Goal: Task Accomplishment & Management: Manage account settings

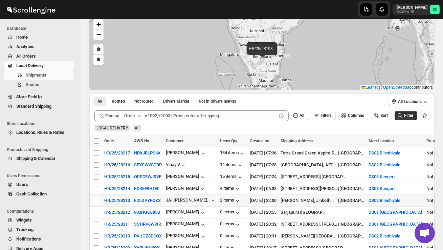
scroll to position [37, 0]
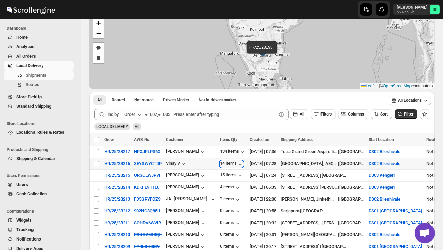
click at [236, 163] on div "14 items" at bounding box center [231, 163] width 23 height 7
click at [96, 162] on input "Select shipment" at bounding box center [96, 163] width 5 height 5
checkbox input "true"
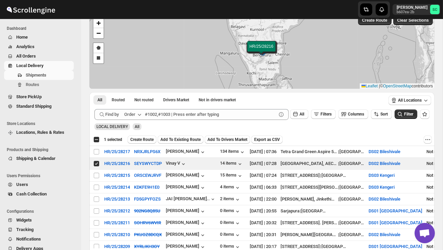
click at [147, 136] on button "Create Route" at bounding box center [142, 139] width 29 height 8
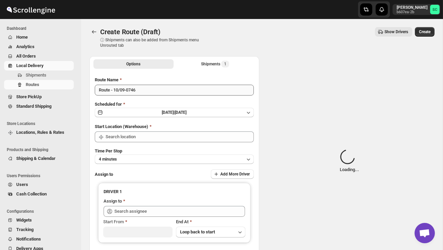
type input "DS02 Bileshivale"
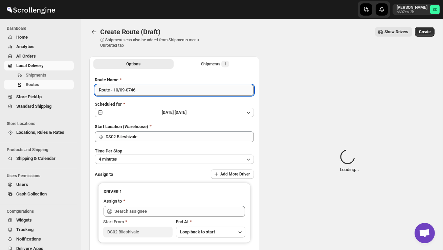
click at [147, 90] on input "Route - 10/09-0746" at bounding box center [174, 90] width 159 height 11
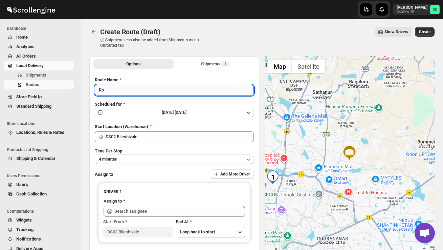
type input "R"
type input "Order no 28216"
click at [151, 157] on button "4 minutes" at bounding box center [174, 158] width 159 height 9
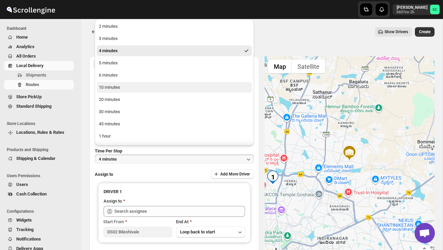
click at [125, 90] on button "10 minutes" at bounding box center [174, 87] width 155 height 11
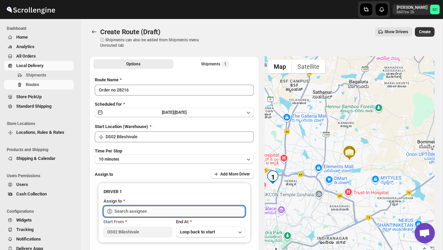
click at [140, 209] on input "text" at bounding box center [179, 211] width 131 height 11
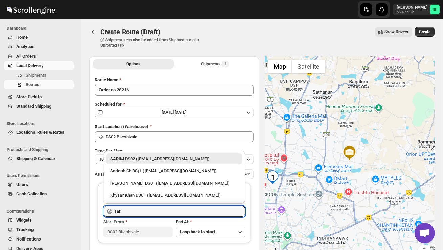
click at [164, 158] on div "SARIM DS02 ([EMAIL_ADDRESS][DOMAIN_NAME])" at bounding box center [174, 158] width 128 height 7
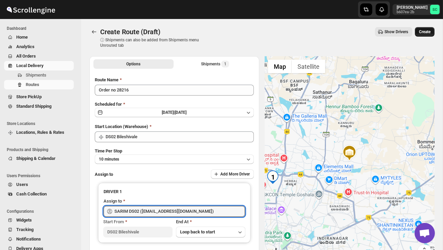
type input "SARIM DS02 ([EMAIL_ADDRESS][DOMAIN_NAME])"
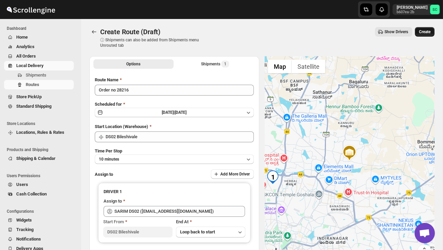
click at [425, 30] on span "Create" at bounding box center [425, 31] width 12 height 5
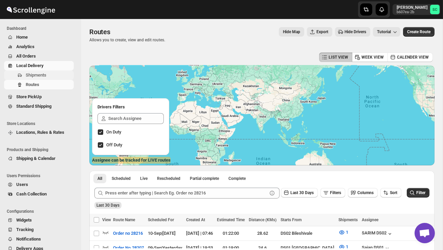
click at [47, 77] on span "Shipments" at bounding box center [49, 75] width 47 height 7
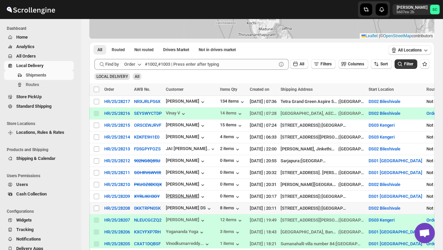
scroll to position [88, 0]
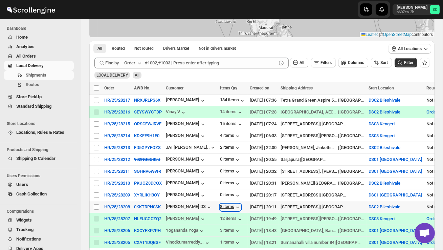
click at [231, 204] on div "8 items" at bounding box center [230, 207] width 21 height 7
click at [94, 206] on input "Select shipment" at bounding box center [96, 206] width 5 height 5
checkbox input "true"
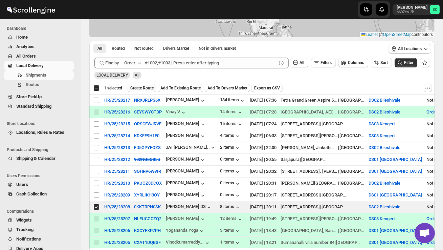
click at [151, 87] on span "Create Route" at bounding box center [141, 87] width 23 height 5
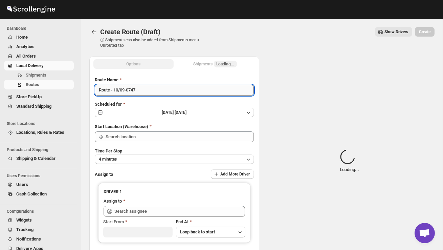
type input "DS02 Bileshivale"
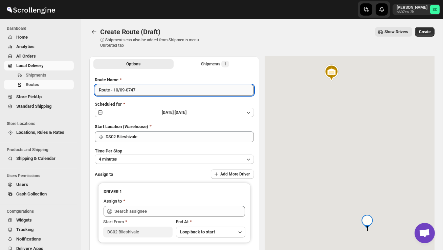
click at [153, 93] on input "Route - 10/09-0747" at bounding box center [174, 90] width 159 height 11
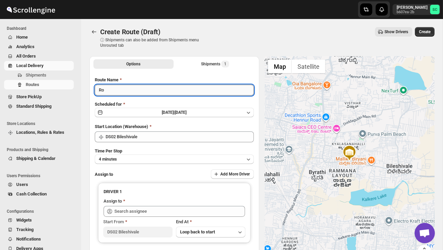
type input "R"
type input "Order no 28193"
click at [156, 157] on button "4 minutes" at bounding box center [174, 158] width 159 height 9
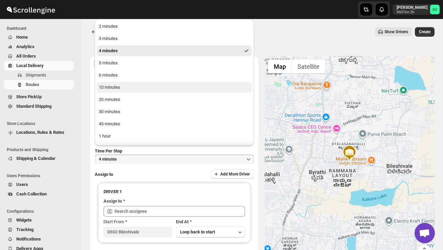
click at [121, 88] on button "10 minutes" at bounding box center [174, 87] width 155 height 11
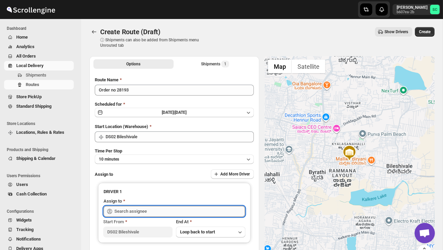
click at [132, 212] on input "text" at bounding box center [179, 211] width 131 height 11
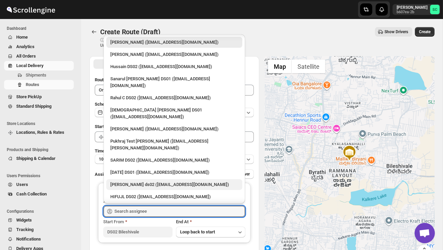
scroll to position [590, 0]
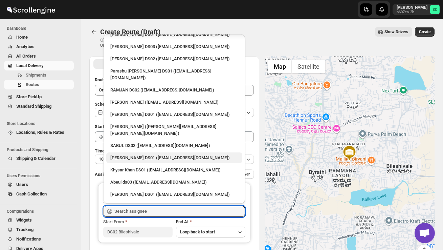
click at [148, 154] on div "[PERSON_NAME] DS01 ([EMAIL_ADDRESS][DOMAIN_NAME])" at bounding box center [174, 157] width 128 height 7
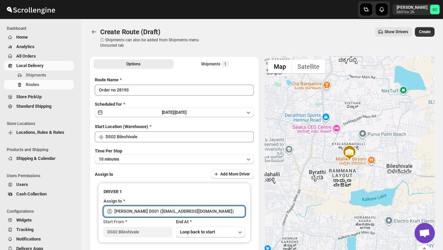
click at [156, 207] on input "[PERSON_NAME] DS01 ([EMAIL_ADDRESS][DOMAIN_NAME])" at bounding box center [179, 211] width 131 height 11
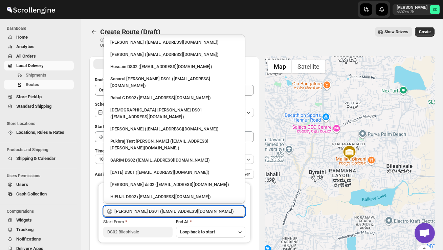
scroll to position [512, 0]
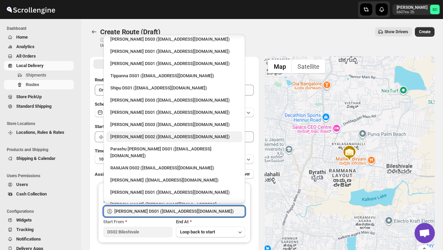
click at [151, 133] on div "[PERSON_NAME] DS02 ([EMAIL_ADDRESS][DOMAIN_NAME])" at bounding box center [174, 136] width 128 height 7
type input "[PERSON_NAME] DS02 ([EMAIL_ADDRESS][DOMAIN_NAME])"
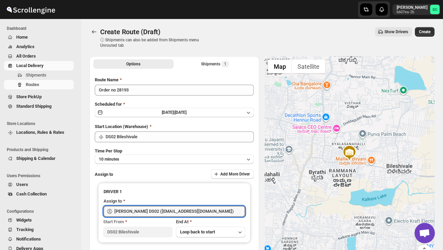
click at [421, 37] on div "Create Route (Draft) ⓘ Shipments can also be added from Shipments menu Unrouted…" at bounding box center [261, 37] width 345 height 21
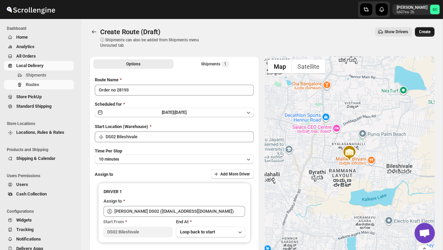
click at [423, 31] on span "Create" at bounding box center [425, 31] width 12 height 5
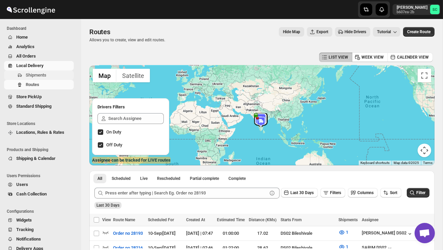
click at [48, 72] on span "Shipments" at bounding box center [49, 75] width 47 height 7
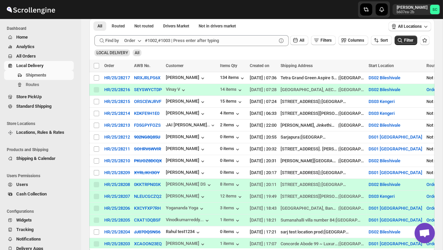
scroll to position [112, 0]
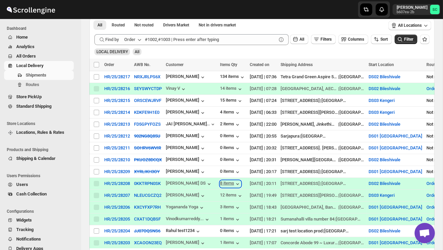
click at [230, 182] on div "8 items" at bounding box center [230, 183] width 21 height 7
click at [97, 111] on input "Select shipment" at bounding box center [96, 112] width 5 height 5
checkbox input "true"
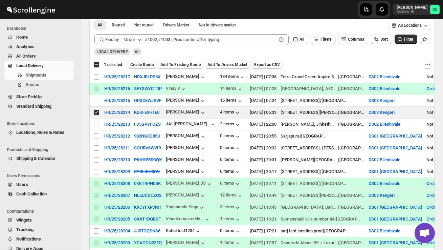
click at [154, 62] on span "Create Route" at bounding box center [141, 64] width 23 height 5
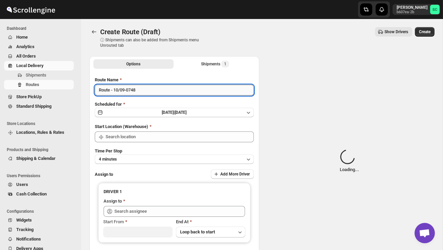
click at [145, 90] on input "Route - 10/09-0748" at bounding box center [174, 90] width 159 height 11
type input "DS03 Kengeri"
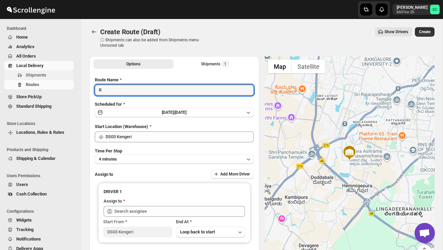
type input "R"
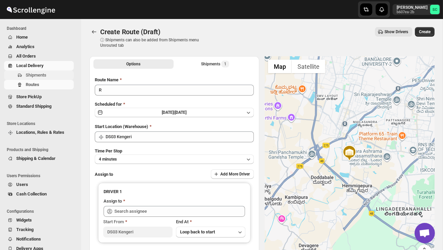
click at [54, 76] on span "Shipments" at bounding box center [49, 75] width 47 height 7
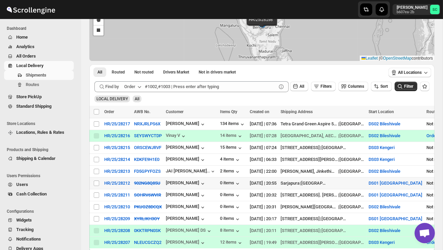
scroll to position [65, 0]
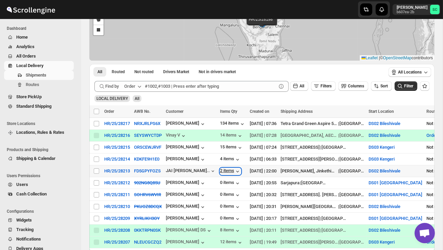
click at [234, 171] on div "2 items" at bounding box center [230, 171] width 21 height 7
click at [98, 171] on input "Select shipment" at bounding box center [96, 170] width 5 height 5
checkbox input "true"
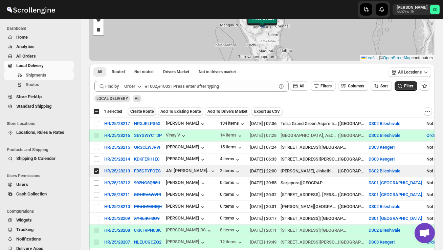
click at [153, 111] on span "Create Route" at bounding box center [141, 111] width 23 height 5
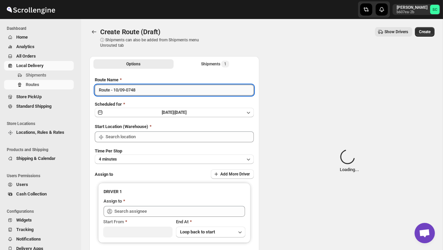
type input "DS02 Bileshivale"
click at [149, 88] on input "Route - 10/09-0748" at bounding box center [174, 90] width 159 height 11
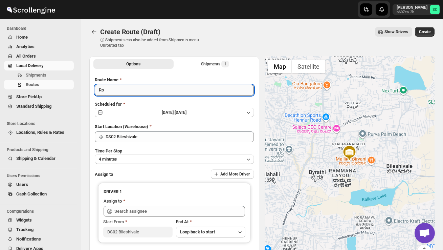
type input "R"
type input "Order no 28213"
click at [170, 161] on button "4 minutes" at bounding box center [174, 158] width 159 height 9
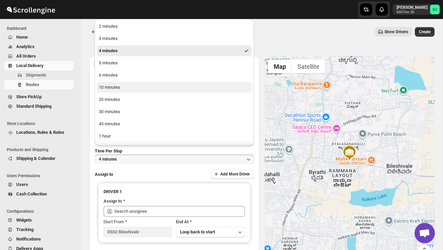
click at [123, 88] on button "10 minutes" at bounding box center [174, 87] width 155 height 11
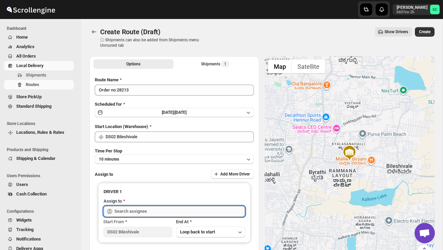
click at [140, 207] on input "text" at bounding box center [179, 211] width 131 height 11
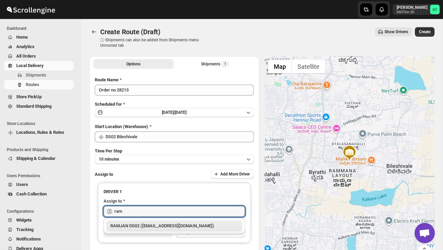
click at [160, 223] on div "RAMJAN DS02 ([EMAIL_ADDRESS][DOMAIN_NAME])" at bounding box center [174, 225] width 128 height 7
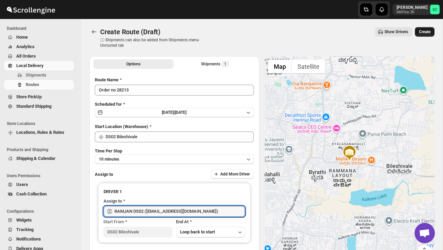
type input "RAMJAN DS02 ([EMAIL_ADDRESS][DOMAIN_NAME])"
click at [426, 29] on span "Create" at bounding box center [425, 31] width 12 height 5
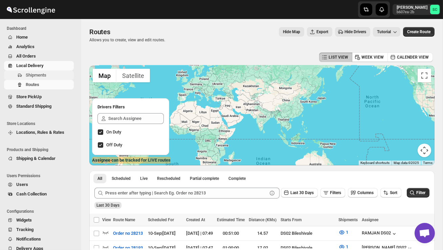
click at [48, 74] on span "Shipments" at bounding box center [49, 75] width 47 height 7
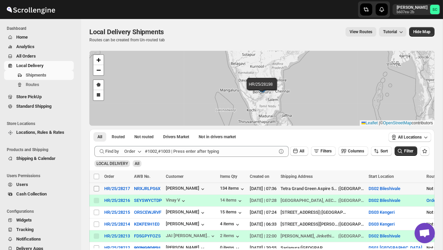
click at [95, 189] on input "Select shipment" at bounding box center [96, 188] width 5 height 5
checkbox input "true"
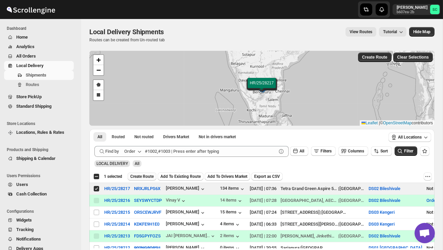
click at [143, 177] on span "Create Route" at bounding box center [141, 176] width 23 height 5
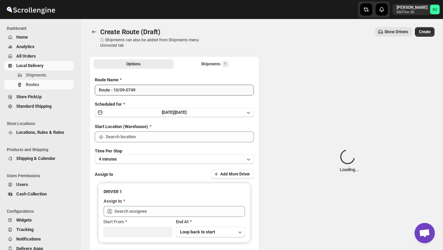
type input "DS02 Bileshivale"
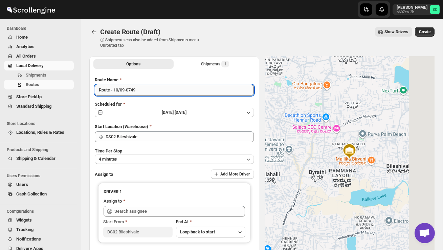
click at [149, 92] on input "Route - 10/09-0749" at bounding box center [174, 90] width 159 height 11
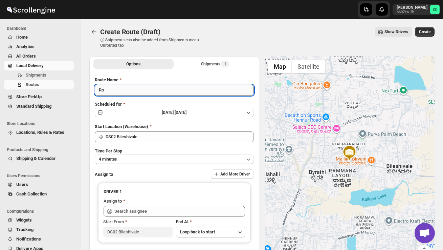
type input "R"
type input "Order no 28217"
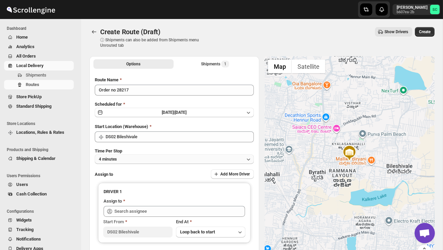
click at [152, 154] on button "4 minutes" at bounding box center [174, 158] width 159 height 9
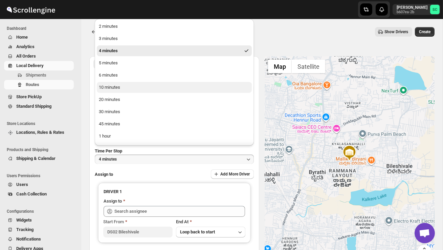
click at [124, 87] on button "10 minutes" at bounding box center [174, 87] width 155 height 11
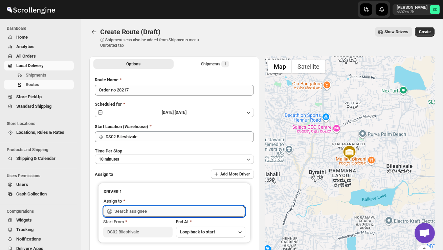
click at [155, 211] on input "text" at bounding box center [179, 211] width 131 height 11
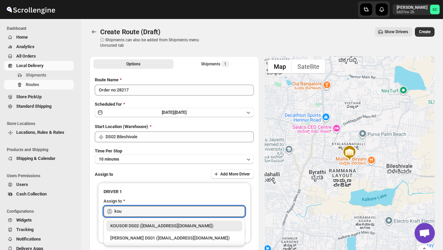
click at [166, 224] on div "KOUSOR DS02 ([EMAIL_ADDRESS][DOMAIN_NAME])" at bounding box center [174, 225] width 128 height 7
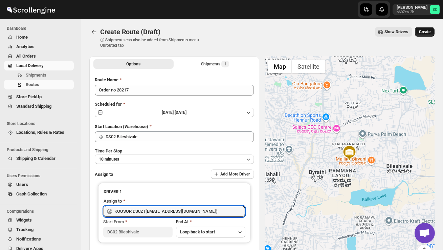
type input "KOUSOR DS02 ([EMAIL_ADDRESS][DOMAIN_NAME])"
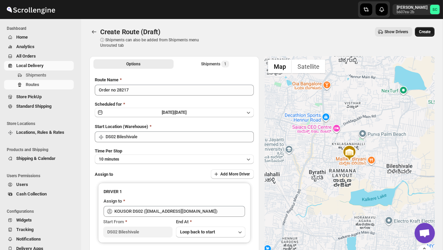
click at [428, 32] on span "Create" at bounding box center [425, 31] width 12 height 5
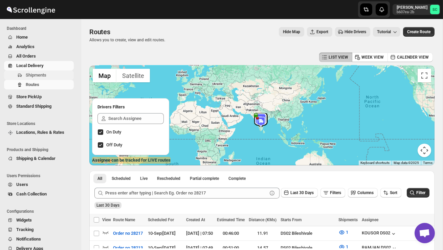
click at [41, 74] on span "Shipments" at bounding box center [36, 74] width 21 height 5
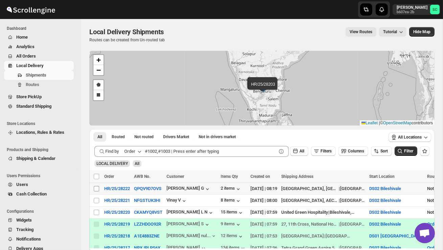
click at [96, 189] on input "Select shipment" at bounding box center [96, 188] width 5 height 5
checkbox input "true"
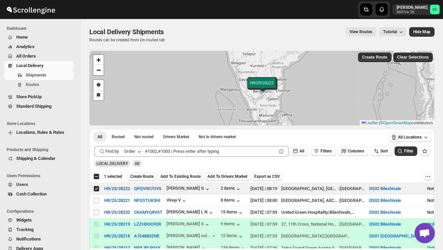
click at [137, 176] on span "Create Route" at bounding box center [141, 176] width 23 height 5
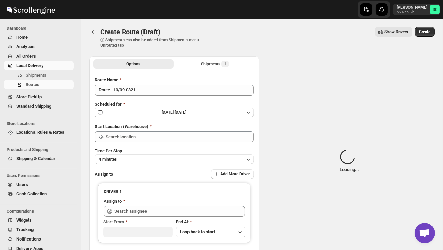
type input "DS02 Bileshivale"
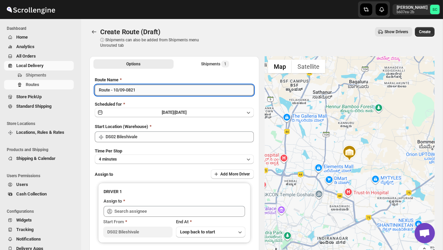
click at [145, 90] on input "Route - 10/09-0821" at bounding box center [174, 90] width 159 height 11
type input "R"
type input "Order no 28222"
click at [204, 163] on button "4 minutes" at bounding box center [174, 158] width 159 height 9
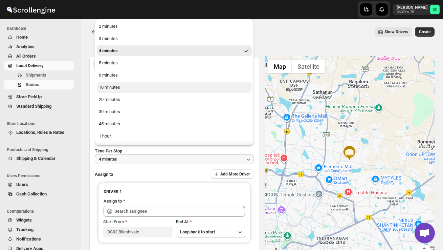
click at [154, 87] on button "10 minutes" at bounding box center [174, 87] width 155 height 11
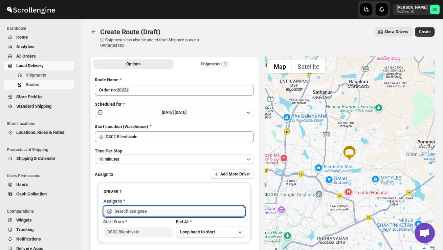
click at [142, 208] on input "text" at bounding box center [179, 211] width 131 height 11
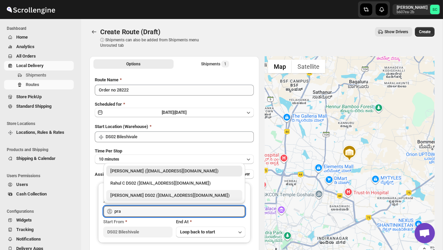
click at [148, 197] on div "[PERSON_NAME] DS02 ([EMAIL_ADDRESS][DOMAIN_NAME])" at bounding box center [174, 195] width 128 height 7
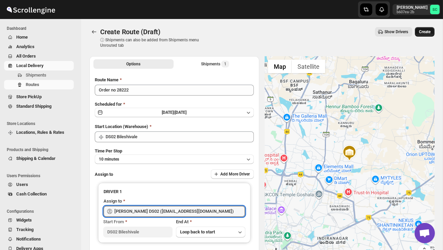
type input "[PERSON_NAME] DS02 ([EMAIL_ADDRESS][DOMAIN_NAME])"
click at [422, 35] on button "Create" at bounding box center [425, 31] width 20 height 9
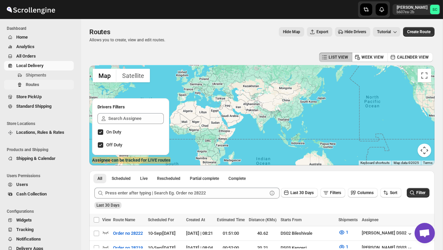
click at [38, 81] on span "Routes" at bounding box center [49, 84] width 47 height 7
click at [41, 75] on span "Shipments" at bounding box center [36, 74] width 21 height 5
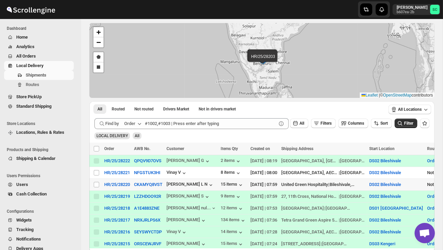
scroll to position [30, 0]
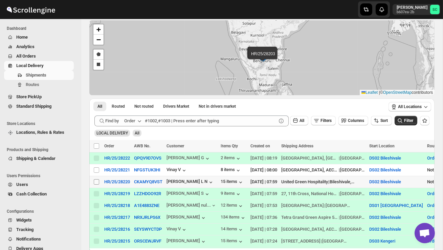
click at [97, 182] on input "Select shipment" at bounding box center [96, 181] width 5 height 5
checkbox input "true"
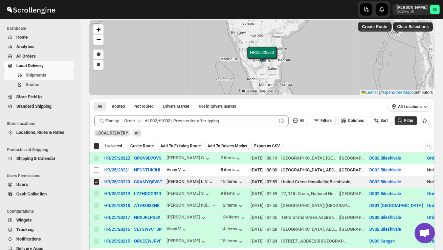
click at [143, 141] on div "Select all 7 shipments 1 selected Create Route Add To Existing Route Add To Dri…" at bounding box center [261, 146] width 345 height 12
click at [146, 145] on span "Create Route" at bounding box center [141, 145] width 23 height 5
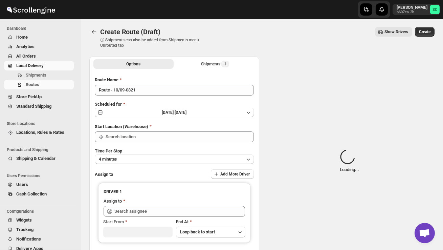
type input "DS02 Bileshivale"
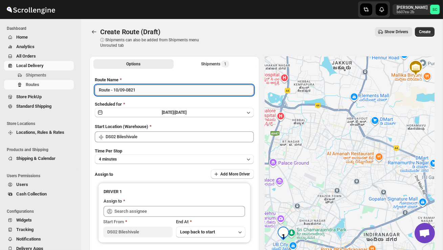
click at [142, 89] on input "Route - 10/09-0821" at bounding box center [174, 90] width 159 height 11
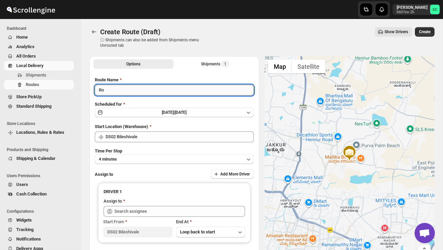
type input "R"
type input "Order no 28220"
click at [143, 157] on button "4 minutes" at bounding box center [174, 158] width 159 height 9
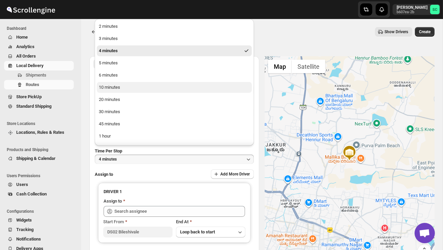
click at [119, 86] on div "10 minutes" at bounding box center [109, 87] width 21 height 7
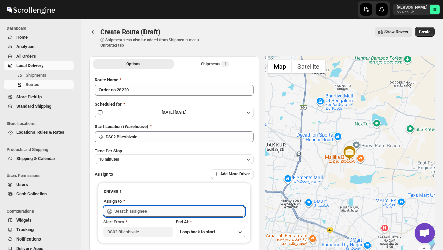
click at [138, 213] on input "text" at bounding box center [179, 211] width 131 height 11
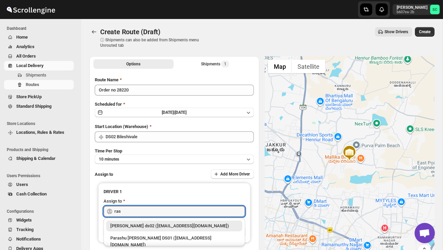
click at [164, 228] on div "[PERSON_NAME] ds02 ([EMAIL_ADDRESS][DOMAIN_NAME])" at bounding box center [174, 225] width 128 height 7
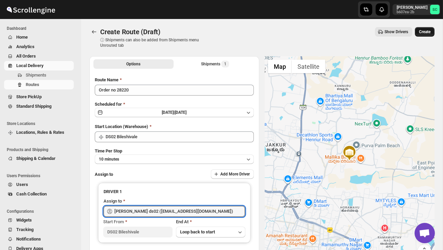
type input "[PERSON_NAME] ds02 ([EMAIL_ADDRESS][DOMAIN_NAME])"
click at [422, 33] on span "Create" at bounding box center [425, 31] width 12 height 5
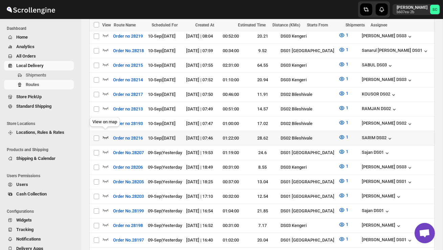
click at [108, 134] on icon "button" at bounding box center [105, 137] width 7 height 7
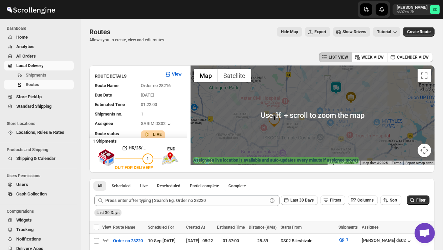
click at [340, 83] on img at bounding box center [336, 88] width 14 height 14
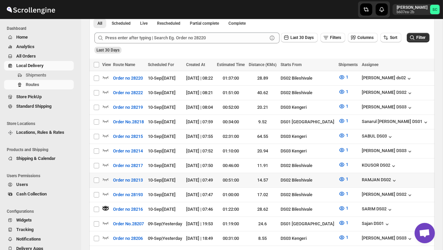
scroll to position [163, 0]
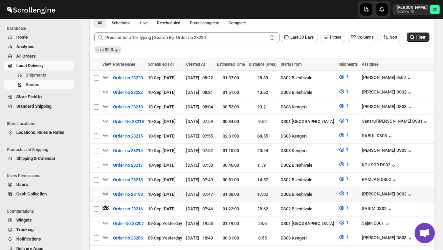
click at [104, 192] on icon "button" at bounding box center [105, 193] width 7 height 7
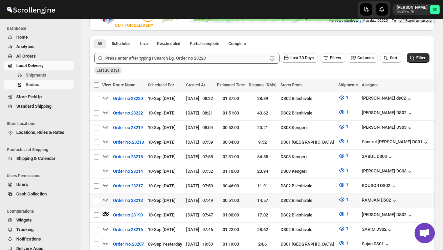
scroll to position [148, 0]
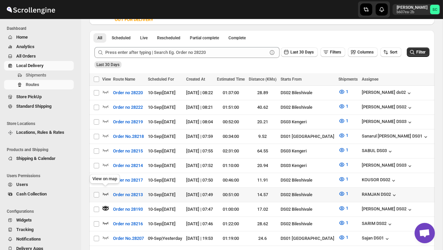
click at [105, 190] on icon "button" at bounding box center [105, 193] width 7 height 7
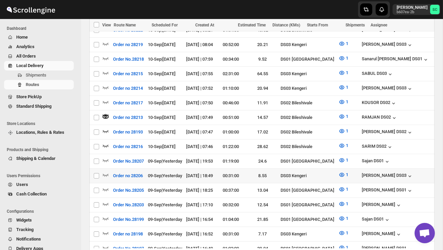
scroll to position [218, 0]
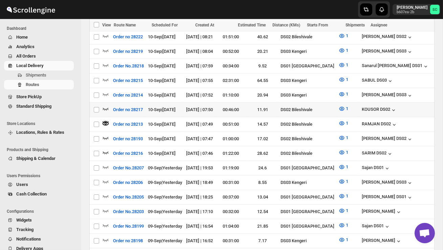
click at [106, 106] on icon "button" at bounding box center [105, 108] width 7 height 7
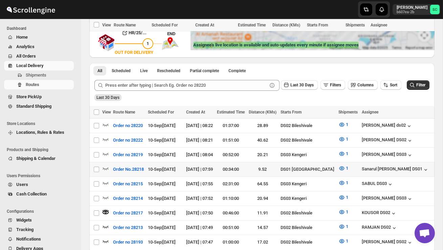
scroll to position [0, 0]
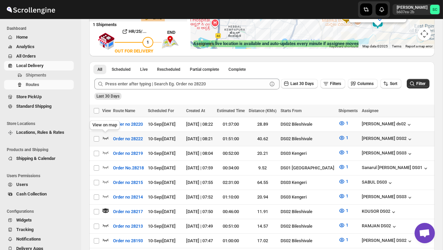
click at [106, 135] on icon "button" at bounding box center [105, 137] width 7 height 7
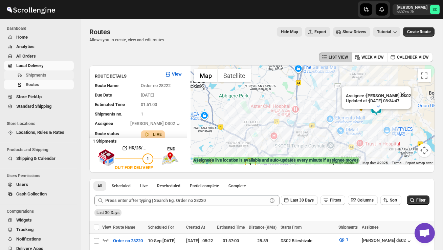
click at [46, 72] on span "Shipments" at bounding box center [36, 74] width 21 height 5
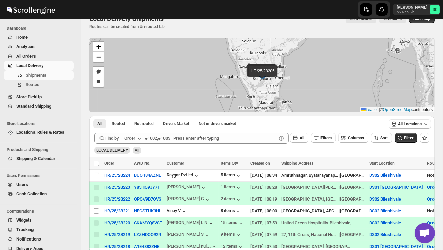
scroll to position [16, 0]
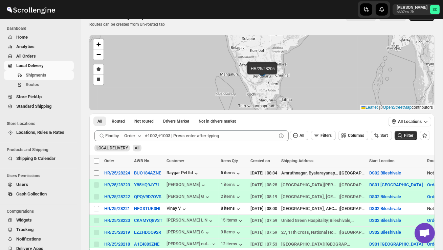
click at [94, 172] on input "Select shipment" at bounding box center [96, 172] width 5 height 5
checkbox input "true"
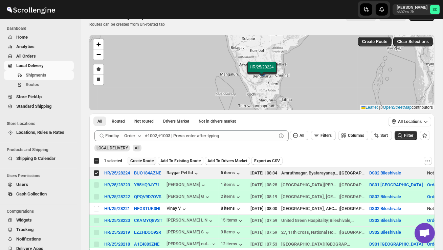
click at [140, 160] on span "Create Route" at bounding box center [141, 160] width 23 height 5
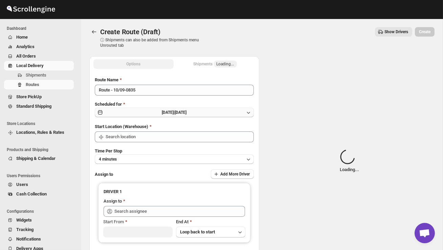
type input "DS02 Bileshivale"
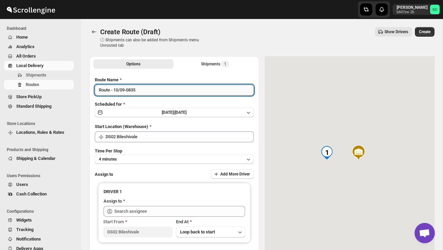
click at [145, 90] on input "Route - 10/09-0835" at bounding box center [174, 90] width 159 height 11
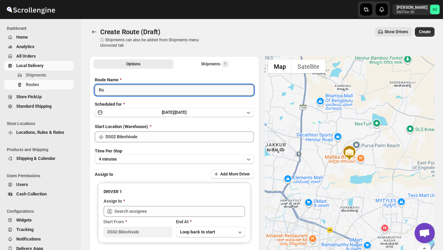
type input "R"
type input "Order no 28224"
click at [148, 157] on button "4 minutes" at bounding box center [174, 158] width 159 height 9
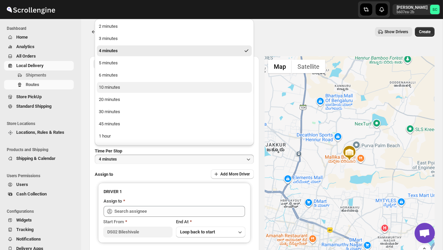
click at [120, 86] on div "10 minutes" at bounding box center [109, 87] width 21 height 7
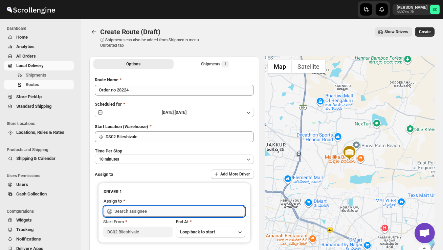
click at [124, 214] on input "text" at bounding box center [179, 211] width 131 height 11
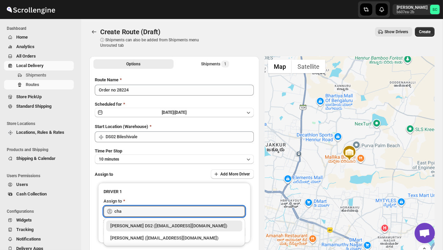
click at [141, 222] on div "[PERSON_NAME] DS2 ([EMAIL_ADDRESS][DOMAIN_NAME])" at bounding box center [174, 225] width 128 height 7
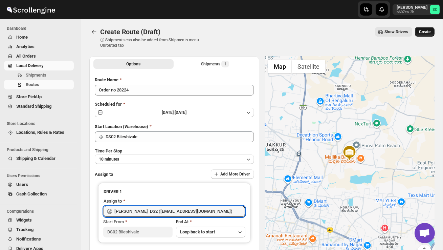
type input "[PERSON_NAME] DS2 ([EMAIL_ADDRESS][DOMAIN_NAME])"
click at [425, 30] on span "Create" at bounding box center [425, 31] width 12 height 5
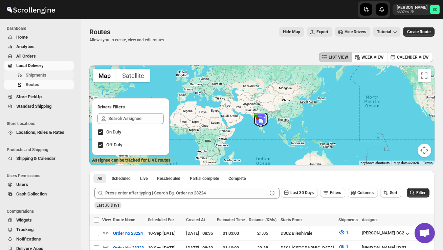
click at [48, 73] on span "Shipments" at bounding box center [49, 75] width 47 height 7
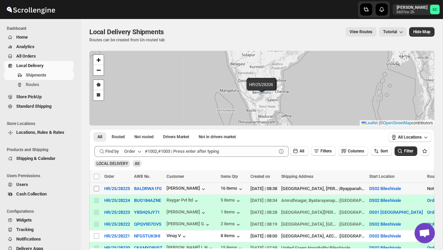
click at [94, 190] on input "Select shipment" at bounding box center [96, 188] width 5 height 5
checkbox input "true"
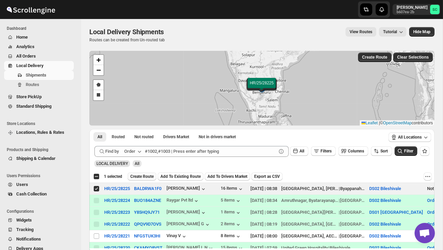
click at [141, 179] on span "Create Route" at bounding box center [141, 176] width 23 height 5
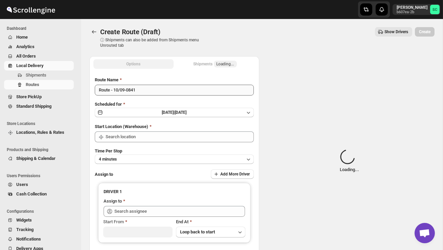
type input "DS02 Bileshivale"
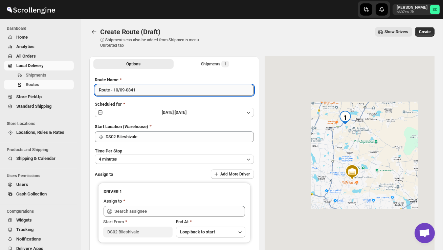
click at [147, 92] on input "Route - 10/09-0841" at bounding box center [174, 90] width 159 height 11
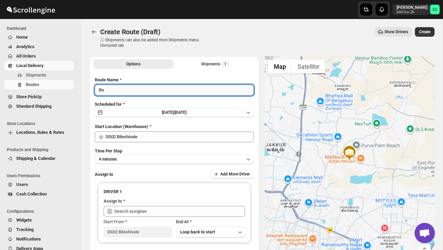
type input "R"
type input "Order no 28225"
click at [140, 157] on button "4 minutes" at bounding box center [174, 158] width 159 height 9
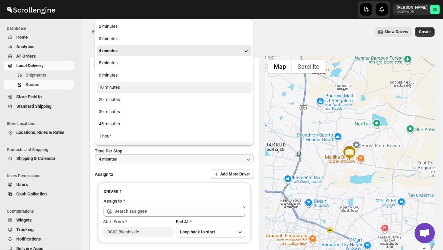
click at [124, 89] on button "10 minutes" at bounding box center [174, 87] width 155 height 11
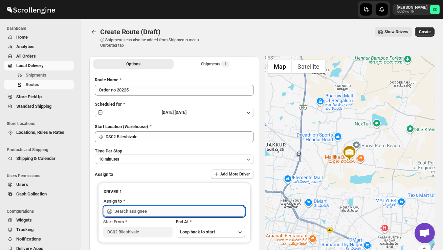
click at [147, 213] on input "text" at bounding box center [179, 211] width 131 height 11
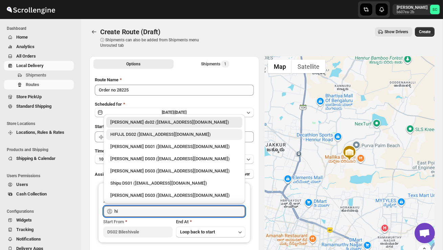
click at [156, 137] on div "HIFUJL DS02 ([EMAIL_ADDRESS][DOMAIN_NAME])" at bounding box center [174, 134] width 128 height 7
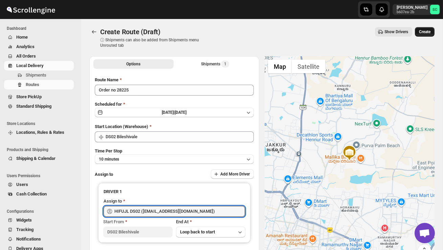
type input "HIFUJL DS02 ([EMAIL_ADDRESS][DOMAIN_NAME])"
click at [423, 30] on span "Create" at bounding box center [425, 31] width 12 height 5
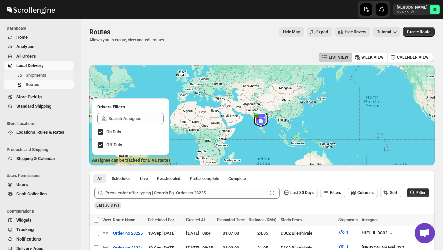
click at [53, 76] on span "Shipments" at bounding box center [49, 75] width 47 height 7
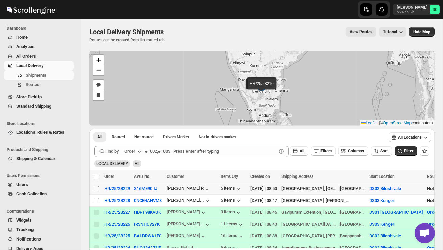
click at [98, 189] on input "Select shipment" at bounding box center [96, 188] width 5 height 5
checkbox input "true"
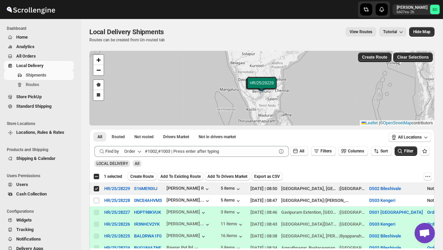
click at [137, 178] on span "Create Route" at bounding box center [141, 176] width 23 height 5
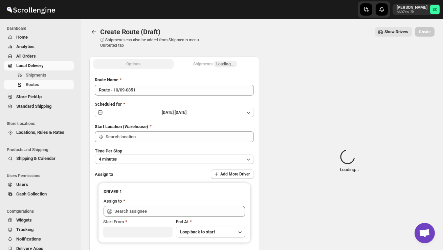
type input "DS02 Bileshivale"
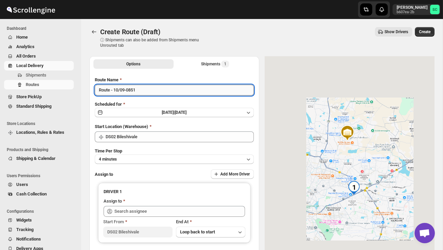
click at [153, 92] on input "Route - 10/09-0851" at bounding box center [174, 90] width 159 height 11
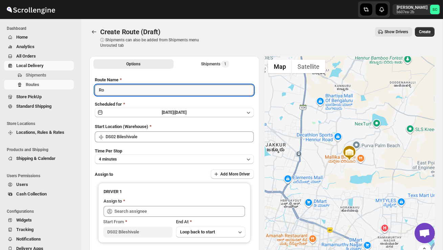
type input "R"
type input "Order no 28229"
click at [167, 156] on button "4 minutes" at bounding box center [174, 158] width 159 height 9
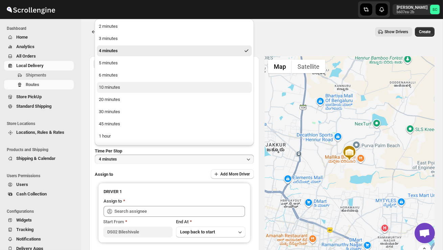
click at [129, 91] on button "10 minutes" at bounding box center [174, 87] width 155 height 11
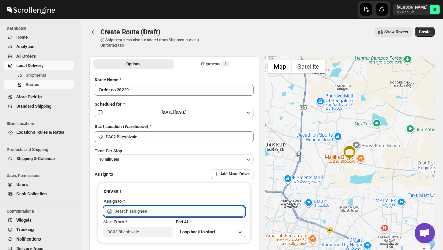
click at [132, 212] on input "text" at bounding box center [179, 211] width 131 height 11
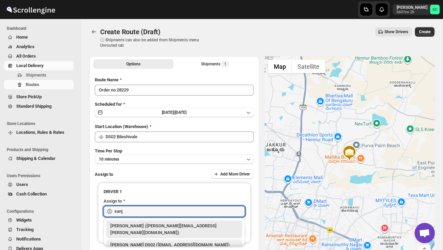
click at [149, 241] on div "[PERSON_NAME] DS02 ([EMAIL_ADDRESS][DOMAIN_NAME])" at bounding box center [174, 244] width 128 height 7
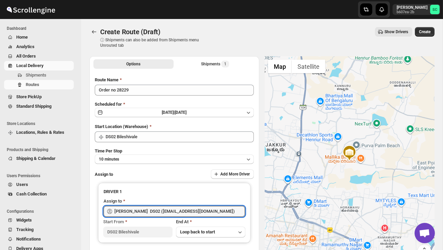
type input "[PERSON_NAME] DS02 ([EMAIL_ADDRESS][DOMAIN_NAME])"
click at [424, 39] on div "Create Route (Draft) ⓘ Shipments can also be added from Shipments menu Unrouted…" at bounding box center [261, 37] width 345 height 21
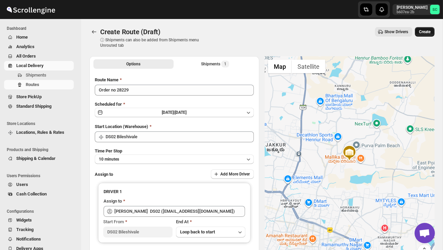
click at [425, 31] on span "Create" at bounding box center [425, 31] width 12 height 5
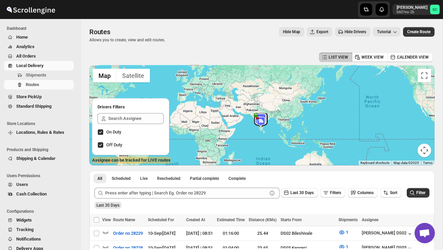
click at [40, 184] on span "Users" at bounding box center [44, 184] width 56 height 7
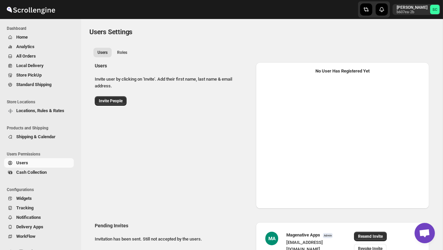
select select "637b767fbaab0276b10c91d5"
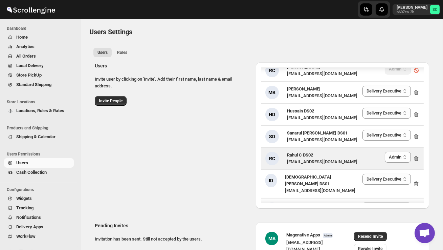
scroll to position [2, 0]
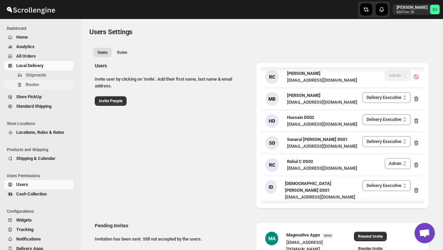
click at [43, 86] on span "Routes" at bounding box center [49, 84] width 47 height 7
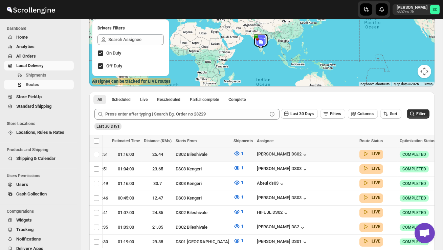
scroll to position [0, 108]
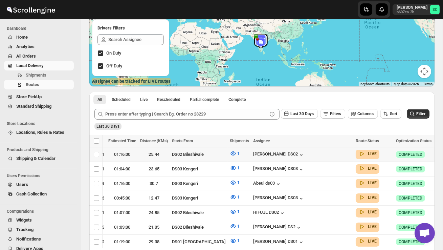
click at [437, 153] on icon "button" at bounding box center [440, 154] width 7 height 7
checkbox input "true"
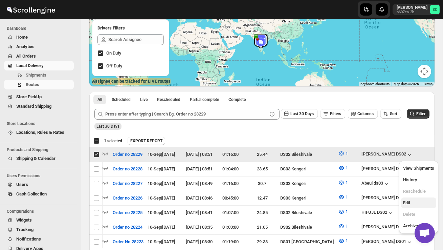
click at [419, 202] on span "Edit" at bounding box center [418, 202] width 31 height 7
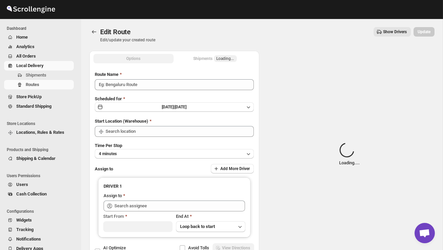
type input "Order no 28229"
type input "DS02 Bileshivale"
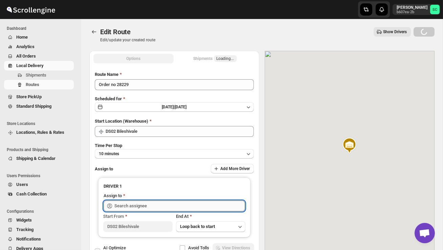
click at [203, 204] on input "text" at bounding box center [179, 205] width 131 height 11
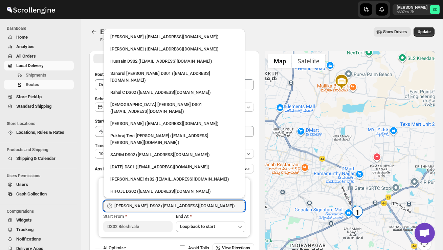
click at [159, 198] on div "3 PL ([EMAIL_ADDRESS][DOMAIN_NAME])" at bounding box center [174, 203] width 136 height 11
type input "3 PL ([EMAIL_ADDRESS][DOMAIN_NAME])"
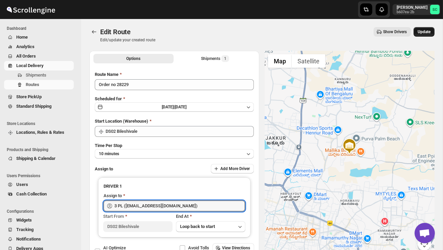
click at [424, 30] on span "Update" at bounding box center [424, 31] width 13 height 5
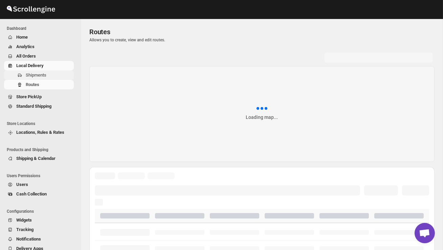
click at [51, 76] on span "Shipments" at bounding box center [49, 75] width 47 height 7
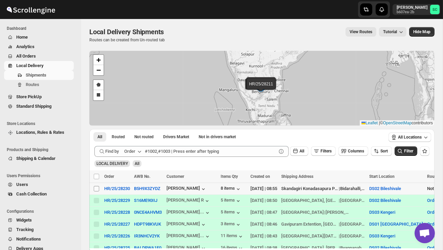
click at [95, 189] on input "Select shipment" at bounding box center [96, 188] width 5 height 5
checkbox input "true"
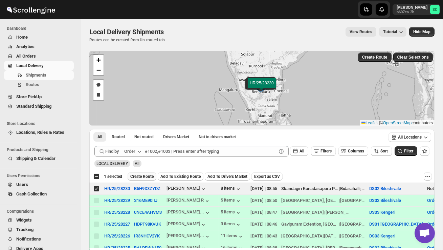
click at [141, 174] on span "Create Route" at bounding box center [141, 176] width 23 height 5
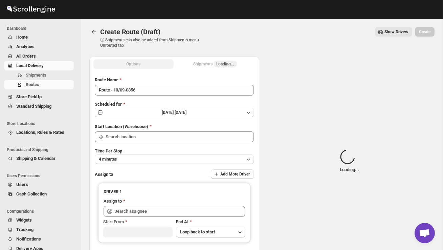
type input "DS02 Bileshivale"
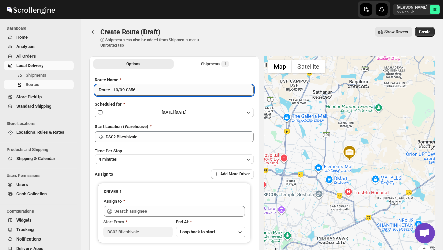
click at [149, 89] on input "Route - 10/09-0856" at bounding box center [174, 90] width 159 height 11
type input "R"
type input "oR"
type input "o"
type input "Order no 28230"
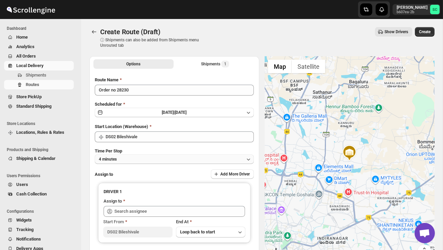
click at [148, 155] on button "4 minutes" at bounding box center [174, 158] width 159 height 9
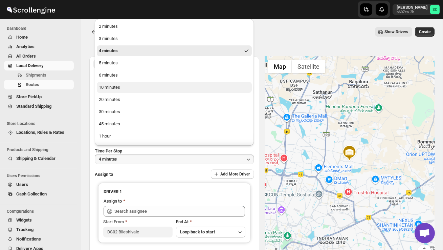
click at [120, 86] on div "10 minutes" at bounding box center [109, 87] width 21 height 7
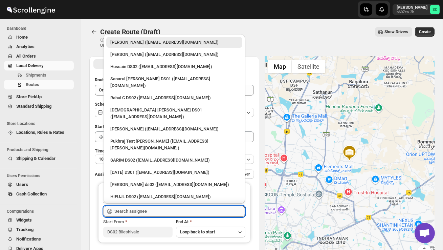
click at [136, 208] on input "text" at bounding box center [179, 211] width 131 height 11
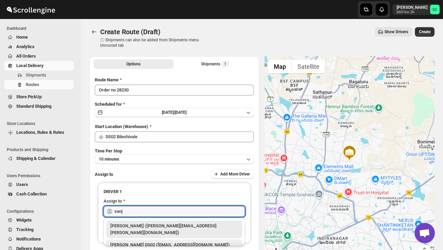
click at [160, 241] on div "[PERSON_NAME] DS02 ([EMAIL_ADDRESS][DOMAIN_NAME])" at bounding box center [174, 244] width 128 height 7
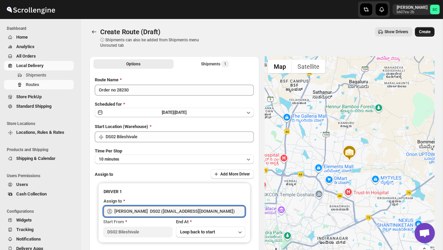
type input "[PERSON_NAME] DS02 ([EMAIL_ADDRESS][DOMAIN_NAME])"
click at [424, 29] on span "Create" at bounding box center [425, 31] width 12 height 5
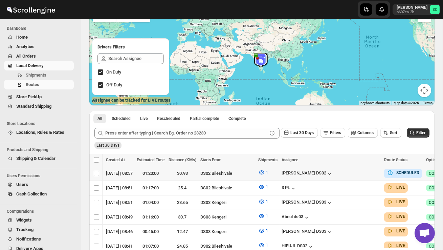
scroll to position [0, 112]
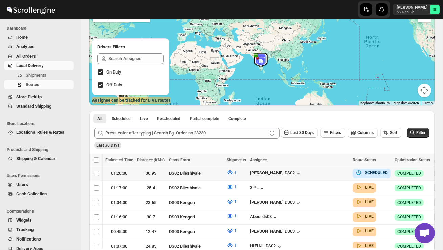
click at [436, 171] on icon "button" at bounding box center [439, 173] width 7 height 7
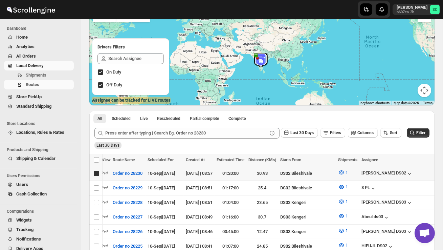
scroll to position [0, 0]
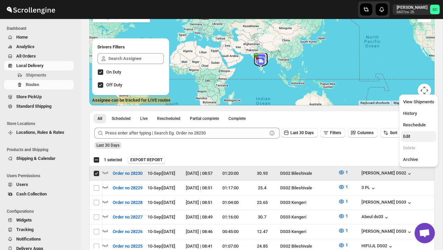
click at [415, 135] on span "Edit" at bounding box center [418, 136] width 31 height 7
checkbox input "false"
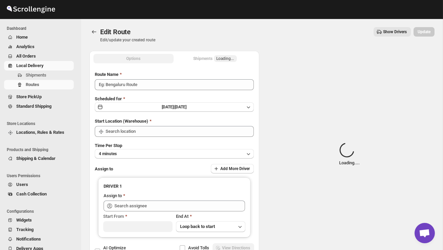
type input "Order no 28230"
type input "DS02 Bileshivale"
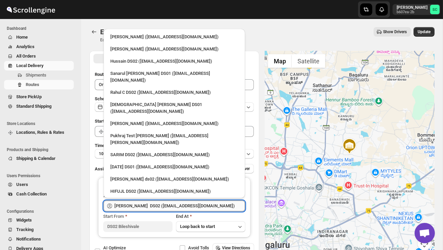
click at [207, 204] on input "[PERSON_NAME] DS02 ([EMAIL_ADDRESS][DOMAIN_NAME])" at bounding box center [179, 205] width 131 height 11
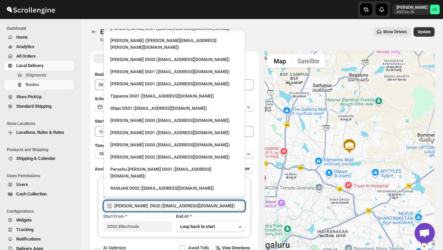
scroll to position [497, 0]
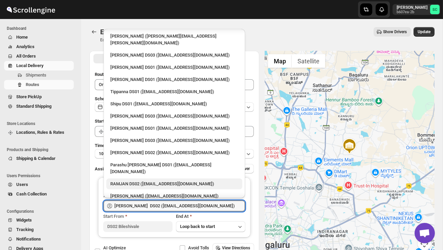
click at [144, 180] on div "RAMJAN DS02 ([EMAIL_ADDRESS][DOMAIN_NAME])" at bounding box center [174, 183] width 128 height 7
type input "RAMJAN DS02 ([EMAIL_ADDRESS][DOMAIN_NAME])"
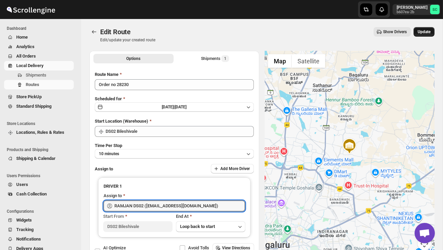
click at [425, 31] on span "Update" at bounding box center [424, 31] width 13 height 5
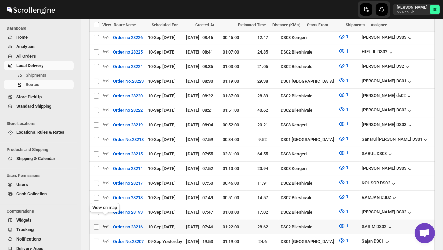
click at [107, 225] on icon "button" at bounding box center [106, 226] width 6 height 3
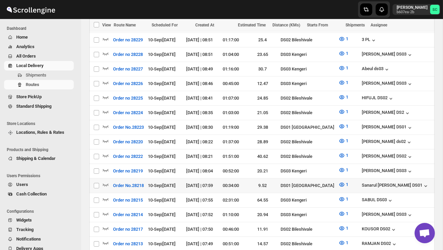
scroll to position [216, 0]
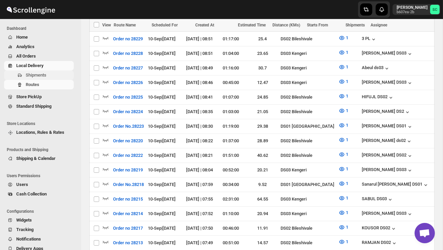
click at [46, 74] on span "Shipments" at bounding box center [36, 74] width 21 height 5
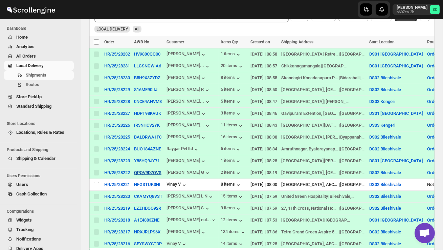
scroll to position [151, 0]
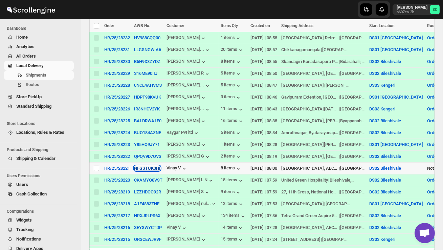
click at [152, 170] on button "NFGSTUK3HI" at bounding box center [147, 167] width 26 height 5
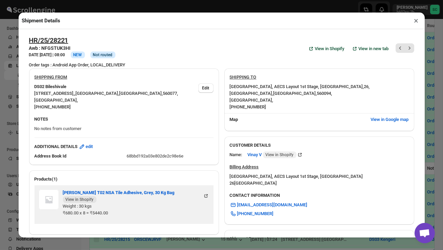
scroll to position [203, 0]
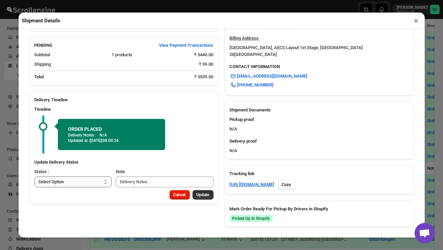
click at [96, 176] on select "Select Option PICKED UP OUT FOR DELIVERY RESCHEDULE DELIVERED CANCELLED" at bounding box center [73, 181] width 77 height 11
select select "PICKED_UP"
click at [188, 190] on button "Pick Products" at bounding box center [197, 194] width 34 height 9
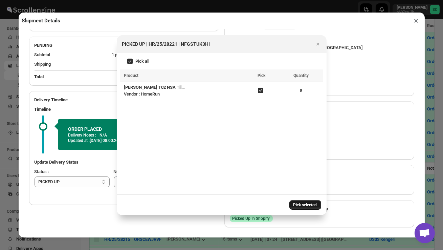
click at [306, 201] on button "Pick selected" at bounding box center [305, 204] width 32 height 9
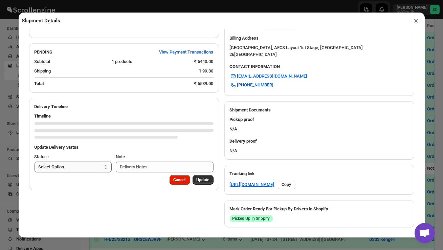
click at [94, 162] on select "Select Option PICKED UP OUT FOR DELIVERY RESCHEDULE DELIVERED CANCELLED" at bounding box center [73, 166] width 77 height 11
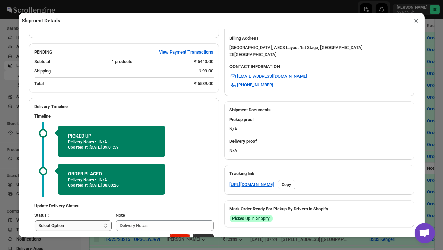
select select "OUT_FOR_DELIVERY"
click at [199, 236] on span "Update" at bounding box center [203, 238] width 13 height 5
select select
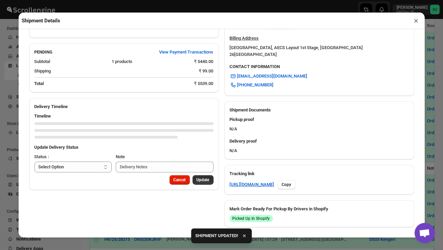
click at [417, 20] on button "×" at bounding box center [417, 20] width 10 height 9
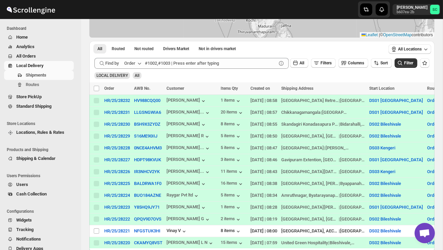
scroll to position [83, 0]
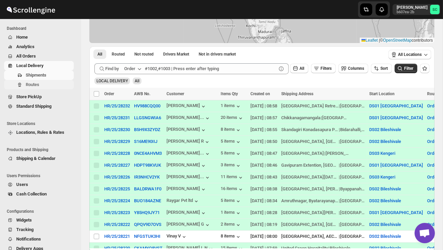
click at [47, 87] on span "Routes" at bounding box center [49, 84] width 47 height 7
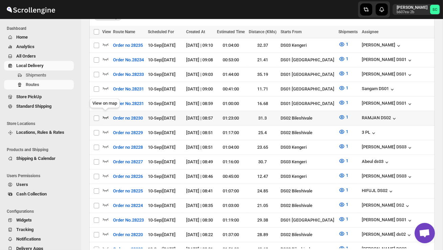
click at [107, 114] on icon "button" at bounding box center [105, 117] width 7 height 7
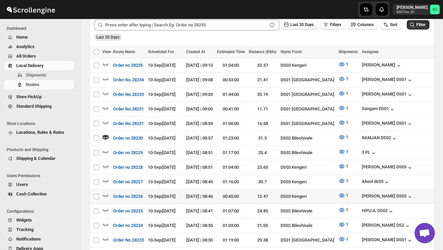
scroll to position [180, 0]
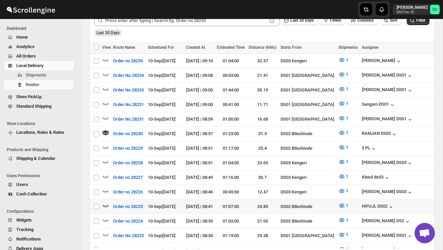
click at [106, 202] on icon "button" at bounding box center [105, 205] width 7 height 7
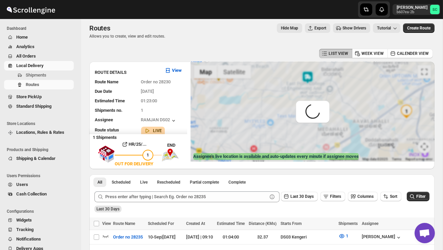
scroll to position [0, 0]
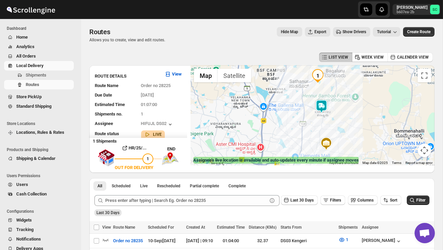
click at [324, 103] on img at bounding box center [322, 106] width 14 height 14
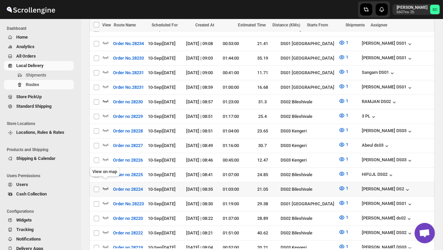
click at [107, 187] on icon "button" at bounding box center [106, 188] width 6 height 3
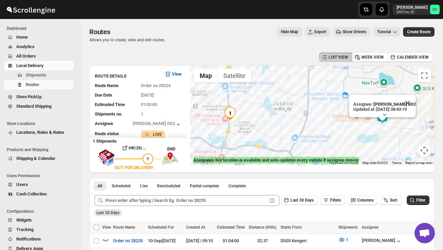
drag, startPoint x: 345, startPoint y: 94, endPoint x: 323, endPoint y: 98, distance: 22.7
click at [323, 99] on div "Assignee : CHANDRA BORO DS2 Updated at : 10/09/2025, 08:43:19 Duty mode Enabled…" at bounding box center [313, 115] width 244 height 100
click at [410, 98] on button "Close" at bounding box center [408, 102] width 16 height 16
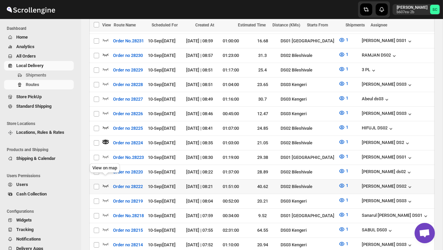
click at [104, 182] on icon "button" at bounding box center [105, 185] width 7 height 7
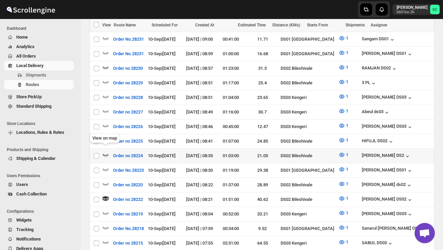
click at [107, 151] on icon "button" at bounding box center [105, 154] width 7 height 7
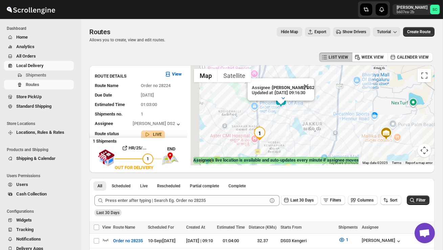
drag, startPoint x: 288, startPoint y: 142, endPoint x: 300, endPoint y: 130, distance: 16.5
click at [300, 130] on div "Assignee : CHANDRA BORO DS2 Updated at : 10/09/2025, 09:16:30 Duty mode Disable…" at bounding box center [313, 115] width 244 height 100
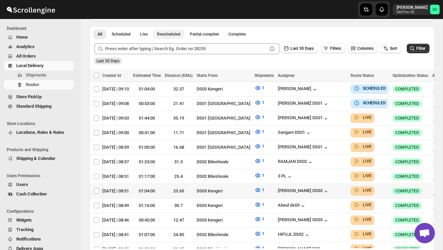
scroll to position [0, 26]
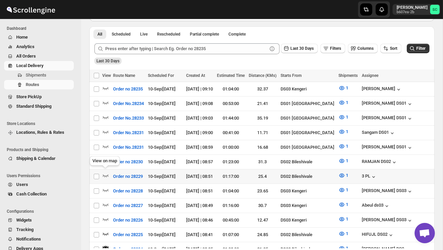
click at [103, 160] on div "View on map" at bounding box center [104, 162] width 33 height 15
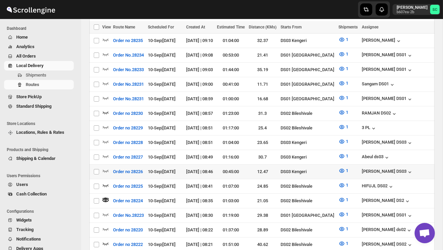
scroll to position [205, 0]
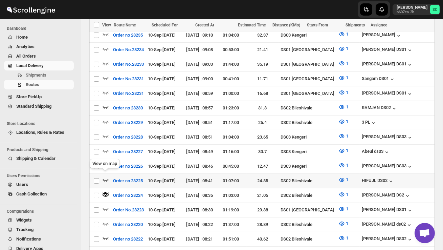
click at [106, 176] on icon "button" at bounding box center [105, 179] width 7 height 7
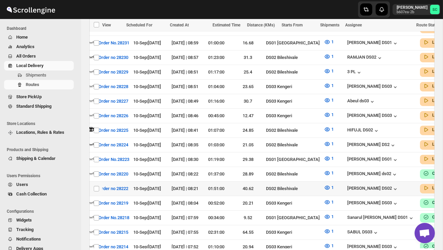
scroll to position [0, 0]
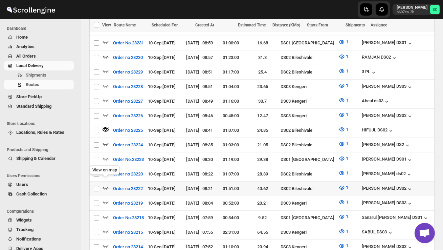
click at [105, 186] on icon "button" at bounding box center [106, 187] width 6 height 3
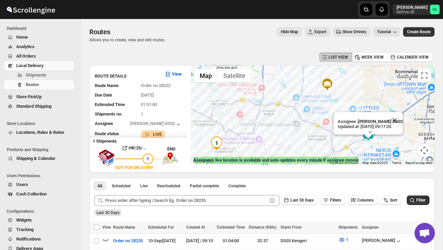
drag, startPoint x: 358, startPoint y: 106, endPoint x: 316, endPoint y: 105, distance: 41.3
click at [316, 106] on div "Assignee : PRAKSH DS02 Updated at : 10/09/2025, 09:17:25 Duty mode Enabled Batt…" at bounding box center [313, 115] width 244 height 100
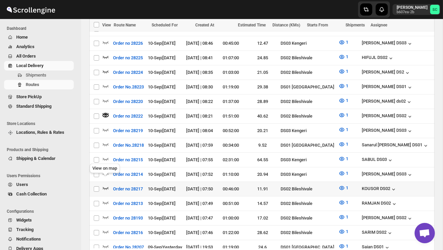
click at [105, 187] on icon "button" at bounding box center [106, 188] width 6 height 3
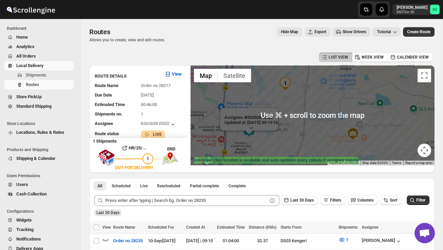
click at [294, 127] on div "Assignee : KOUSOR DS02 Updated at : 10/09/2025, 09:19:16 Duty mode Enabled Batt…" at bounding box center [313, 115] width 244 height 100
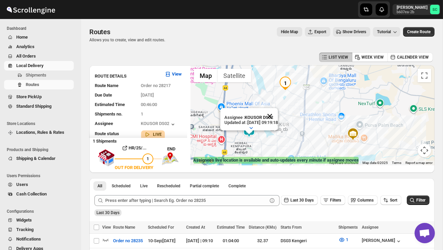
click at [278, 115] on button "Close" at bounding box center [270, 116] width 16 height 16
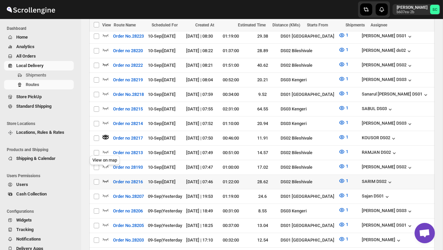
click at [106, 177] on icon "button" at bounding box center [105, 180] width 7 height 7
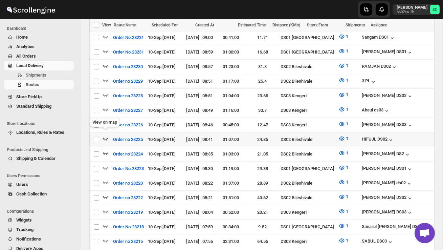
click at [106, 135] on icon "button" at bounding box center [105, 138] width 7 height 7
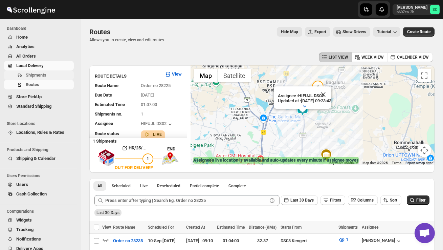
click at [37, 75] on span "Shipments" at bounding box center [36, 74] width 21 height 5
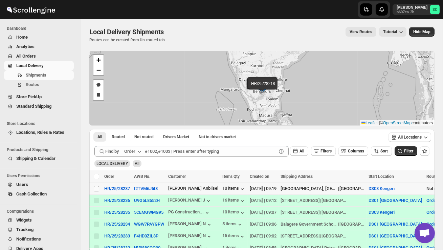
click at [96, 189] on input "Select shipment" at bounding box center [96, 188] width 5 height 5
checkbox input "true"
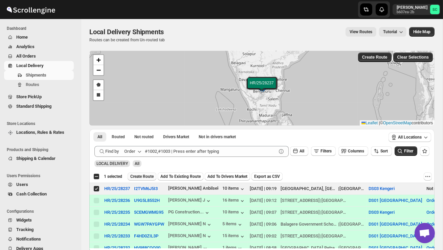
click at [148, 178] on span "Create Route" at bounding box center [141, 176] width 23 height 5
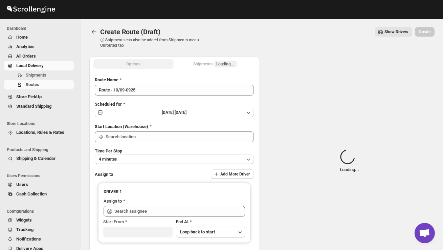
type input "DS03 Kengeri"
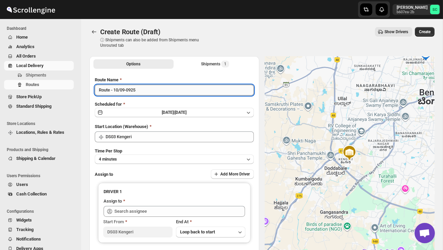
click at [147, 94] on input "Route - 10/09-0925" at bounding box center [174, 90] width 159 height 11
type input "R"
type input "Order no 28237"
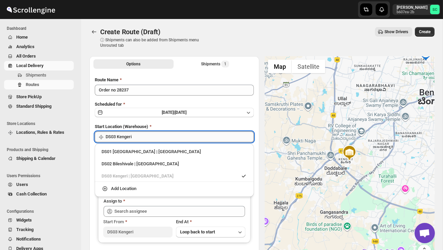
click at [156, 137] on input "DS03 Kengeri" at bounding box center [180, 136] width 148 height 11
click at [162, 161] on div "DS02 Bileshivale | Bangalore" at bounding box center [175, 163] width 146 height 7
type input "DS02 Bileshivale"
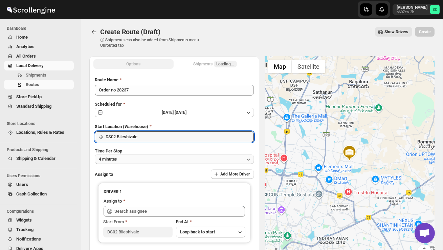
click at [159, 159] on button "4 minutes" at bounding box center [174, 158] width 159 height 9
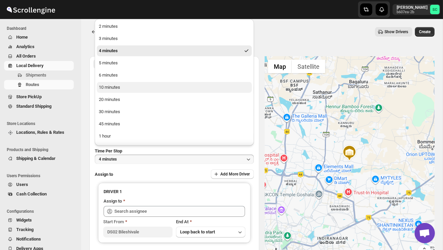
click at [140, 86] on button "10 minutes" at bounding box center [174, 87] width 155 height 11
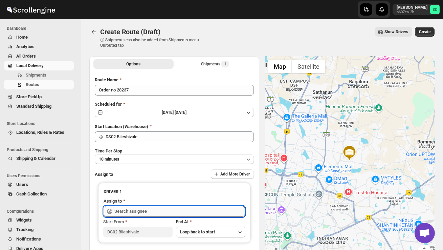
click at [132, 207] on input "text" at bounding box center [179, 211] width 131 height 11
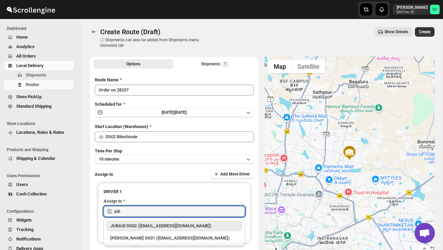
click at [153, 229] on div "JUBAID DS02 ([EMAIL_ADDRESS][DOMAIN_NAME])" at bounding box center [174, 225] width 136 height 11
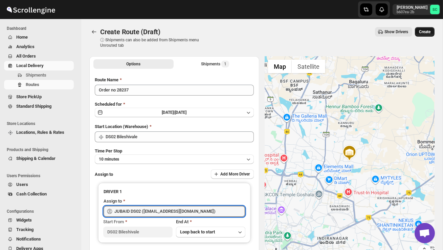
type input "JUBAID DS02 ([EMAIL_ADDRESS][DOMAIN_NAME])"
click at [425, 34] on span "Create" at bounding box center [425, 31] width 12 height 5
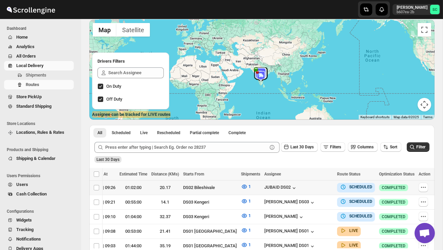
scroll to position [0, 112]
click at [422, 184] on icon "button" at bounding box center [423, 187] width 7 height 7
checkbox input "true"
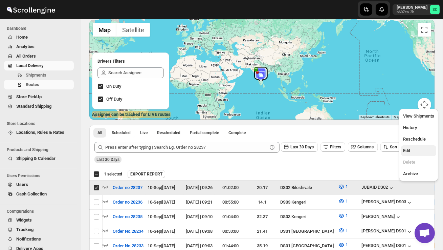
click at [413, 146] on button "Edit" at bounding box center [418, 150] width 35 height 11
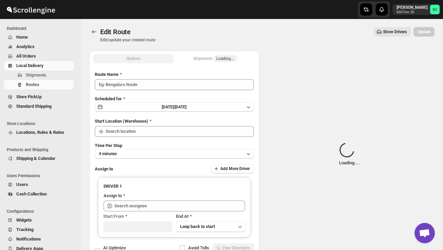
type input "Order no 28237"
type input "DS02 Bileshivale"
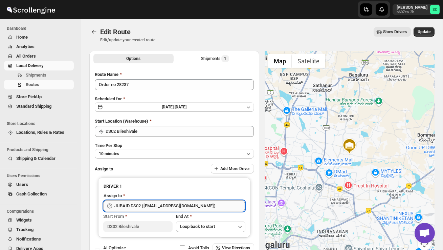
click at [187, 204] on input "JUBAID DS02 ([EMAIL_ADDRESS][DOMAIN_NAME])" at bounding box center [179, 205] width 131 height 11
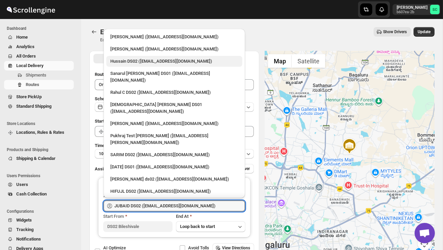
click at [146, 62] on div "Hussain DS02 ([EMAIL_ADDRESS][DOMAIN_NAME])" at bounding box center [174, 61] width 128 height 7
type input "Hussain DS02 ([EMAIL_ADDRESS][DOMAIN_NAME])"
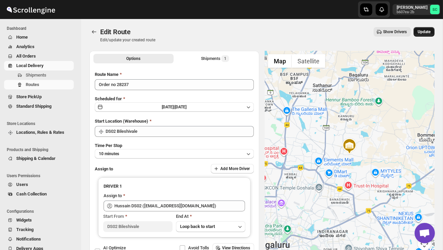
click at [427, 33] on span "Update" at bounding box center [424, 31] width 13 height 5
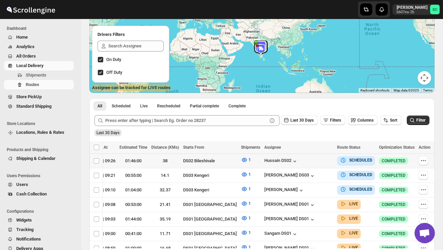
scroll to position [0, 112]
click at [424, 160] on icon "button" at bounding box center [423, 160] width 7 height 7
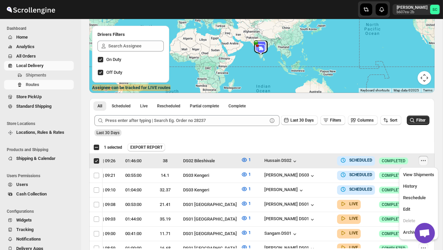
scroll to position [0, 0]
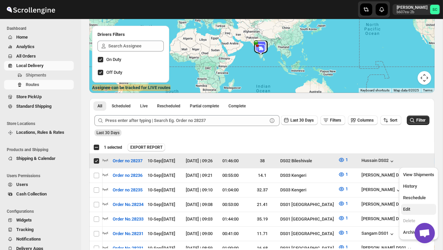
click at [411, 204] on button "Edit" at bounding box center [418, 209] width 35 height 11
checkbox input "false"
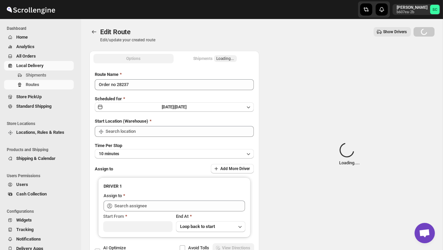
type input "Order no 28237"
type input "DS02 Bileshivale"
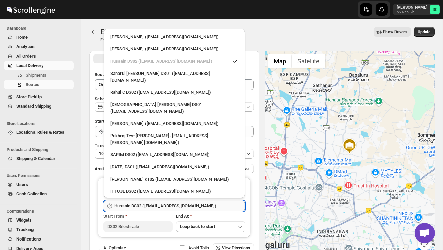
click at [219, 204] on input "Hussain DS02 ([EMAIL_ADDRESS][DOMAIN_NAME])" at bounding box center [179, 205] width 131 height 11
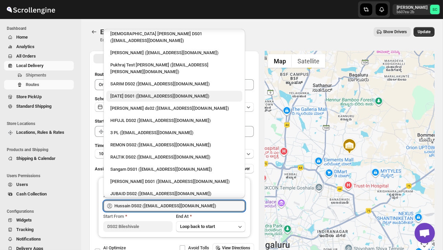
scroll to position [72, 0]
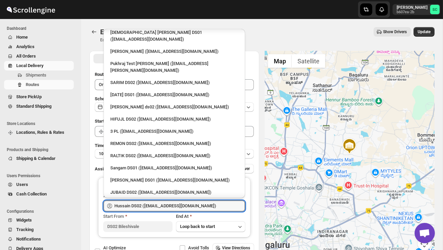
click at [136, 189] on div "JUBAID DS02 ([EMAIL_ADDRESS][DOMAIN_NAME])" at bounding box center [174, 192] width 128 height 7
type input "JUBAID DS02 ([EMAIL_ADDRESS][DOMAIN_NAME])"
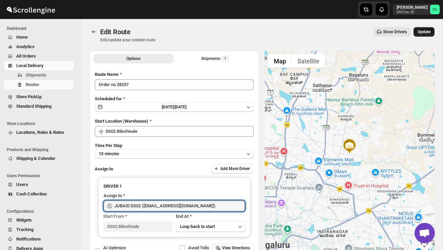
click at [420, 33] on span "Update" at bounding box center [424, 31] width 13 height 5
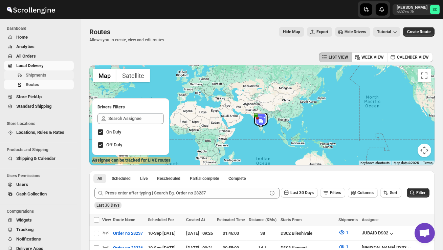
click at [44, 74] on span "Shipments" at bounding box center [36, 74] width 21 height 5
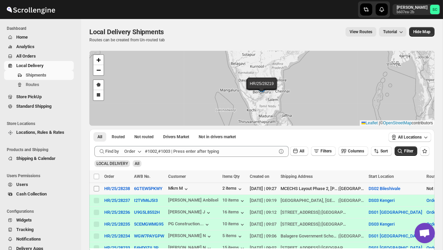
click at [96, 190] on input "Select shipment" at bounding box center [96, 188] width 5 height 5
checkbox input "true"
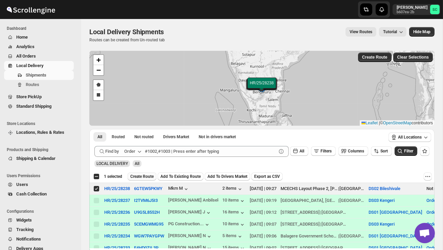
click at [150, 178] on span "Create Route" at bounding box center [141, 176] width 23 height 5
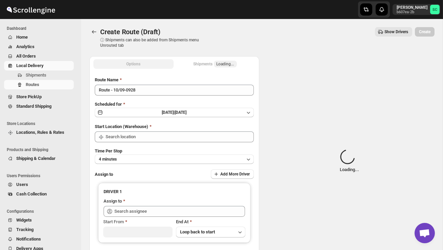
type input "DS02 Bileshivale"
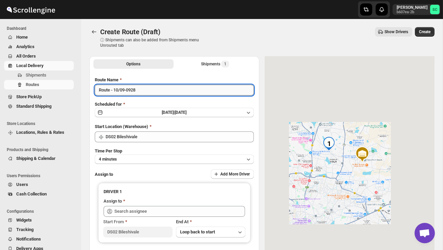
click at [145, 93] on input "Route - 10/09-0928" at bounding box center [174, 90] width 159 height 11
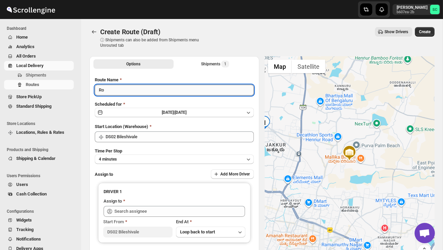
type input "R"
type input "Order no 28238"
click at [162, 157] on button "4 minutes" at bounding box center [174, 158] width 159 height 9
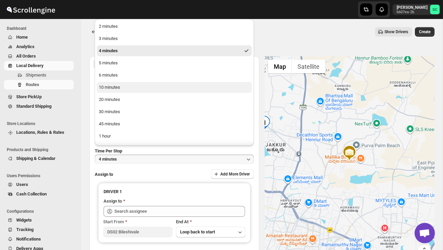
click at [129, 87] on button "10 minutes" at bounding box center [174, 87] width 155 height 11
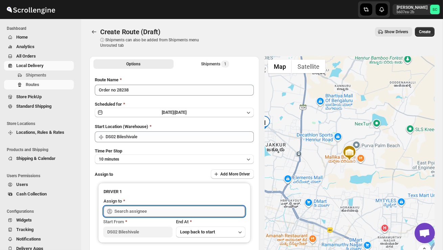
click at [135, 212] on input "text" at bounding box center [179, 211] width 131 height 11
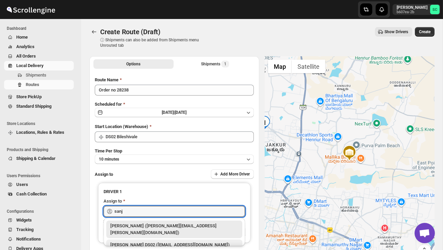
click at [151, 239] on div "[PERSON_NAME] DS02 ([EMAIL_ADDRESS][DOMAIN_NAME])" at bounding box center [174, 244] width 136 height 11
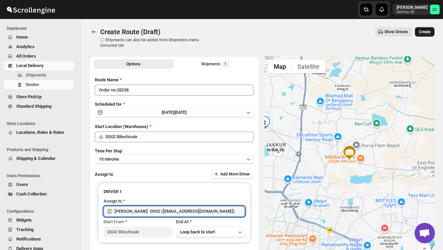
type input "[PERSON_NAME] DS02 ([EMAIL_ADDRESS][DOMAIN_NAME])"
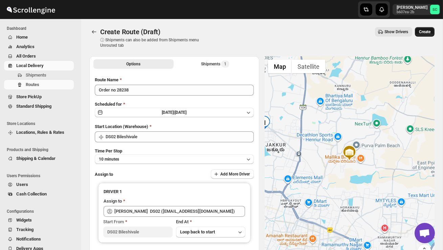
click at [428, 34] on span "Create" at bounding box center [425, 31] width 12 height 5
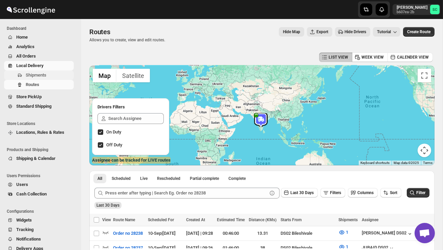
click at [48, 71] on button "Shipments" at bounding box center [39, 74] width 70 height 9
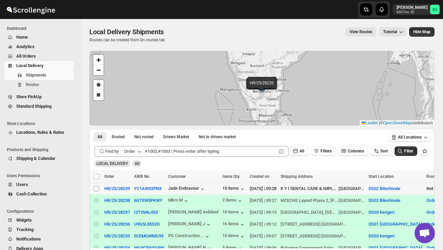
click at [95, 187] on input "Select shipment" at bounding box center [96, 188] width 5 height 5
checkbox input "true"
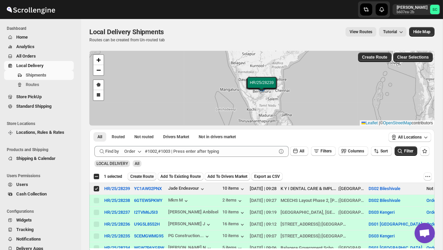
click at [142, 175] on span "Create Route" at bounding box center [141, 176] width 23 height 5
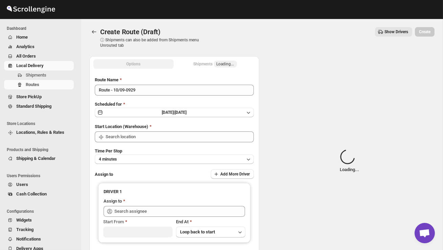
type input "DS02 Bileshivale"
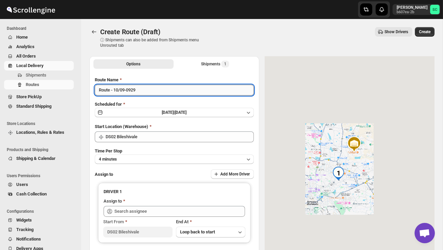
click at [145, 89] on input "Route - 10/09-0929" at bounding box center [174, 90] width 159 height 11
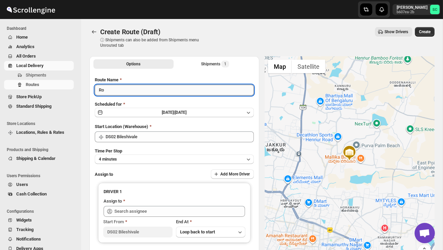
type input "R"
type input "Order no 28239"
click at [143, 157] on button "4 minutes" at bounding box center [174, 158] width 159 height 9
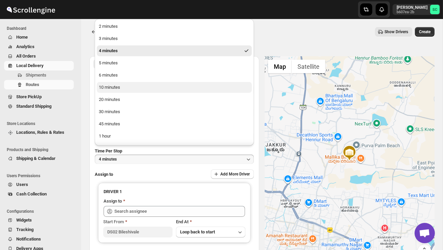
click at [129, 91] on button "10 minutes" at bounding box center [174, 87] width 155 height 11
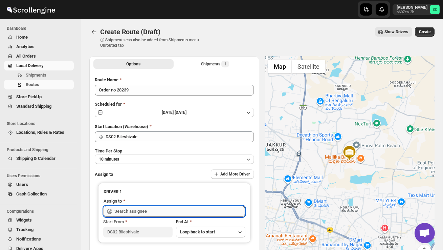
click at [136, 207] on input "text" at bounding box center [179, 211] width 131 height 11
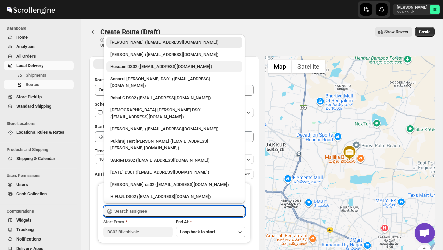
click at [122, 69] on div "Hussain DS02 ([EMAIL_ADDRESS][DOMAIN_NAME])" at bounding box center [174, 66] width 128 height 7
type input "Hussain DS02 ([EMAIL_ADDRESS][DOMAIN_NAME])"
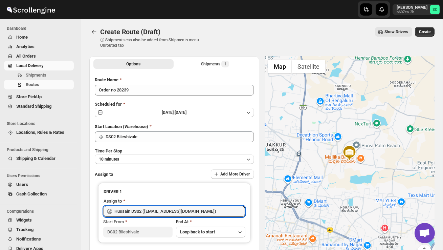
click at [430, 30] on span "Create" at bounding box center [425, 31] width 12 height 5
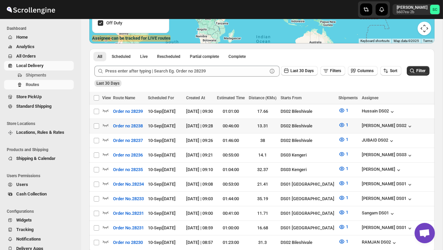
scroll to position [0, 112]
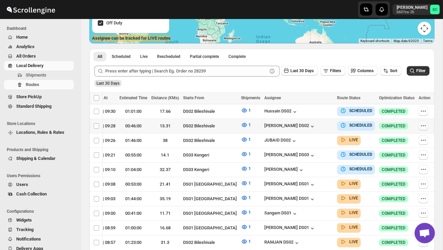
click at [422, 124] on icon "button" at bounding box center [423, 125] width 7 height 7
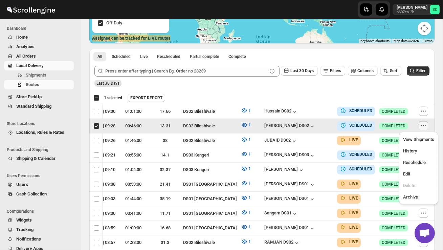
scroll to position [0, 0]
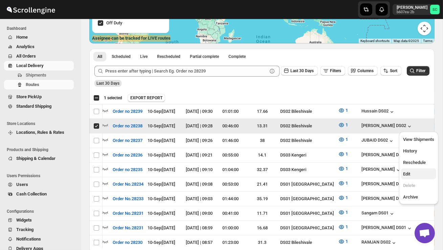
click at [416, 171] on span "Edit" at bounding box center [418, 174] width 31 height 7
checkbox input "false"
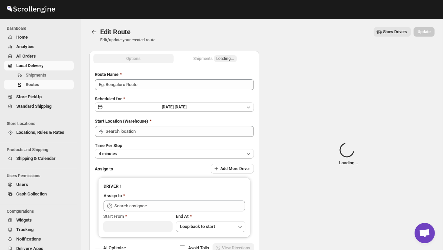
type input "Order no 28238"
type input "DS02 Bileshivale"
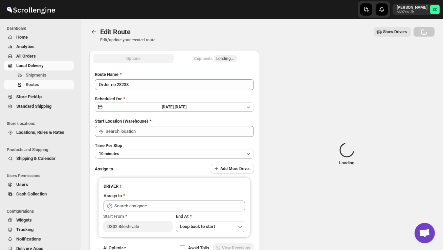
type input "DS02 Bileshivale"
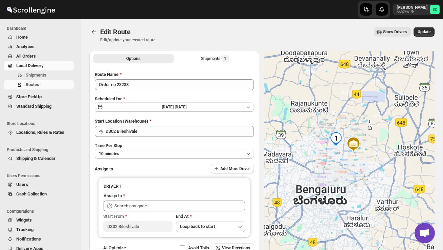
type input "[PERSON_NAME] DS02 ([EMAIL_ADDRESS][DOMAIN_NAME])"
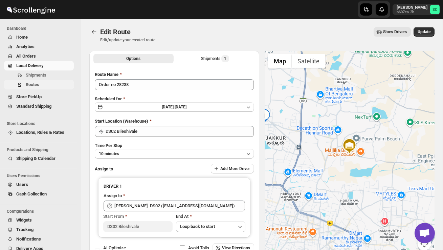
click at [50, 83] on span "Routes" at bounding box center [49, 84] width 47 height 7
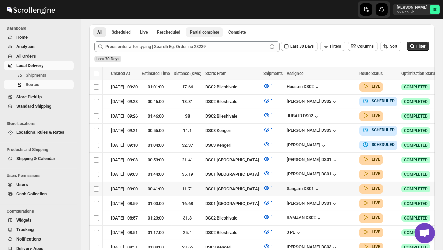
scroll to position [147, 0]
click at [40, 73] on span "Shipments" at bounding box center [36, 74] width 21 height 5
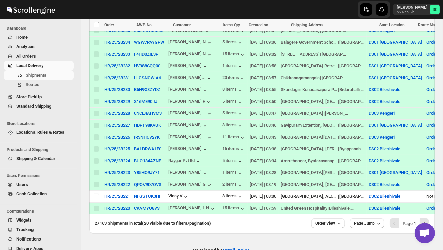
scroll to position [209, 0]
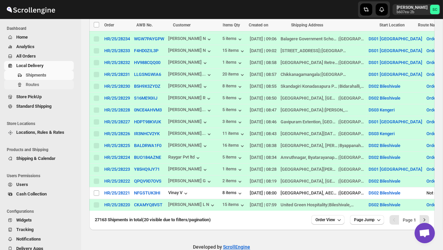
click at [52, 85] on span "Routes" at bounding box center [49, 84] width 47 height 7
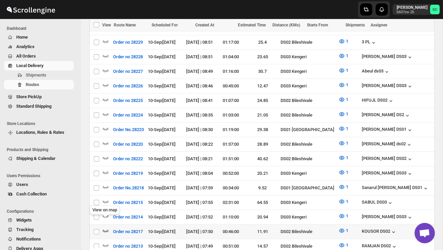
click at [109, 227] on icon "button" at bounding box center [105, 230] width 7 height 7
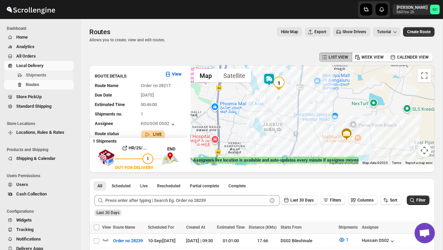
click at [42, 75] on span "Shipments" at bounding box center [36, 74] width 21 height 5
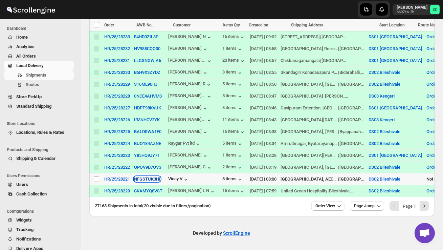
click at [154, 176] on button "NFGSTUK3HI" at bounding box center [147, 178] width 26 height 5
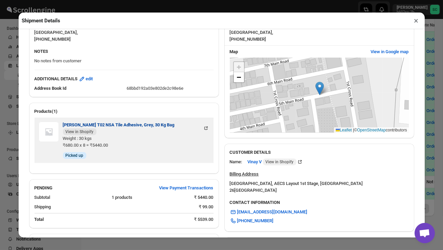
scroll to position [218, 0]
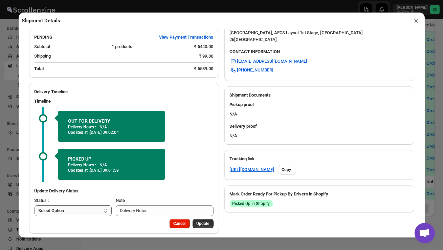
click at [99, 205] on select "Select Option PICKED UP OUT FOR DELIVERY RESCHEDULE DELIVERED CANCELLED" at bounding box center [73, 210] width 77 height 11
select select "DELIVERED"
click at [207, 221] on span "Update" at bounding box center [203, 223] width 13 height 5
select select
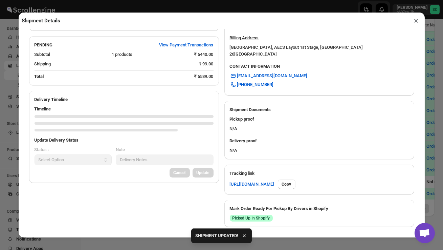
scroll to position [203, 0]
click at [417, 21] on button "×" at bounding box center [417, 20] width 10 height 9
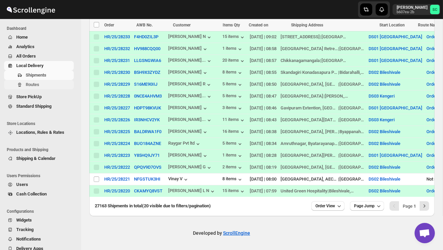
click at [42, 82] on span "Routes" at bounding box center [49, 84] width 47 height 7
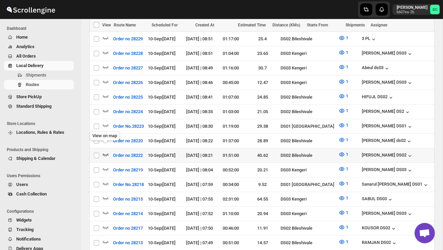
click at [106, 151] on icon "button" at bounding box center [105, 154] width 7 height 7
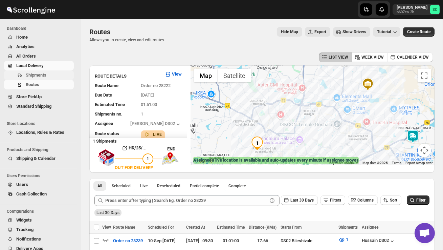
click at [41, 76] on span "Shipments" at bounding box center [36, 74] width 21 height 5
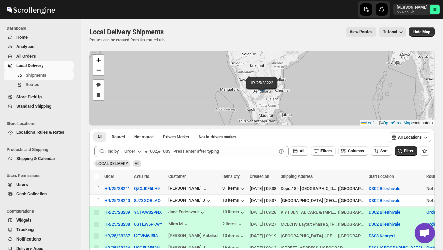
click at [97, 189] on input "Select shipment" at bounding box center [96, 188] width 5 height 5
checkbox input "true"
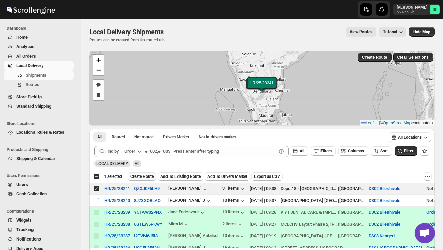
click at [142, 178] on span "Create Route" at bounding box center [141, 176] width 23 height 5
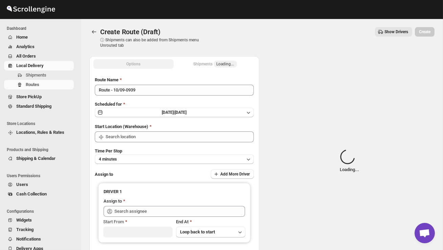
type input "DS02 Bileshivale"
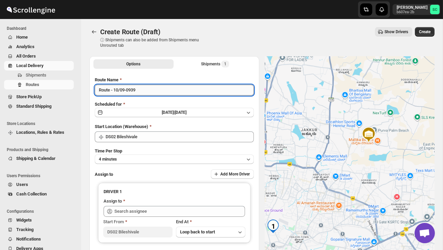
click at [146, 94] on input "Route - 10/09-0939" at bounding box center [174, 90] width 159 height 11
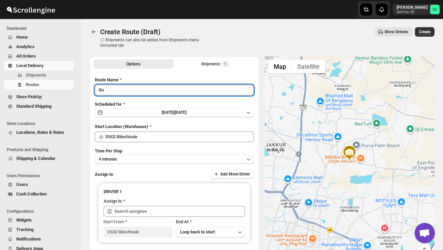
type input "R"
type input "Order no 28241"
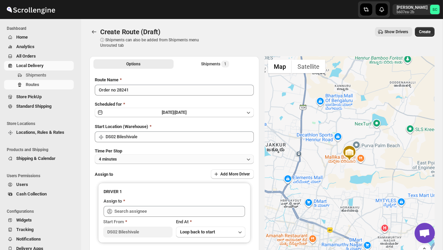
click at [163, 158] on button "4 minutes" at bounding box center [174, 158] width 159 height 9
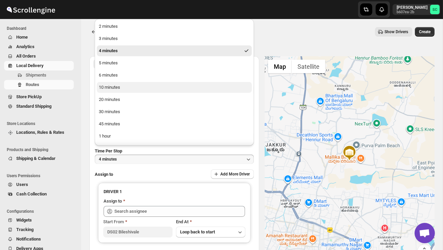
click at [127, 86] on button "10 minutes" at bounding box center [174, 87] width 155 height 11
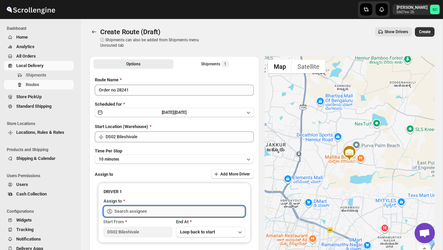
click at [142, 214] on input "text" at bounding box center [179, 211] width 131 height 11
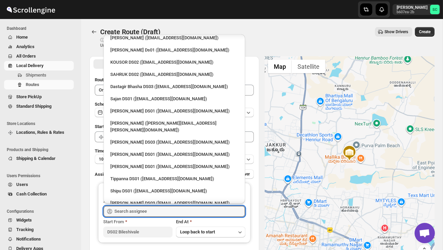
scroll to position [614, 0]
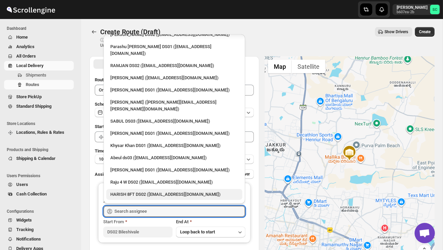
click at [139, 191] on div "HARISH 8FT DS02 ([EMAIL_ADDRESS][DOMAIN_NAME])" at bounding box center [174, 194] width 128 height 7
type input "HARISH 8FT DS02 ([EMAIL_ADDRESS][DOMAIN_NAME])"
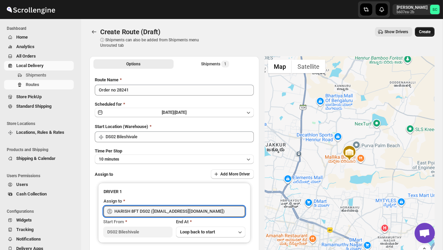
click at [427, 30] on span "Create" at bounding box center [425, 31] width 12 height 5
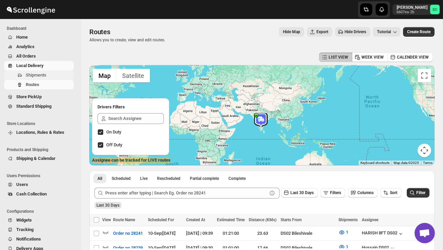
click at [50, 73] on span "Shipments" at bounding box center [49, 75] width 47 height 7
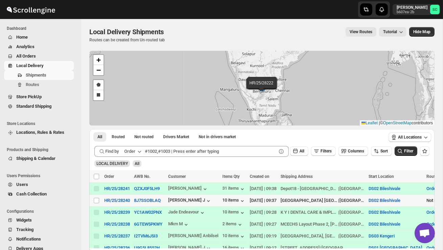
click at [93, 202] on td "Select shipment" at bounding box center [95, 201] width 13 height 12
checkbox input "true"
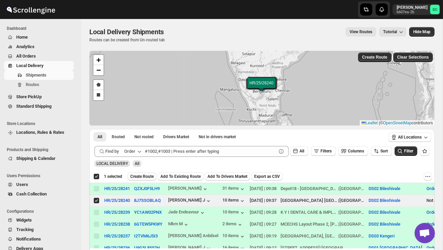
click at [148, 176] on span "Create Route" at bounding box center [141, 176] width 23 height 5
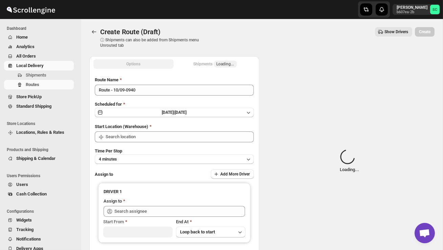
type input "DS02 Bileshivale"
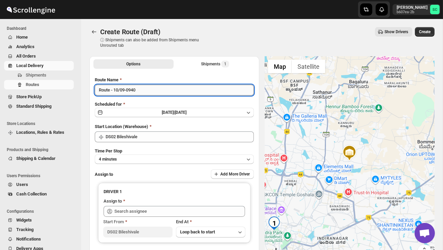
click at [157, 92] on input "Route - 10/09-0940" at bounding box center [174, 90] width 159 height 11
type input "R"
type input "Order no 28240"
click at [164, 156] on button "4 minutes" at bounding box center [174, 158] width 159 height 9
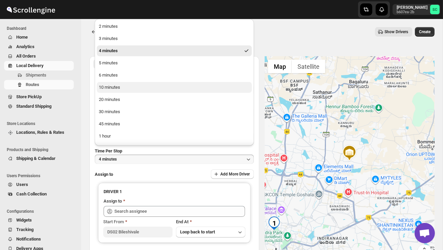
click at [125, 84] on button "10 minutes" at bounding box center [174, 87] width 155 height 11
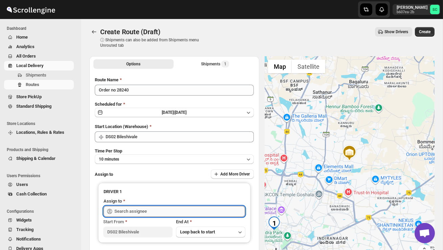
click at [146, 213] on input "text" at bounding box center [179, 211] width 131 height 11
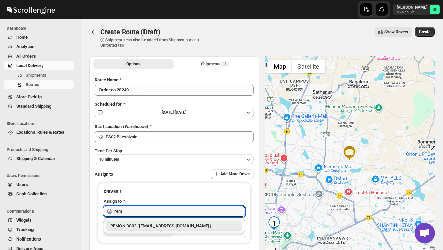
click at [160, 224] on div "REMON DS02 ([EMAIL_ADDRESS][DOMAIN_NAME])" at bounding box center [174, 225] width 128 height 7
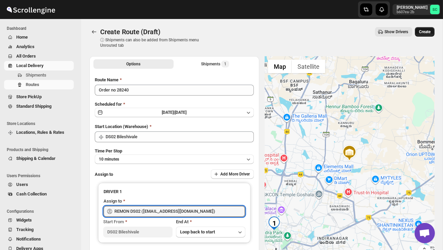
type input "REMON DS02 ([EMAIL_ADDRESS][DOMAIN_NAME])"
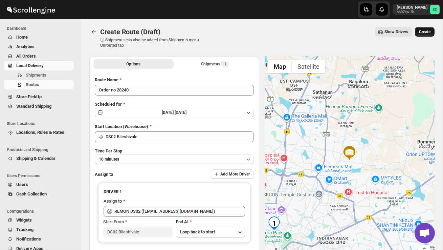
click at [424, 31] on span "Create" at bounding box center [425, 31] width 12 height 5
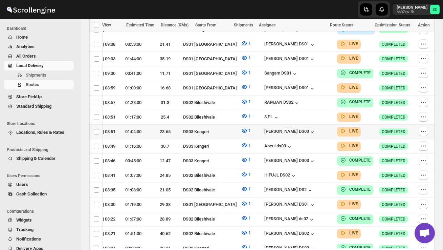
scroll to position [289, 0]
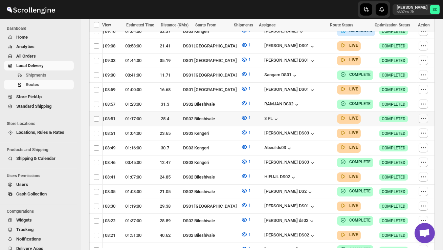
click at [423, 115] on icon "button" at bounding box center [423, 118] width 7 height 7
checkbox input "true"
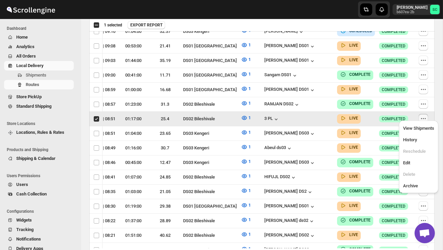
scroll to position [0, 0]
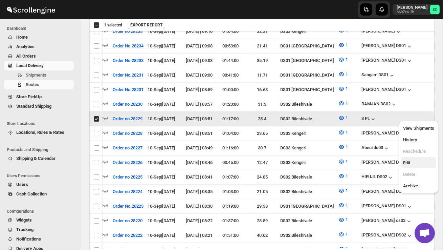
click at [409, 160] on span "Edit" at bounding box center [406, 162] width 7 height 5
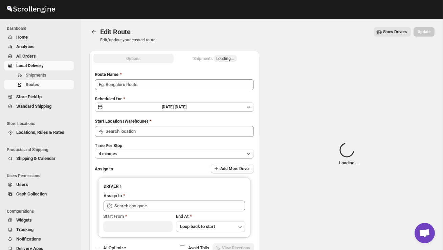
type input "Order no 28229"
type input "DS02 Bileshivale"
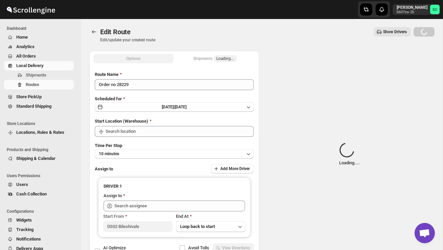
type input "DS02 Bileshivale"
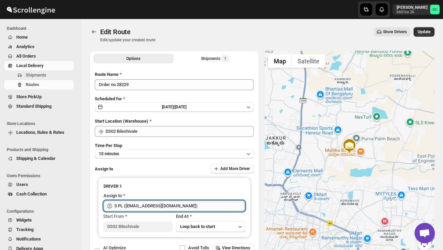
click at [193, 206] on input "3 PL ([EMAIL_ADDRESS][DOMAIN_NAME])" at bounding box center [179, 205] width 131 height 11
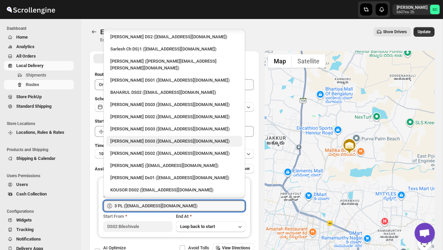
scroll to position [281, 0]
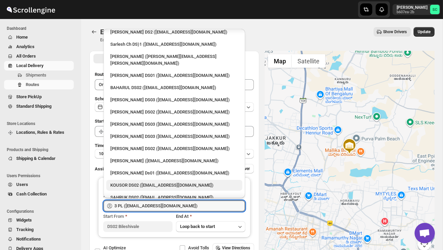
click at [168, 182] on div "KOUSOR DS02 ([EMAIL_ADDRESS][DOMAIN_NAME])" at bounding box center [174, 185] width 128 height 7
type input "KOUSOR DS02 ([EMAIL_ADDRESS][DOMAIN_NAME])"
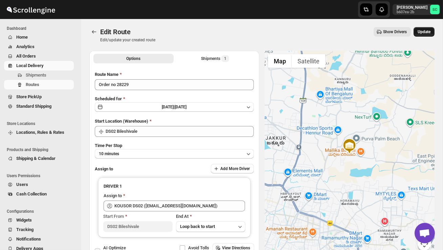
click at [423, 34] on span "Update" at bounding box center [424, 31] width 13 height 5
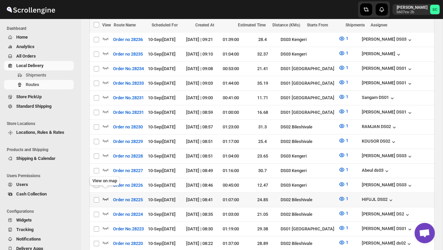
click at [104, 195] on icon "button" at bounding box center [105, 198] width 7 height 7
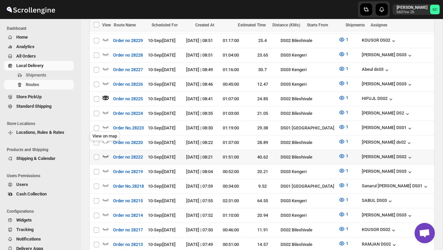
click at [107, 155] on icon "button" at bounding box center [106, 156] width 6 height 3
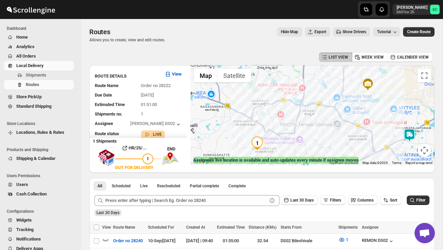
click at [410, 133] on img at bounding box center [410, 135] width 14 height 14
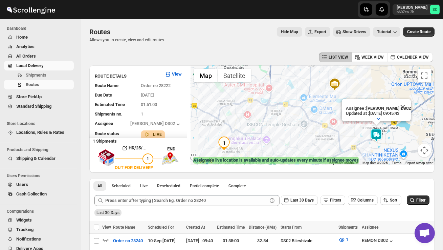
click at [42, 69] on link "Local Delivery" at bounding box center [39, 65] width 70 height 9
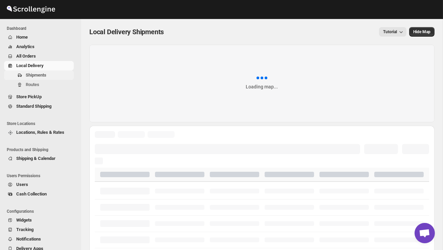
click at [41, 74] on span "Shipments" at bounding box center [36, 74] width 21 height 5
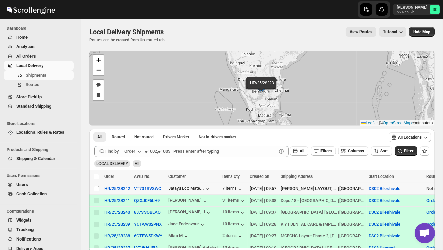
click at [95, 185] on td "Select shipment" at bounding box center [95, 189] width 13 height 12
checkbox input "true"
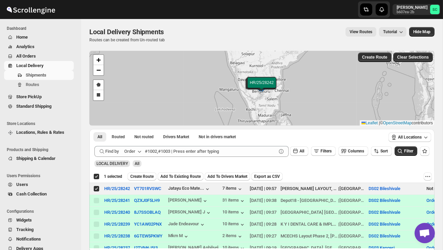
click at [143, 177] on span "Create Route" at bounding box center [141, 176] width 23 height 5
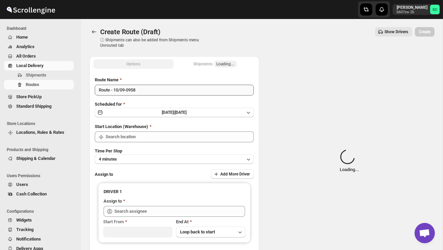
type input "DS02 Bileshivale"
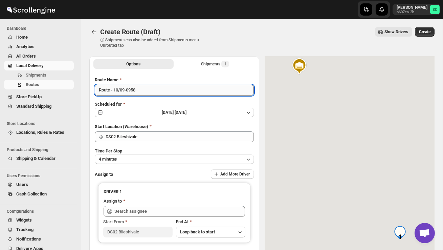
click at [145, 95] on input "Route - 10/09-0958" at bounding box center [174, 90] width 159 height 11
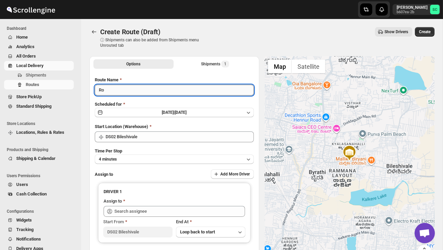
type input "R"
type input "Order no 28242"
click at [180, 160] on button "4 minutes" at bounding box center [174, 158] width 159 height 9
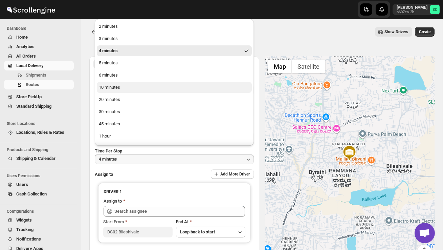
click at [142, 88] on button "10 minutes" at bounding box center [174, 87] width 155 height 11
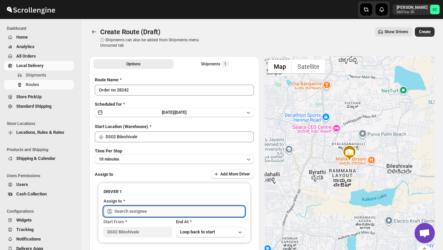
click at [140, 210] on input "text" at bounding box center [179, 211] width 131 height 11
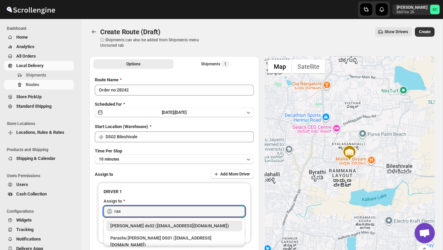
click at [153, 224] on div "[PERSON_NAME] ds02 ([EMAIL_ADDRESS][DOMAIN_NAME])" at bounding box center [174, 225] width 128 height 7
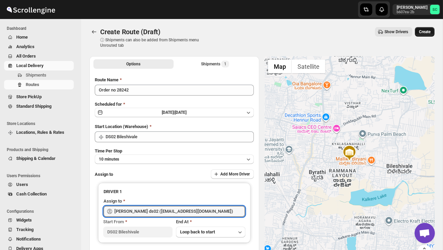
type input "[PERSON_NAME] ds02 ([EMAIL_ADDRESS][DOMAIN_NAME])"
click at [429, 33] on span "Create" at bounding box center [425, 31] width 12 height 5
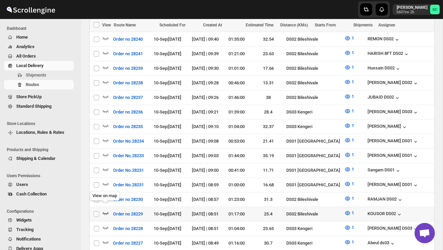
click at [105, 209] on icon "button" at bounding box center [105, 212] width 7 height 7
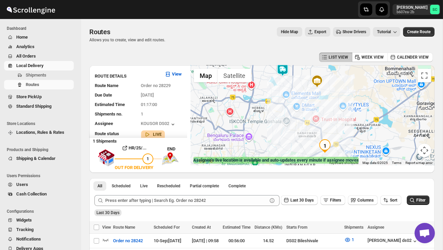
drag, startPoint x: 273, startPoint y: 106, endPoint x: 298, endPoint y: 128, distance: 33.3
click at [296, 128] on div at bounding box center [313, 115] width 244 height 100
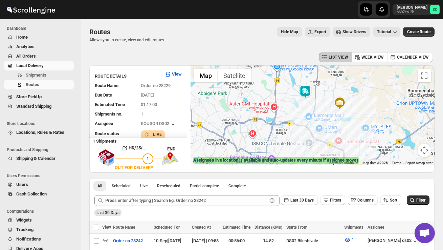
click at [310, 87] on img at bounding box center [305, 92] width 14 height 14
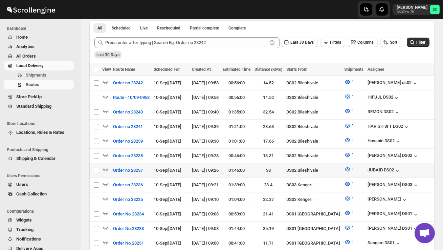
scroll to position [159, 0]
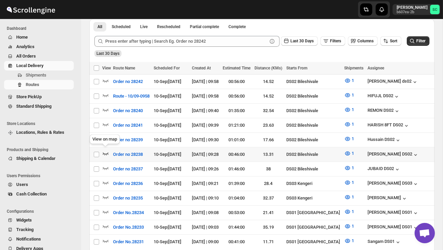
click at [104, 150] on icon "button" at bounding box center [105, 153] width 7 height 7
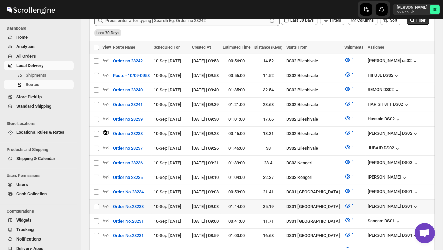
scroll to position [180, 0]
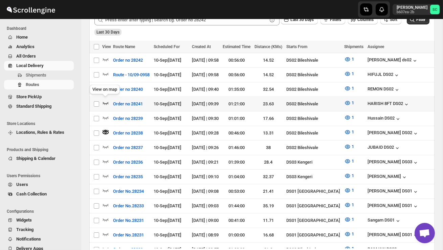
click at [106, 100] on icon "button" at bounding box center [105, 102] width 7 height 7
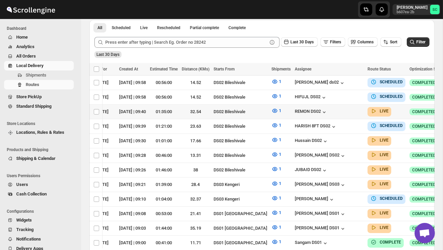
scroll to position [0, 79]
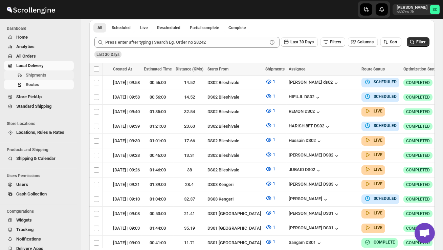
click at [45, 77] on span "Shipments" at bounding box center [36, 74] width 21 height 5
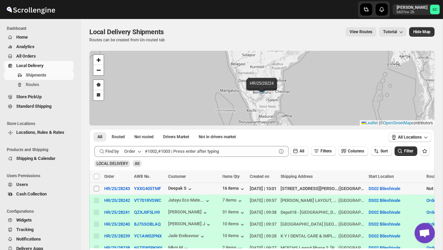
click at [95, 186] on input "Select shipment" at bounding box center [96, 188] width 5 height 5
checkbox input "true"
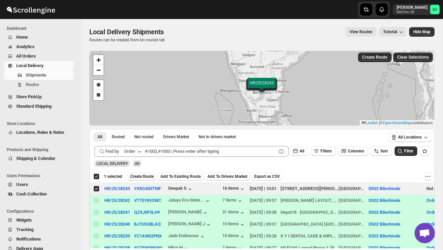
click at [148, 174] on span "Create Route" at bounding box center [141, 176] width 23 height 5
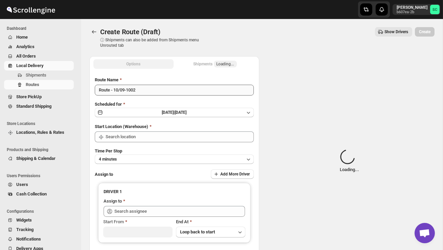
type input "DS02 Bileshivale"
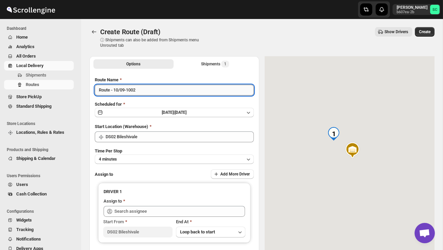
click at [143, 90] on input "Route - 10/09-1002" at bounding box center [174, 90] width 159 height 11
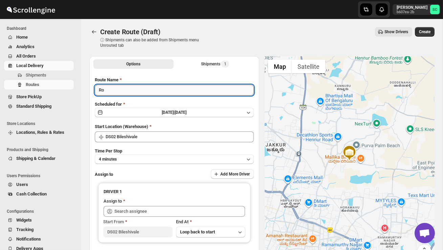
type input "R"
type input "Order no 28243"
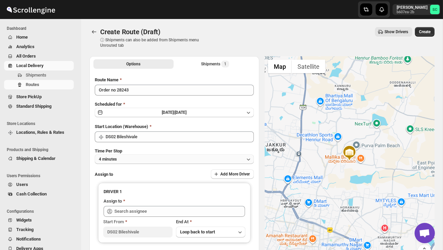
click at [172, 156] on button "4 minutes" at bounding box center [174, 158] width 159 height 9
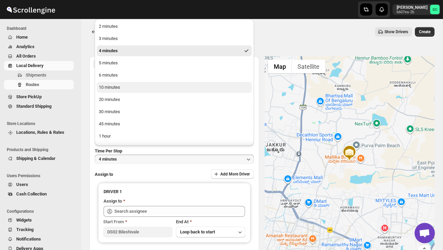
click at [128, 86] on button "10 minutes" at bounding box center [174, 87] width 155 height 11
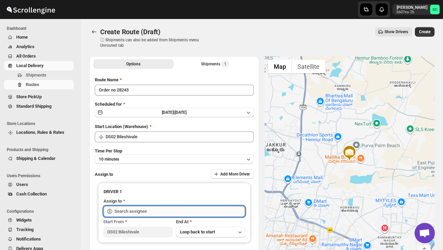
click at [151, 209] on input "text" at bounding box center [179, 211] width 131 height 11
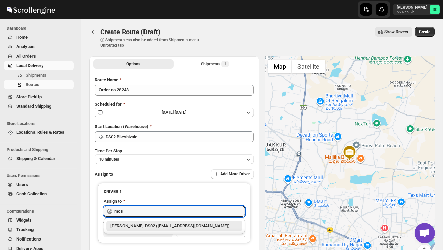
click at [158, 225] on div "[PERSON_NAME] DS02 ([EMAIL_ADDRESS][DOMAIN_NAME])" at bounding box center [174, 225] width 128 height 7
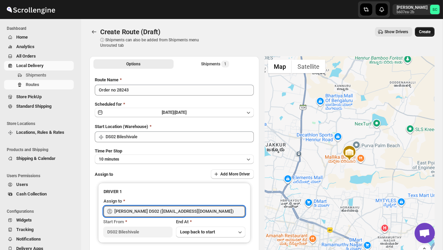
type input "[PERSON_NAME] DS02 ([EMAIL_ADDRESS][DOMAIN_NAME])"
click at [427, 31] on span "Create" at bounding box center [425, 31] width 12 height 5
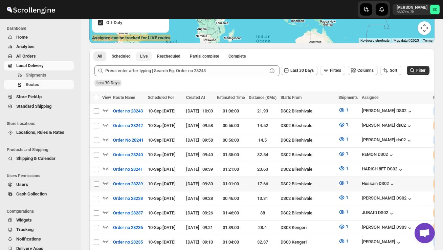
scroll to position [124, 0]
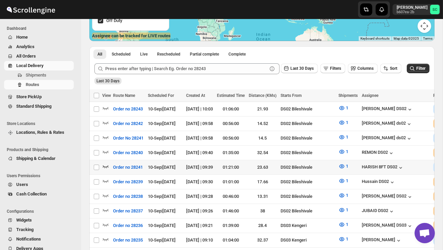
click at [109, 165] on div at bounding box center [106, 167] width 9 height 9
click at [107, 164] on icon "button" at bounding box center [105, 166] width 7 height 7
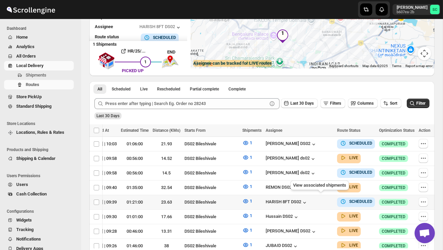
scroll to position [0, 96]
click at [421, 198] on icon "button" at bounding box center [423, 201] width 7 height 7
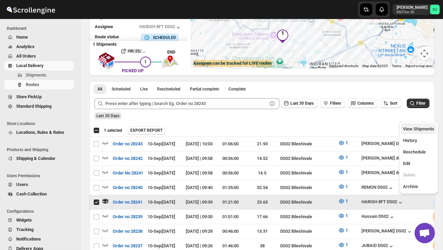
click at [417, 130] on span "View Shipments" at bounding box center [418, 128] width 31 height 5
checkbox input "false"
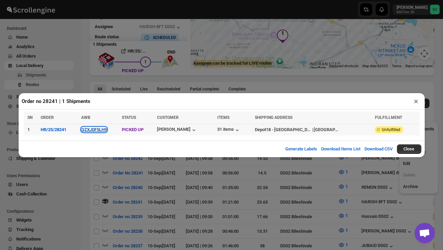
click at [103, 132] on button "QZXJ0F5LH9" at bounding box center [94, 129] width 26 height 5
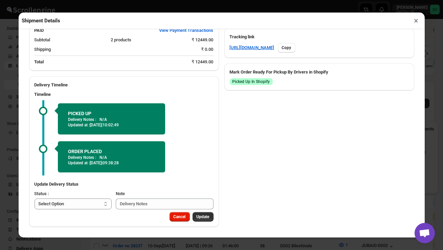
scroll to position [343, 0]
click at [84, 205] on select "Select Option PICKED UP OUT FOR DELIVERY RESCHEDULE DELIVERED CANCELLED" at bounding box center [73, 203] width 77 height 11
select select "OUT_FOR_DELIVERY"
click at [199, 219] on span "Update" at bounding box center [203, 216] width 13 height 5
click at [417, 21] on button "×" at bounding box center [417, 20] width 10 height 9
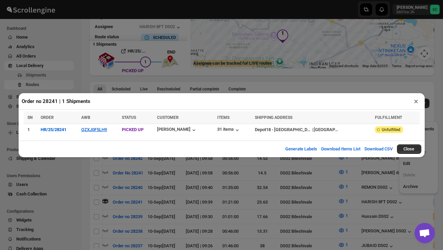
click at [417, 102] on button "×" at bounding box center [417, 100] width 10 height 9
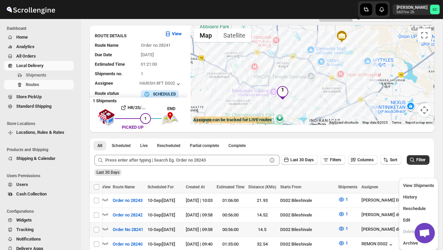
scroll to position [0, 0]
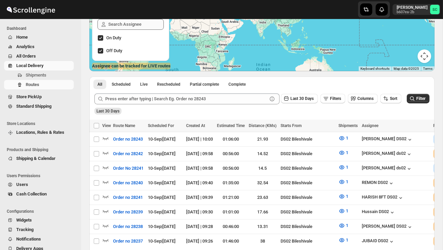
scroll to position [96, 0]
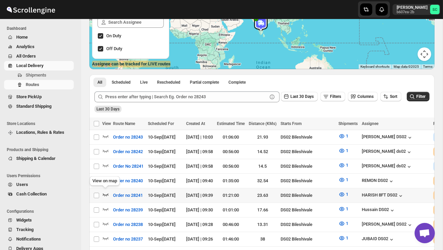
click at [106, 192] on icon "button" at bounding box center [105, 194] width 7 height 7
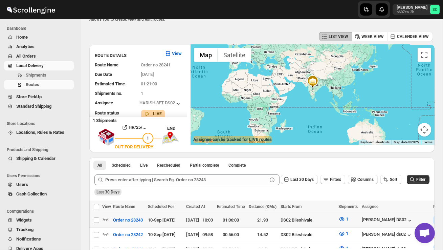
scroll to position [0, 0]
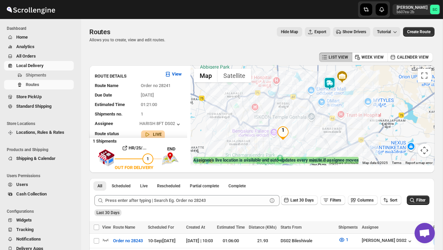
click at [333, 82] on img at bounding box center [330, 84] width 14 height 14
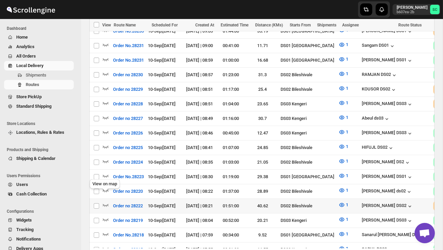
click at [103, 192] on div "View on map" at bounding box center [104, 185] width 33 height 15
click at [106, 201] on div at bounding box center [106, 205] width 9 height 9
click at [105, 201] on icon "button" at bounding box center [105, 204] width 7 height 7
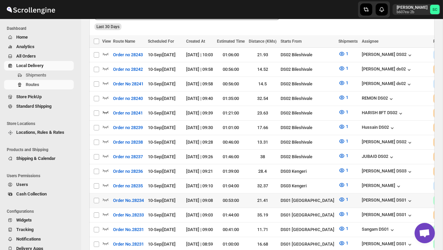
scroll to position [186, 0]
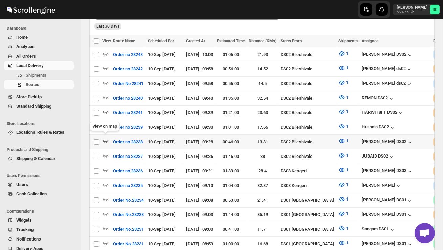
click at [105, 138] on icon "button" at bounding box center [105, 140] width 7 height 7
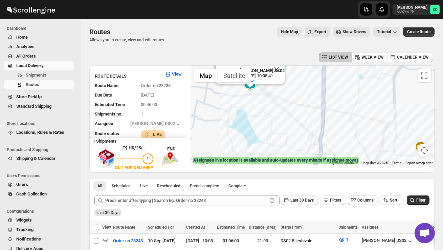
drag, startPoint x: 242, startPoint y: 116, endPoint x: 284, endPoint y: 125, distance: 42.9
click at [282, 125] on div "Assignee : SANJIB DS02 Updated at : 10/09/2025, 10:05:41 Duty mode Enabled Batt…" at bounding box center [313, 115] width 244 height 100
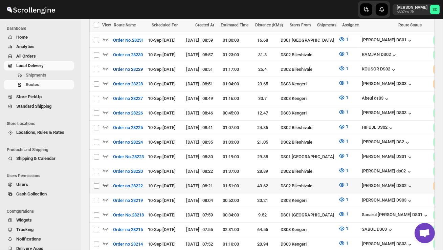
scroll to position [390, 0]
click at [104, 183] on icon "button" at bounding box center [106, 184] width 6 height 3
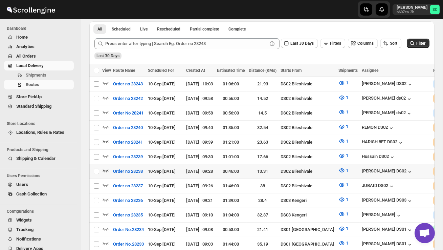
scroll to position [157, 0]
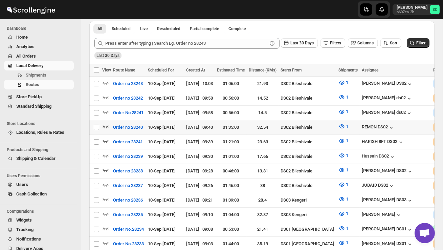
click at [106, 123] on icon "button" at bounding box center [105, 126] width 7 height 7
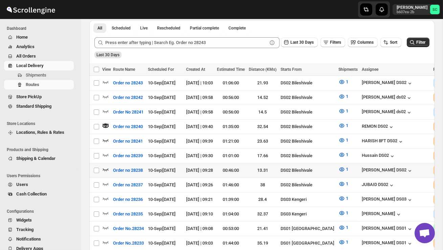
scroll to position [162, 0]
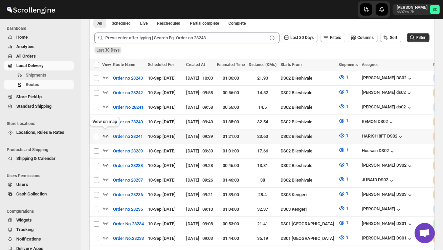
click at [108, 133] on icon "button" at bounding box center [105, 135] width 7 height 7
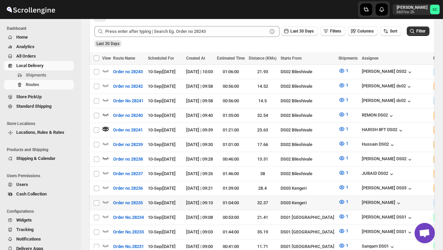
scroll to position [170, 0]
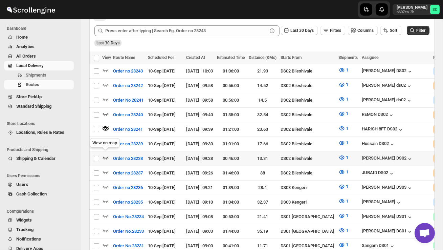
click at [105, 139] on div "View on map" at bounding box center [104, 144] width 33 height 15
click at [103, 139] on icon "button" at bounding box center [105, 142] width 7 height 7
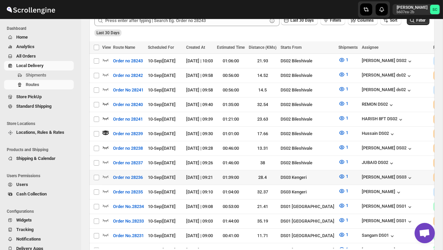
scroll to position [180, 0]
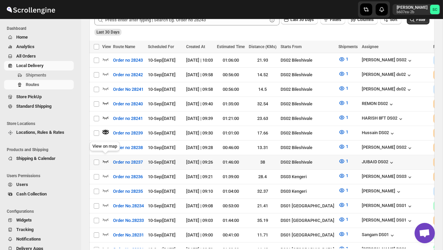
click at [103, 158] on icon "button" at bounding box center [105, 161] width 7 height 7
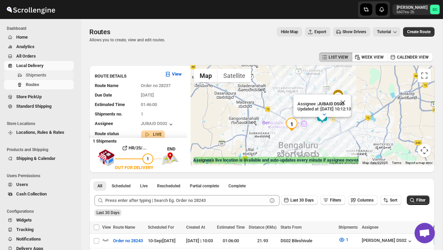
click at [42, 75] on span "Shipments" at bounding box center [36, 74] width 21 height 5
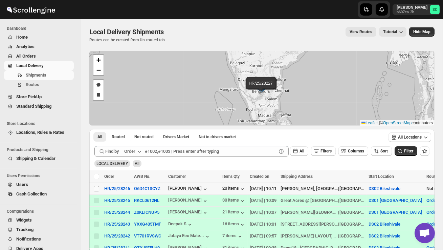
click at [97, 190] on input "Select shipment" at bounding box center [96, 188] width 5 height 5
checkbox input "true"
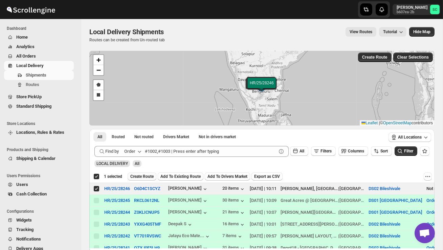
click at [143, 176] on span "Create Route" at bounding box center [141, 176] width 23 height 5
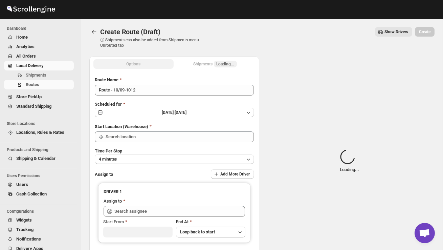
type input "DS02 Bileshivale"
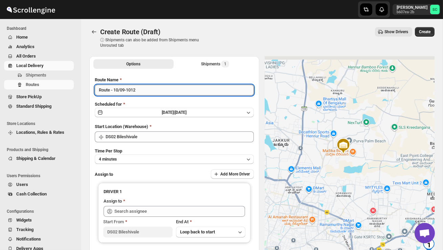
click at [143, 91] on input "Route - 10/09-1012" at bounding box center [174, 90] width 159 height 11
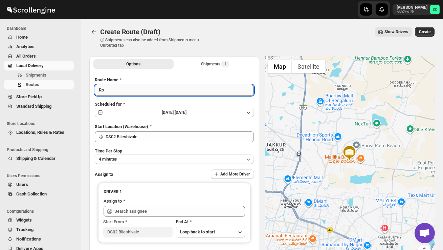
type input "R"
type input "Order no 28246"
click at [163, 159] on button "4 minutes" at bounding box center [174, 158] width 159 height 9
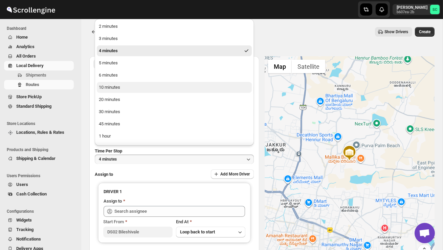
click at [134, 88] on button "10 minutes" at bounding box center [174, 87] width 155 height 11
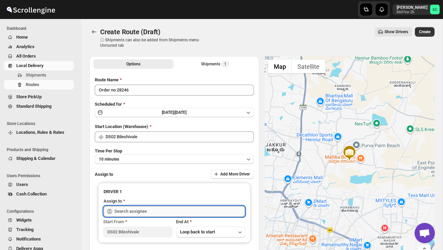
click at [139, 215] on input "text" at bounding box center [179, 211] width 131 height 11
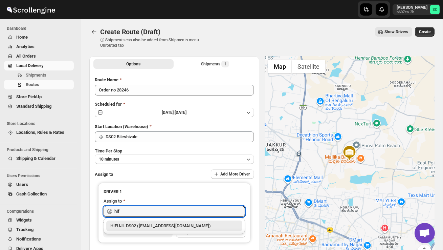
click at [156, 225] on div "HIFUJL DS02 ([EMAIL_ADDRESS][DOMAIN_NAME])" at bounding box center [174, 225] width 128 height 7
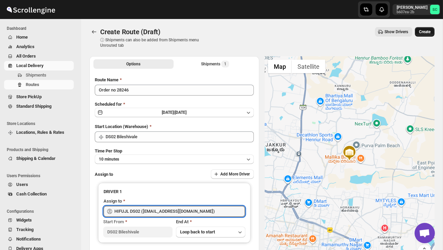
type input "HIFUJL DS02 ([EMAIL_ADDRESS][DOMAIN_NAME])"
click at [422, 33] on span "Create" at bounding box center [425, 31] width 12 height 5
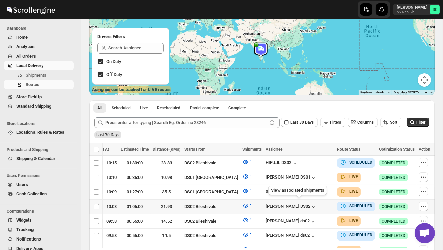
scroll to position [0, 104]
click at [422, 203] on icon "button" at bounding box center [423, 206] width 7 height 7
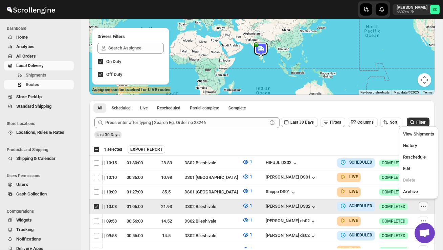
scroll to position [0, 0]
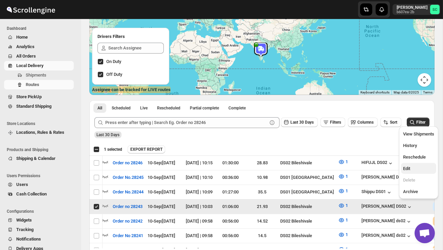
click at [416, 163] on button "Edit" at bounding box center [418, 168] width 35 height 11
checkbox input "false"
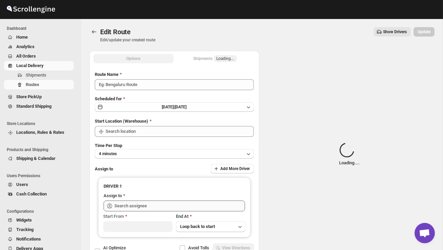
type input "Order no 28243"
type input "DS02 Bileshivale"
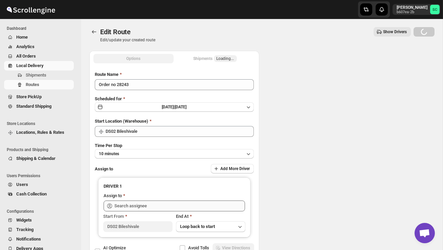
type input "DS02 Bileshivale"
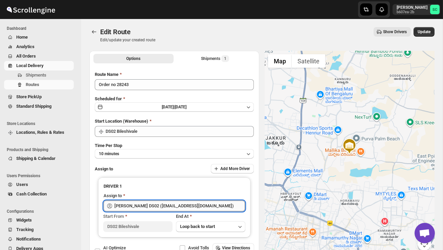
click at [208, 204] on input "[PERSON_NAME] DS02 ([EMAIL_ADDRESS][DOMAIN_NAME])" at bounding box center [179, 205] width 131 height 11
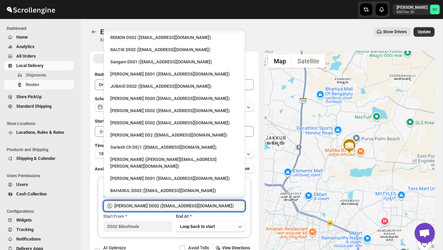
scroll to position [184, 0]
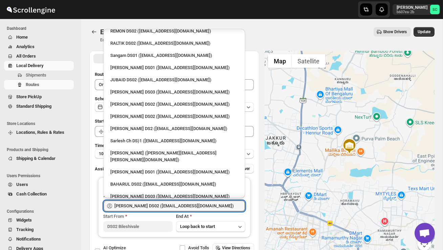
click at [163, 205] on div "[PERSON_NAME] DS02 ([EMAIL_ADDRESS][DOMAIN_NAME])" at bounding box center [174, 208] width 128 height 7
type input "[PERSON_NAME] DS02 ([EMAIL_ADDRESS][DOMAIN_NAME])"
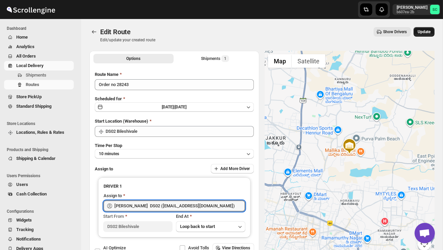
click at [424, 31] on span "Update" at bounding box center [424, 31] width 13 height 5
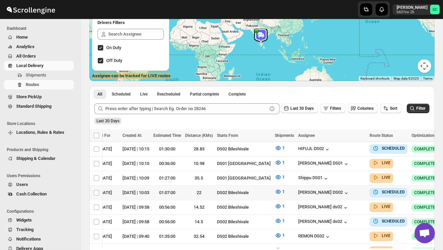
scroll to position [0, 98]
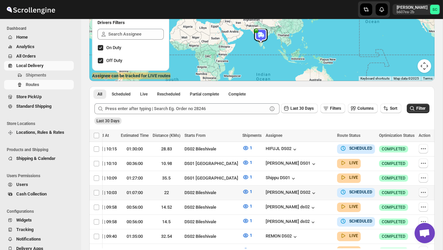
click at [427, 189] on icon "button" at bounding box center [423, 192] width 7 height 7
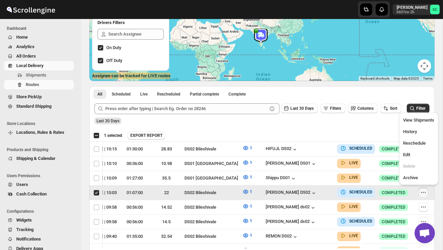
scroll to position [0, 0]
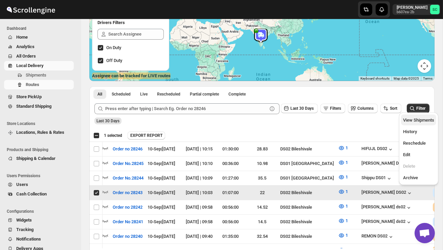
click at [420, 120] on span "View Shipments" at bounding box center [418, 119] width 31 height 5
checkbox input "false"
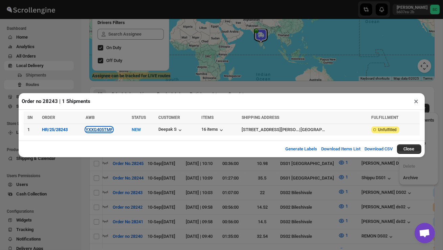
click at [111, 129] on button "YXXG405TMF" at bounding box center [99, 129] width 27 height 5
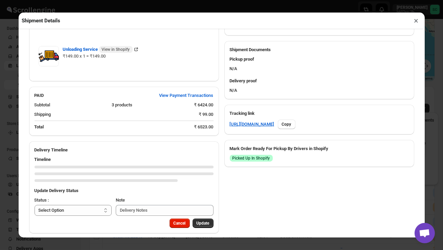
scroll to position [292, 0]
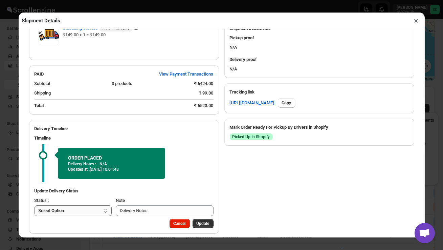
click at [94, 205] on select "Select Option PICKED UP OUT FOR DELIVERY RESCHEDULE DELIVERED CANCELLED" at bounding box center [73, 210] width 77 height 11
select select "PICKED_UP"
click at [190, 221] on span "Pick Products" at bounding box center [196, 223] width 25 height 5
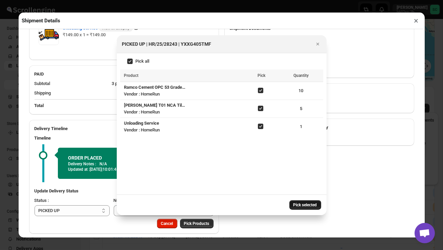
click at [303, 205] on span "Pick selected" at bounding box center [305, 204] width 24 height 5
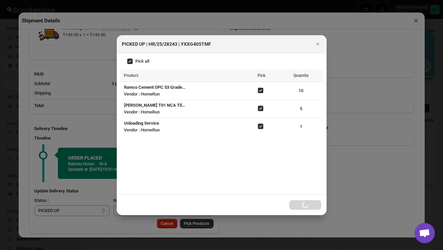
select select
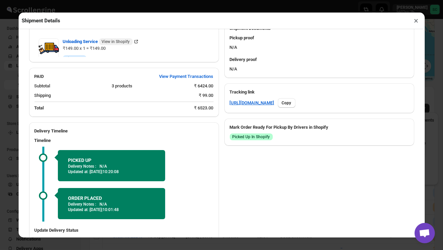
click at [417, 21] on button "×" at bounding box center [417, 20] width 10 height 9
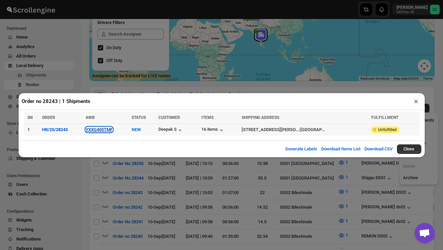
click at [108, 129] on button "YXXG405TMF" at bounding box center [99, 129] width 27 height 5
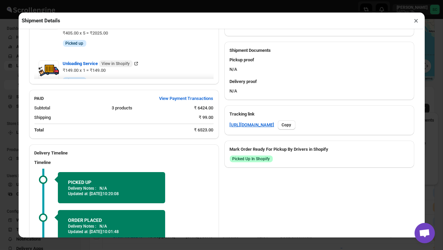
scroll to position [337, 0]
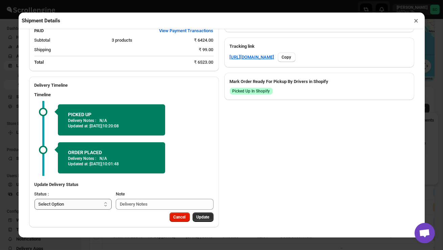
click at [75, 201] on select "Select Option PICKED UP OUT FOR DELIVERY RESCHEDULE DELIVERED CANCELLED" at bounding box center [73, 204] width 77 height 11
select select "OUT_FOR_DELIVERY"
click at [203, 216] on span "Update" at bounding box center [203, 216] width 13 height 5
select select
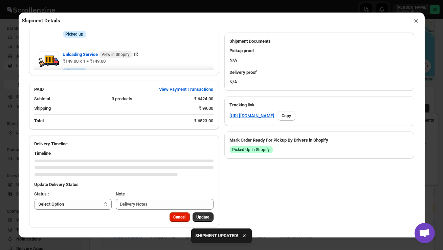
click at [415, 20] on button "×" at bounding box center [417, 20] width 10 height 9
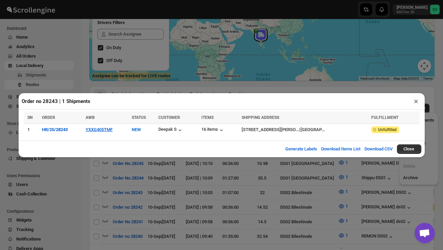
click at [416, 103] on button "×" at bounding box center [417, 100] width 10 height 9
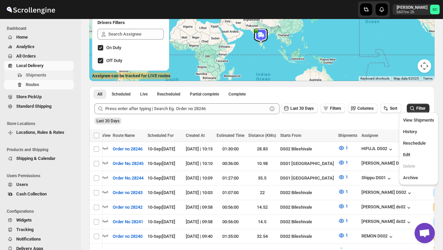
click at [48, 77] on span "Shipments" at bounding box center [49, 75] width 47 height 7
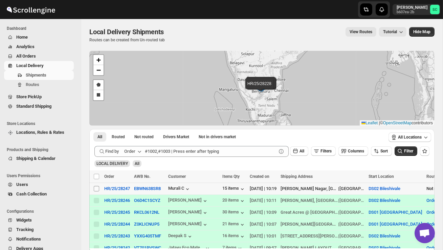
click at [96, 189] on input "Select shipment" at bounding box center [96, 188] width 5 height 5
checkbox input "true"
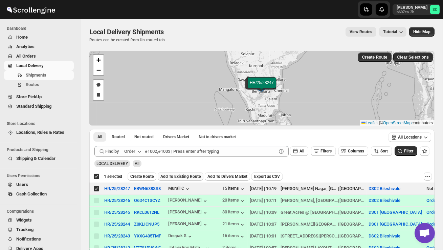
click at [162, 173] on button "Add To Existing Route" at bounding box center [181, 176] width 46 height 8
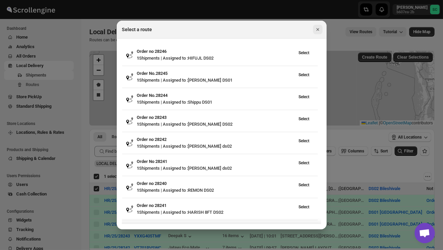
click at [317, 30] on icon "Close" at bounding box center [317, 29] width 3 height 3
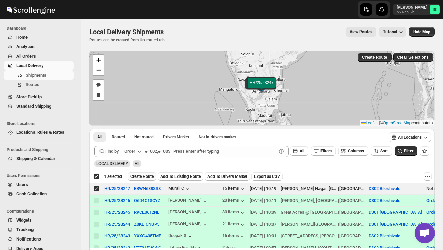
click at [142, 177] on span "Create Route" at bounding box center [141, 176] width 23 height 5
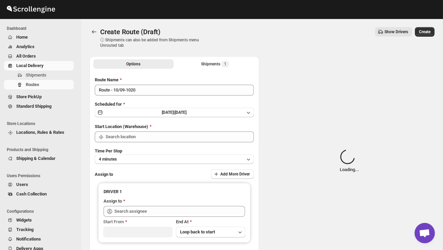
type input "DS02 Bileshivale"
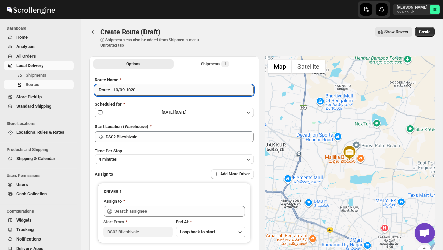
click at [145, 90] on input "Route - 10/09-1020" at bounding box center [174, 90] width 159 height 11
type input "R"
type input "Order no 28247"
click at [162, 155] on button "4 minutes" at bounding box center [174, 158] width 159 height 9
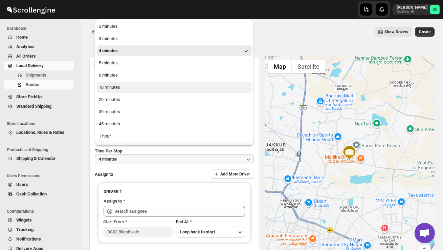
click at [128, 89] on button "10 minutes" at bounding box center [174, 87] width 155 height 11
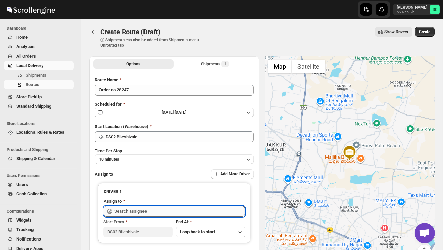
click at [143, 210] on input "text" at bounding box center [179, 211] width 131 height 11
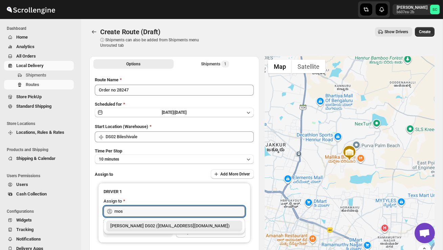
click at [149, 224] on div "[PERSON_NAME] DS02 ([EMAIL_ADDRESS][DOMAIN_NAME])" at bounding box center [174, 225] width 128 height 7
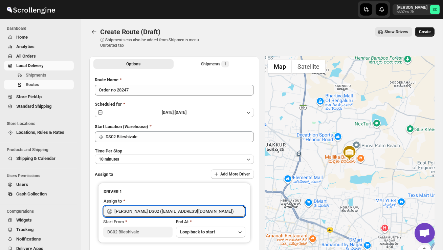
type input "[PERSON_NAME] DS02 ([EMAIL_ADDRESS][DOMAIN_NAME])"
click at [426, 31] on span "Create" at bounding box center [425, 31] width 12 height 5
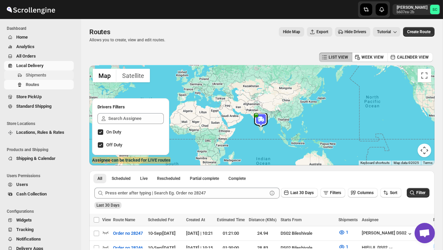
click at [42, 74] on span "Shipments" at bounding box center [36, 74] width 21 height 5
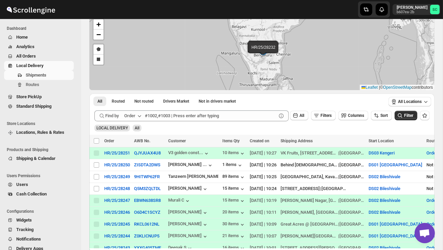
scroll to position [36, 0]
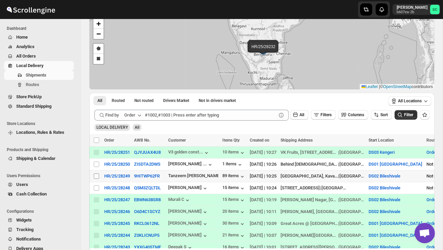
click at [96, 175] on input "Select shipment" at bounding box center [96, 175] width 5 height 5
checkbox input "true"
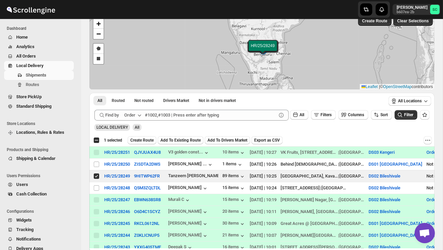
click at [150, 134] on div "Select all 3 shipments 1 selected Create Route Add To Existing Route Add To Dri…" at bounding box center [261, 140] width 345 height 12
click at [149, 138] on span "Create Route" at bounding box center [141, 139] width 23 height 5
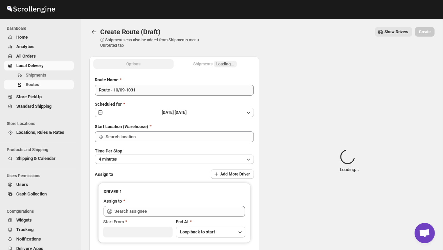
type input "DS02 Bileshivale"
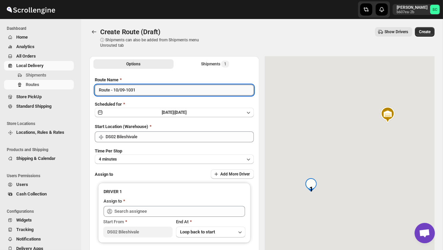
click at [151, 92] on input "Route - 10/09-1031" at bounding box center [174, 90] width 159 height 11
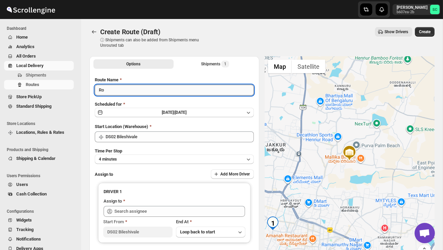
type input "R"
type input "Order no 28249"
click at [151, 157] on button "4 minutes" at bounding box center [174, 158] width 159 height 9
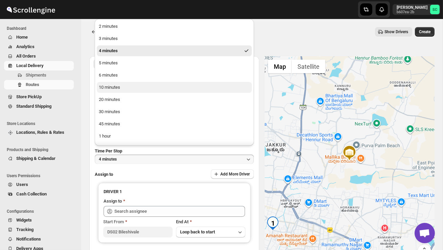
click at [128, 85] on button "10 minutes" at bounding box center [174, 87] width 155 height 11
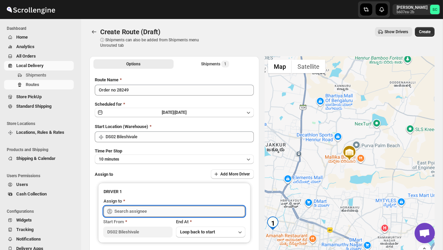
click at [135, 208] on input "text" at bounding box center [179, 211] width 131 height 11
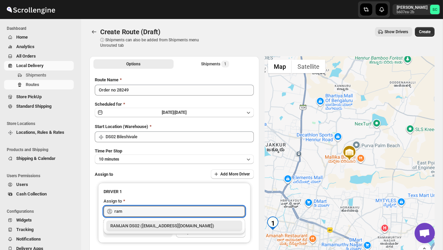
click at [148, 222] on div "RAMJAN DS02 ([EMAIL_ADDRESS][DOMAIN_NAME])" at bounding box center [174, 225] width 136 height 11
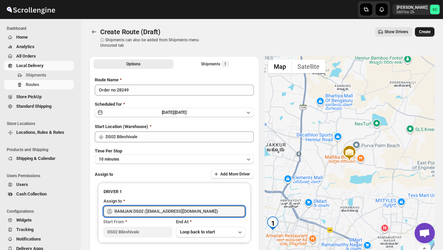
type input "RAMJAN DS02 ([EMAIL_ADDRESS][DOMAIN_NAME])"
click at [429, 33] on span "Create" at bounding box center [425, 31] width 12 height 5
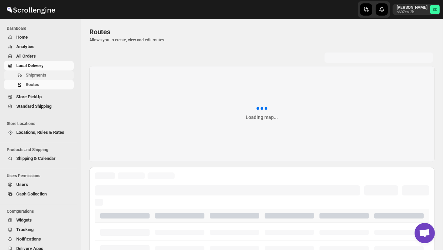
click at [36, 73] on span "Shipments" at bounding box center [36, 74] width 21 height 5
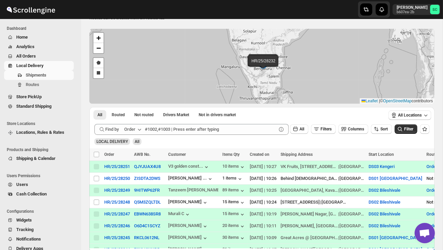
scroll to position [24, 0]
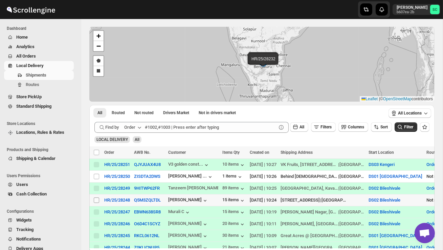
click at [96, 201] on input "Select shipment" at bounding box center [96, 199] width 5 height 5
checkbox input "true"
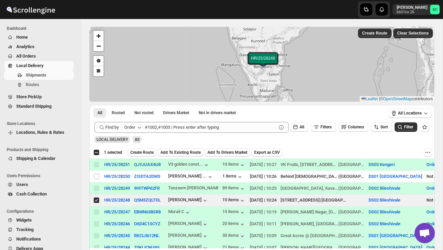
click at [148, 154] on span "Create Route" at bounding box center [141, 152] width 23 height 5
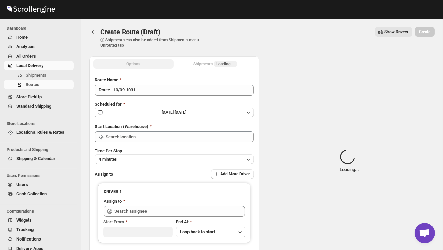
type input "DS02 Bileshivale"
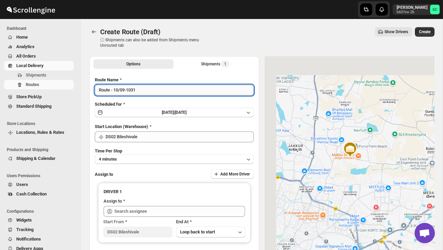
click at [146, 92] on input "Route - 10/09-1031" at bounding box center [174, 90] width 159 height 11
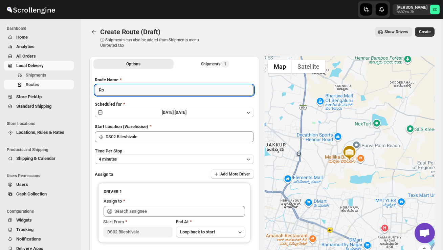
type input "R"
type input "P"
type input "Order no 28248"
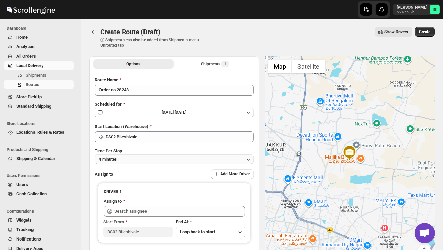
click at [165, 156] on button "4 minutes" at bounding box center [174, 158] width 159 height 9
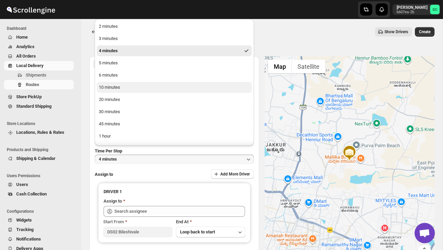
click at [134, 87] on button "10 minutes" at bounding box center [174, 87] width 155 height 11
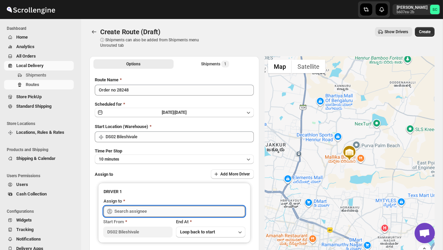
click at [141, 210] on input "text" at bounding box center [179, 211] width 131 height 11
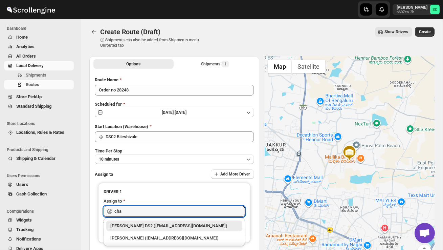
click at [163, 224] on div "[PERSON_NAME] DS2 ([EMAIL_ADDRESS][DOMAIN_NAME])" at bounding box center [174, 225] width 128 height 7
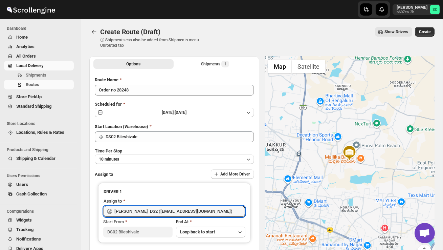
type input "[PERSON_NAME] DS2 ([EMAIL_ADDRESS][DOMAIN_NAME])"
click at [425, 34] on span "Create" at bounding box center [425, 31] width 12 height 5
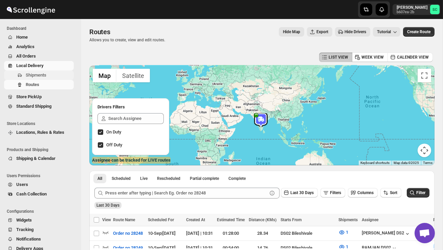
click at [45, 72] on span "Shipments" at bounding box center [49, 75] width 47 height 7
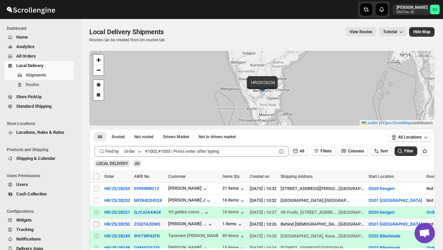
click at [97, 224] on input "Select shipment" at bounding box center [96, 223] width 5 height 5
checkbox input "true"
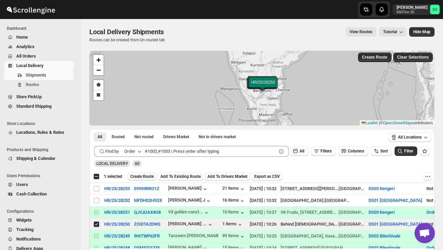
click at [145, 176] on span "Create Route" at bounding box center [141, 176] width 23 height 5
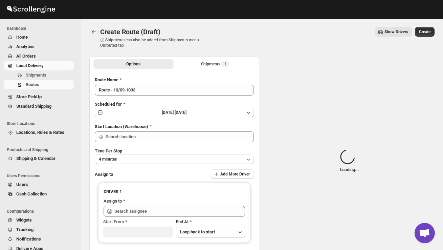
type input "DS01 [GEOGRAPHIC_DATA]"
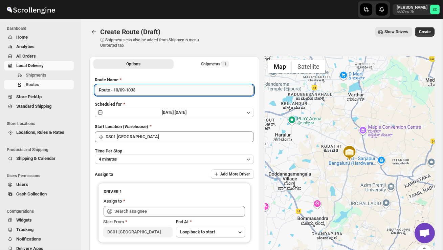
click at [148, 88] on input "Route - 10/09-1033" at bounding box center [174, 90] width 159 height 11
type input "R"
type input "Order no 28250"
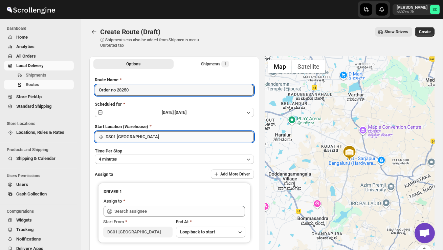
click at [170, 138] on input "DS01 [GEOGRAPHIC_DATA]" at bounding box center [180, 136] width 148 height 11
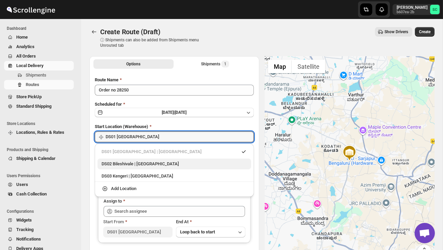
click at [167, 161] on div "DS02 Bileshivale | Bangalore" at bounding box center [175, 163] width 146 height 7
type input "DS02 Bileshivale"
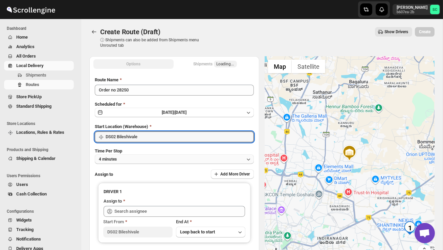
click at [166, 161] on button "4 minutes" at bounding box center [174, 158] width 159 height 9
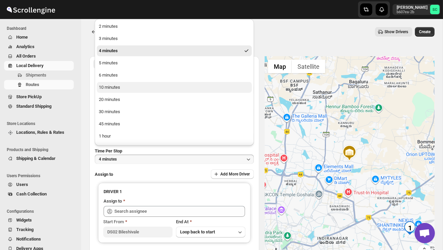
click at [138, 91] on button "10 minutes" at bounding box center [174, 87] width 155 height 11
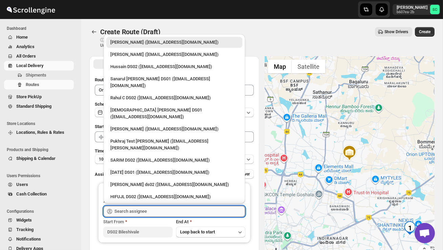
click at [135, 209] on input "text" at bounding box center [179, 211] width 131 height 11
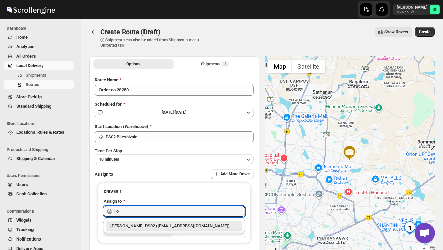
click at [152, 227] on div "[PERSON_NAME] DS02 ([EMAIL_ADDRESS][DOMAIN_NAME])" at bounding box center [174, 225] width 128 height 7
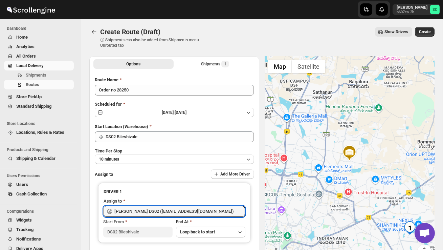
type input "[PERSON_NAME] DS02 ([EMAIL_ADDRESS][DOMAIN_NAME])"
click at [428, 30] on span "Create" at bounding box center [425, 31] width 12 height 5
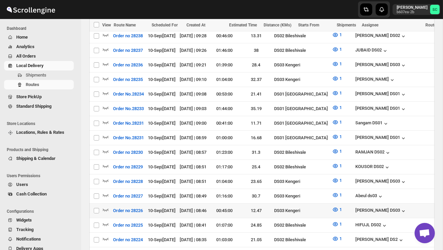
scroll to position [423, 0]
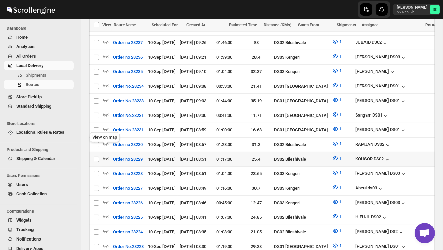
click at [106, 155] on icon "button" at bounding box center [105, 158] width 7 height 7
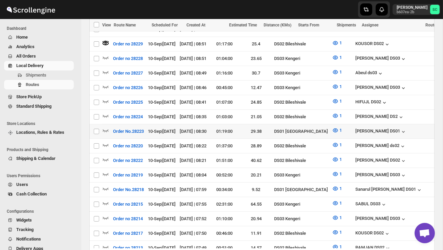
scroll to position [553, 0]
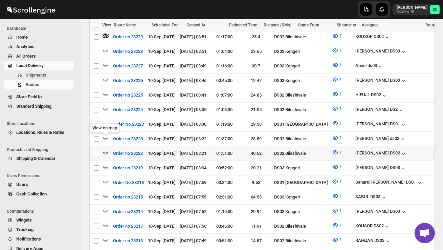
click at [105, 149] on icon "button" at bounding box center [105, 152] width 7 height 7
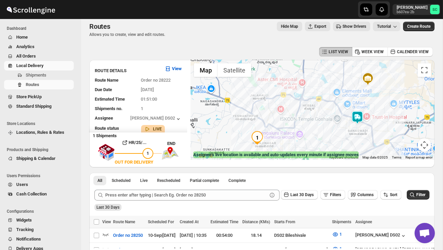
scroll to position [4, 0]
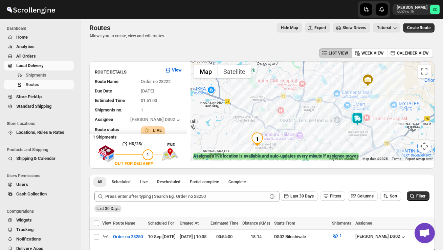
click at [360, 120] on img at bounding box center [358, 119] width 14 height 14
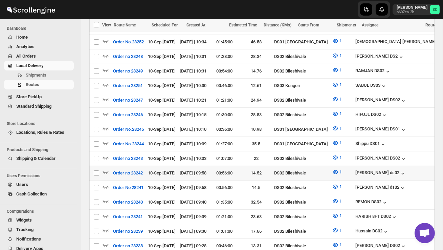
scroll to position [216, 0]
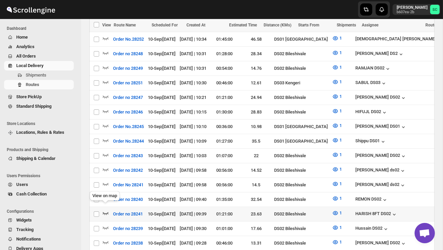
click at [106, 209] on icon "button" at bounding box center [105, 212] width 7 height 7
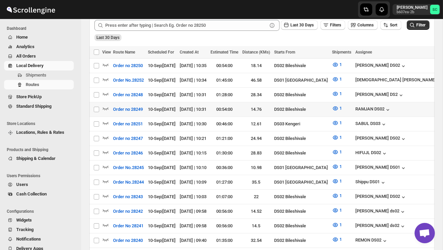
scroll to position [193, 0]
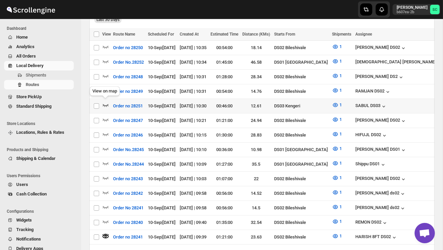
click at [104, 103] on icon "button" at bounding box center [105, 105] width 7 height 7
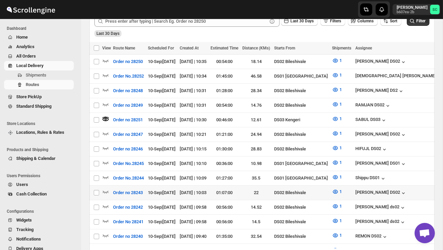
scroll to position [180, 0]
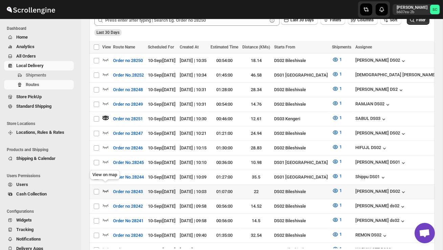
click at [109, 187] on icon "button" at bounding box center [105, 190] width 7 height 7
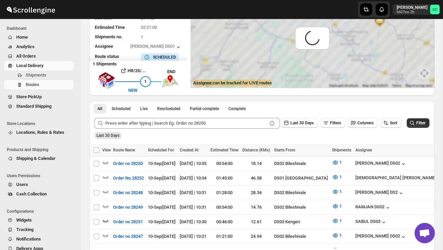
scroll to position [0, 0]
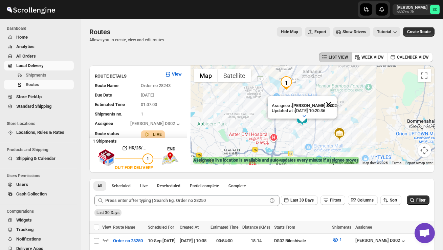
click at [333, 102] on button "Close" at bounding box center [328, 104] width 16 height 16
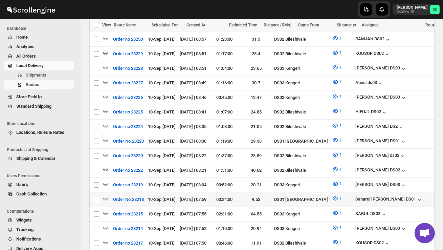
scroll to position [542, 0]
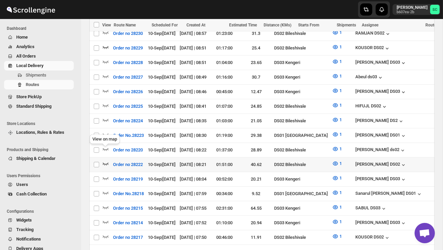
click at [105, 160] on icon "button" at bounding box center [105, 163] width 7 height 7
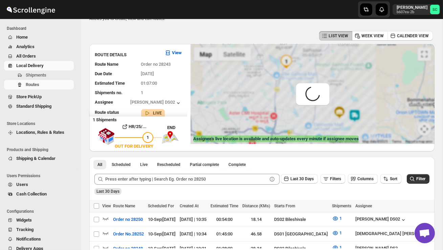
scroll to position [0, 0]
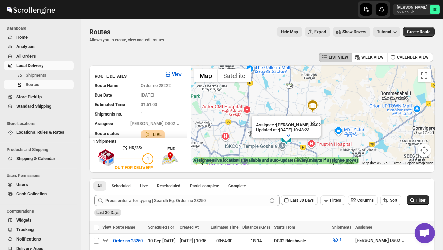
click at [315, 106] on span "e" at bounding box center [313, 106] width 3 height 0
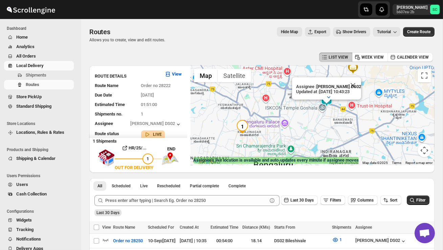
drag, startPoint x: 341, startPoint y: 115, endPoint x: 382, endPoint y: 75, distance: 57.2
click at [382, 75] on div "Assignee : PRAKSH DS02 Updated at : 10/09/2025, 10:43:23 Duty mode Enabled Batt…" at bounding box center [313, 115] width 244 height 100
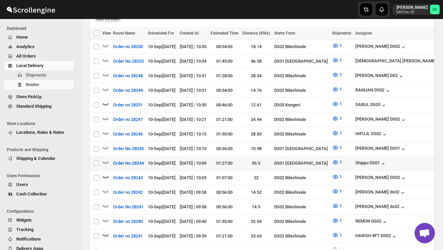
scroll to position [194, 0]
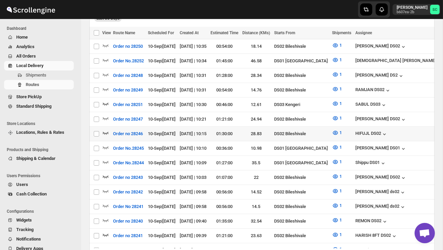
click at [106, 130] on icon "button" at bounding box center [105, 132] width 7 height 7
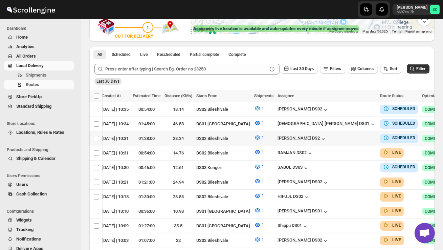
scroll to position [0, 95]
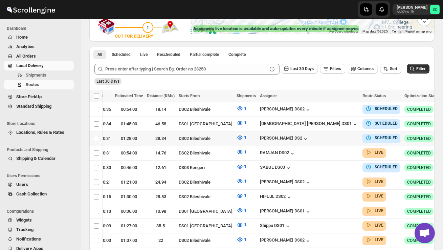
click at [443, 138] on icon "button" at bounding box center [448, 138] width 1 height 1
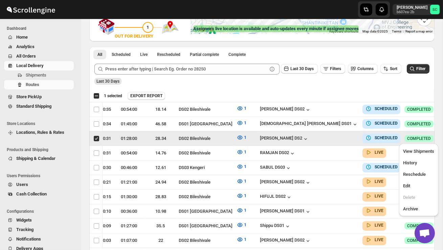
scroll to position [0, 0]
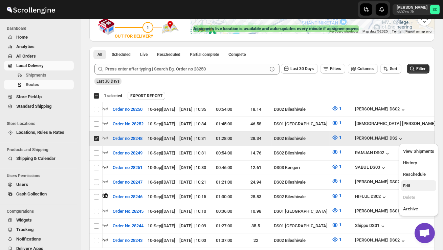
click at [417, 184] on span "Edit" at bounding box center [418, 185] width 31 height 7
checkbox input "false"
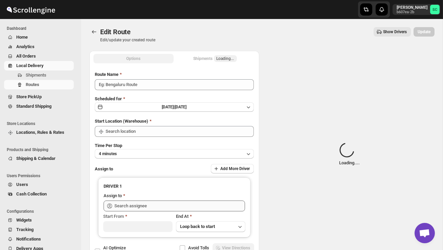
type input "Order no 28248"
type input "DS02 Bileshivale"
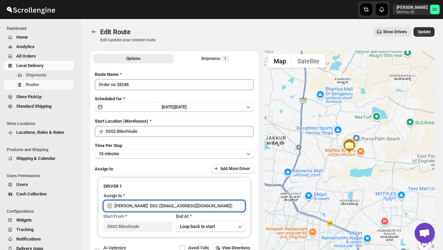
click at [202, 204] on input "[PERSON_NAME] DS2 ([EMAIL_ADDRESS][DOMAIN_NAME])" at bounding box center [179, 205] width 131 height 11
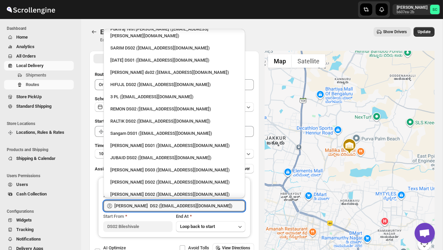
scroll to position [112, 0]
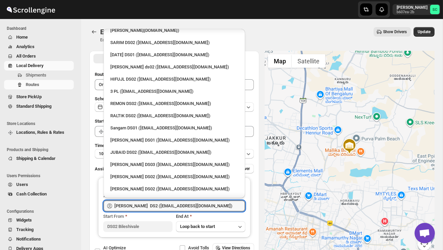
click at [172, 185] on div "[PERSON_NAME] DS02 ([EMAIL_ADDRESS][DOMAIN_NAME])" at bounding box center [174, 188] width 128 height 7
type input "[PERSON_NAME] DS02 ([EMAIL_ADDRESS][DOMAIN_NAME])"
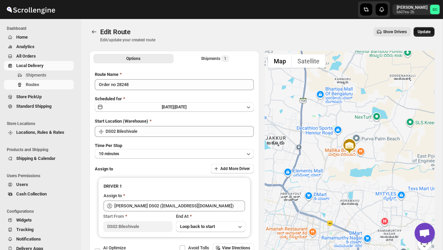
click at [422, 32] on span "Update" at bounding box center [424, 31] width 13 height 5
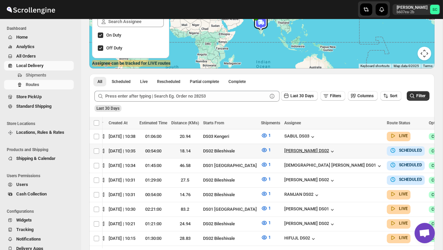
scroll to position [0, 95]
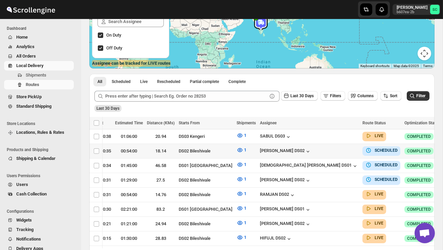
click at [443, 151] on icon "button" at bounding box center [448, 150] width 7 height 7
checkbox input "true"
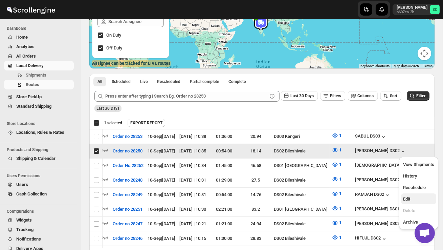
click at [417, 200] on span "Edit" at bounding box center [418, 199] width 31 height 7
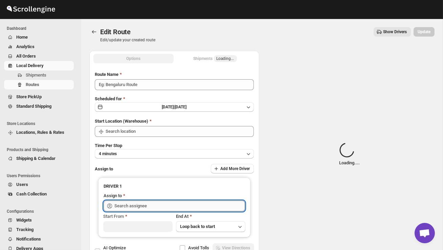
type input "Order no 28250"
click at [210, 201] on input "text" at bounding box center [179, 205] width 131 height 11
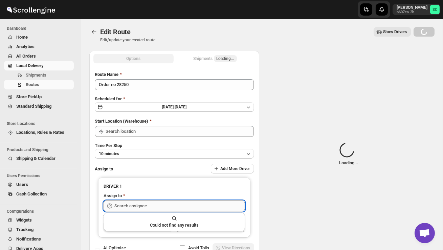
type input "DS02 Bileshivale"
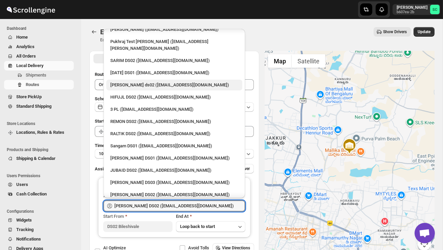
scroll to position [98, 0]
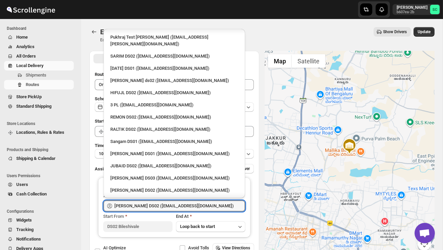
click at [147, 218] on div "[PERSON_NAME] DS2 ([EMAIL_ADDRESS][DOMAIN_NAME])" at bounding box center [174, 221] width 128 height 7
type input "[PERSON_NAME] DS2 ([EMAIL_ADDRESS][DOMAIN_NAME])"
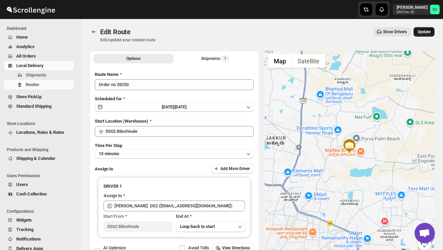
click at [419, 36] on button "Update" at bounding box center [424, 31] width 21 height 9
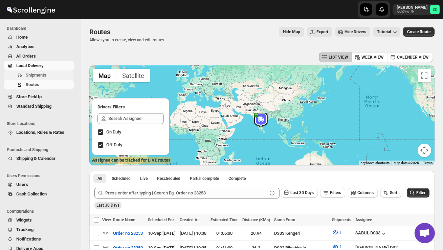
click at [46, 74] on span "Shipments" at bounding box center [36, 74] width 21 height 5
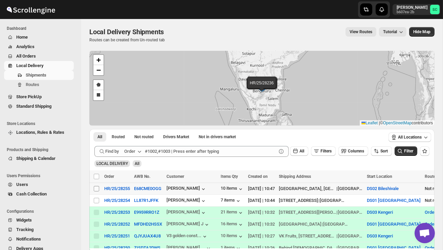
click at [96, 187] on input "Select shipment" at bounding box center [96, 188] width 5 height 5
checkbox input "true"
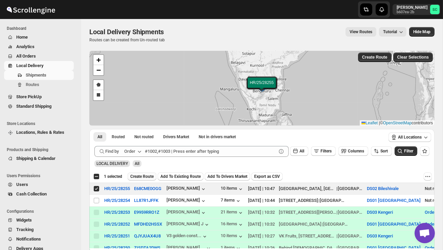
click at [144, 175] on span "Create Route" at bounding box center [141, 176] width 23 height 5
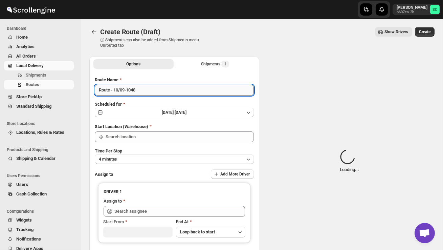
click at [149, 90] on input "Route - 10/09-1048" at bounding box center [174, 90] width 159 height 11
type input "DS02 Bileshivale"
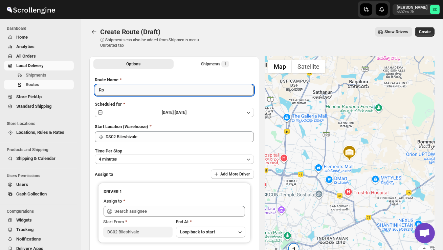
type input "R"
type input "Order no 28255"
click at [145, 157] on button "4 minutes" at bounding box center [174, 158] width 159 height 9
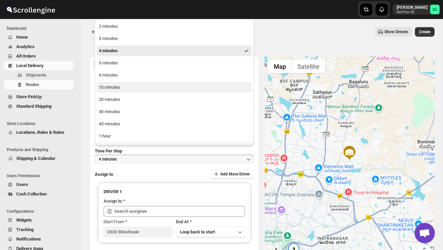
click at [124, 87] on button "10 minutes" at bounding box center [174, 87] width 155 height 11
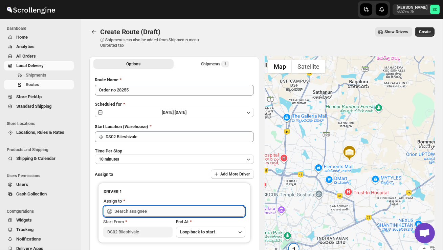
click at [138, 206] on input "text" at bounding box center [179, 211] width 131 height 11
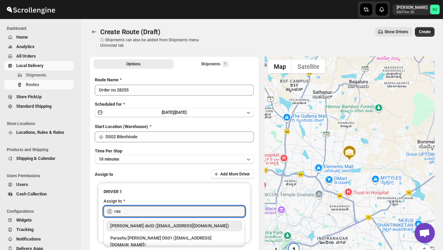
click at [153, 225] on div "[PERSON_NAME] ds02 ([EMAIL_ADDRESS][DOMAIN_NAME])" at bounding box center [174, 225] width 128 height 7
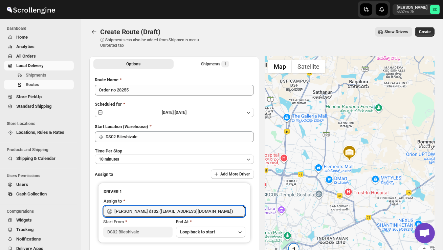
type input "[PERSON_NAME] ds02 ([EMAIL_ADDRESS][DOMAIN_NAME])"
click at [426, 30] on span "Create" at bounding box center [425, 31] width 12 height 5
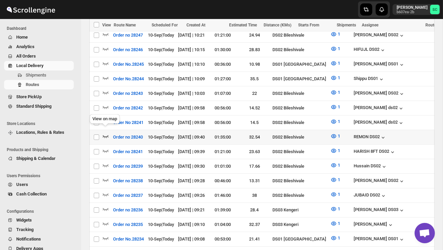
click at [107, 133] on icon "button" at bounding box center [105, 136] width 7 height 7
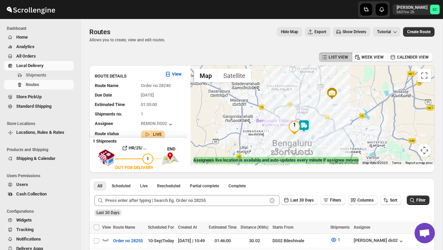
click at [310, 121] on img at bounding box center [304, 126] width 14 height 14
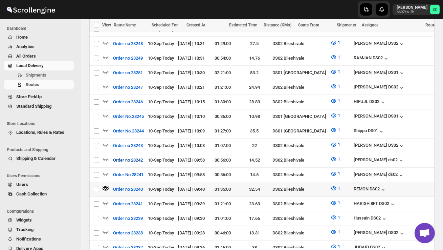
scroll to position [257, 0]
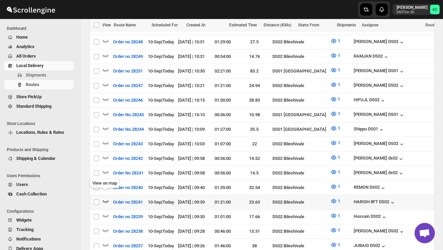
click at [105, 198] on icon "button" at bounding box center [105, 201] width 7 height 7
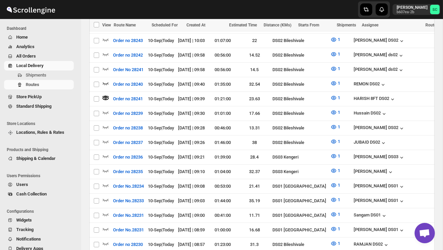
scroll to position [327, 0]
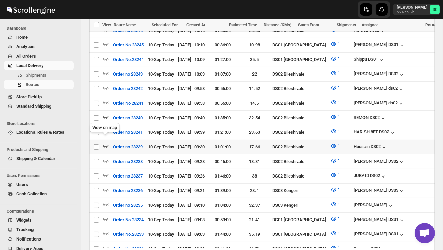
click at [107, 142] on icon "button" at bounding box center [105, 145] width 7 height 7
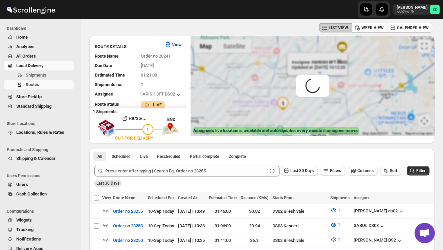
scroll to position [0, 0]
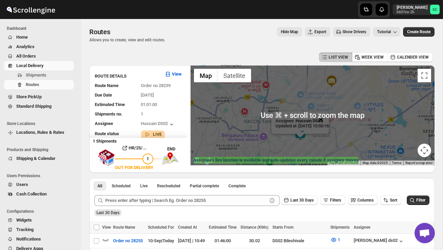
click at [329, 120] on button "Close" at bounding box center [321, 119] width 16 height 16
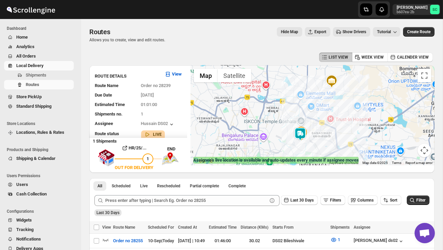
click at [310, 141] on div at bounding box center [313, 115] width 244 height 100
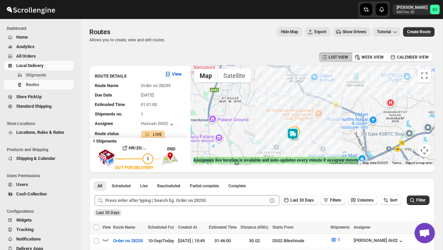
click at [310, 141] on div at bounding box center [313, 115] width 244 height 100
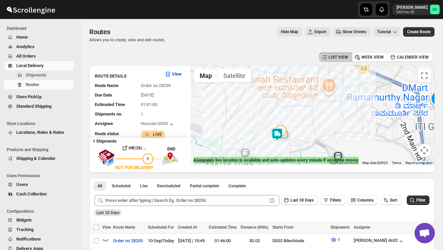
click at [310, 141] on div at bounding box center [313, 115] width 244 height 100
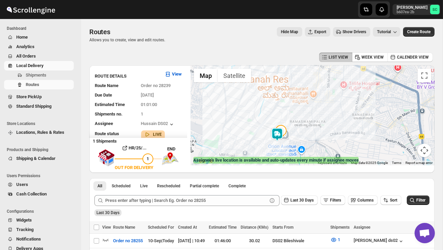
click at [310, 141] on div at bounding box center [313, 115] width 244 height 100
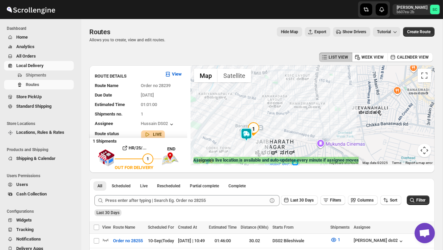
click at [290, 143] on div at bounding box center [313, 115] width 244 height 100
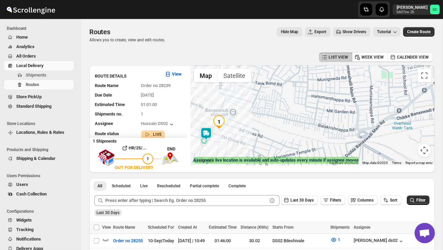
drag, startPoint x: 246, startPoint y: 145, endPoint x: 294, endPoint y: 145, distance: 47.4
click at [294, 145] on div at bounding box center [313, 115] width 244 height 100
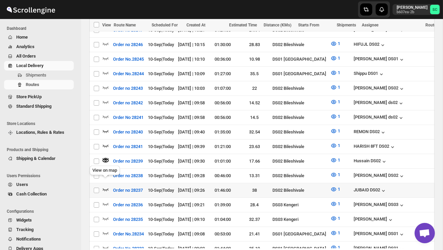
click at [105, 186] on icon "button" at bounding box center [105, 189] width 7 height 7
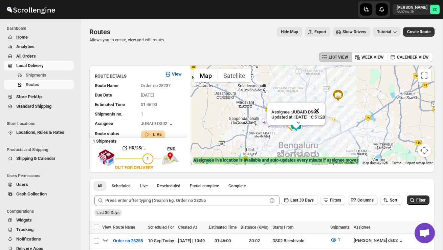
click at [325, 111] on button "Close" at bounding box center [317, 111] width 16 height 16
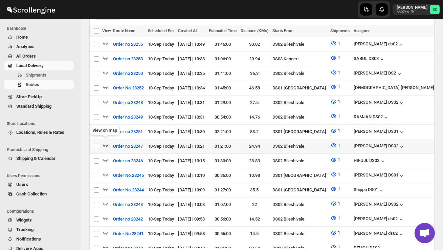
click at [106, 142] on icon "button" at bounding box center [105, 145] width 7 height 7
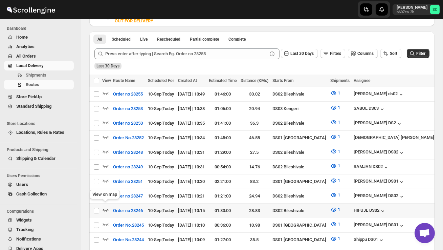
click at [109, 206] on icon "button" at bounding box center [105, 209] width 7 height 7
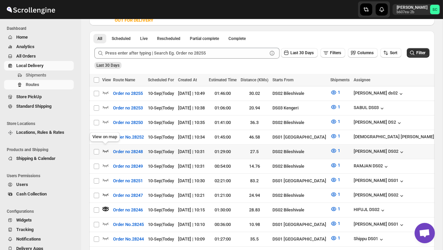
click at [106, 151] on icon "button" at bounding box center [105, 150] width 7 height 7
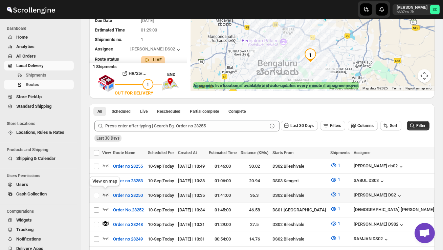
click at [105, 193] on icon "button" at bounding box center [105, 194] width 7 height 7
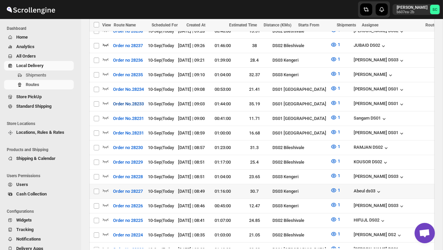
scroll to position [465, 0]
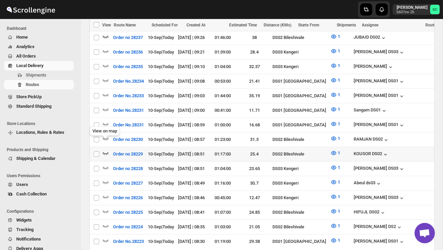
click at [106, 150] on icon "button" at bounding box center [105, 153] width 7 height 7
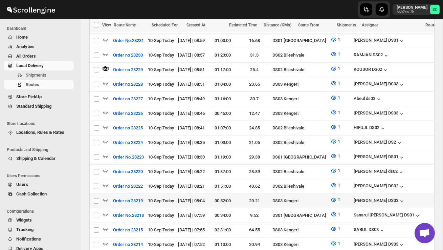
scroll to position [550, 0]
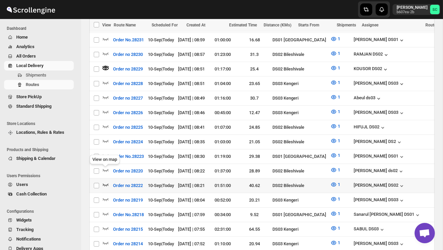
click at [106, 181] on icon "button" at bounding box center [105, 184] width 7 height 7
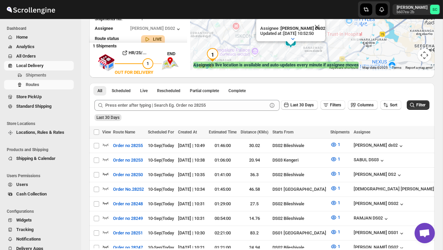
scroll to position [0, 0]
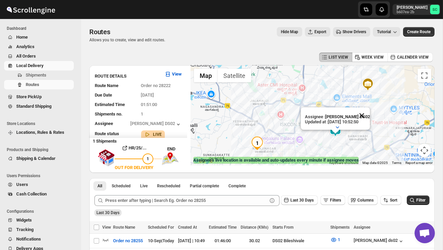
click at [365, 113] on button "Close" at bounding box center [362, 115] width 16 height 16
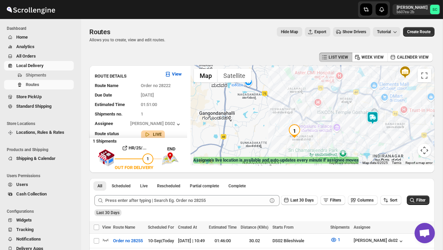
drag, startPoint x: 338, startPoint y: 143, endPoint x: 378, endPoint y: 130, distance: 41.7
click at [378, 130] on div at bounding box center [313, 115] width 244 height 100
click at [42, 75] on span "Shipments" at bounding box center [36, 74] width 21 height 5
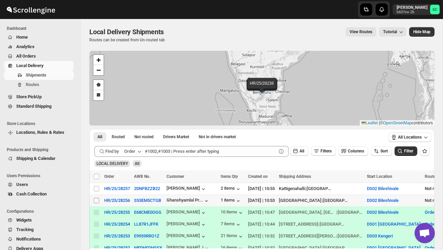
click at [96, 200] on input "Select shipment" at bounding box center [96, 200] width 5 height 5
checkbox input "true"
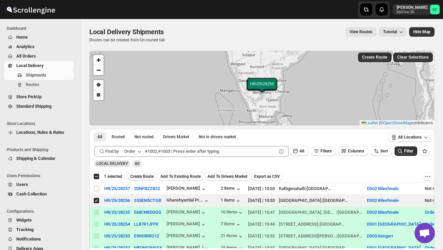
click at [142, 176] on span "Create Route" at bounding box center [141, 176] width 23 height 5
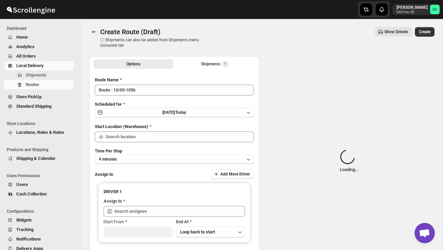
type input "DS02 Bileshivale"
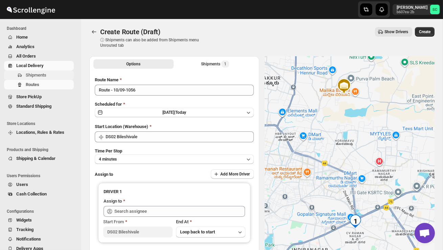
click at [50, 72] on span "Shipments" at bounding box center [49, 75] width 47 height 7
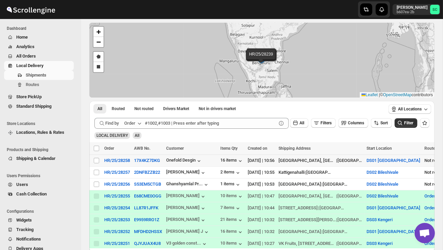
scroll to position [29, 0]
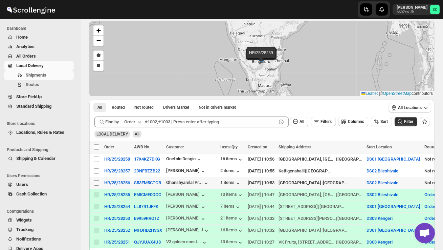
click at [99, 181] on input "Select shipment" at bounding box center [96, 182] width 5 height 5
checkbox input "true"
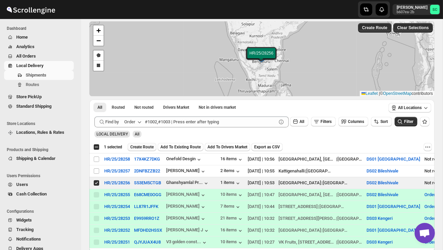
click at [143, 147] on span "Create Route" at bounding box center [141, 146] width 23 height 5
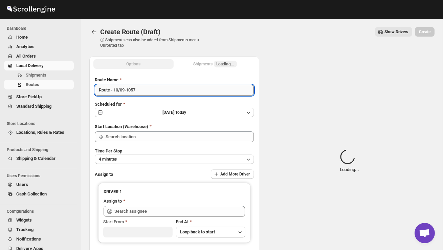
click at [147, 93] on input "Route - 10/09-1057" at bounding box center [174, 90] width 159 height 11
type input "DS02 Bileshivale"
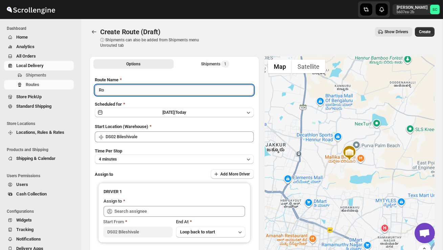
type input "R"
type input "Order no 28256"
click at [159, 158] on button "4 minutes" at bounding box center [174, 158] width 159 height 9
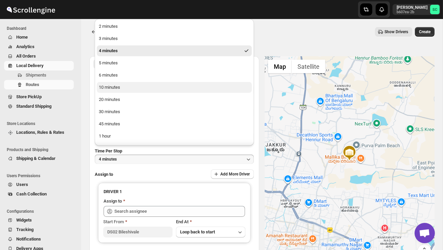
click at [123, 92] on button "10 minutes" at bounding box center [174, 87] width 155 height 11
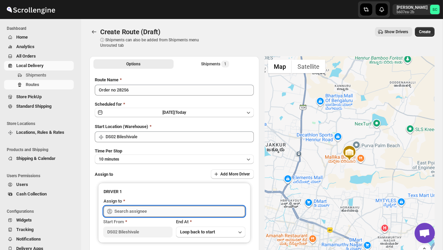
click at [132, 207] on input "text" at bounding box center [179, 211] width 131 height 11
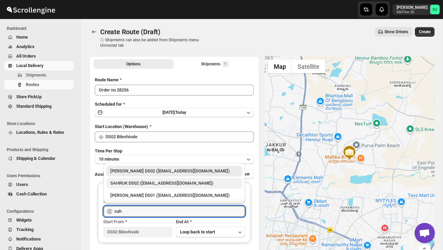
click at [145, 181] on div "SAHRUK DS02 ([EMAIL_ADDRESS][DOMAIN_NAME])" at bounding box center [174, 183] width 128 height 7
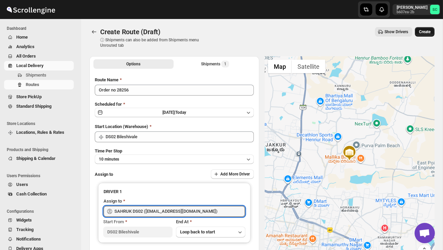
type input "SAHRUK DS02 ([EMAIL_ADDRESS][DOMAIN_NAME])"
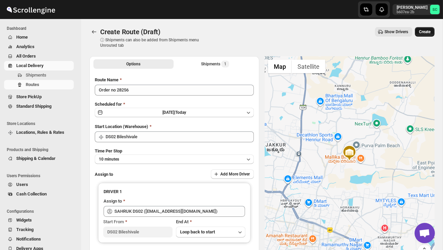
click at [431, 30] on button "Create" at bounding box center [425, 31] width 20 height 9
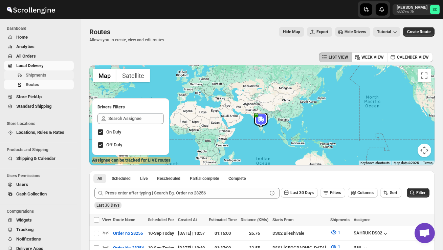
click at [43, 73] on span "Shipments" at bounding box center [36, 74] width 21 height 5
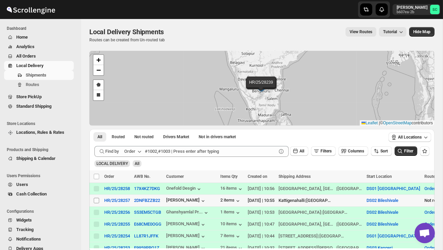
click at [99, 201] on input "Select shipment" at bounding box center [96, 200] width 5 height 5
checkbox input "true"
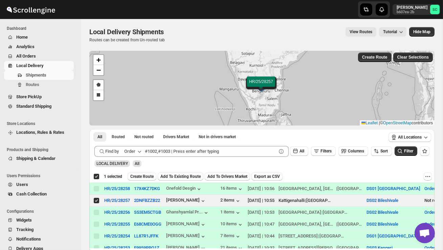
click at [149, 178] on span "Create Route" at bounding box center [141, 176] width 23 height 5
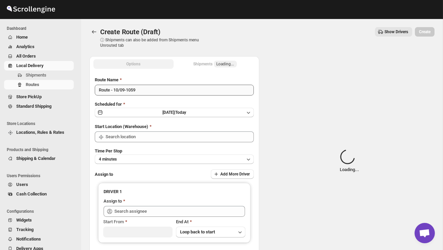
type input "DS02 Bileshivale"
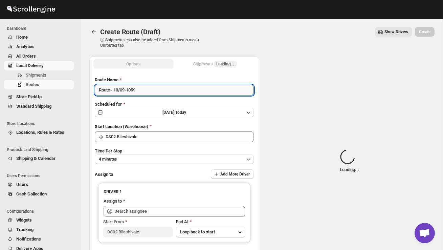
click at [146, 89] on input "Route - 10/09-1059" at bounding box center [174, 90] width 159 height 11
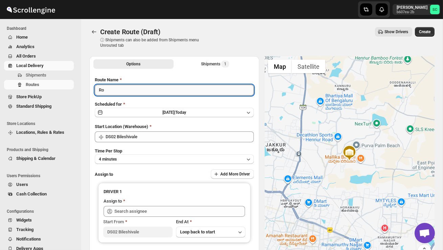
type input "R"
type input "Order no 28257"
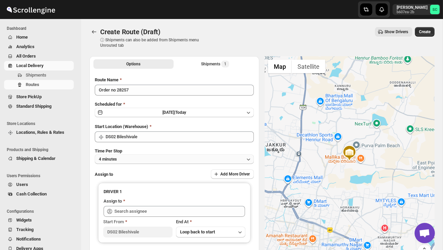
click at [151, 155] on button "4 minutes" at bounding box center [174, 158] width 159 height 9
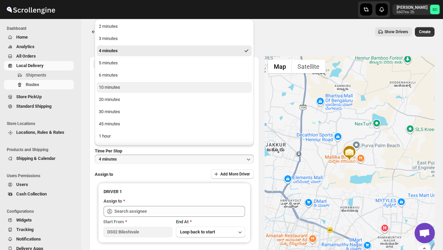
click at [122, 90] on button "10 minutes" at bounding box center [174, 87] width 155 height 11
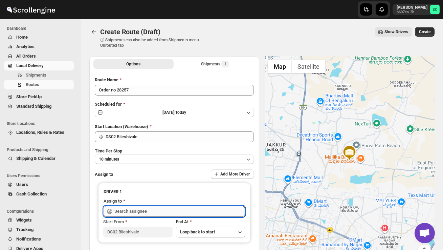
click at [137, 212] on input "text" at bounding box center [179, 211] width 131 height 11
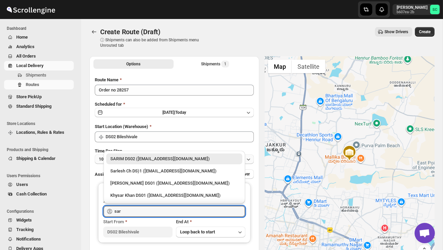
click at [162, 157] on div "SARIM DS02 ([EMAIL_ADDRESS][DOMAIN_NAME])" at bounding box center [174, 158] width 128 height 7
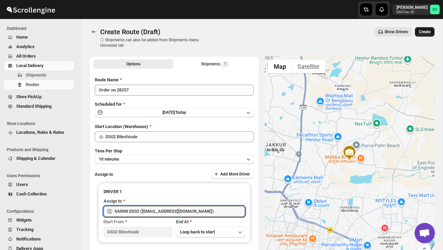
type input "SARIM DS02 ([EMAIL_ADDRESS][DOMAIN_NAME])"
click at [423, 32] on span "Create" at bounding box center [425, 31] width 12 height 5
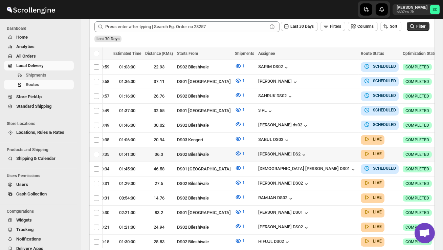
scroll to position [0, 95]
click at [443, 152] on icon "button" at bounding box center [447, 154] width 7 height 7
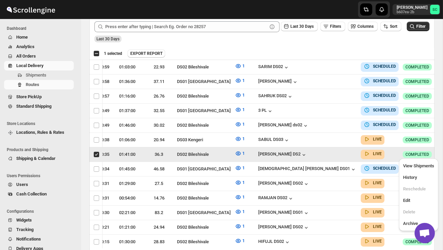
scroll to position [0, 0]
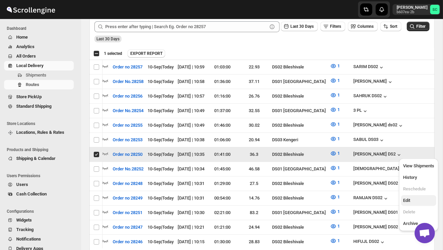
click at [414, 199] on span "Edit" at bounding box center [418, 200] width 31 height 7
checkbox input "false"
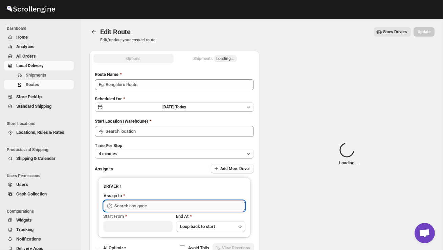
click at [190, 203] on input "text" at bounding box center [179, 205] width 131 height 11
type input "Order no 28250"
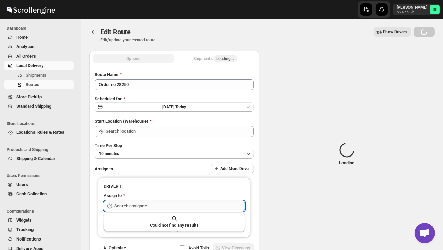
type input "DS02 Bileshivale"
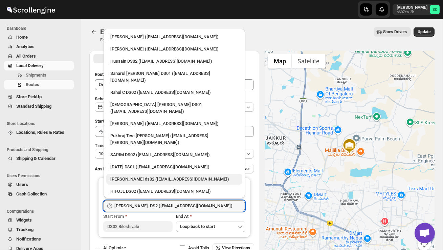
click at [145, 174] on div "[PERSON_NAME] ds02 ([EMAIL_ADDRESS][DOMAIN_NAME])" at bounding box center [174, 179] width 136 height 11
type input "[PERSON_NAME] ds02 ([EMAIL_ADDRESS][DOMAIN_NAME])"
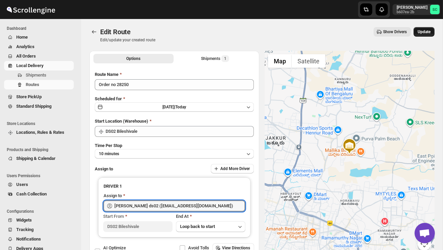
click at [424, 32] on span "Update" at bounding box center [424, 31] width 13 height 5
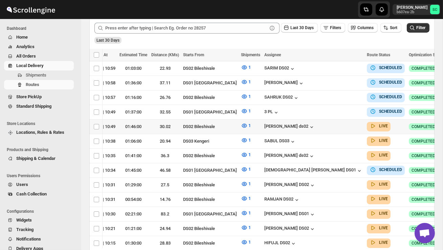
scroll to position [0, 95]
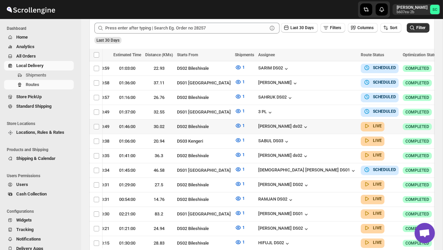
click at [443, 126] on icon "button" at bounding box center [447, 126] width 7 height 7
checkbox input "true"
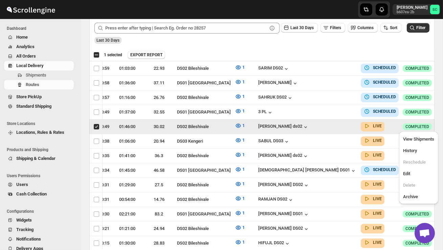
scroll to position [0, 0]
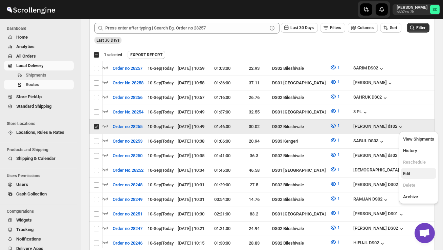
click at [419, 172] on span "Edit" at bounding box center [418, 173] width 31 height 7
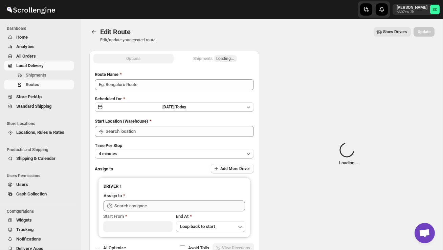
type input "Order no 28255"
type input "DS02 Bileshivale"
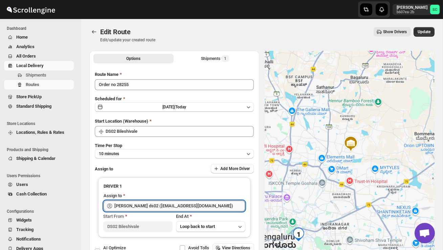
click at [213, 206] on input "[PERSON_NAME] ds02 ([EMAIL_ADDRESS][DOMAIN_NAME])" at bounding box center [179, 205] width 131 height 11
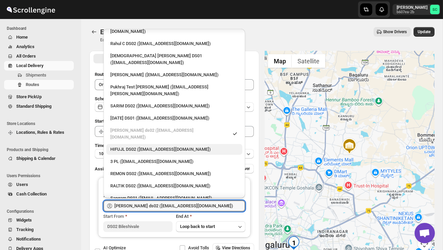
scroll to position [50, 0]
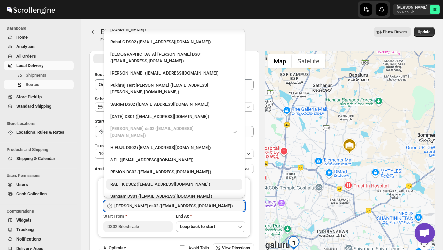
click at [159, 181] on div "RALTIK DS02 ([EMAIL_ADDRESS][DOMAIN_NAME])" at bounding box center [174, 184] width 128 height 7
type input "RALTIK DS02 ([EMAIL_ADDRESS][DOMAIN_NAME])"
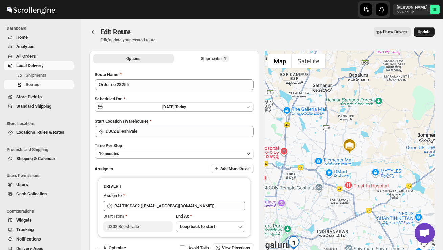
click at [422, 35] on button "Update" at bounding box center [424, 31] width 21 height 9
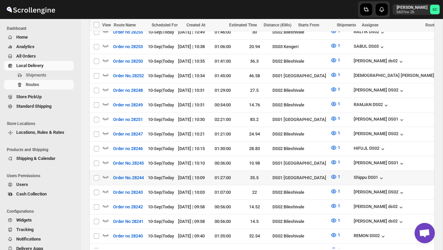
scroll to position [260, 0]
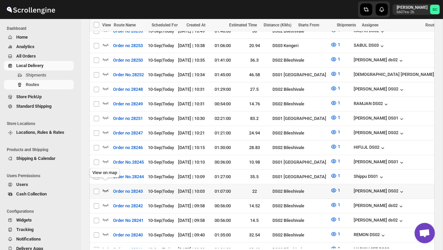
click at [105, 187] on icon "button" at bounding box center [105, 190] width 7 height 7
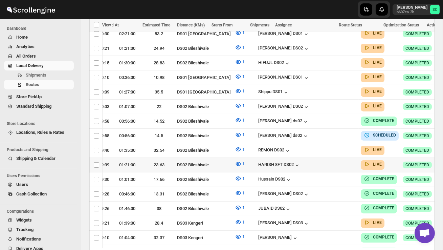
scroll to position [0, 95]
click at [443, 161] on icon "button" at bounding box center [447, 164] width 7 height 7
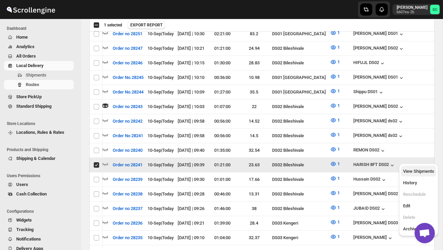
click at [422, 174] on span "View Shipments" at bounding box center [418, 171] width 31 height 7
checkbox input "false"
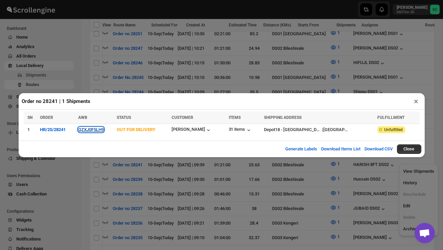
click at [101, 129] on button "QZXJ0F5LH9" at bounding box center [91, 129] width 26 height 5
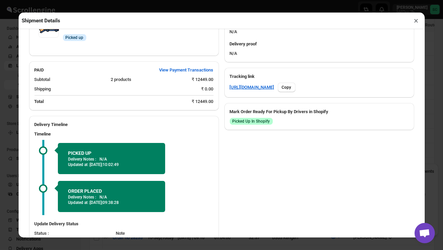
scroll to position [345, 0]
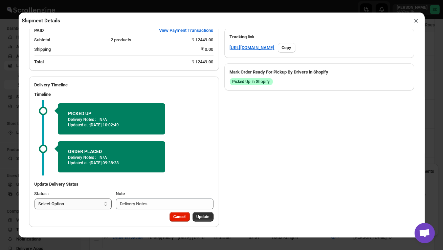
click at [80, 203] on select "Select Option PICKED UP OUT FOR DELIVERY RESCHEDULE DELIVERED CANCELLED" at bounding box center [73, 203] width 77 height 11
select select "DELIVERED"
click at [203, 214] on span "Update" at bounding box center [203, 216] width 13 height 5
select select
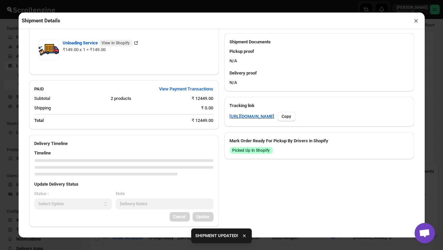
scroll to position [276, 0]
click at [416, 22] on button "×" at bounding box center [417, 20] width 10 height 9
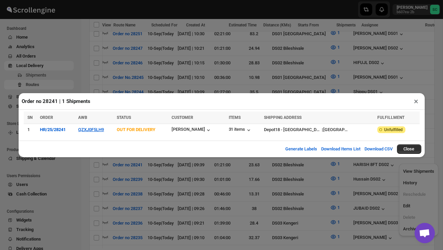
click at [415, 100] on button "×" at bounding box center [417, 100] width 10 height 9
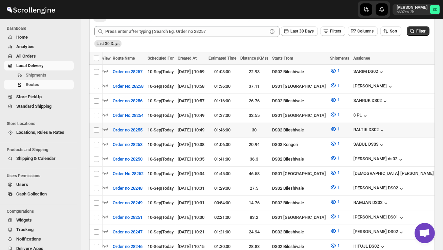
scroll to position [171, 0]
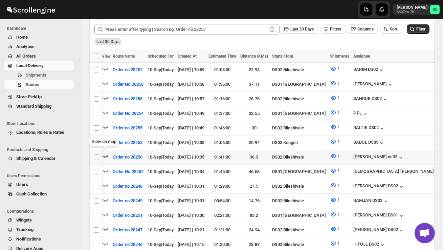
click at [105, 153] on icon "button" at bounding box center [105, 156] width 7 height 7
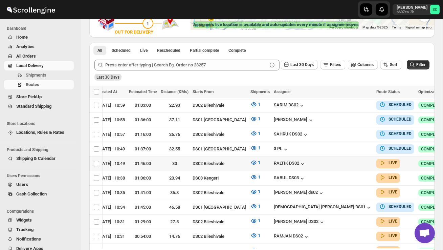
scroll to position [0, 95]
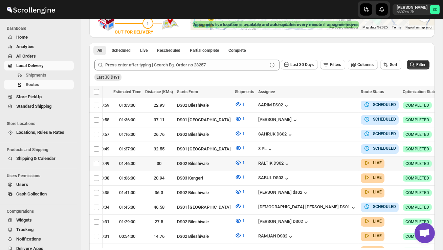
click at [443, 160] on icon "button" at bounding box center [447, 163] width 7 height 7
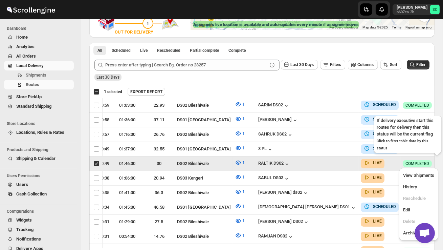
scroll to position [0, 0]
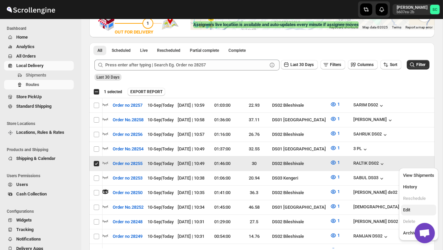
click at [418, 209] on span "Edit" at bounding box center [418, 209] width 31 height 7
checkbox input "false"
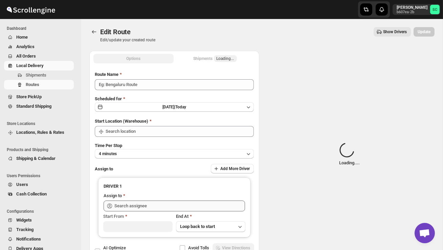
type input "Order no 28255"
type input "DS02 Bileshivale"
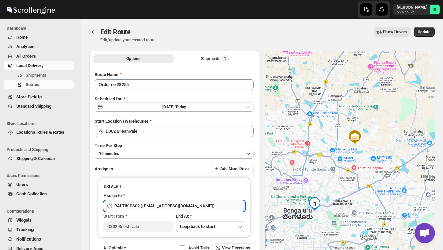
click at [206, 203] on input "RALTIK DS02 ([EMAIL_ADDRESS][DOMAIN_NAME])" at bounding box center [179, 205] width 131 height 11
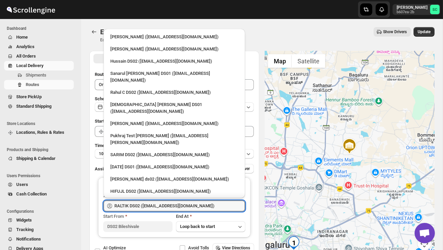
click at [176, 200] on div "3 PL ([EMAIL_ADDRESS][DOMAIN_NAME])" at bounding box center [174, 203] width 128 height 7
type input "3 PL ([EMAIL_ADDRESS][DOMAIN_NAME])"
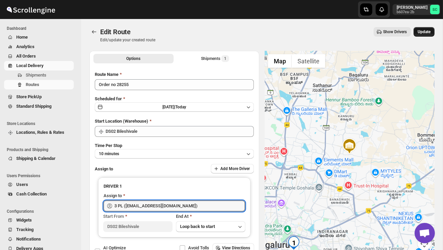
click at [419, 36] on button "Update" at bounding box center [424, 31] width 21 height 9
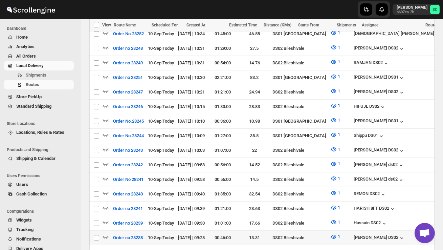
scroll to position [307, 0]
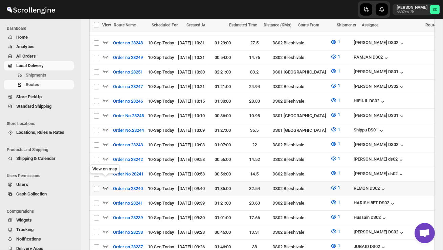
click at [108, 186] on icon "button" at bounding box center [106, 187] width 6 height 3
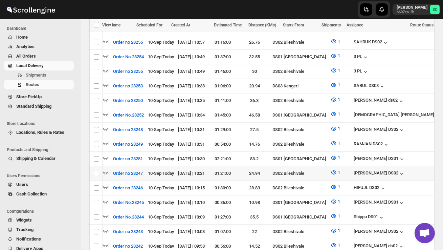
scroll to position [0, 0]
click at [105, 169] on icon "button" at bounding box center [105, 172] width 7 height 7
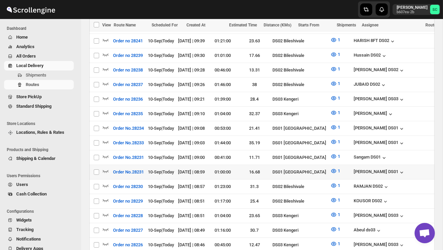
scroll to position [478, 0]
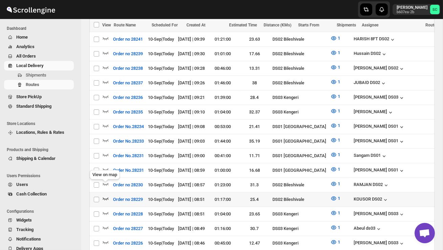
click at [107, 195] on icon "button" at bounding box center [105, 198] width 7 height 7
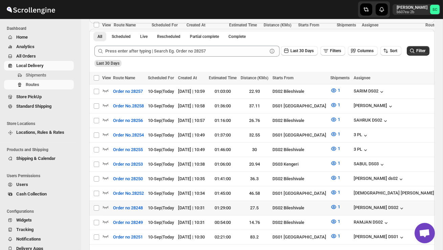
scroll to position [0, 0]
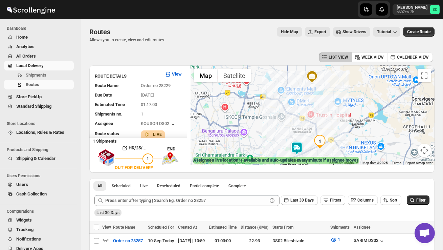
click at [299, 151] on img at bounding box center [297, 148] width 14 height 14
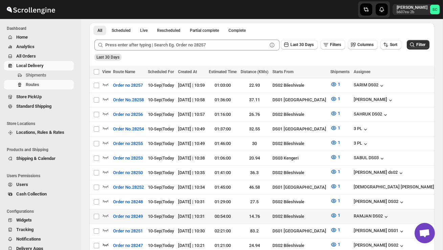
scroll to position [156, 0]
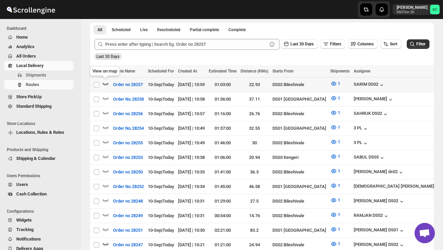
click at [105, 83] on icon "button" at bounding box center [105, 83] width 7 height 7
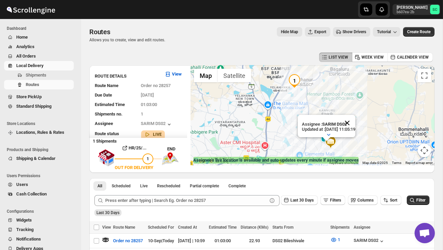
click at [355, 120] on button "Close" at bounding box center [347, 123] width 16 height 16
click at [337, 136] on img at bounding box center [331, 142] width 14 height 14
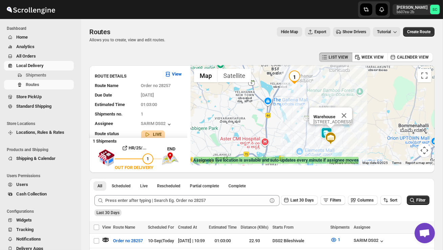
click at [350, 132] on div "To navigate, press the arrow keys. [STREET_ADDRESS]" at bounding box center [313, 115] width 244 height 100
click at [350, 132] on div "Warehouse Sy [STREET_ADDRESS]" at bounding box center [313, 115] width 244 height 100
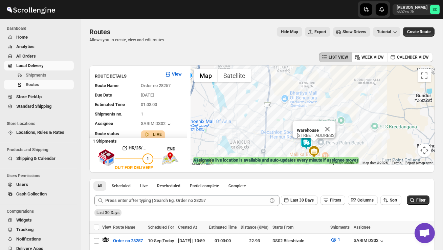
click at [353, 143] on div "Warehouse Sy [STREET_ADDRESS]" at bounding box center [313, 115] width 244 height 100
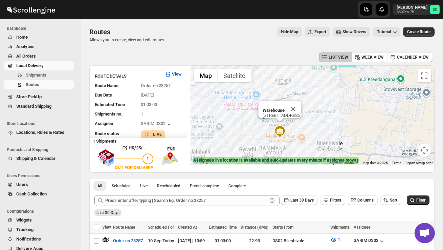
drag, startPoint x: 329, startPoint y: 140, endPoint x: 334, endPoint y: 103, distance: 37.5
click at [333, 103] on div "Warehouse Sy [STREET_ADDRESS]" at bounding box center [313, 115] width 244 height 100
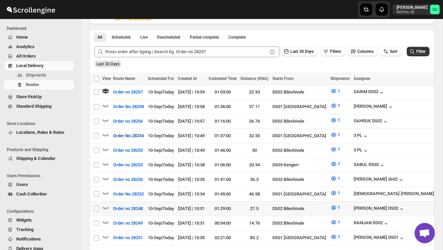
scroll to position [149, 0]
click at [104, 204] on icon "button" at bounding box center [105, 207] width 7 height 7
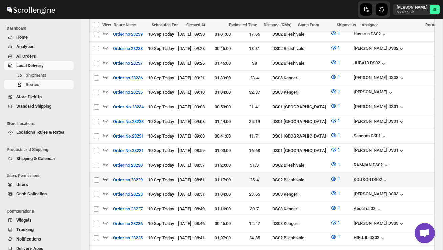
scroll to position [498, 0]
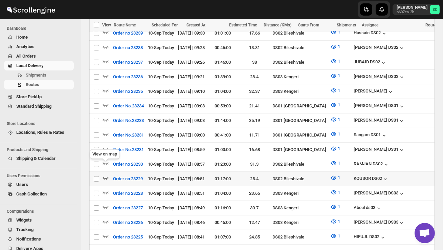
click at [105, 174] on icon "button" at bounding box center [105, 177] width 7 height 7
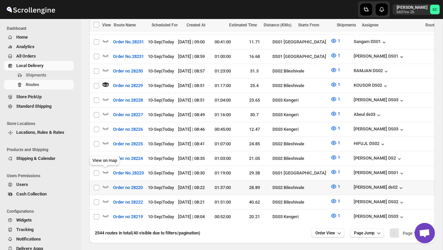
scroll to position [606, 0]
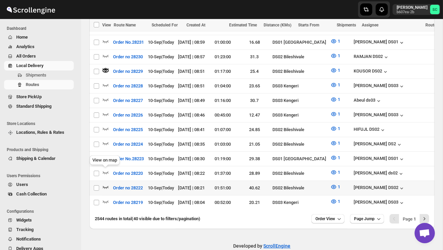
click at [104, 183] on icon "button" at bounding box center [105, 186] width 7 height 7
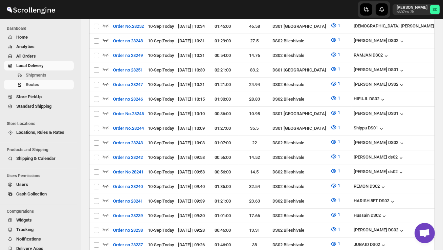
scroll to position [0, 0]
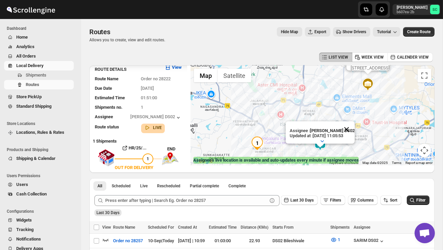
click at [350, 129] on button "Close" at bounding box center [346, 129] width 16 height 16
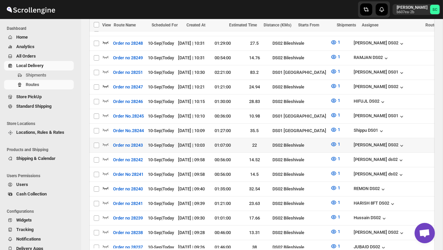
scroll to position [314, 0]
click at [109, 140] on icon "button" at bounding box center [105, 143] width 7 height 7
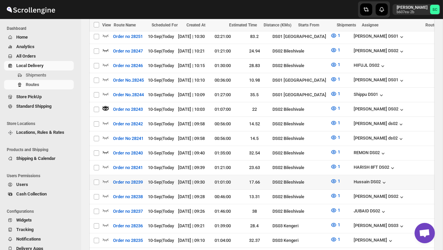
scroll to position [345, 0]
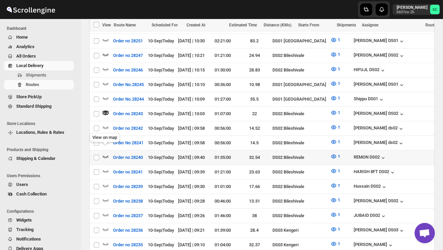
click at [107, 153] on icon "button" at bounding box center [105, 156] width 7 height 7
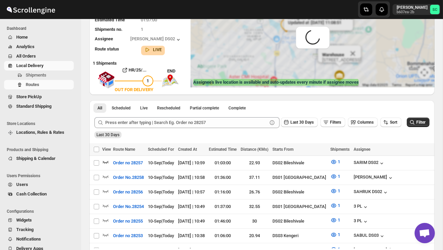
scroll to position [0, 0]
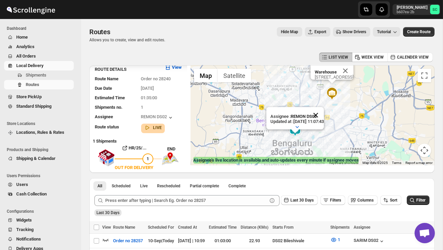
click at [324, 116] on button "Close" at bounding box center [316, 115] width 16 height 16
click at [315, 135] on div "Warehouse Sy [STREET_ADDRESS]" at bounding box center [313, 115] width 244 height 100
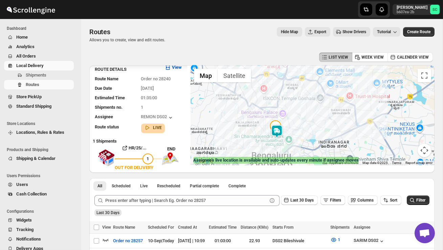
click at [306, 134] on div "Warehouse Sy [STREET_ADDRESS]" at bounding box center [313, 115] width 244 height 100
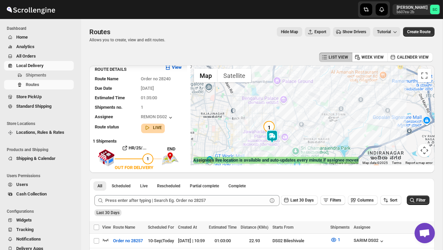
drag, startPoint x: 297, startPoint y: 135, endPoint x: 328, endPoint y: 136, distance: 30.8
click at [327, 136] on div "Warehouse Sy [STREET_ADDRESS]" at bounding box center [313, 115] width 244 height 100
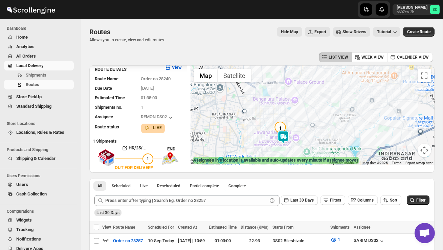
click at [315, 141] on div "Warehouse Sy No 86/4, Bileshivale Main Road, 560077" at bounding box center [313, 115] width 244 height 100
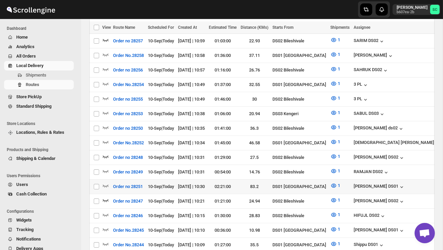
scroll to position [201, 0]
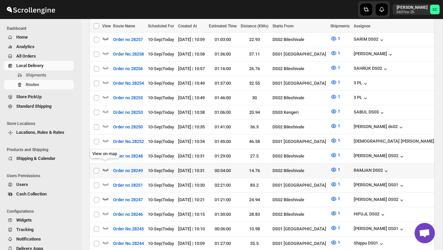
click at [107, 169] on icon "button" at bounding box center [106, 170] width 6 height 3
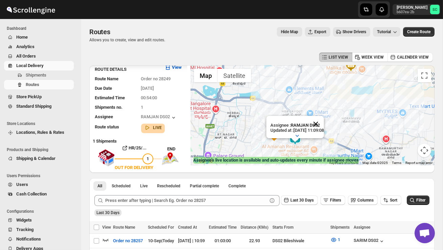
click at [324, 123] on button "Close" at bounding box center [316, 124] width 16 height 16
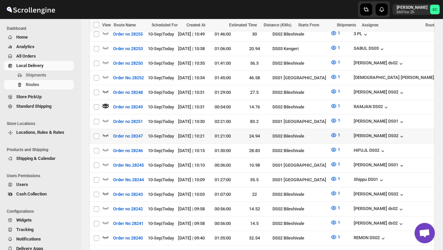
scroll to position [272, 0]
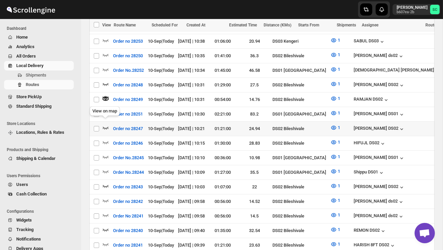
click at [107, 124] on icon "button" at bounding box center [105, 127] width 7 height 7
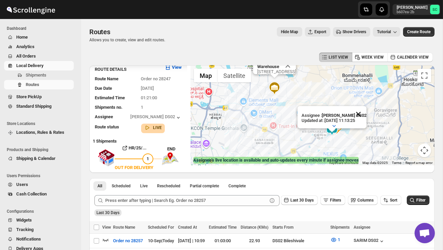
click at [361, 112] on button "Close" at bounding box center [358, 114] width 16 height 16
click at [353, 132] on div "Warehouse Sy No 86/4, Bileshivale Main Road, 560077" at bounding box center [313, 115] width 244 height 100
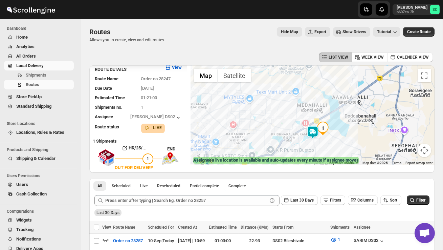
click at [349, 136] on div "Warehouse Sy No 86/4, Bileshivale Main Road, 560077" at bounding box center [313, 115] width 244 height 100
click at [335, 143] on div "Warehouse Sy No 86/4, Bileshivale Main Road, 560077" at bounding box center [313, 115] width 244 height 100
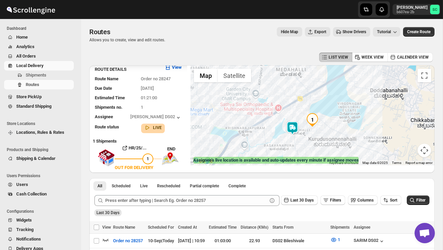
drag, startPoint x: 322, startPoint y: 143, endPoint x: 338, endPoint y: 129, distance: 21.8
click at [325, 141] on div "Warehouse Sy No 86/4, Bileshivale Main Road, 560077" at bounding box center [313, 115] width 244 height 100
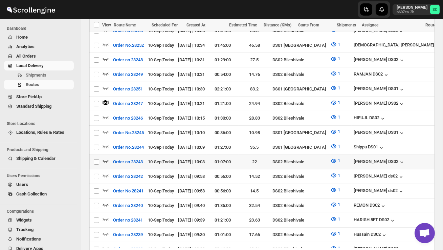
scroll to position [298, 0]
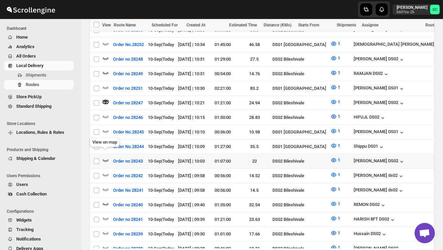
click at [106, 157] on icon "button" at bounding box center [105, 160] width 7 height 7
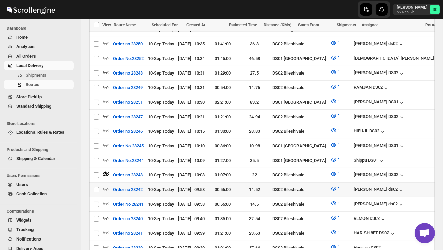
scroll to position [286, 0]
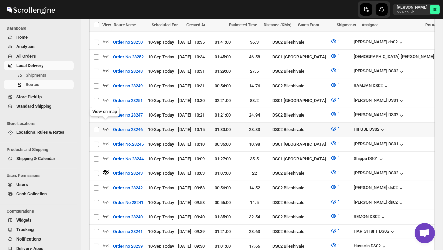
click at [107, 125] on icon "button" at bounding box center [105, 128] width 7 height 7
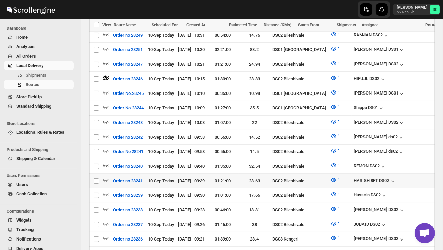
scroll to position [338, 0]
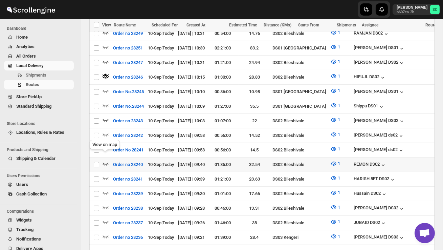
click at [105, 160] on icon "button" at bounding box center [105, 163] width 7 height 7
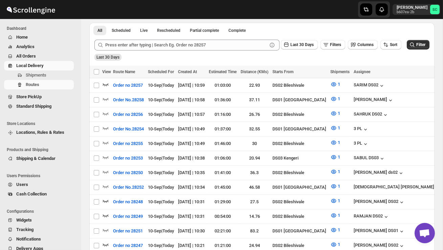
scroll to position [0, 0]
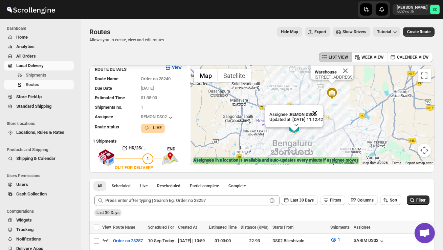
click at [323, 112] on button "Close" at bounding box center [315, 113] width 16 height 16
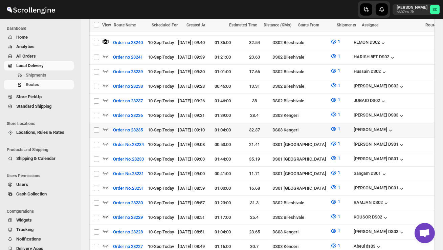
scroll to position [470, 0]
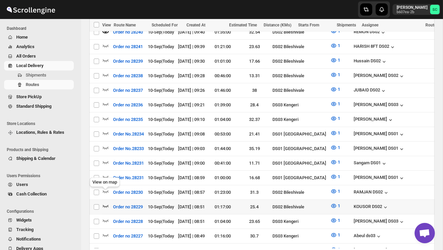
click at [106, 202] on icon "button" at bounding box center [105, 205] width 7 height 7
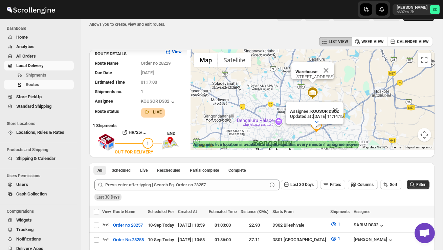
scroll to position [0, 0]
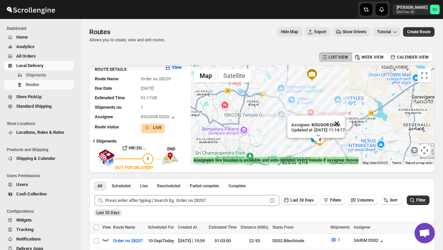
click at [345, 123] on button "Close" at bounding box center [337, 123] width 16 height 16
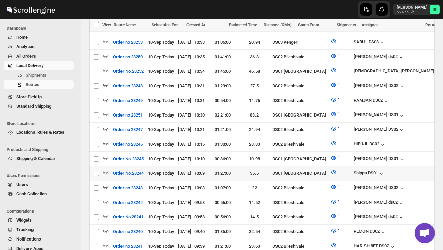
scroll to position [268, 0]
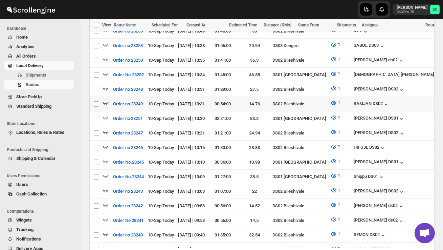
click at [105, 102] on icon "button" at bounding box center [106, 103] width 6 height 3
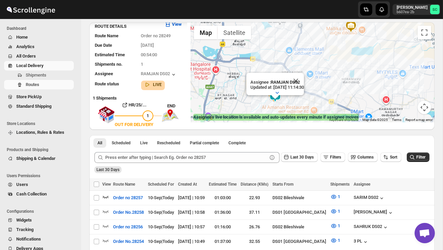
scroll to position [49, 0]
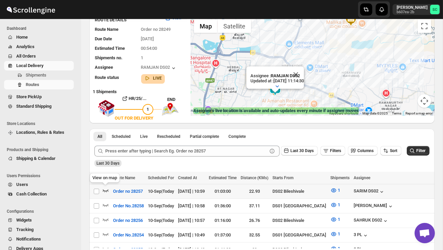
click at [107, 189] on icon "button" at bounding box center [105, 190] width 7 height 7
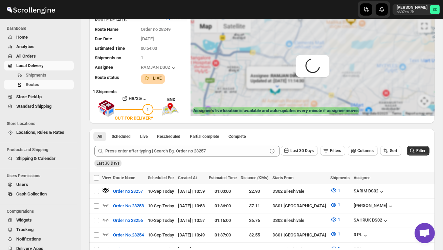
scroll to position [0, 0]
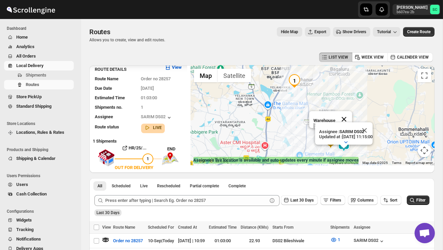
click at [352, 118] on button "Close" at bounding box center [344, 119] width 16 height 16
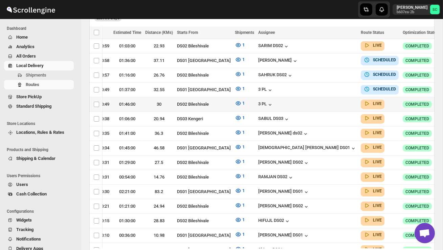
click at [443, 102] on icon "button" at bounding box center [447, 104] width 7 height 7
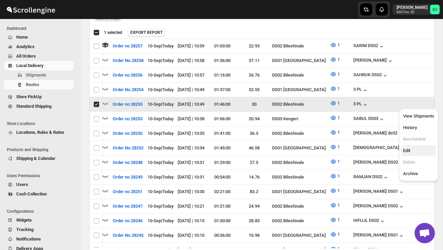
click at [416, 150] on span "Edit" at bounding box center [418, 150] width 31 height 7
checkbox input "false"
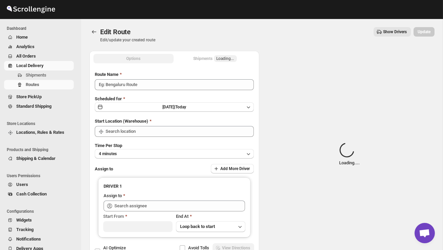
type input "Order no 28255"
type input "DS02 Bileshivale"
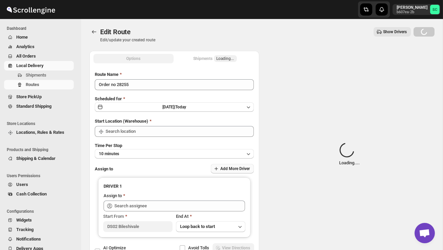
type input "DS02 Bileshivale"
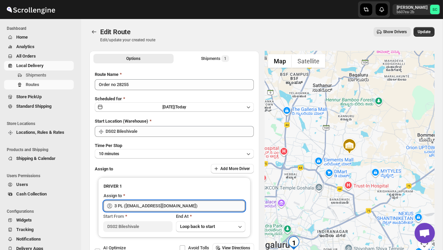
click at [202, 205] on input "3 PL ([EMAIL_ADDRESS][DOMAIN_NAME])" at bounding box center [179, 205] width 131 height 11
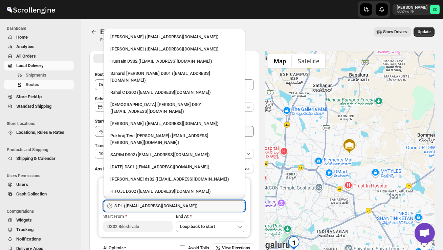
click at [157, 151] on div "SARIM DS02 ([EMAIL_ADDRESS][DOMAIN_NAME])" at bounding box center [174, 154] width 128 height 7
type input "SARIM DS02 ([EMAIL_ADDRESS][DOMAIN_NAME])"
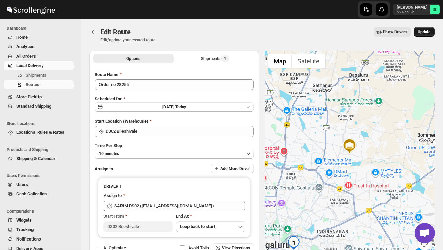
click at [421, 33] on span "Update" at bounding box center [424, 31] width 13 height 5
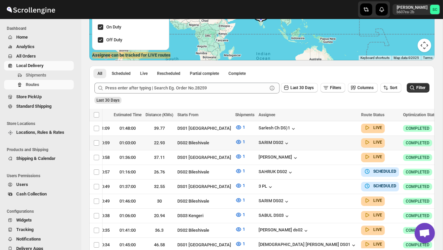
scroll to position [0, 95]
click at [443, 140] on icon "button" at bounding box center [447, 142] width 7 height 7
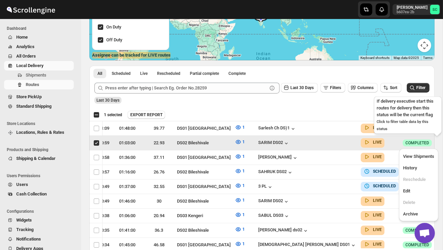
scroll to position [0, 0]
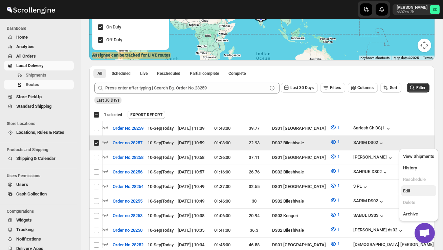
click at [419, 191] on span "Edit" at bounding box center [418, 190] width 31 height 7
checkbox input "false"
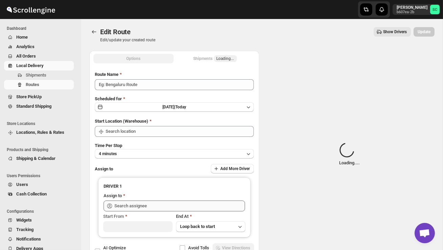
type input "Order no 28257"
type input "DS02 Bileshivale"
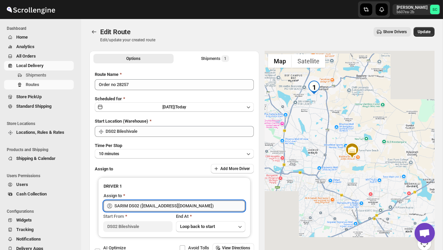
click at [212, 207] on input "SARIM DS02 ([EMAIL_ADDRESS][DOMAIN_NAME])" at bounding box center [179, 205] width 131 height 11
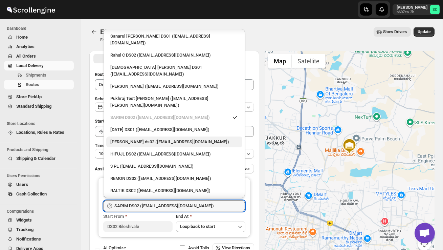
scroll to position [40, 0]
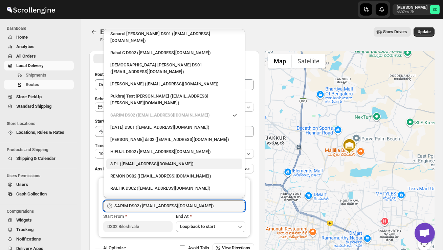
click at [153, 160] on div "3 PL ([EMAIL_ADDRESS][DOMAIN_NAME])" at bounding box center [174, 163] width 128 height 7
type input "3 PL ([EMAIL_ADDRESS][DOMAIN_NAME])"
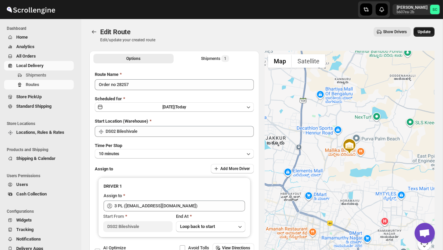
click at [423, 31] on span "Update" at bounding box center [424, 31] width 13 height 5
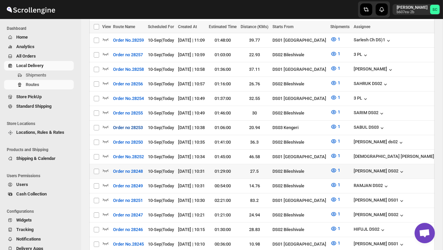
scroll to position [194, 0]
click at [106, 166] on icon "button" at bounding box center [105, 169] width 7 height 7
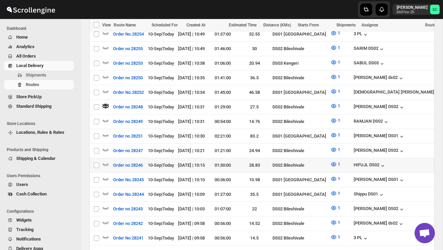
scroll to position [266, 0]
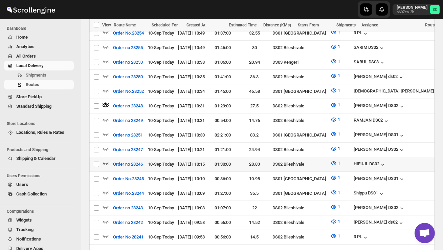
click at [107, 160] on icon "button" at bounding box center [105, 163] width 7 height 7
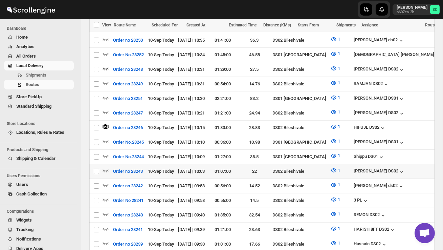
scroll to position [305, 0]
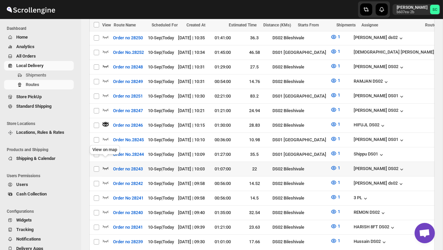
click at [105, 167] on icon "button" at bounding box center [106, 168] width 6 height 3
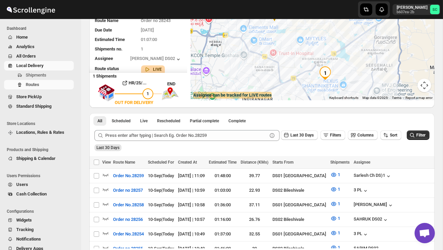
scroll to position [0, 0]
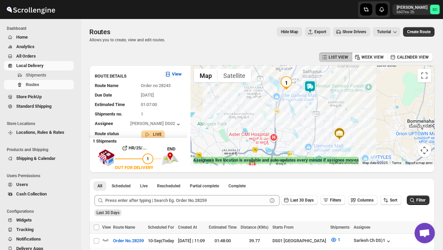
click at [312, 86] on img at bounding box center [310, 87] width 14 height 14
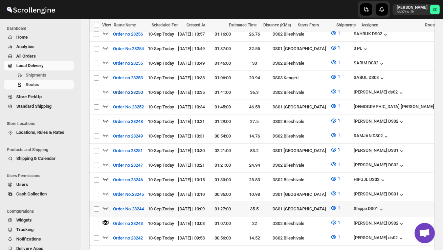
scroll to position [251, 0]
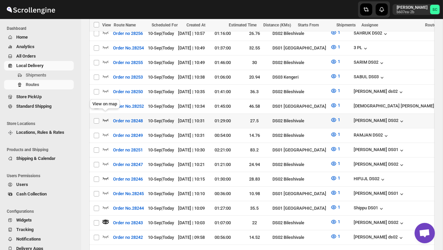
click at [107, 116] on icon "button" at bounding box center [105, 119] width 7 height 7
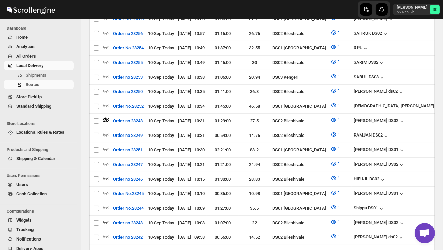
scroll to position [0, 0]
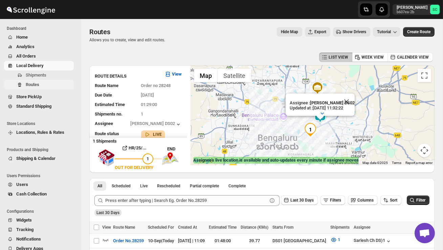
click at [41, 80] on button "Routes" at bounding box center [39, 84] width 70 height 9
click at [43, 75] on span "Shipments" at bounding box center [36, 74] width 21 height 5
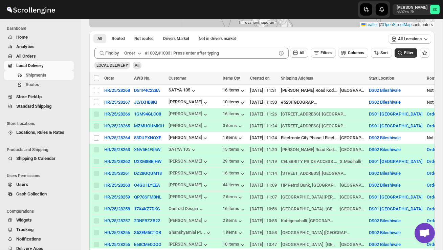
scroll to position [101, 0]
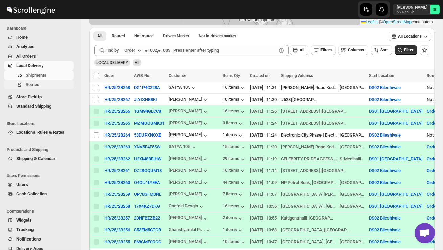
click at [45, 88] on button "Routes" at bounding box center [39, 84] width 70 height 9
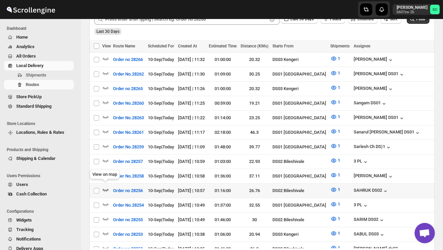
click at [105, 186] on icon "button" at bounding box center [105, 189] width 7 height 7
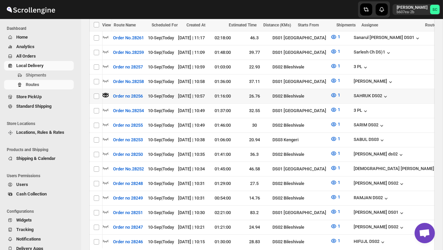
scroll to position [0, 95]
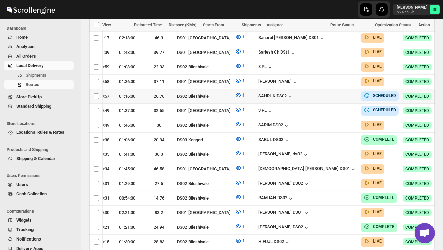
click at [443, 92] on icon "button" at bounding box center [447, 95] width 7 height 7
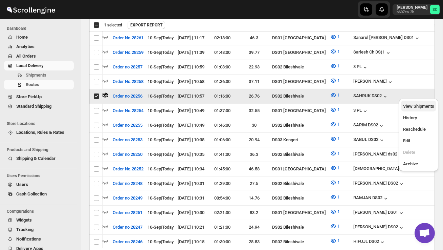
click at [421, 103] on span "View Shipments" at bounding box center [418, 106] width 31 height 7
checkbox input "false"
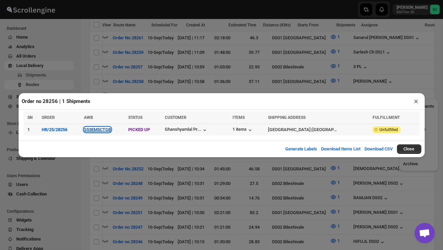
click at [104, 129] on button "S53EM5CTGB" at bounding box center [97, 129] width 27 height 5
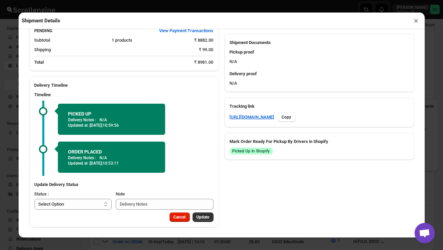
scroll to position [271, 0]
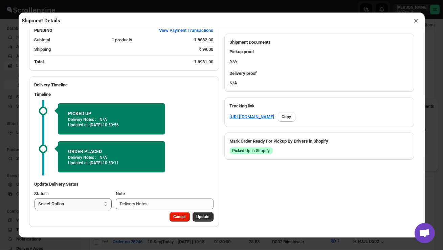
click at [100, 202] on select "Select Option PICKED UP OUT FOR DELIVERY RESCHEDULE DELIVERED CANCELLED" at bounding box center [73, 203] width 77 height 11
select select "OUT_FOR_DELIVERY"
click at [199, 217] on span "Update" at bounding box center [203, 216] width 13 height 5
select select
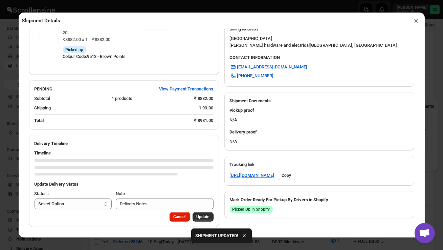
scroll to position [213, 0]
click at [416, 19] on button "×" at bounding box center [417, 20] width 10 height 9
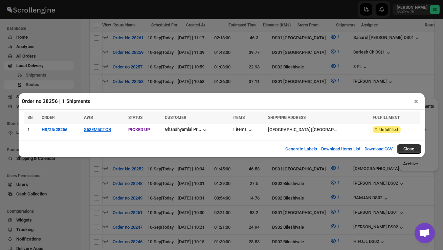
click at [415, 100] on button "×" at bounding box center [417, 100] width 10 height 9
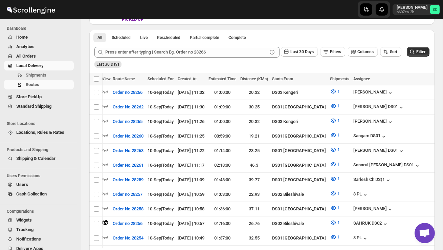
scroll to position [0, 0]
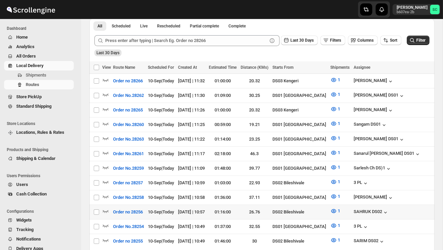
scroll to position [179, 0]
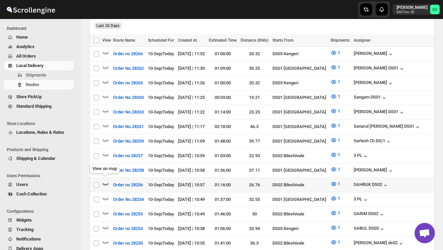
click at [105, 183] on icon "button" at bounding box center [106, 184] width 6 height 3
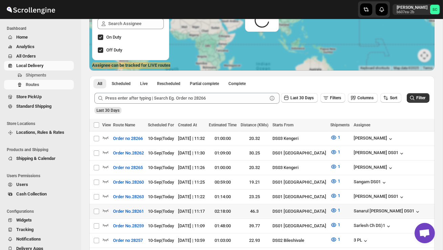
scroll to position [0, 0]
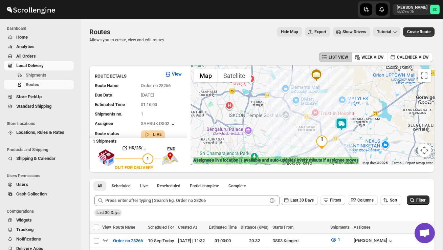
click at [344, 124] on img at bounding box center [342, 124] width 14 height 14
click at [43, 74] on span "Shipments" at bounding box center [36, 74] width 21 height 5
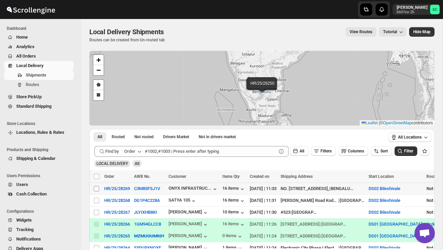
click at [98, 191] on input "Select shipment" at bounding box center [96, 188] width 5 height 5
checkbox input "true"
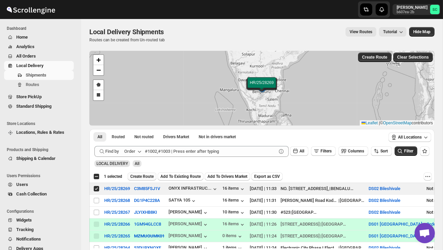
click at [145, 178] on span "Create Route" at bounding box center [141, 176] width 23 height 5
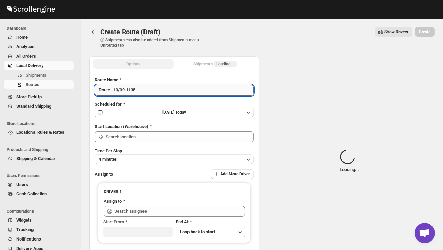
click at [151, 94] on input "Route - 10/09-1135" at bounding box center [174, 90] width 159 height 11
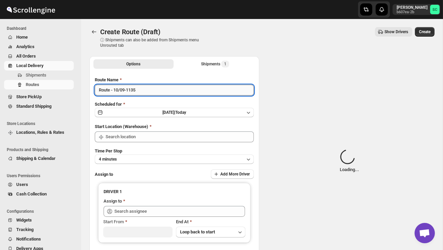
type input "DS02 Bileshivale"
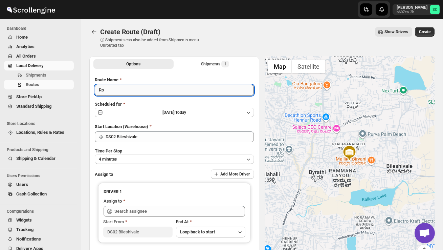
type input "R"
type input "Order no 28269"
click at [155, 156] on button "4 minutes" at bounding box center [174, 158] width 159 height 9
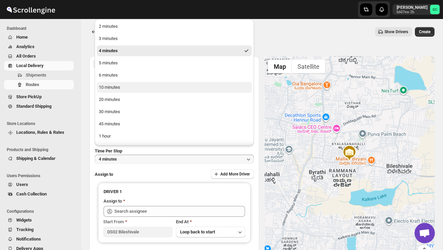
click at [134, 86] on button "10 minutes" at bounding box center [174, 87] width 155 height 11
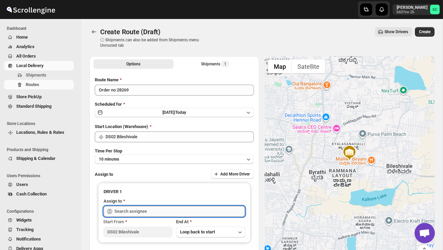
click at [152, 211] on input "text" at bounding box center [179, 211] width 131 height 11
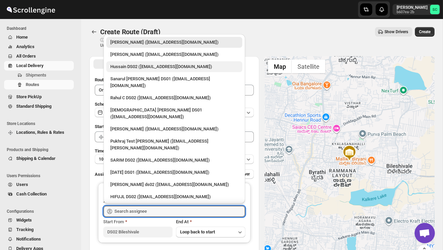
click at [144, 67] on div "Hussain DS02 ([EMAIL_ADDRESS][DOMAIN_NAME])" at bounding box center [174, 66] width 128 height 7
type input "Hussain DS02 ([EMAIL_ADDRESS][DOMAIN_NAME])"
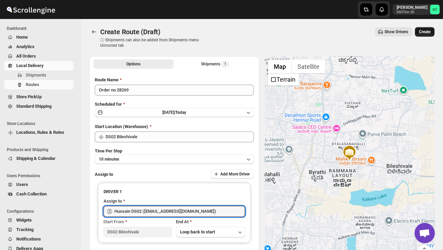
click at [424, 34] on span "Create" at bounding box center [425, 31] width 12 height 5
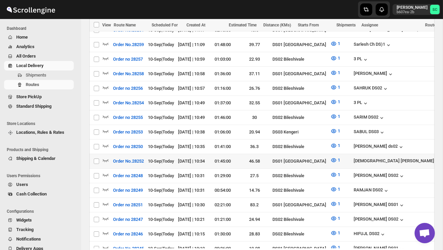
scroll to position [318, 0]
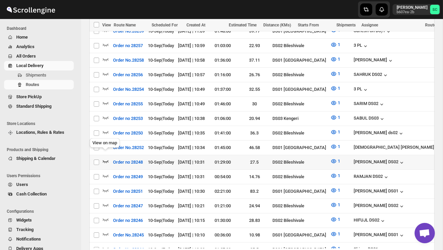
click at [104, 158] on icon "button" at bounding box center [105, 161] width 7 height 7
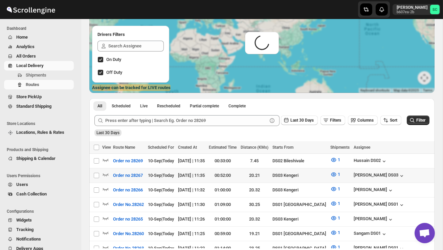
scroll to position [0, 0]
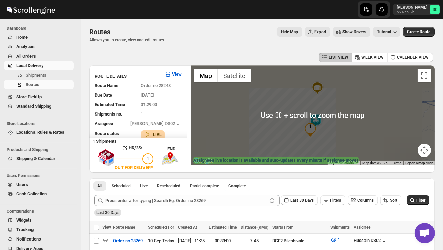
click at [318, 117] on img at bounding box center [316, 121] width 14 height 14
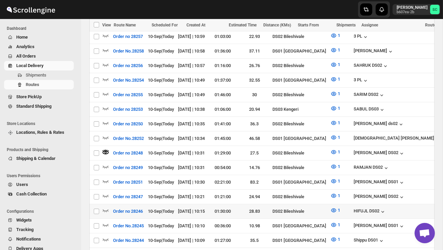
scroll to position [346, 0]
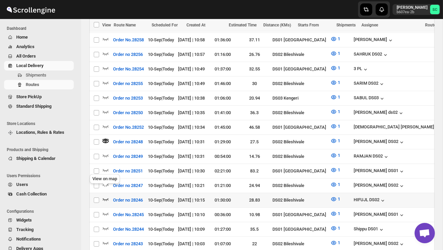
click at [106, 196] on icon "button" at bounding box center [105, 199] width 7 height 7
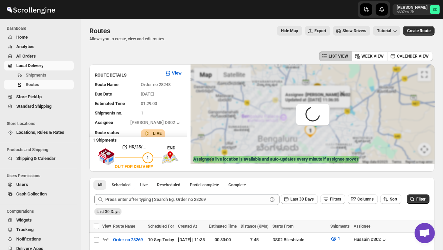
scroll to position [0, 0]
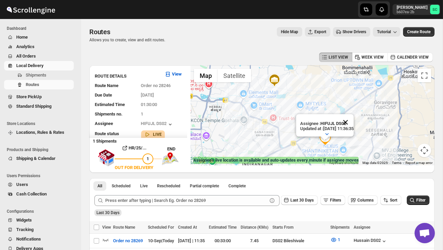
click at [352, 119] on button "Close" at bounding box center [345, 122] width 16 height 16
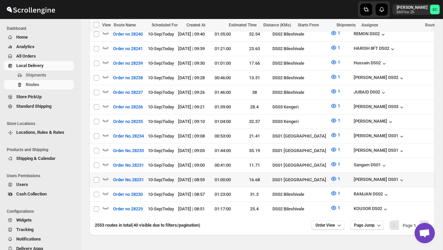
scroll to position [606, 0]
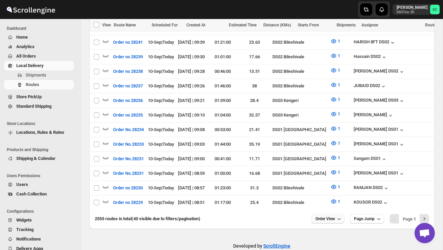
click at [328, 216] on span "Order View" at bounding box center [325, 218] width 20 height 5
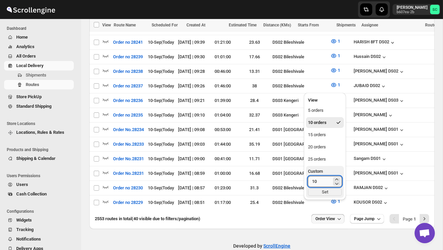
click at [321, 185] on input "10" at bounding box center [320, 181] width 24 height 11
type input "1"
type input "40"
click at [321, 192] on div "Set" at bounding box center [325, 191] width 34 height 7
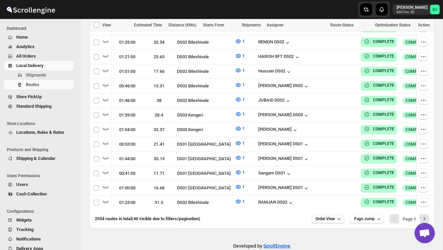
click at [332, 216] on span "Order View" at bounding box center [325, 218] width 20 height 5
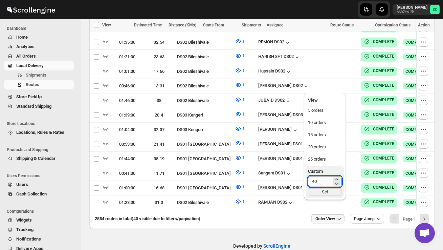
click at [325, 181] on input "40" at bounding box center [320, 181] width 24 height 11
type input "4"
type input "50"
click at [326, 194] on div "Set" at bounding box center [325, 191] width 34 height 7
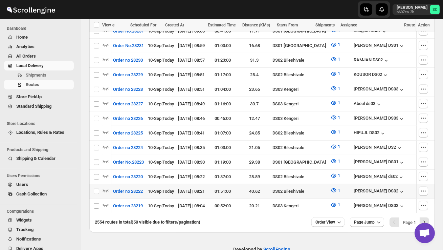
scroll to position [0, 0]
click at [106, 189] on icon "button" at bounding box center [106, 190] width 6 height 3
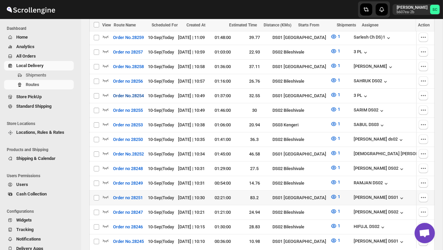
scroll to position [338, 0]
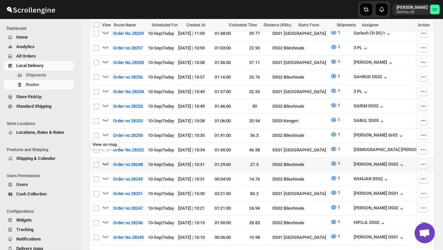
click at [107, 160] on icon "button" at bounding box center [105, 163] width 7 height 7
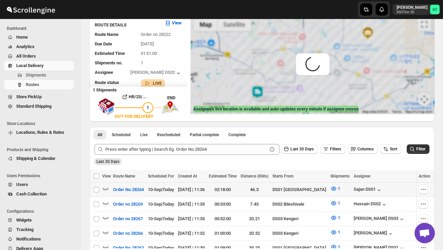
scroll to position [0, 0]
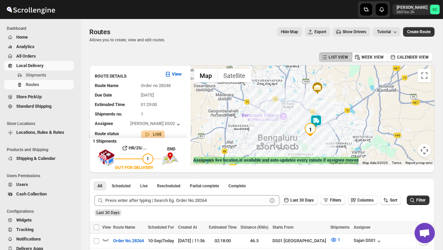
click at [319, 116] on img at bounding box center [316, 121] width 14 height 14
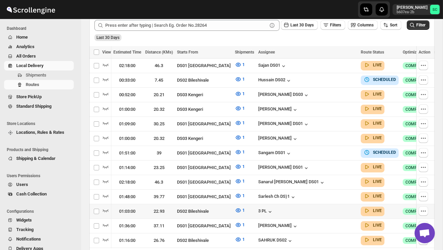
scroll to position [0, 95]
click at [421, 207] on icon "button" at bounding box center [423, 210] width 7 height 7
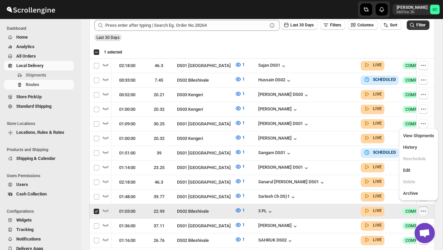
scroll to position [0, 0]
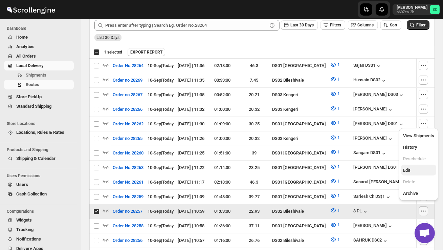
click at [418, 172] on span "Edit" at bounding box center [418, 170] width 31 height 7
checkbox input "false"
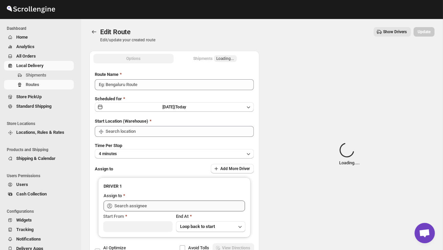
type input "Order no 28257"
type input "DS02 Bileshivale"
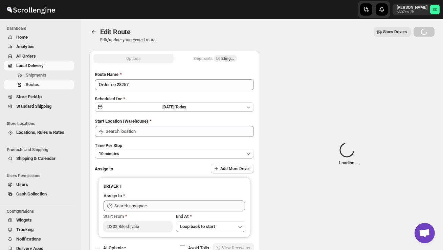
type input "DS02 Bileshivale"
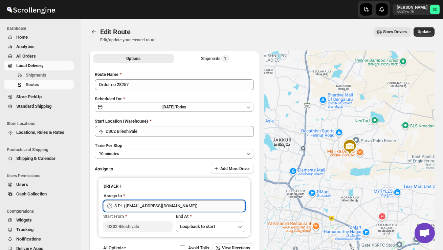
click at [194, 205] on input "3 PL ([EMAIL_ADDRESS][DOMAIN_NAME])" at bounding box center [179, 205] width 131 height 11
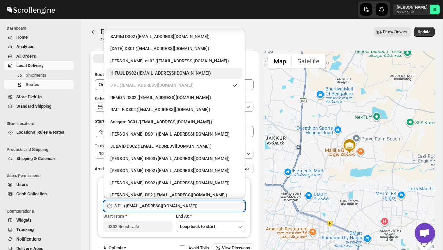
scroll to position [119, 0]
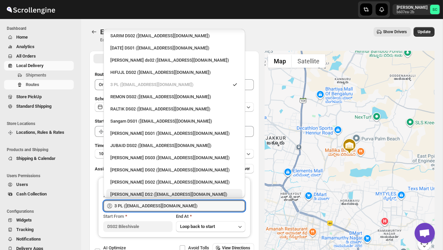
click at [147, 189] on div "[PERSON_NAME] DS2 ([EMAIL_ADDRESS][DOMAIN_NAME])" at bounding box center [174, 194] width 136 height 11
type input "[PERSON_NAME] DS2 ([EMAIL_ADDRESS][DOMAIN_NAME])"
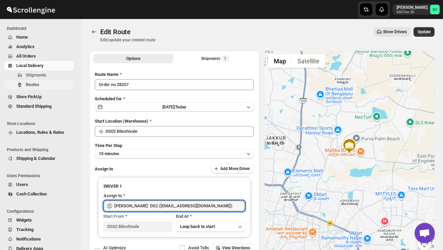
click at [45, 83] on span "Routes" at bounding box center [49, 84] width 47 height 7
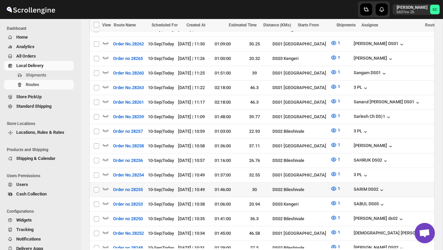
scroll to position [262, 0]
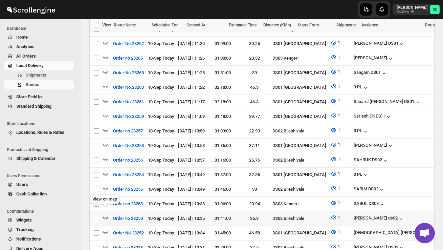
click at [104, 214] on icon "button" at bounding box center [105, 217] width 7 height 7
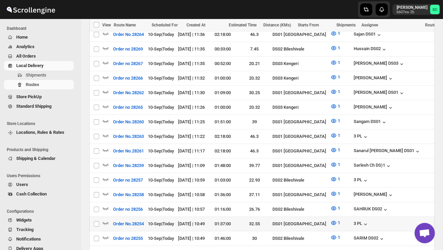
scroll to position [221, 0]
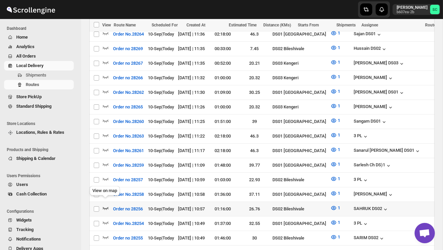
click at [105, 204] on icon "button" at bounding box center [105, 207] width 7 height 7
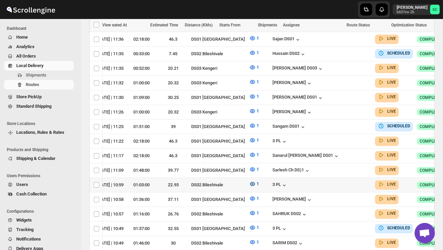
scroll to position [0, 85]
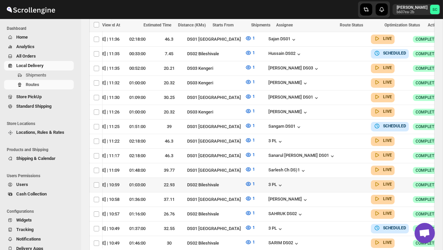
checkbox input "true"
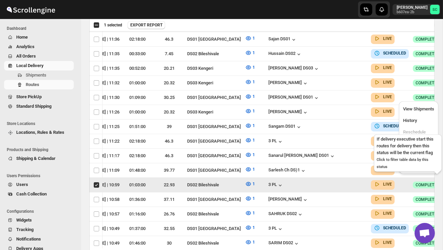
scroll to position [0, 0]
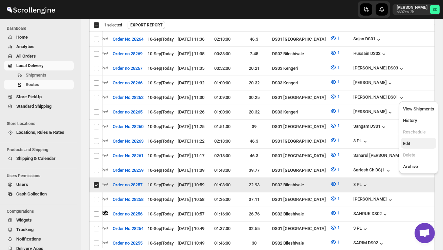
click at [414, 141] on span "Edit" at bounding box center [418, 143] width 31 height 7
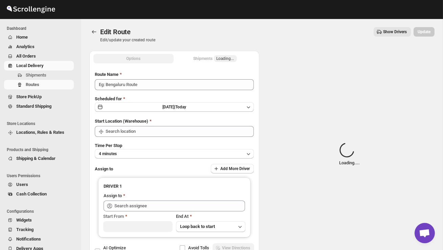
type input "Order no 28257"
type input "DS02 Bileshivale"
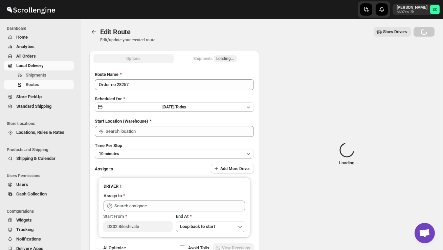
type input "DS02 Bileshivale"
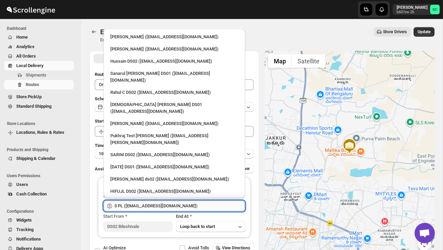
click at [187, 204] on input "3 PL ([EMAIL_ADDRESS][DOMAIN_NAME])" at bounding box center [179, 205] width 131 height 11
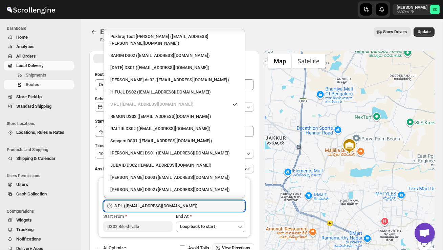
scroll to position [109, 0]
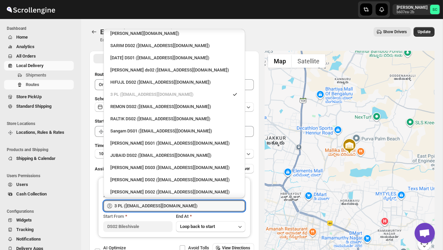
click at [157, 199] on div "[PERSON_NAME] DS2 ([EMAIL_ADDRESS][DOMAIN_NAME])" at bounding box center [174, 204] width 136 height 11
type input "[PERSON_NAME] DS2 ([EMAIL_ADDRESS][DOMAIN_NAME])"
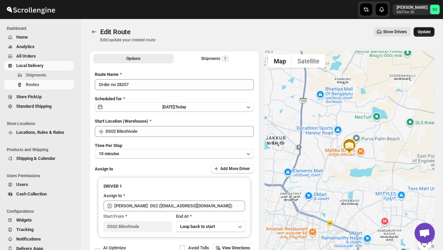
click at [423, 28] on button "Update" at bounding box center [424, 31] width 21 height 9
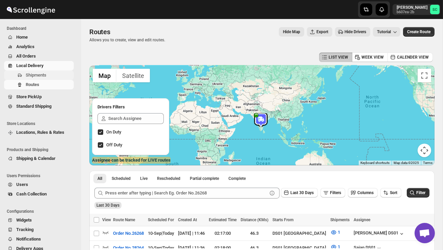
click at [43, 72] on span "Shipments" at bounding box center [49, 75] width 47 height 7
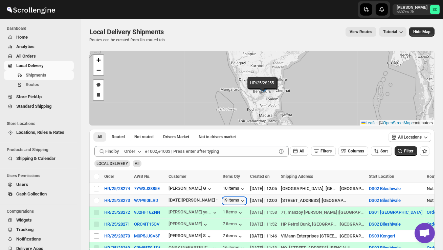
click at [239, 203] on div "19 items" at bounding box center [234, 200] width 23 height 7
click at [97, 186] on input "Select shipment" at bounding box center [96, 188] width 5 height 5
checkbox input "true"
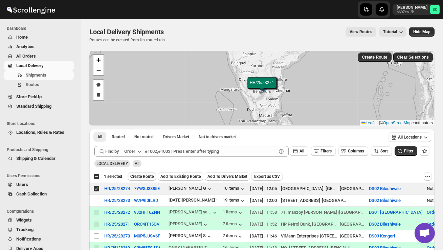
click at [147, 175] on span "Create Route" at bounding box center [141, 176] width 23 height 5
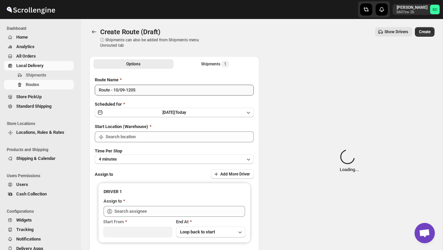
type input "DS02 Bileshivale"
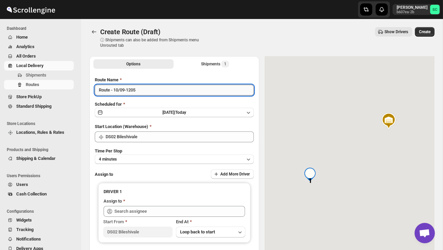
click at [146, 94] on input "Route - 10/09-1205" at bounding box center [174, 90] width 159 height 11
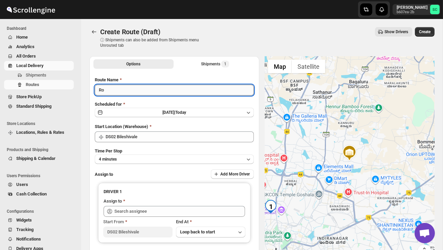
type input "R"
type input "Order no 28274"
click at [170, 160] on button "4 minutes" at bounding box center [174, 158] width 159 height 9
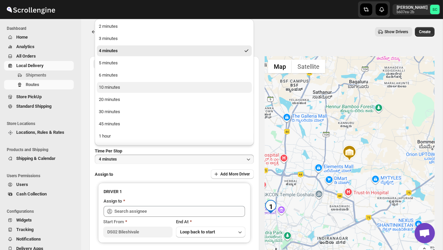
click at [126, 88] on button "10 minutes" at bounding box center [174, 87] width 155 height 11
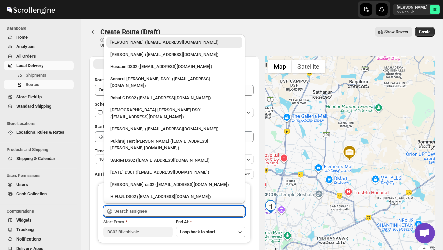
click at [155, 212] on input "text" at bounding box center [179, 211] width 131 height 11
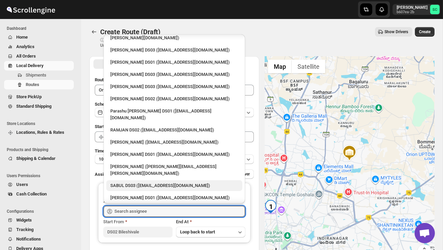
scroll to position [501, 0]
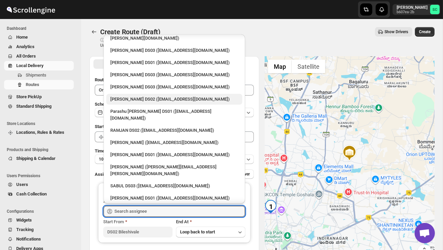
click at [133, 94] on div "[PERSON_NAME] DS02 ([EMAIL_ADDRESS][DOMAIN_NAME])" at bounding box center [174, 99] width 136 height 11
type input "[PERSON_NAME] DS02 ([EMAIL_ADDRESS][DOMAIN_NAME])"
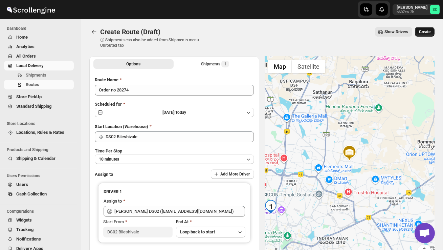
click at [429, 31] on span "Create" at bounding box center [425, 31] width 12 height 5
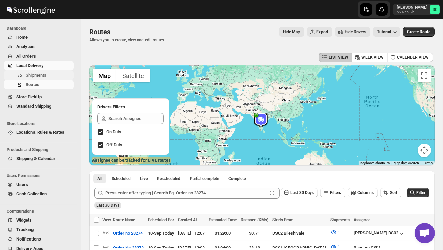
click at [42, 77] on span "Shipments" at bounding box center [36, 74] width 21 height 5
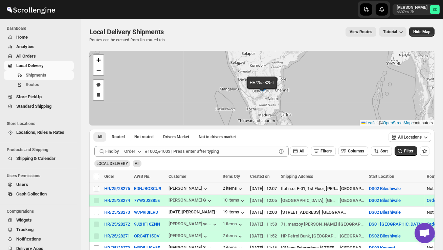
click at [94, 189] on input "Select shipment" at bounding box center [96, 188] width 5 height 5
checkbox input "true"
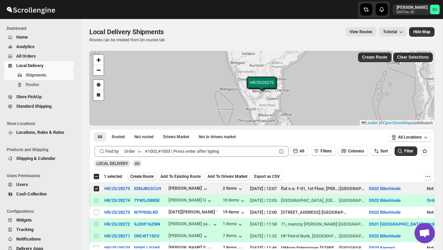
click at [144, 178] on span "Create Route" at bounding box center [141, 176] width 23 height 5
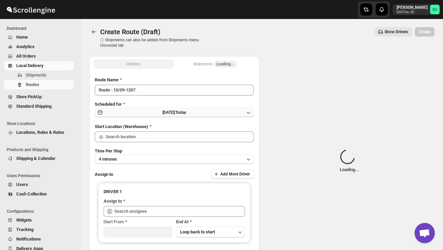
type input "DS02 Bileshivale"
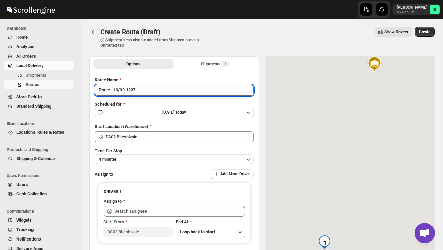
click at [143, 94] on input "Route - 10/09-1207" at bounding box center [174, 90] width 159 height 11
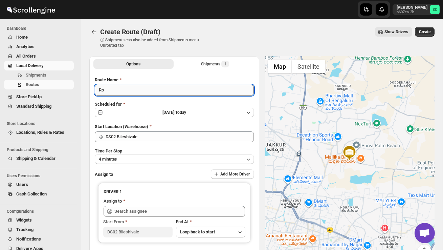
type input "R"
type input "Order no 28275"
click at [163, 159] on button "4 minutes" at bounding box center [174, 158] width 159 height 9
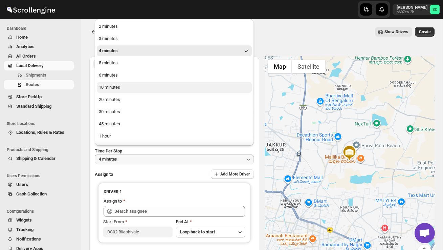
click at [118, 90] on div "10 minutes" at bounding box center [109, 87] width 21 height 7
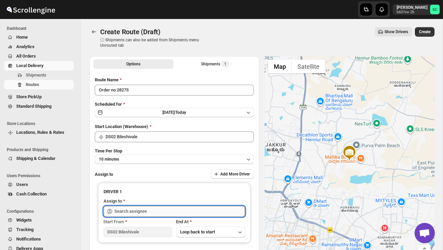
click at [136, 209] on input "text" at bounding box center [179, 211] width 131 height 11
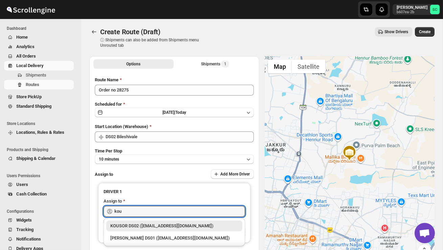
click at [152, 224] on div "KOUSOR DS02 ([EMAIL_ADDRESS][DOMAIN_NAME])" at bounding box center [174, 225] width 128 height 7
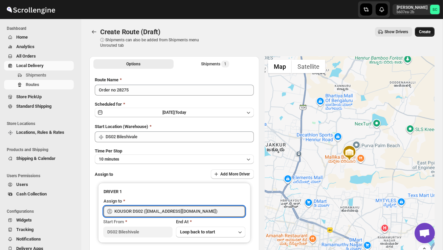
type input "KOUSOR DS02 ([EMAIL_ADDRESS][DOMAIN_NAME])"
click at [421, 31] on span "Create" at bounding box center [425, 31] width 12 height 5
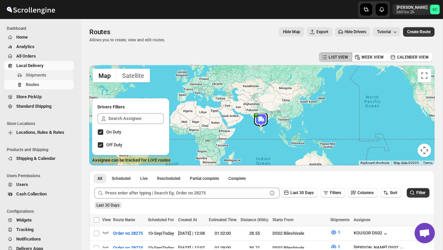
click at [43, 78] on span "Shipments" at bounding box center [49, 75] width 47 height 7
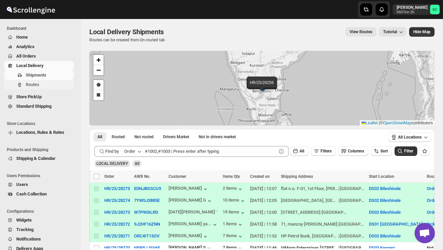
click at [49, 87] on span "Routes" at bounding box center [49, 84] width 47 height 7
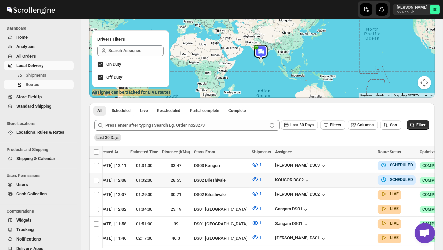
scroll to position [0, 95]
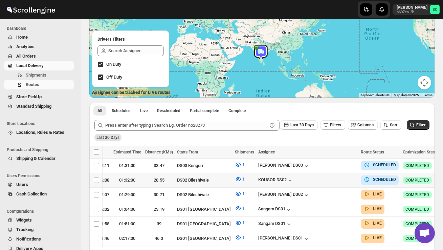
click at [443, 177] on icon "button" at bounding box center [447, 179] width 7 height 7
checkbox input "true"
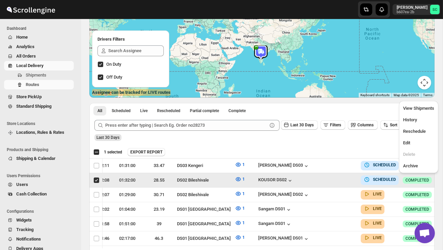
scroll to position [0, 0]
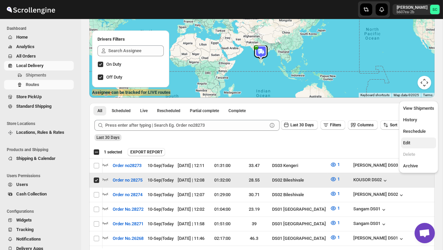
click at [411, 140] on span "Edit" at bounding box center [418, 142] width 31 height 7
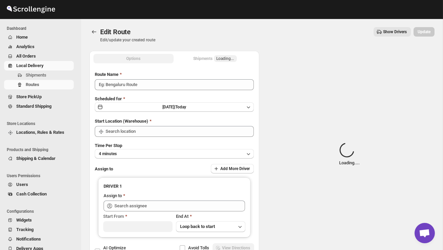
type input "Order no 28275"
type input "DS02 Bileshivale"
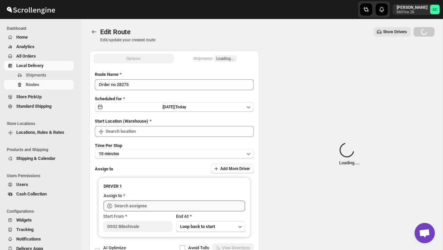
type input "DS02 Bileshivale"
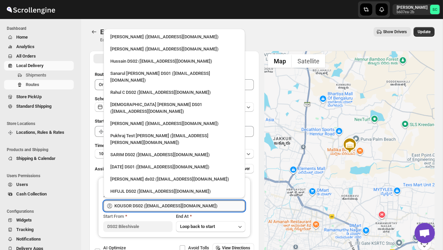
click at [206, 204] on input "KOUSOR DS02 ([EMAIL_ADDRESS][DOMAIN_NAME])" at bounding box center [179, 205] width 131 height 11
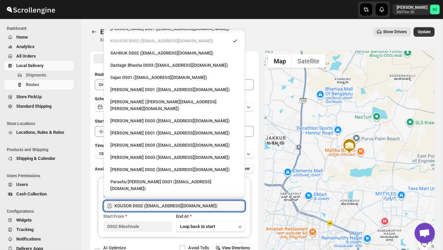
scroll to position [426, 0]
click at [150, 197] on div "RAMJAN DS02 ([EMAIL_ADDRESS][DOMAIN_NAME])" at bounding box center [174, 200] width 128 height 7
type input "RAMJAN DS02 ([EMAIL_ADDRESS][DOMAIN_NAME])"
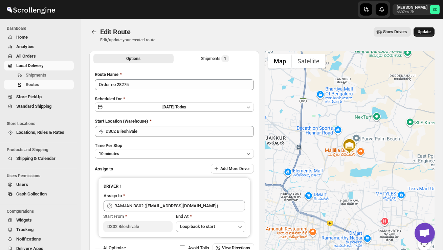
click at [420, 34] on span "Update" at bounding box center [424, 31] width 13 height 5
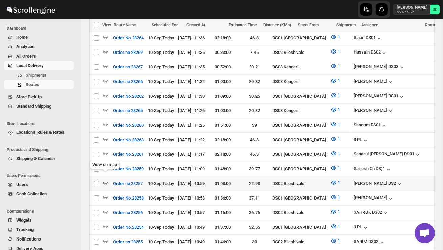
click at [106, 179] on icon "button" at bounding box center [105, 182] width 7 height 7
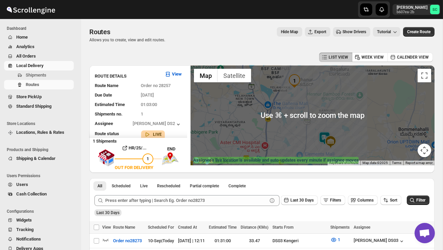
click at [324, 136] on img at bounding box center [325, 138] width 14 height 14
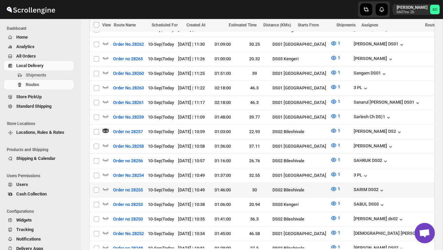
scroll to position [345, 0]
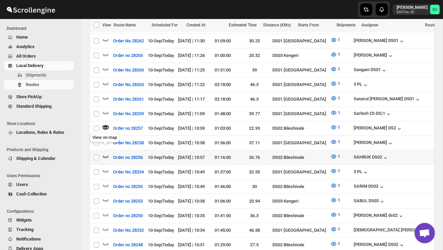
click at [104, 153] on icon "button" at bounding box center [105, 156] width 7 height 7
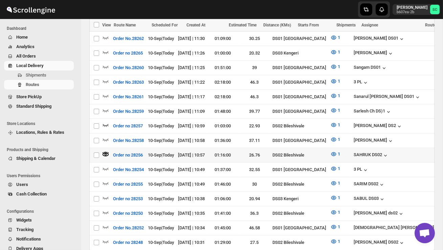
scroll to position [0, 95]
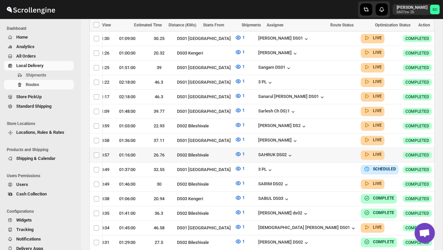
click at [443, 151] on icon "button" at bounding box center [447, 154] width 7 height 7
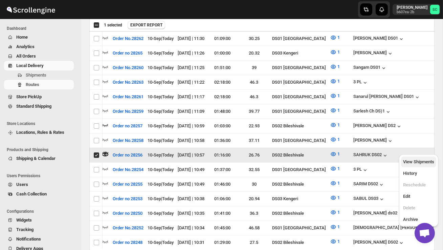
click at [422, 162] on span "View Shipments" at bounding box center [418, 161] width 31 height 5
checkbox input "false"
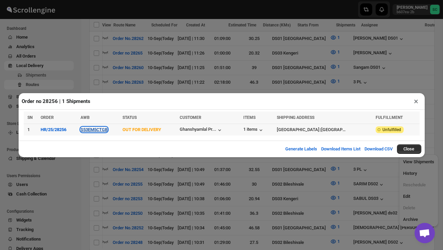
click at [104, 129] on button "S53EM5CTGB" at bounding box center [94, 129] width 27 height 5
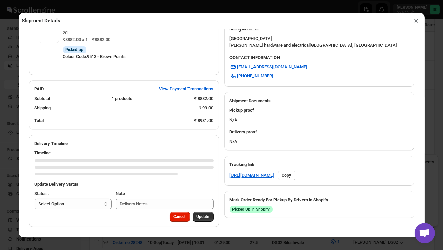
scroll to position [271, 0]
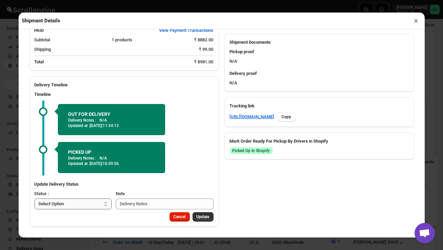
click at [94, 204] on select "Select Option PICKED UP OUT FOR DELIVERY RESCHEDULE DELIVERED CANCELLED" at bounding box center [73, 203] width 77 height 11
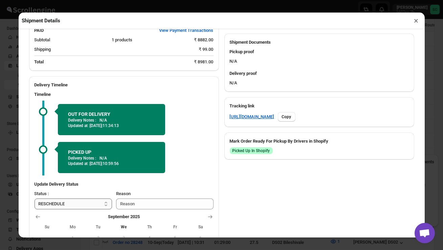
click at [81, 200] on select "Select Option PICKED UP OUT FOR DELIVERY RESCHEDULE DELIVERED CANCELLED" at bounding box center [74, 203] width 78 height 11
select select "DELIVERED"
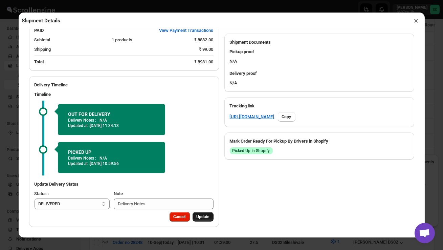
click at [201, 217] on span "Update" at bounding box center [203, 216] width 13 height 5
select select
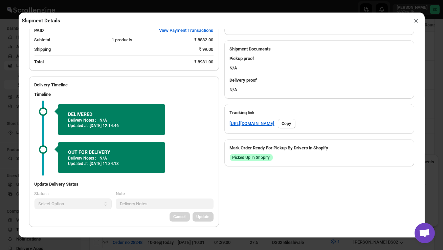
scroll to position [264, 0]
click at [418, 23] on button "×" at bounding box center [417, 20] width 10 height 9
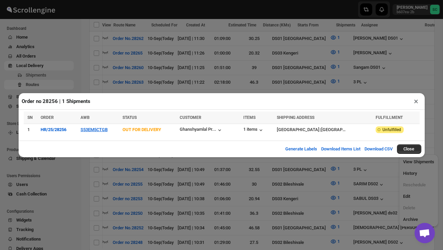
click at [416, 101] on button "×" at bounding box center [417, 100] width 10 height 9
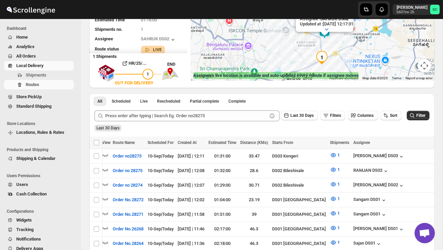
scroll to position [84, 0]
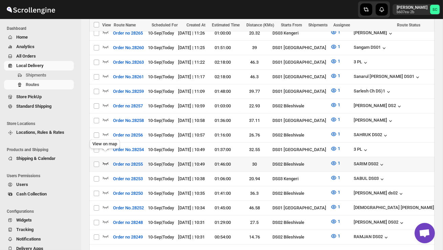
click at [104, 160] on icon "button" at bounding box center [105, 163] width 7 height 7
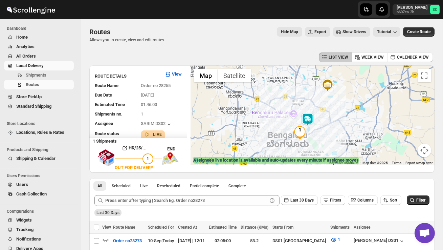
click at [311, 117] on img at bounding box center [308, 120] width 14 height 14
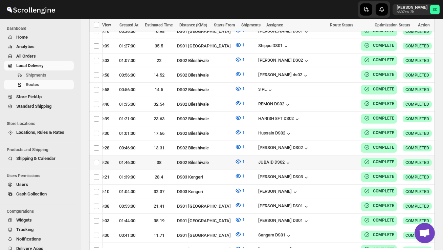
scroll to position [626, 0]
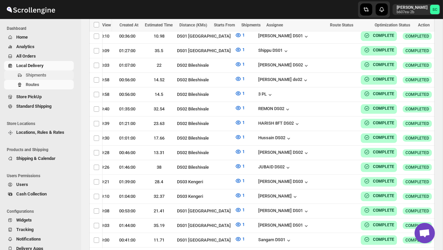
click at [52, 73] on span "Shipments" at bounding box center [49, 75] width 47 height 7
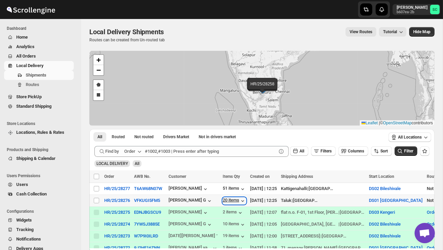
click at [236, 199] on div "20 items" at bounding box center [234, 200] width 23 height 7
click at [97, 187] on input "Select shipment" at bounding box center [96, 188] width 5 height 5
checkbox input "true"
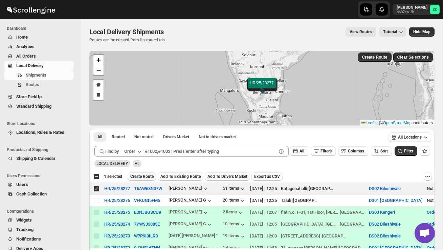
click at [150, 174] on span "Create Route" at bounding box center [141, 176] width 23 height 5
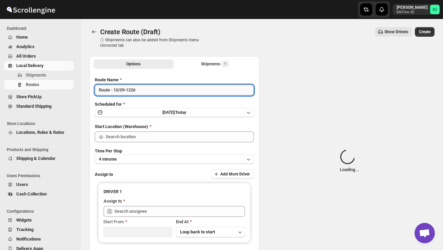
type input "DS02 Bileshivale"
click at [144, 92] on input "Route - 10/09-1226" at bounding box center [174, 90] width 159 height 11
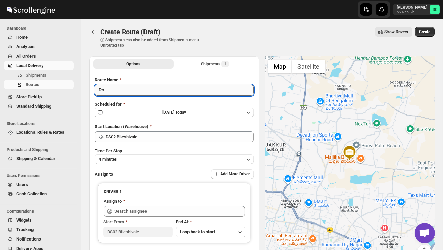
type input "R"
type input "Order no 28277"
click at [159, 159] on button "4 minutes" at bounding box center [174, 158] width 159 height 9
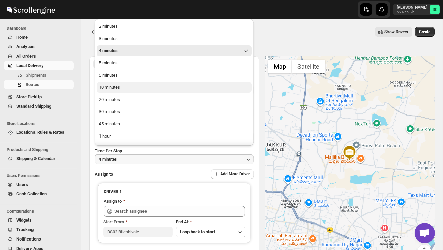
click at [125, 88] on button "10 minutes" at bounding box center [174, 87] width 155 height 11
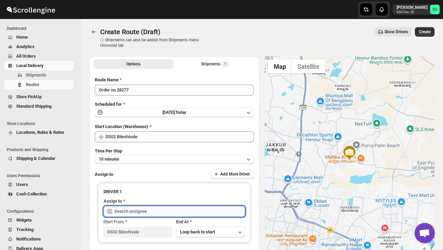
click at [133, 214] on input "text" at bounding box center [179, 211] width 131 height 11
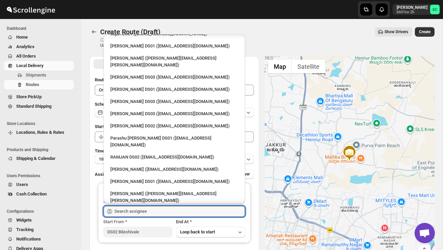
scroll to position [578, 0]
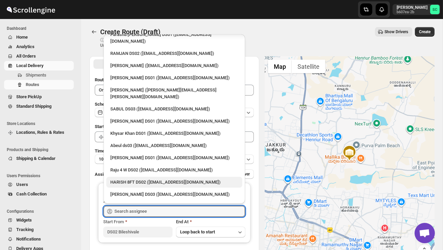
click at [130, 177] on div "HARISH 8FT DS02 ([EMAIL_ADDRESS][DOMAIN_NAME])" at bounding box center [174, 182] width 136 height 11
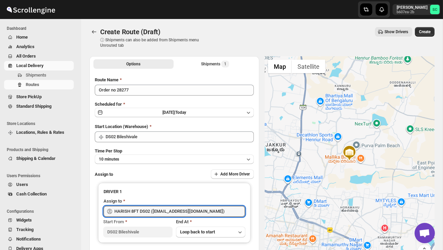
type input "HARISH 8FT DS02 ([EMAIL_ADDRESS][DOMAIN_NAME])"
click at [426, 30] on span "Create" at bounding box center [425, 31] width 12 height 5
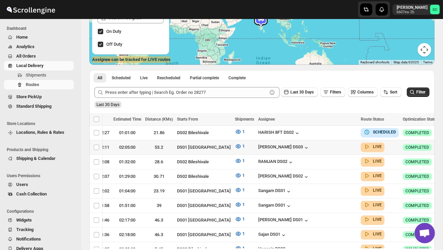
scroll to position [0, 95]
click at [443, 134] on icon "button" at bounding box center [447, 132] width 7 height 7
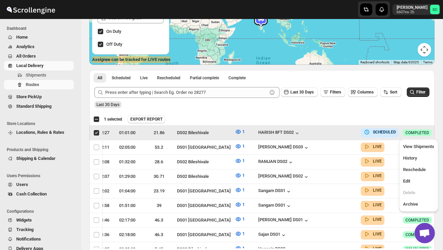
scroll to position [0, 0]
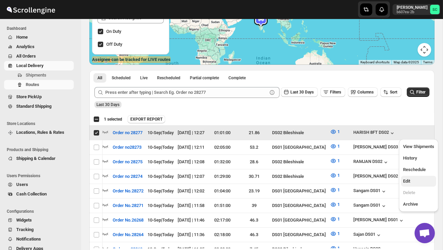
click at [416, 182] on span "Edit" at bounding box center [418, 181] width 31 height 7
checkbox input "false"
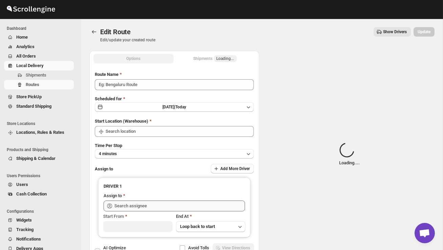
type input "Order no 28277"
type input "DS02 Bileshivale"
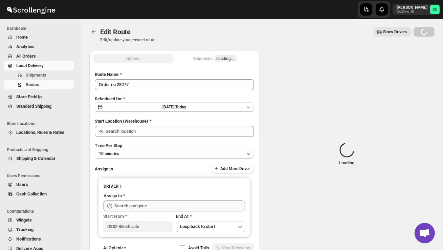
type input "DS02 Bileshivale"
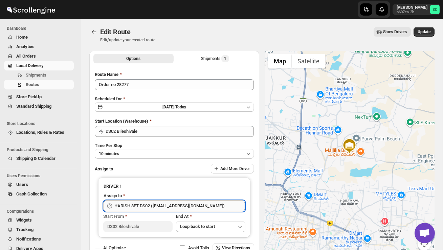
click at [204, 205] on input "HARISH 8FT DS02 ([EMAIL_ADDRESS][DOMAIN_NAME])" at bounding box center [179, 205] width 131 height 11
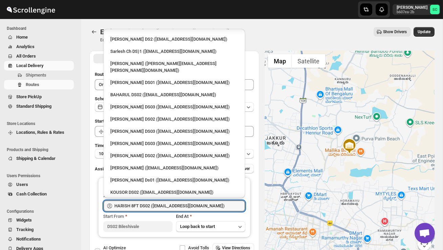
scroll to position [275, 0]
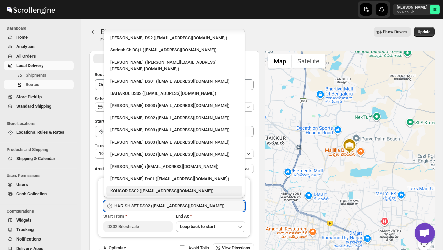
click at [174, 187] on div "KOUSOR DS02 ([EMAIL_ADDRESS][DOMAIN_NAME])" at bounding box center [174, 190] width 128 height 7
type input "KOUSOR DS02 ([EMAIL_ADDRESS][DOMAIN_NAME])"
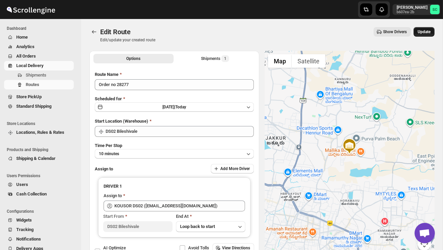
click at [421, 35] on button "Update" at bounding box center [424, 31] width 21 height 9
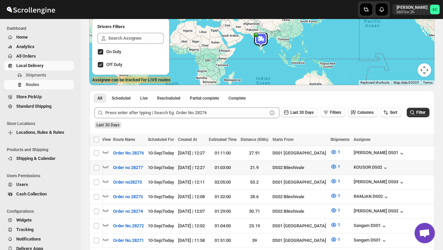
scroll to position [0, 95]
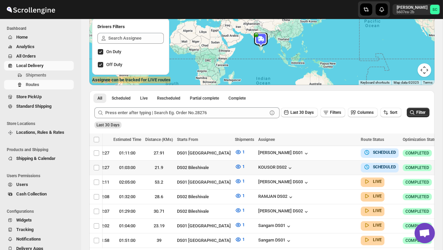
click at [443, 167] on icon "button" at bounding box center [447, 167] width 7 height 7
checkbox input "true"
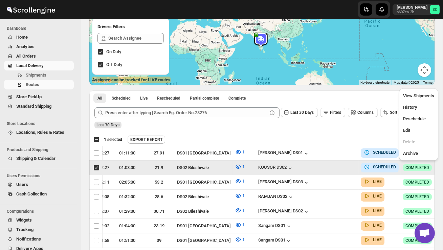
scroll to position [0, 0]
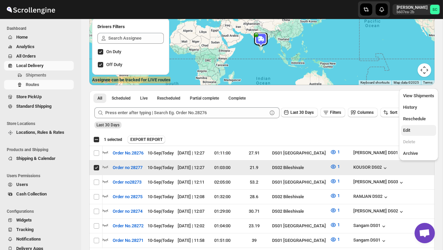
click at [417, 127] on span "Edit" at bounding box center [418, 130] width 31 height 7
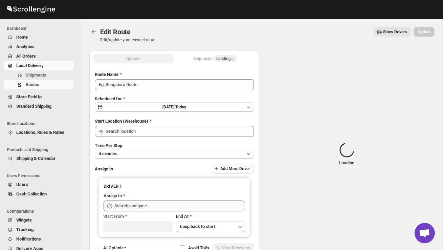
type input "Order no 28277"
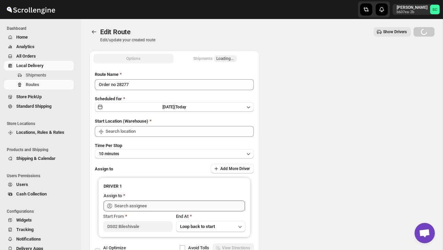
type input "DS02 Bileshivale"
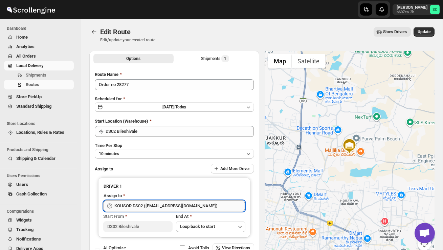
click at [210, 205] on input "KOUSOR DS02 ([EMAIL_ADDRESS][DOMAIN_NAME])" at bounding box center [179, 205] width 131 height 11
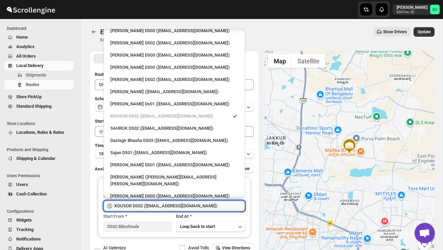
scroll to position [578, 0]
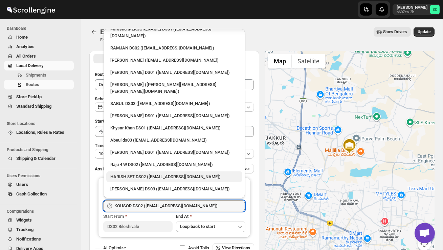
click at [141, 173] on div "HARISH 8FT DS02 ([EMAIL_ADDRESS][DOMAIN_NAME])" at bounding box center [174, 176] width 128 height 7
type input "HARISH 8FT DS02 ([EMAIL_ADDRESS][DOMAIN_NAME])"
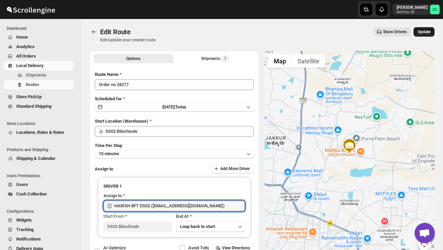
click at [426, 34] on span "Update" at bounding box center [424, 31] width 13 height 5
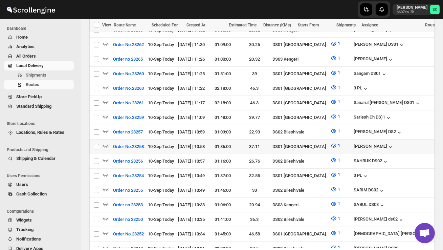
scroll to position [369, 0]
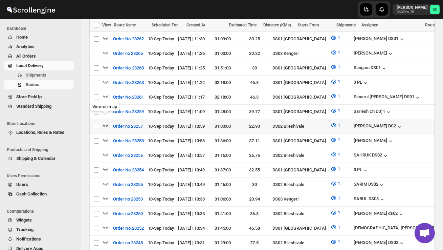
click at [108, 124] on icon "button" at bounding box center [106, 125] width 6 height 3
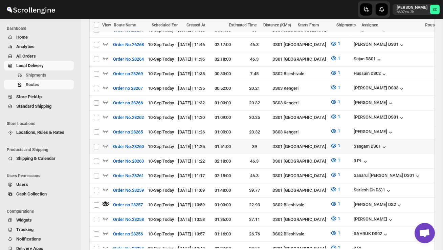
scroll to position [293, 0]
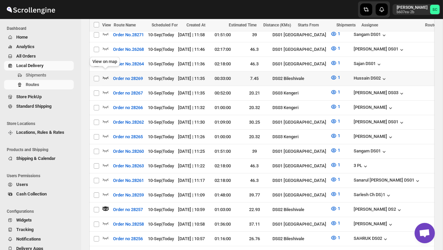
click at [106, 74] on icon "button" at bounding box center [105, 77] width 7 height 7
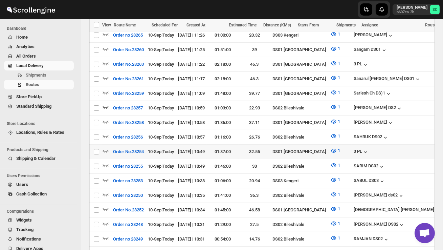
scroll to position [406, 0]
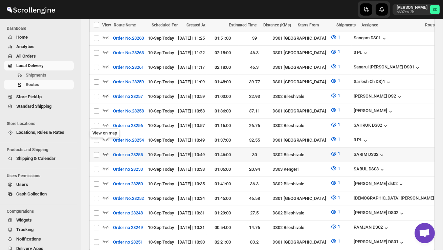
click at [106, 150] on icon "button" at bounding box center [105, 153] width 7 height 7
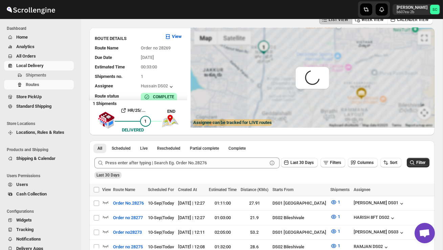
scroll to position [0, 0]
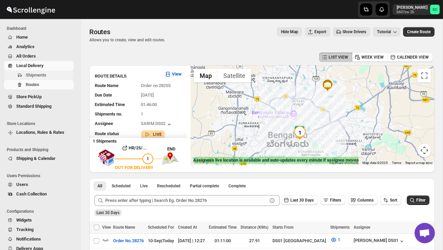
click at [44, 75] on span "Shipments" at bounding box center [36, 74] width 21 height 5
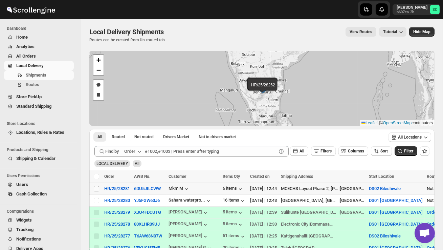
click at [96, 189] on input "Select shipment" at bounding box center [96, 188] width 5 height 5
checkbox input "true"
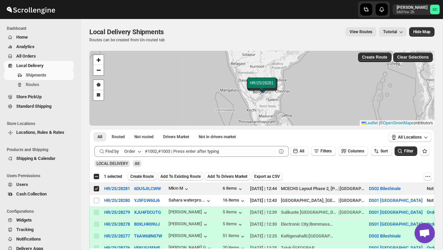
click at [147, 175] on span "Create Route" at bounding box center [141, 176] width 23 height 5
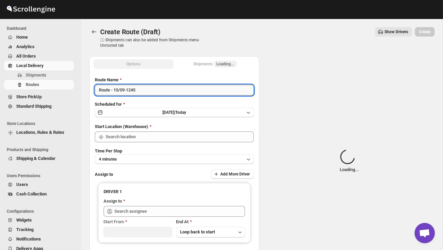
click at [147, 89] on input "Route - 10/09-1245" at bounding box center [174, 90] width 159 height 11
type input "DS02 Bileshivale"
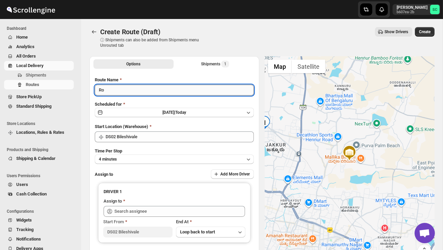
type input "R"
type input "Order no 28281"
click at [144, 155] on button "4 minutes" at bounding box center [174, 158] width 159 height 9
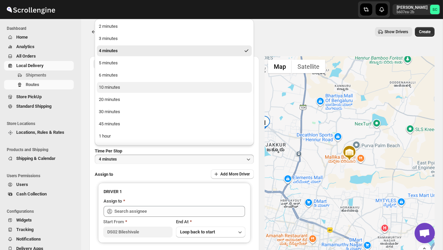
click at [116, 87] on div "10 minutes" at bounding box center [109, 87] width 21 height 7
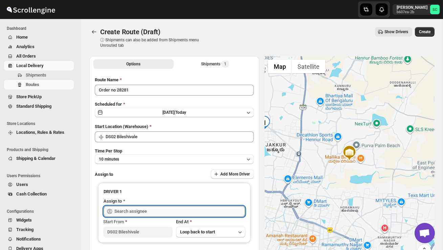
click at [136, 208] on input "text" at bounding box center [179, 211] width 131 height 11
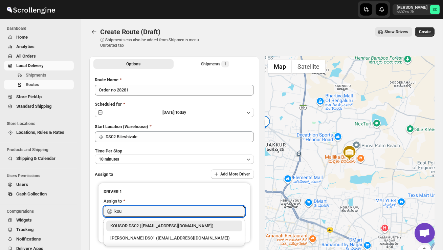
click at [141, 225] on div "KOUSOR DS02 ([EMAIL_ADDRESS][DOMAIN_NAME])" at bounding box center [174, 225] width 128 height 7
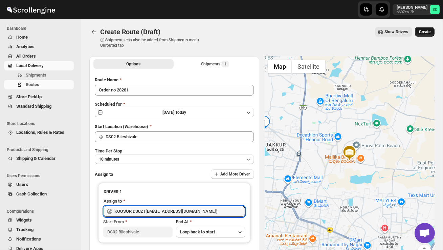
type input "KOUSOR DS02 ([EMAIL_ADDRESS][DOMAIN_NAME])"
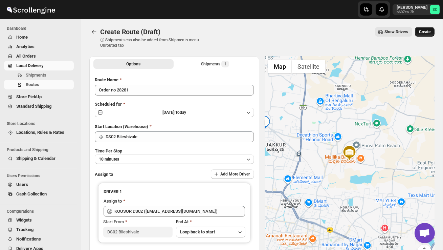
click at [424, 30] on span "Create" at bounding box center [425, 31] width 12 height 5
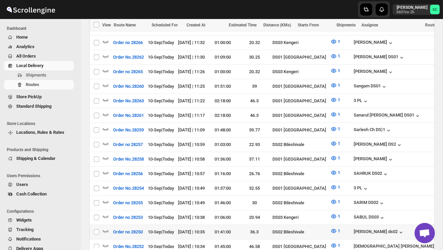
scroll to position [424, 0]
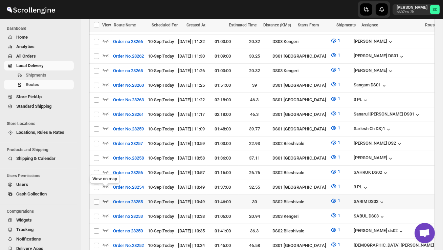
click at [107, 197] on icon "button" at bounding box center [105, 200] width 7 height 7
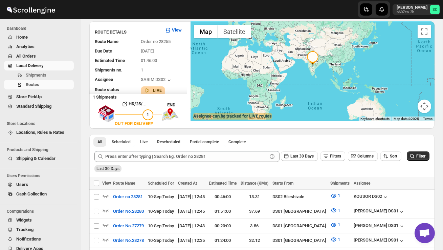
scroll to position [0, 0]
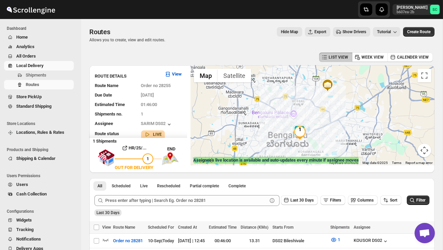
click at [283, 130] on div at bounding box center [313, 115] width 244 height 100
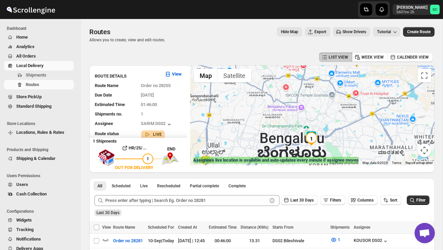
click at [283, 130] on div at bounding box center [313, 115] width 244 height 100
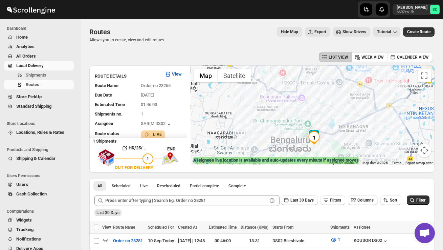
drag, startPoint x: 303, startPoint y: 133, endPoint x: 287, endPoint y: 118, distance: 22.1
click at [287, 119] on div at bounding box center [313, 115] width 244 height 100
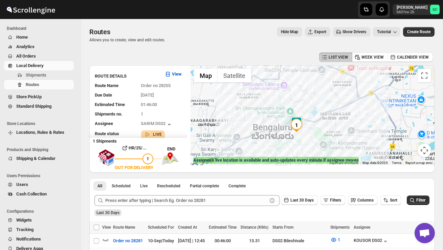
click at [287, 118] on div at bounding box center [313, 115] width 244 height 100
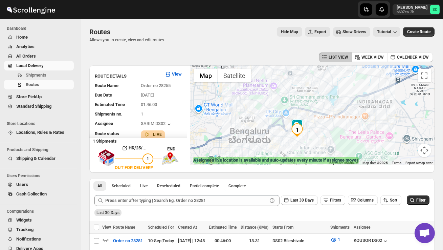
drag, startPoint x: 291, startPoint y: 129, endPoint x: 274, endPoint y: 118, distance: 20.6
click at [275, 118] on div at bounding box center [313, 115] width 244 height 100
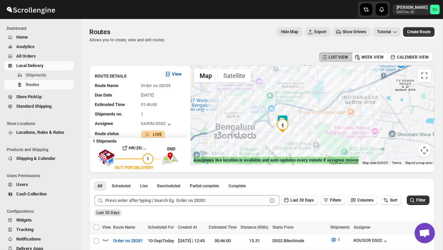
click at [272, 139] on div at bounding box center [313, 115] width 244 height 100
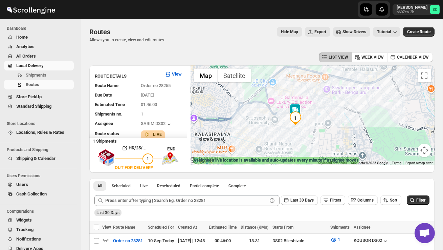
click at [276, 139] on div at bounding box center [313, 115] width 244 height 100
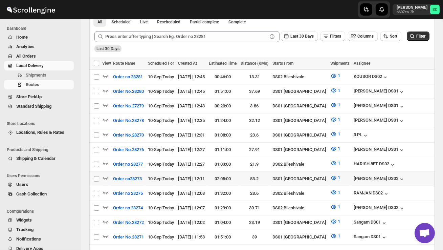
scroll to position [164, 0]
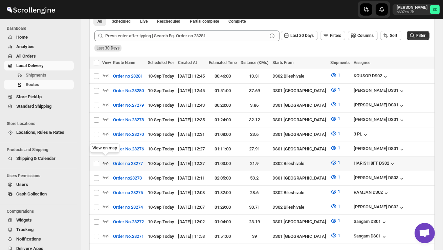
click at [105, 159] on icon "button" at bounding box center [105, 162] width 7 height 7
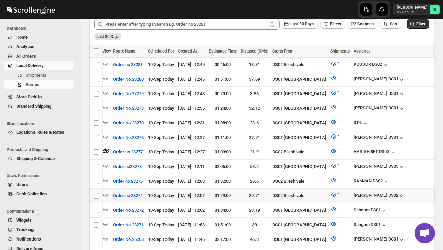
scroll to position [0, 0]
click at [108, 191] on icon "button" at bounding box center [105, 194] width 7 height 7
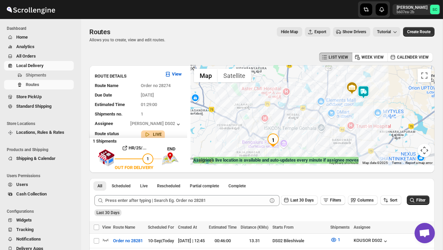
click at [364, 87] on img at bounding box center [364, 92] width 14 height 14
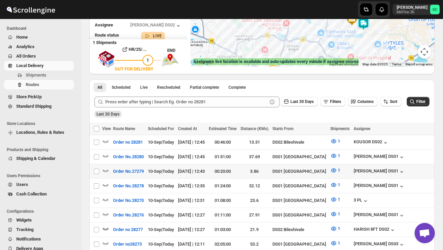
scroll to position [91, 0]
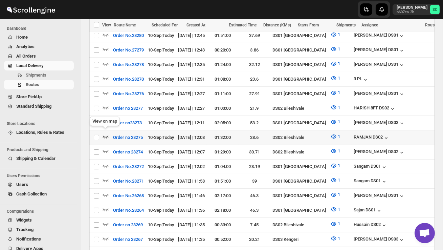
click at [107, 133] on icon "button" at bounding box center [105, 136] width 7 height 7
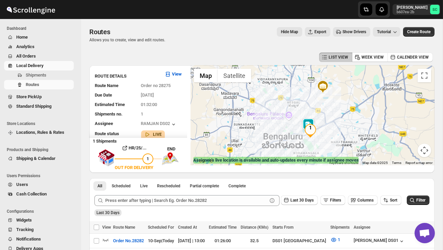
click at [298, 121] on div at bounding box center [313, 115] width 244 height 100
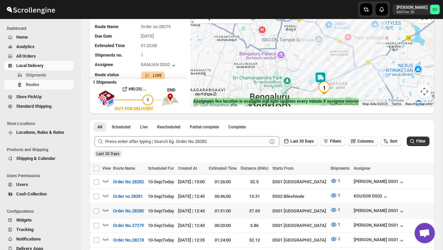
scroll to position [61, 0]
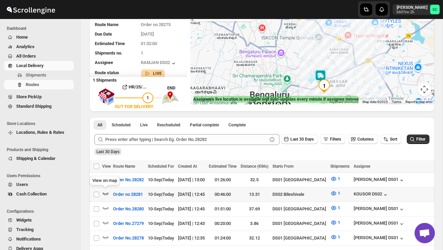
click at [106, 191] on icon "button" at bounding box center [105, 193] width 7 height 7
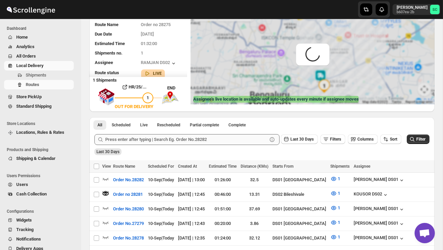
scroll to position [0, 0]
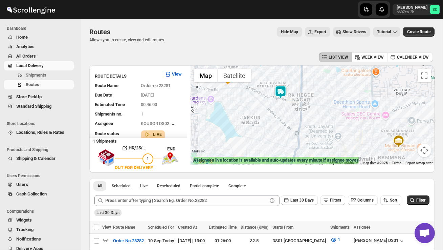
click at [281, 90] on img at bounding box center [281, 92] width 14 height 14
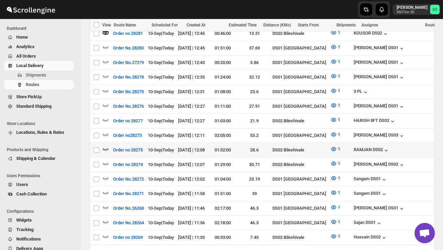
scroll to position [223, 0]
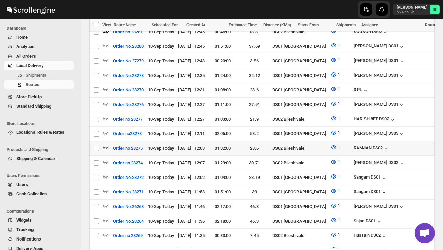
click at [106, 144] on icon "button" at bounding box center [105, 147] width 7 height 7
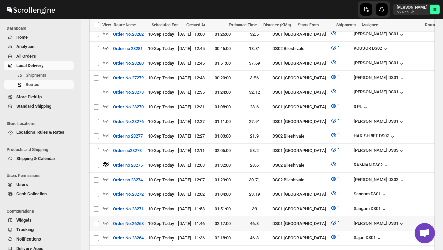
scroll to position [295, 0]
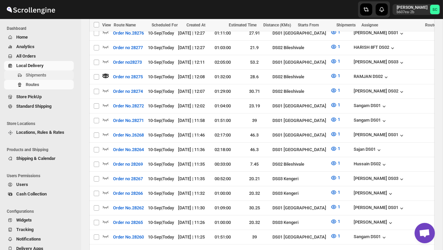
click at [37, 75] on span "Shipments" at bounding box center [36, 74] width 21 height 5
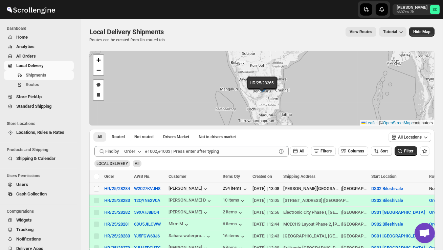
click at [97, 191] on input "Select shipment" at bounding box center [96, 188] width 5 height 5
checkbox input "true"
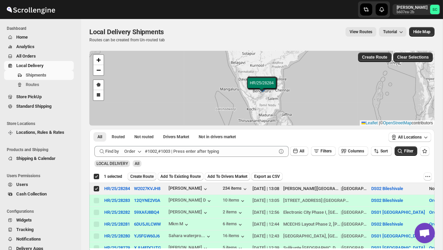
click at [148, 177] on span "Create Route" at bounding box center [141, 176] width 23 height 5
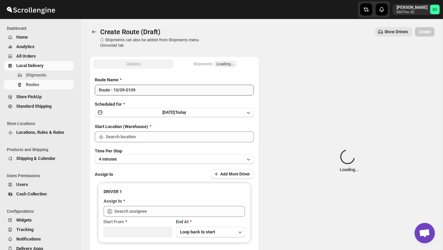
type input "DS02 Bileshivale"
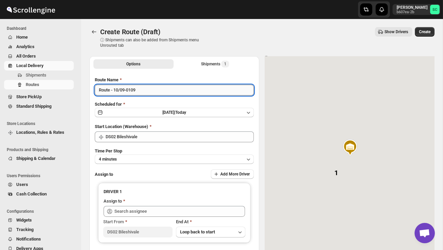
click at [145, 92] on input "Route - 10/09-0109" at bounding box center [174, 90] width 159 height 11
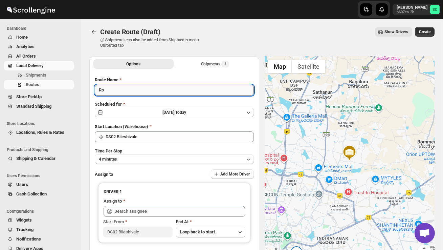
type input "R"
type input "Order no 28284"
click at [171, 156] on button "4 minutes" at bounding box center [174, 158] width 159 height 9
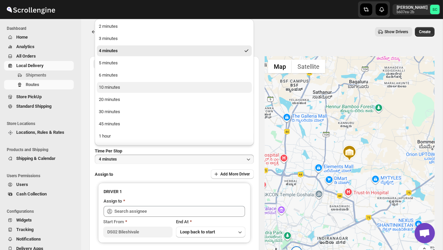
click at [114, 85] on div "10 minutes" at bounding box center [109, 87] width 21 height 7
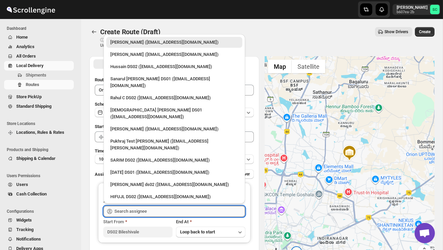
click at [134, 210] on input "text" at bounding box center [179, 211] width 131 height 11
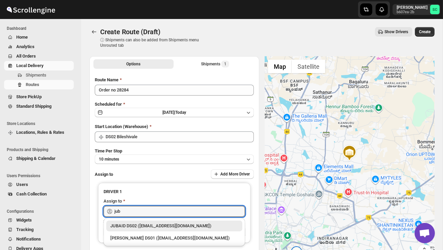
click at [158, 227] on div "JUBAID DS02 ([EMAIL_ADDRESS][DOMAIN_NAME])" at bounding box center [174, 225] width 128 height 7
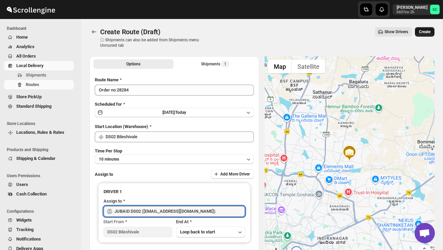
type input "JUBAID DS02 ([EMAIL_ADDRESS][DOMAIN_NAME])"
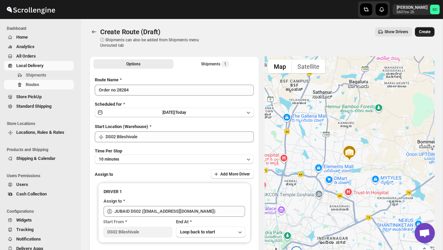
click at [420, 35] on button "Create" at bounding box center [425, 31] width 20 height 9
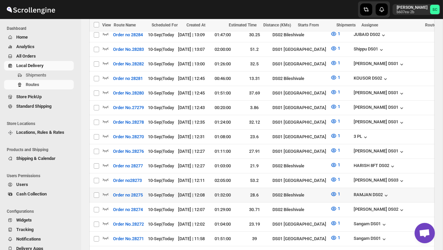
scroll to position [200, 0]
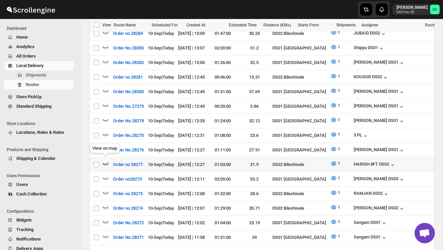
click at [103, 160] on icon "button" at bounding box center [105, 163] width 7 height 7
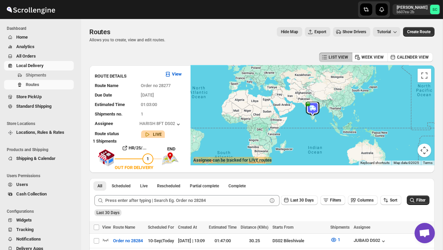
click at [109, 161] on img at bounding box center [106, 158] width 17 height 26
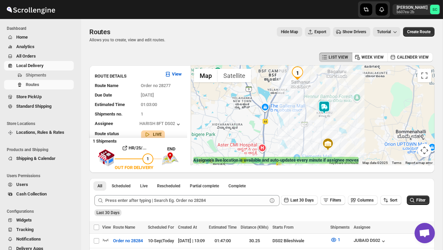
click at [326, 104] on img at bounding box center [324, 108] width 14 height 14
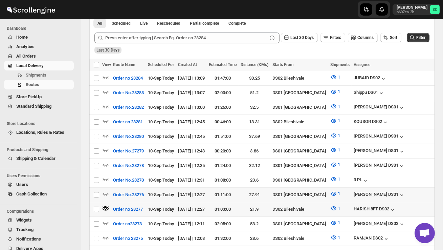
scroll to position [209, 0]
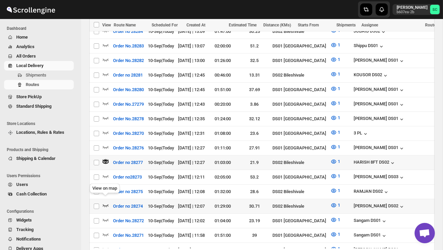
click at [105, 202] on icon "button" at bounding box center [105, 205] width 7 height 7
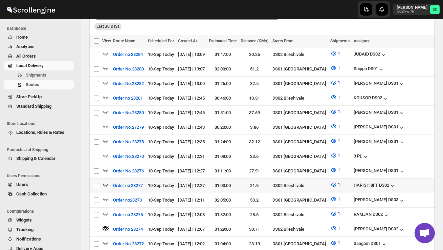
scroll to position [0, 0]
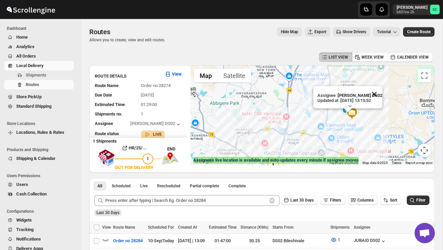
click at [378, 91] on button "Close" at bounding box center [374, 94] width 16 height 16
click at [363, 111] on div at bounding box center [313, 115] width 244 height 100
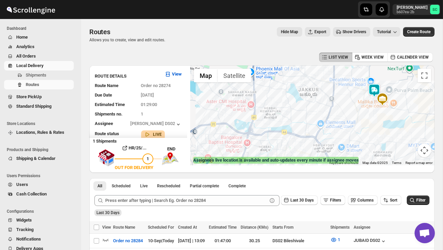
drag, startPoint x: 308, startPoint y: 128, endPoint x: 350, endPoint y: 105, distance: 48.2
click at [350, 105] on div at bounding box center [313, 115] width 244 height 100
click at [377, 119] on div at bounding box center [313, 115] width 244 height 100
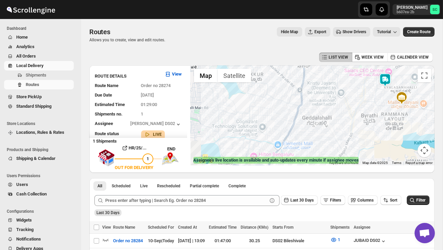
drag, startPoint x: 365, startPoint y: 114, endPoint x: 378, endPoint y: 127, distance: 18.4
click at [378, 127] on div at bounding box center [313, 115] width 244 height 100
drag, startPoint x: 320, startPoint y: 130, endPoint x: 372, endPoint y: 108, distance: 56.6
click at [372, 108] on div at bounding box center [313, 115] width 244 height 100
click at [38, 75] on span "Shipments" at bounding box center [36, 74] width 21 height 5
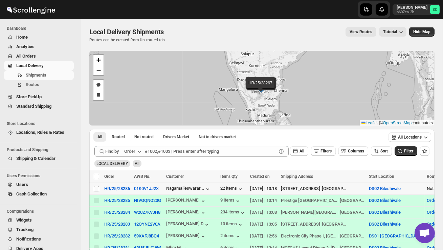
click at [95, 187] on input "Select shipment" at bounding box center [96, 188] width 5 height 5
checkbox input "true"
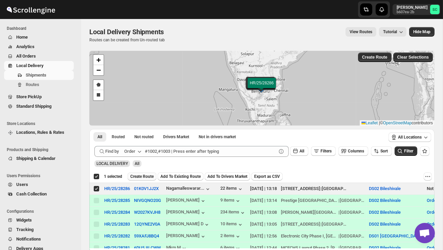
click at [148, 175] on span "Create Route" at bounding box center [141, 176] width 23 height 5
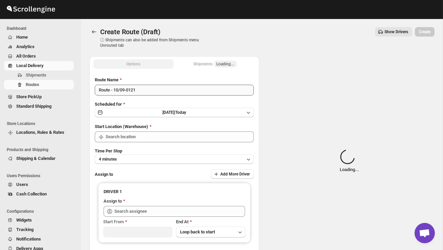
type input "DS02 Bileshivale"
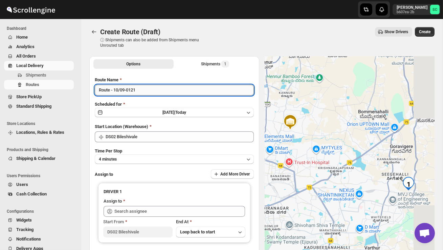
click at [143, 93] on input "Route - 10/09-0121" at bounding box center [174, 90] width 159 height 11
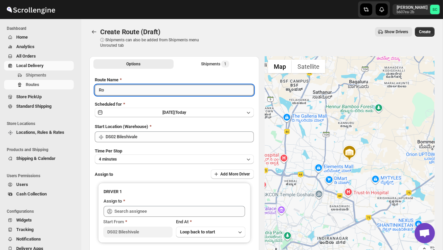
type input "R"
type input "Order no 28286"
click at [168, 155] on button "4 minutes" at bounding box center [174, 158] width 159 height 9
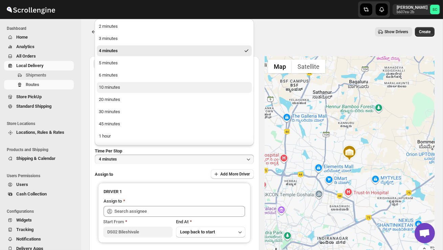
click at [121, 88] on button "10 minutes" at bounding box center [174, 87] width 155 height 11
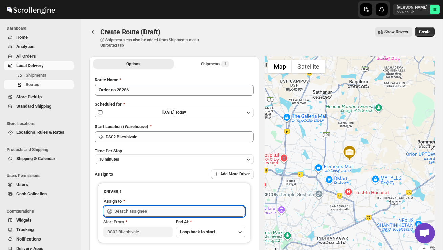
click at [132, 209] on input "text" at bounding box center [179, 211] width 131 height 11
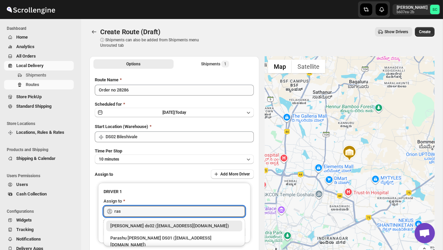
click at [166, 228] on div "[PERSON_NAME] ds02 ([EMAIL_ADDRESS][DOMAIN_NAME])" at bounding box center [174, 225] width 128 height 7
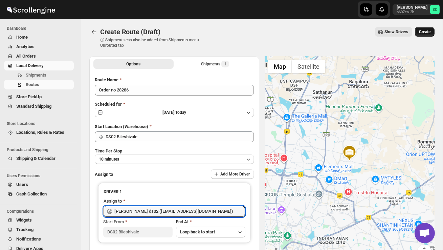
type input "[PERSON_NAME] ds02 ([EMAIL_ADDRESS][DOMAIN_NAME])"
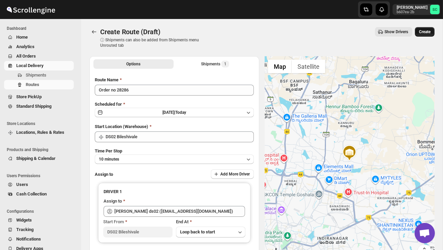
click at [423, 34] on span "Create" at bounding box center [425, 31] width 12 height 5
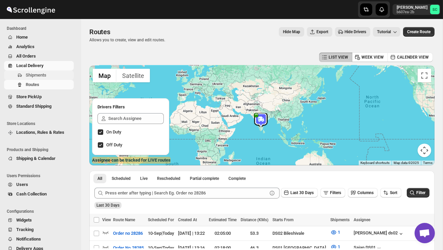
click at [46, 73] on span "Shipments" at bounding box center [36, 74] width 21 height 5
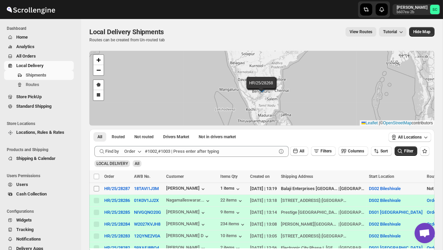
click at [94, 189] on input "Select shipment" at bounding box center [96, 188] width 5 height 5
checkbox input "true"
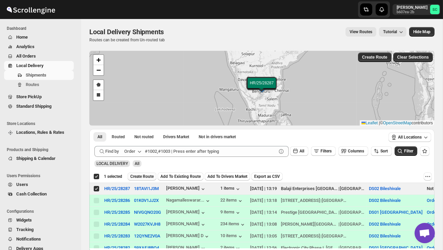
click at [141, 177] on span "Create Route" at bounding box center [141, 176] width 23 height 5
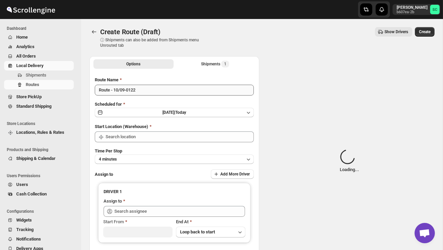
type input "DS02 Bileshivale"
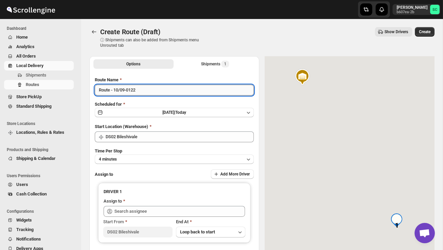
click at [141, 88] on input "Route - 10/09-0122" at bounding box center [174, 90] width 159 height 11
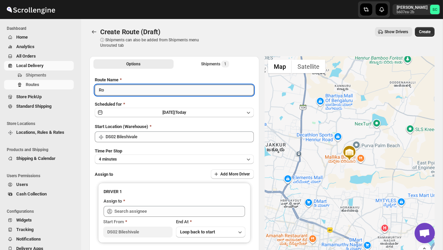
type input "R"
type input "Order no 28287"
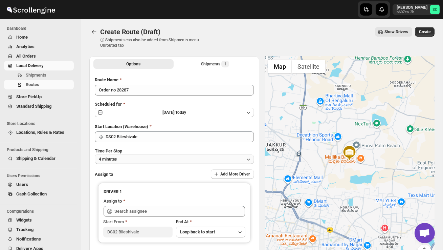
click at [140, 155] on button "4 minutes" at bounding box center [174, 158] width 159 height 9
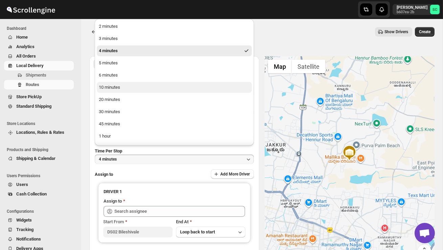
click at [120, 92] on button "10 minutes" at bounding box center [174, 87] width 155 height 11
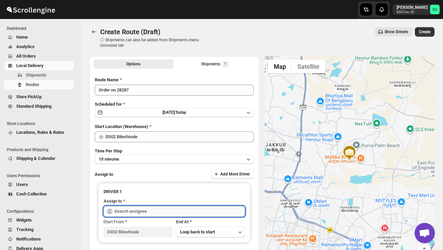
click at [134, 212] on input "text" at bounding box center [179, 211] width 131 height 11
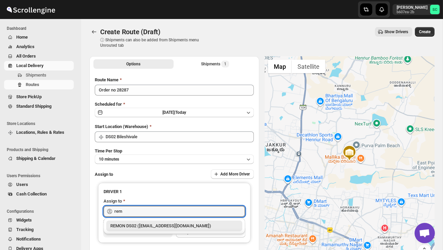
click at [146, 222] on div "REMON DS02 ([EMAIL_ADDRESS][DOMAIN_NAME])" at bounding box center [174, 225] width 136 height 11
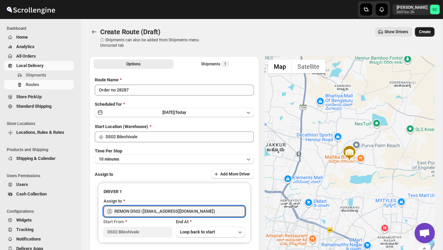
type input "REMON DS02 ([EMAIL_ADDRESS][DOMAIN_NAME])"
click at [429, 31] on span "Create" at bounding box center [425, 31] width 12 height 5
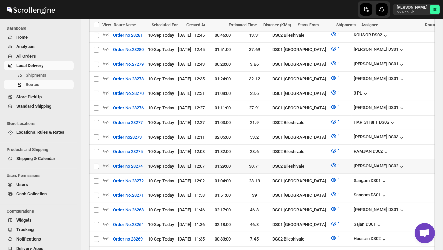
scroll to position [288, 0]
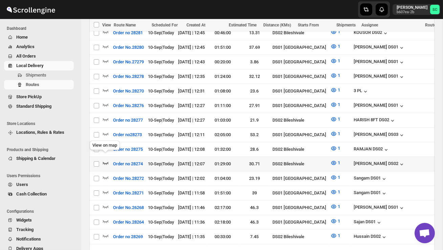
click at [107, 159] on icon "button" at bounding box center [105, 162] width 7 height 7
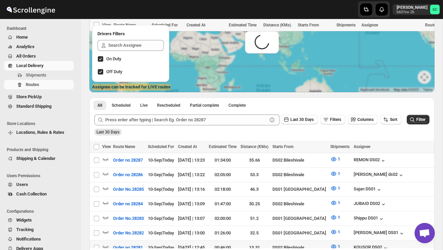
scroll to position [0, 0]
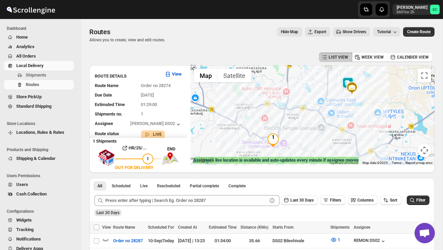
click at [344, 77] on img at bounding box center [348, 84] width 14 height 14
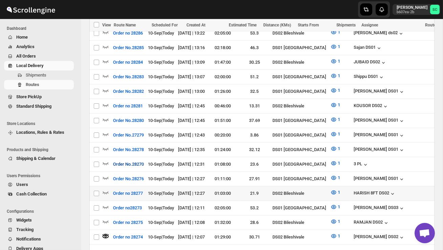
scroll to position [223, 0]
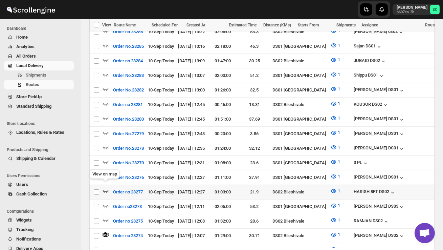
click at [105, 187] on icon "button" at bounding box center [105, 190] width 7 height 7
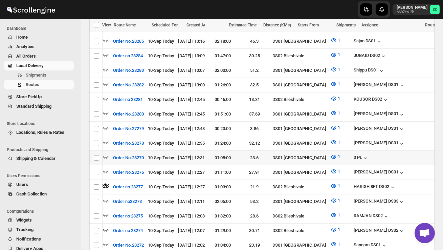
scroll to position [0, 0]
click at [105, 97] on icon "button" at bounding box center [106, 98] width 6 height 3
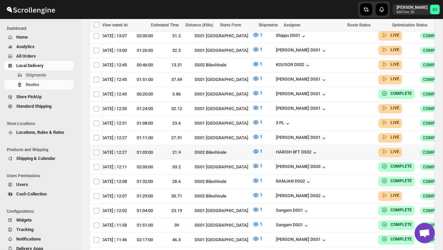
scroll to position [0, 95]
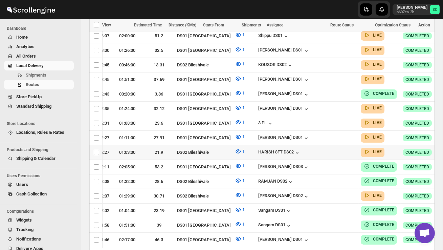
click at [443, 149] on icon "button" at bounding box center [447, 152] width 7 height 7
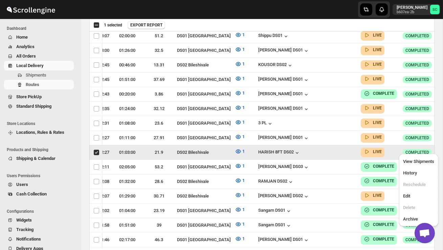
scroll to position [0, 0]
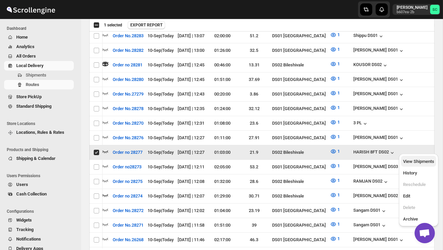
click at [421, 161] on span "View Shipments" at bounding box center [418, 161] width 31 height 5
checkbox input "false"
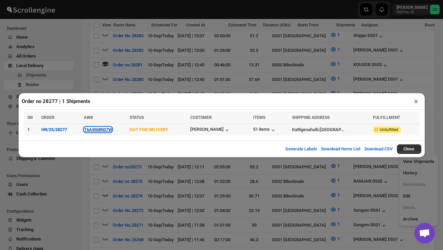
click at [106, 132] on button "T6AW68N07W" at bounding box center [98, 129] width 28 height 5
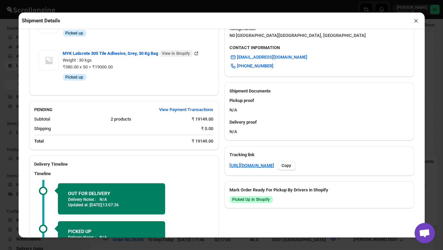
scroll to position [309, 0]
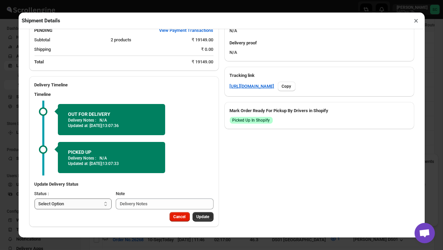
click at [99, 201] on select "Select Option PICKED UP OUT FOR DELIVERY RESCHEDULE DELIVERED CANCELLED" at bounding box center [73, 203] width 77 height 11
select select "DELIVERED"
click at [207, 219] on span "Update" at bounding box center [203, 216] width 13 height 5
select select
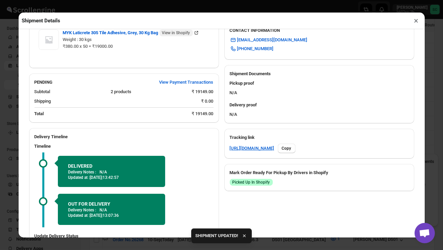
scroll to position [298, 0]
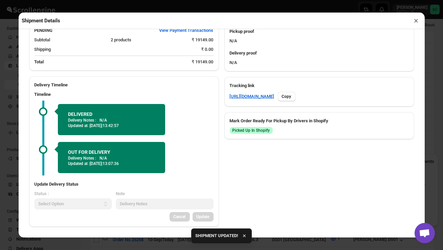
click at [417, 21] on button "×" at bounding box center [417, 20] width 10 height 9
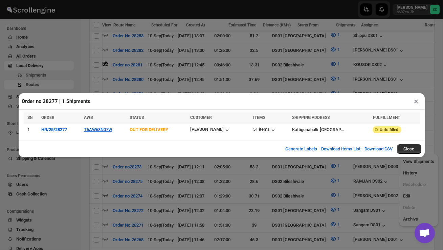
click at [416, 23] on div "Order no 28277 | 1 Shipments × SN ORDER AWB STATUS CUSTOMER ITEMS SHIPPING ADDR…" at bounding box center [221, 125] width 443 height 250
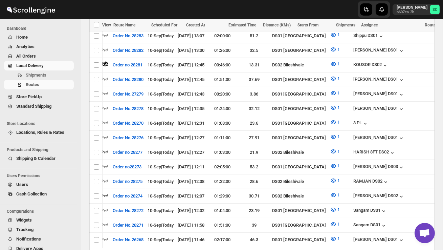
click at [416, 23] on div "Assignee" at bounding box center [391, 25] width 60 height 7
click at [416, 20] on div "Assignee" at bounding box center [391, 25] width 64 height 12
click at [415, 20] on div "Assignee" at bounding box center [391, 25] width 64 height 12
click at [418, 105] on div "[PERSON_NAME] DS01" at bounding box center [402, 108] width 98 height 7
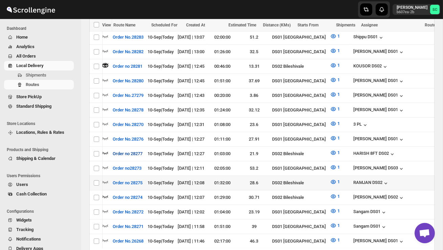
scroll to position [275, 0]
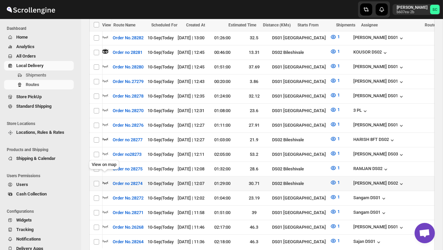
click at [106, 179] on icon "button" at bounding box center [105, 182] width 7 height 7
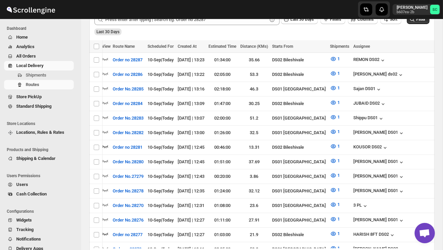
scroll to position [0, 0]
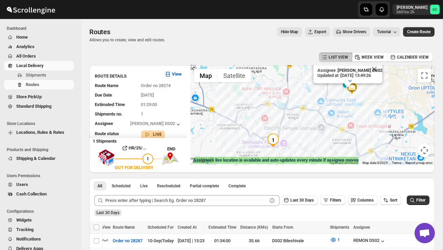
drag, startPoint x: 347, startPoint y: 108, endPoint x: 359, endPoint y: 122, distance: 18.9
click at [359, 122] on div "Assignee : MOSTUFA DS02 Updated at : 10/09/2025, 13:49:26 Duty mode Enabled Bat…" at bounding box center [313, 115] width 244 height 100
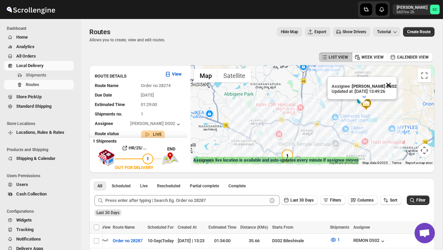
click at [396, 86] on button "Close" at bounding box center [388, 85] width 16 height 16
click at [383, 99] on div at bounding box center [313, 115] width 244 height 100
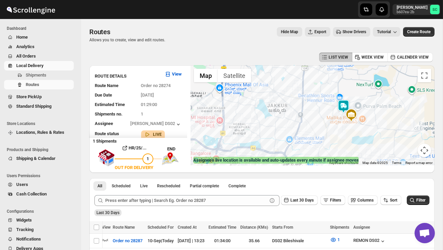
click at [370, 105] on div at bounding box center [313, 115] width 244 height 100
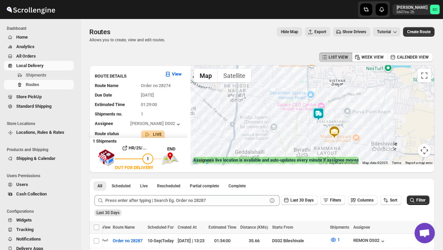
click at [343, 118] on div at bounding box center [313, 115] width 244 height 100
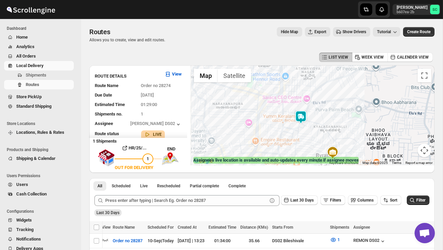
drag, startPoint x: 317, startPoint y: 133, endPoint x: 332, endPoint y: 133, distance: 14.9
click at [332, 133] on div at bounding box center [313, 115] width 244 height 100
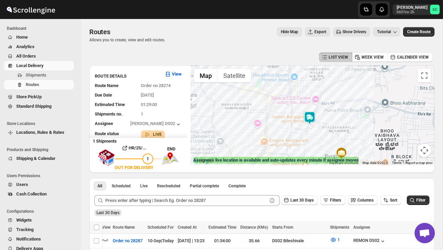
click at [427, 149] on button "Map camera controls" at bounding box center [425, 150] width 14 height 14
click at [405, 149] on button "Zoom out" at bounding box center [408, 150] width 14 height 14
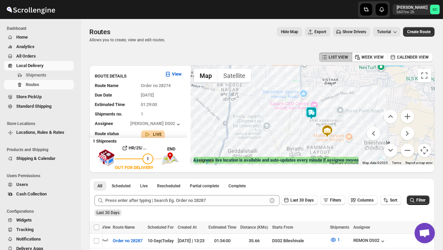
click at [309, 108] on img at bounding box center [312, 113] width 14 height 14
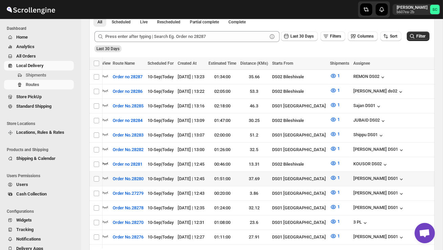
scroll to position [162, 0]
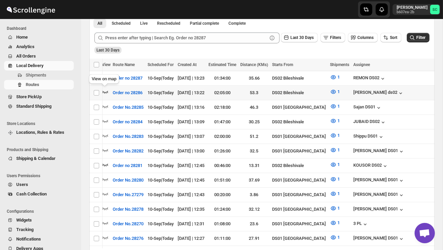
click at [105, 90] on icon "button" at bounding box center [105, 91] width 7 height 7
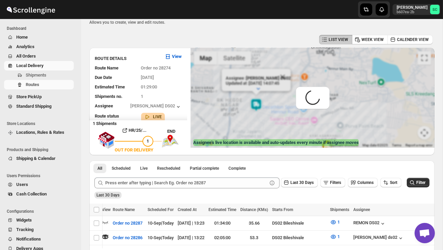
scroll to position [0, 0]
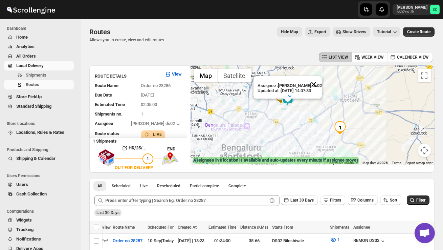
click at [317, 82] on button "Close" at bounding box center [314, 84] width 16 height 16
click at [309, 97] on div at bounding box center [313, 115] width 244 height 100
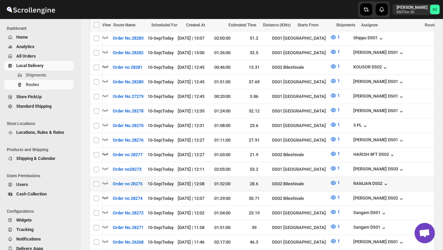
scroll to position [265, 0]
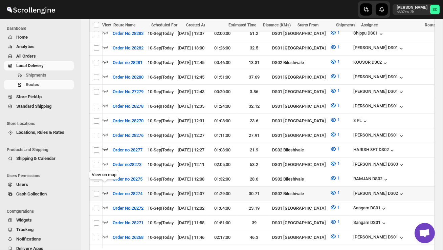
click at [106, 189] on icon "button" at bounding box center [105, 192] width 7 height 7
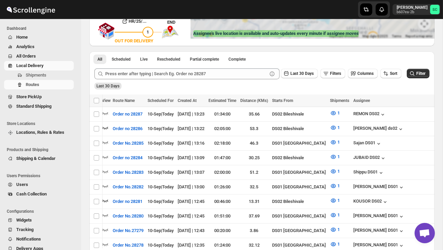
scroll to position [0, 0]
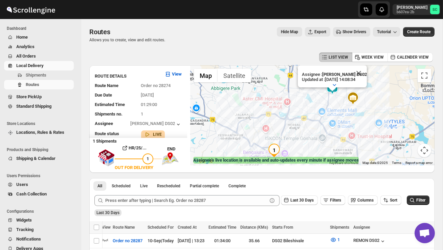
drag, startPoint x: 322, startPoint y: 117, endPoint x: 323, endPoint y: 128, distance: 10.9
click at [323, 128] on div "Assignee : MOSTUFA DS02 Updated at : 10/09/2025, 14:08:34 Duty mode Enabled Bat…" at bounding box center [313, 115] width 244 height 100
click at [363, 72] on button "Close" at bounding box center [359, 73] width 16 height 16
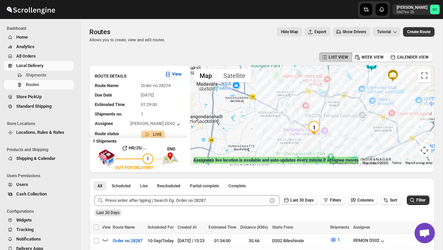
drag, startPoint x: 310, startPoint y: 136, endPoint x: 352, endPoint y: 114, distance: 46.8
click at [352, 114] on div at bounding box center [313, 115] width 244 height 100
click at [44, 74] on span "Shipments" at bounding box center [36, 74] width 21 height 5
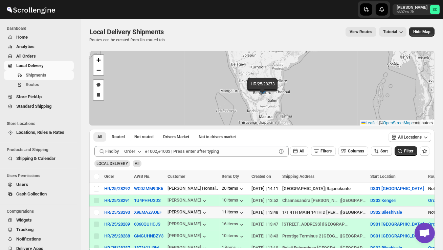
click at [228, 208] on div "11 items" at bounding box center [235, 211] width 26 height 7
click at [232, 212] on div "11 items" at bounding box center [233, 212] width 23 height 7
click at [95, 187] on input "Select shipment" at bounding box center [96, 188] width 5 height 5
checkbox input "true"
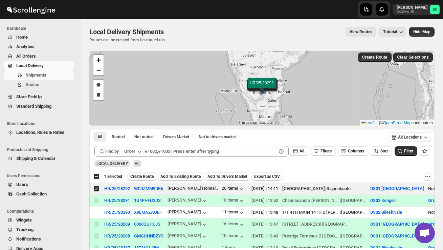
click at [146, 177] on span "Create Route" at bounding box center [141, 176] width 23 height 5
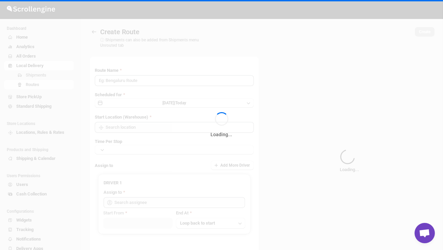
type input "Route - 10/09-0214"
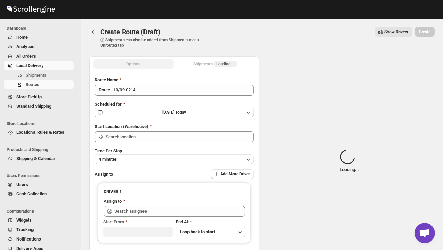
type input "DS01 [GEOGRAPHIC_DATA]"
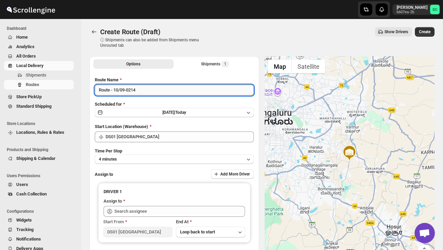
click at [143, 95] on input "Route - 10/09-0214" at bounding box center [174, 90] width 159 height 11
type input "R"
type input "o"
type input "Order no 28292"
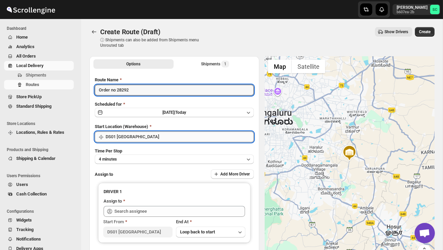
click at [164, 135] on input "DS01 [GEOGRAPHIC_DATA]" at bounding box center [180, 136] width 148 height 11
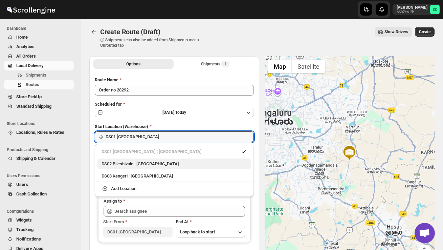
click at [167, 159] on div "DS02 Bileshivale | Bangalore" at bounding box center [174, 163] width 154 height 11
type input "DS02 Bileshivale"
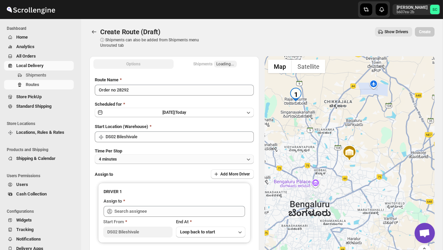
click at [158, 159] on button "4 minutes" at bounding box center [174, 158] width 159 height 9
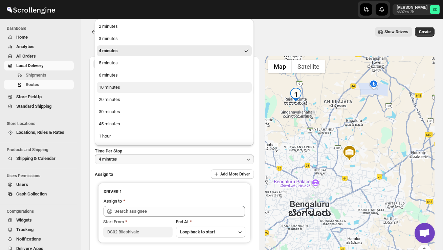
click at [117, 89] on div "10 minutes" at bounding box center [109, 87] width 21 height 7
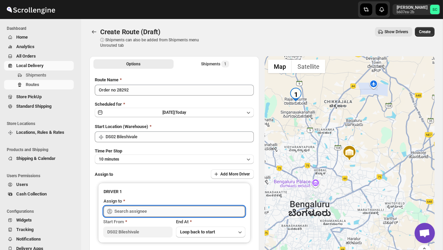
click at [140, 208] on input "text" at bounding box center [179, 211] width 131 height 11
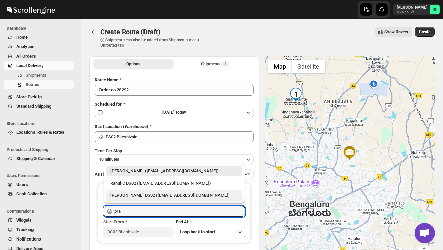
click at [141, 196] on div "[PERSON_NAME] DS02 ([EMAIL_ADDRESS][DOMAIN_NAME])" at bounding box center [174, 195] width 128 height 7
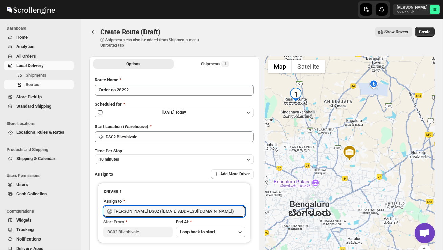
type input "[PERSON_NAME] DS02 ([EMAIL_ADDRESS][DOMAIN_NAME])"
click at [427, 39] on div "Create Route (Draft) ⓘ Shipments can also be added from Shipments menu Unrouted…" at bounding box center [261, 37] width 345 height 21
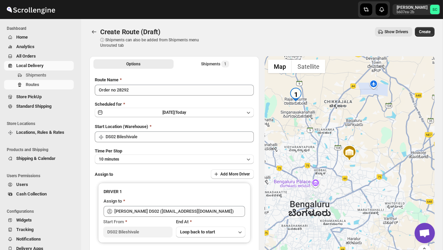
click at [423, 27] on div "Create Route (Draft). This page is ready Create Route (Draft) ⓘ Shipments can a…" at bounding box center [261, 37] width 345 height 37
click at [424, 33] on span "Create" at bounding box center [425, 31] width 12 height 5
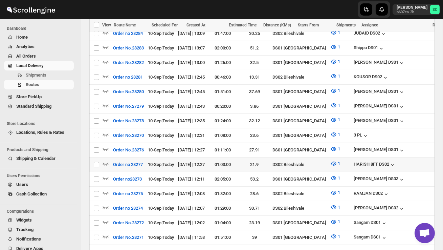
scroll to position [304, 0]
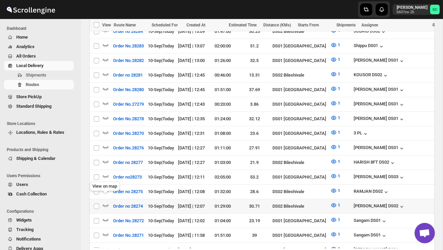
drag, startPoint x: 106, startPoint y: 196, endPoint x: 193, endPoint y: 131, distance: 108.6
click at [106, 202] on icon "button" at bounding box center [105, 205] width 7 height 7
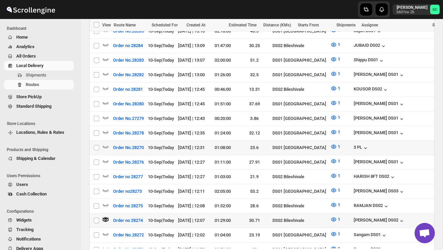
scroll to position [0, 0]
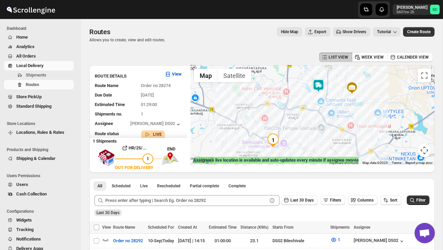
click at [316, 81] on img at bounding box center [319, 86] width 14 height 14
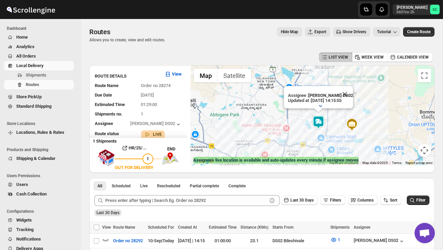
click at [321, 80] on div "Assignee : MOSTUFA DS02 Updated at : 10/09/2025, 14:15:55 Duty mode Enabled Bat…" at bounding box center [313, 115] width 244 height 100
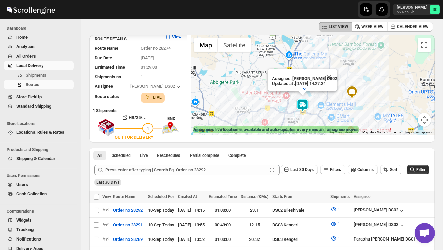
scroll to position [32, 0]
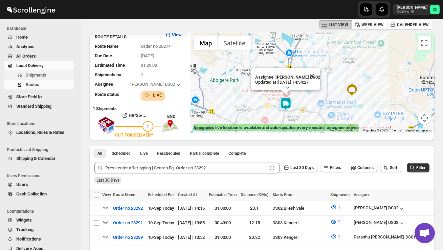
click at [42, 75] on span "Shipments" at bounding box center [36, 74] width 21 height 5
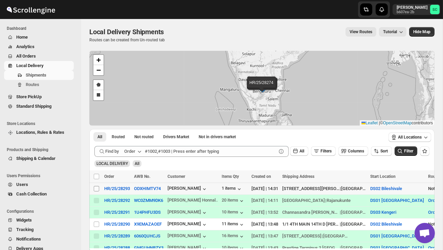
click at [95, 189] on input "Select shipment" at bounding box center [96, 188] width 5 height 5
checkbox input "true"
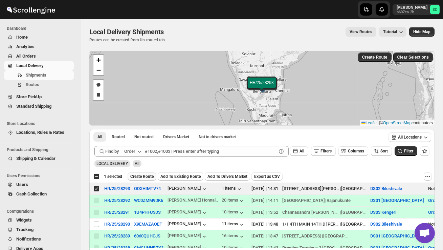
click at [143, 175] on span "Create Route" at bounding box center [141, 176] width 23 height 5
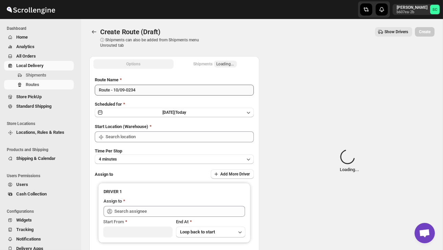
type input "DS02 Bileshivale"
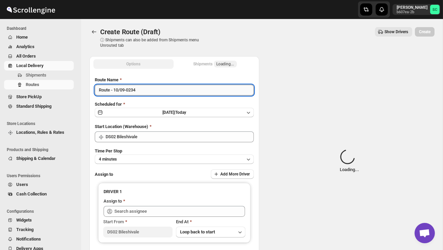
click at [150, 92] on input "Route - 10/09-0234" at bounding box center [174, 90] width 159 height 11
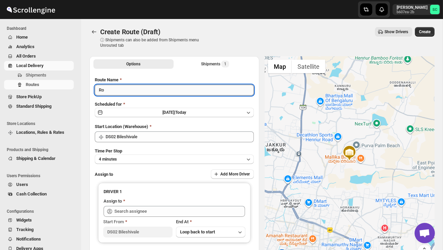
type input "R"
type input "Order no 28293"
click at [151, 155] on button "4 minutes" at bounding box center [174, 158] width 159 height 9
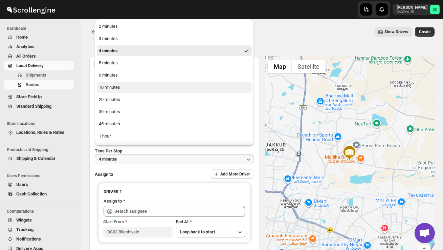
click at [116, 85] on div "10 minutes" at bounding box center [109, 87] width 21 height 7
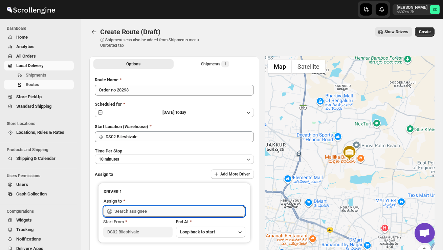
click at [139, 208] on input "text" at bounding box center [179, 211] width 131 height 11
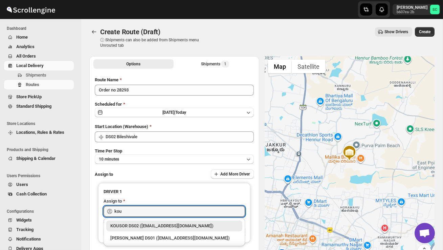
click at [148, 225] on div "KOUSOR DS02 ([EMAIL_ADDRESS][DOMAIN_NAME])" at bounding box center [174, 225] width 128 height 7
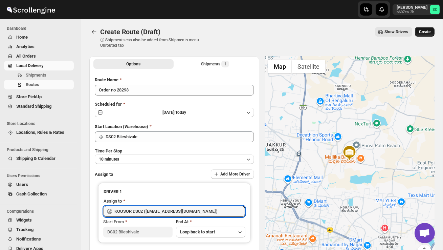
type input "KOUSOR DS02 ([EMAIL_ADDRESS][DOMAIN_NAME])"
click at [424, 33] on span "Create" at bounding box center [425, 31] width 12 height 5
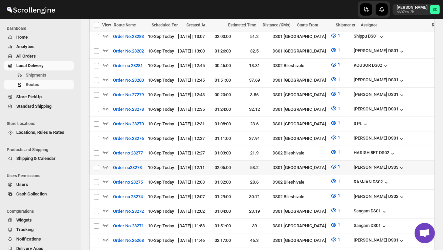
scroll to position [329, 0]
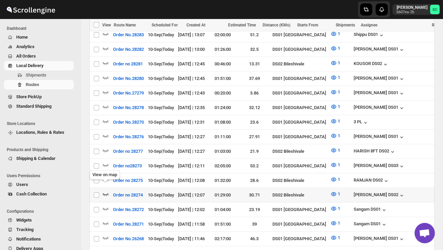
click at [104, 191] on icon "button" at bounding box center [105, 194] width 7 height 7
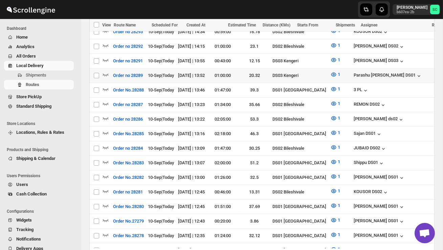
scroll to position [0, 0]
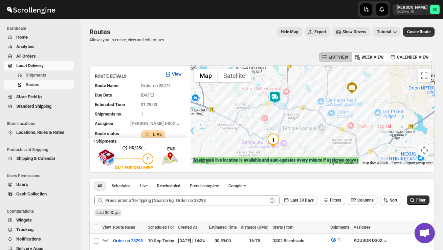
drag, startPoint x: 304, startPoint y: 129, endPoint x: 324, endPoint y: 130, distance: 20.4
click at [324, 130] on div at bounding box center [313, 115] width 244 height 100
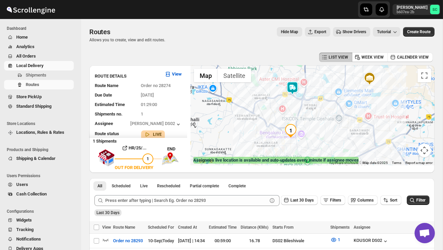
drag, startPoint x: 312, startPoint y: 136, endPoint x: 314, endPoint y: 124, distance: 12.4
click at [314, 124] on div at bounding box center [313, 115] width 244 height 100
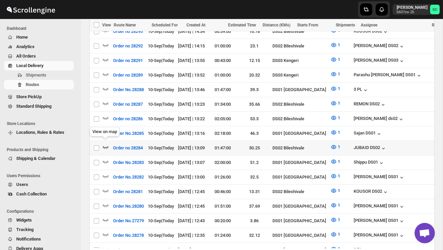
click at [105, 143] on icon "button" at bounding box center [105, 146] width 7 height 7
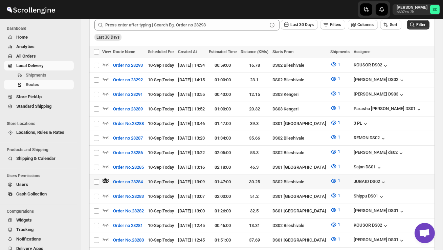
scroll to position [176, 0]
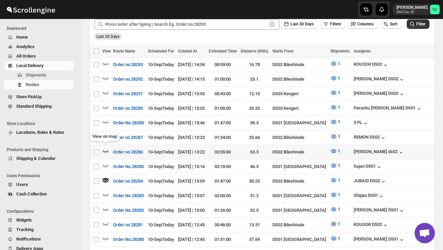
click at [103, 148] on icon "button" at bounding box center [105, 151] width 7 height 7
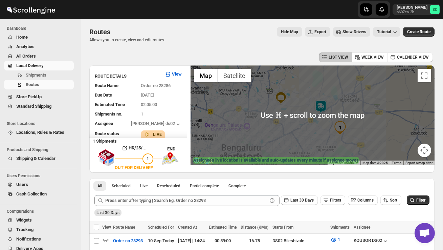
click at [322, 104] on img at bounding box center [321, 107] width 14 height 14
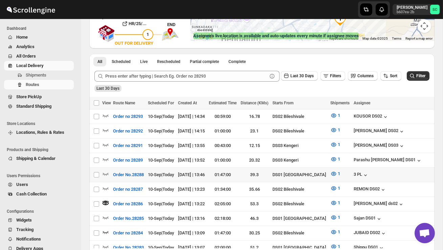
scroll to position [125, 0]
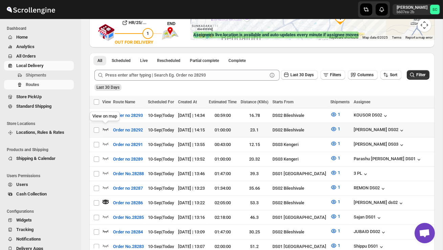
click at [106, 127] on icon "button" at bounding box center [105, 129] width 7 height 7
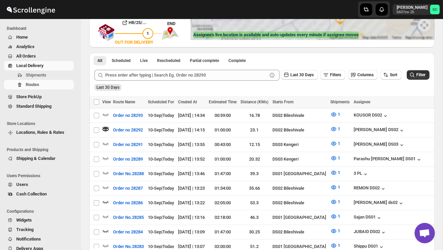
scroll to position [0, 0]
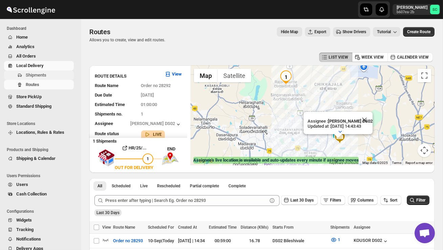
click at [36, 75] on span "Shipments" at bounding box center [36, 74] width 21 height 5
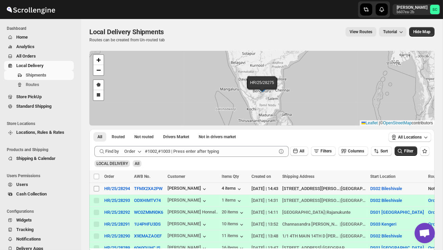
click at [94, 186] on input "Select shipment" at bounding box center [96, 188] width 5 height 5
checkbox input "true"
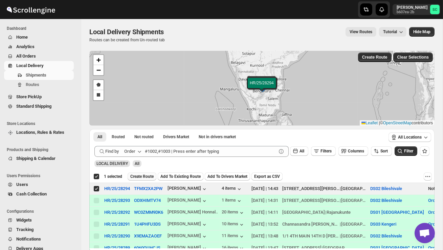
click at [142, 175] on span "Create Route" at bounding box center [141, 176] width 23 height 5
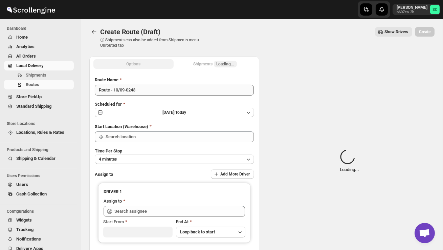
type input "DS02 Bileshivale"
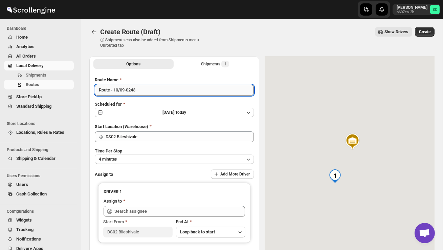
click at [145, 89] on input "Route - 10/09-0243" at bounding box center [174, 90] width 159 height 11
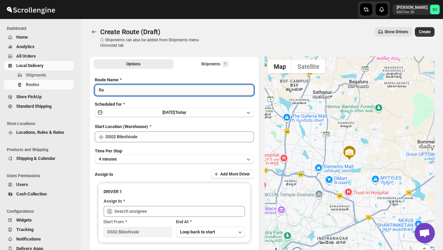
type input "R"
type input "Order no 28294"
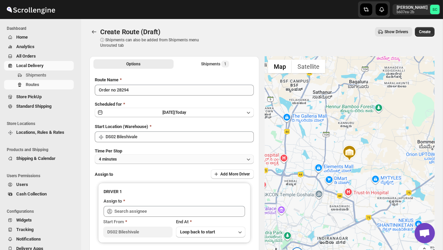
click at [147, 159] on button "4 minutes" at bounding box center [174, 158] width 159 height 9
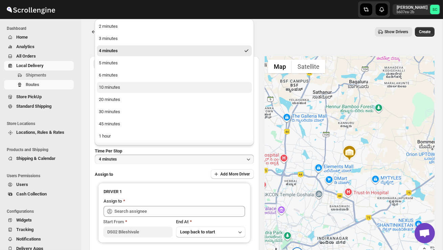
click at [131, 85] on button "10 minutes" at bounding box center [174, 87] width 155 height 11
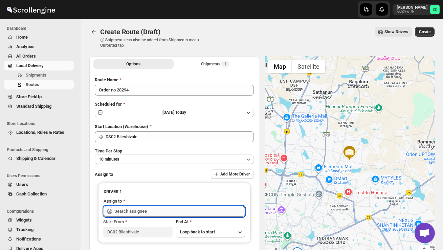
click at [130, 210] on input "text" at bounding box center [179, 211] width 131 height 11
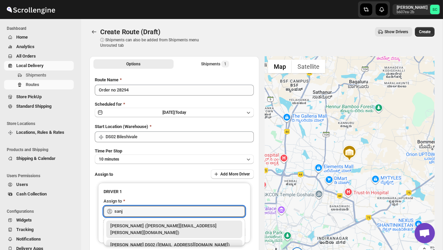
click at [150, 241] on div "[PERSON_NAME] DS02 ([EMAIL_ADDRESS][DOMAIN_NAME])" at bounding box center [174, 244] width 128 height 7
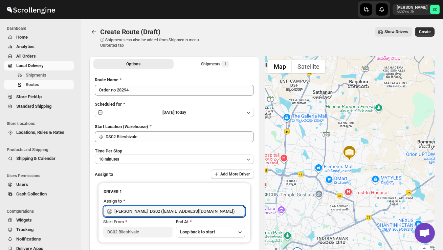
type input "[PERSON_NAME] DS02 ([EMAIL_ADDRESS][DOMAIN_NAME])"
click at [428, 32] on span "Create" at bounding box center [425, 31] width 12 height 5
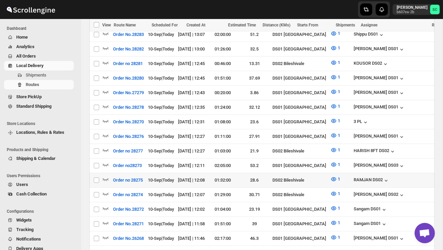
scroll to position [374, 0]
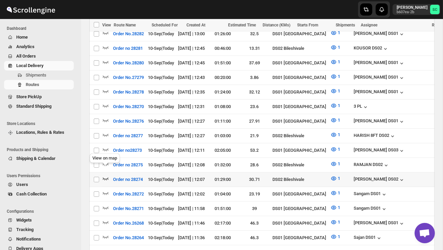
click at [103, 177] on icon "button" at bounding box center [106, 178] width 6 height 3
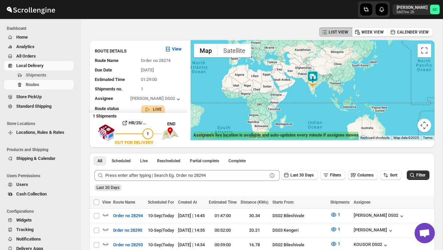
scroll to position [24, 0]
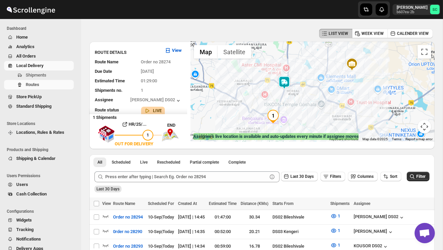
click at [286, 81] on img at bounding box center [285, 83] width 14 height 14
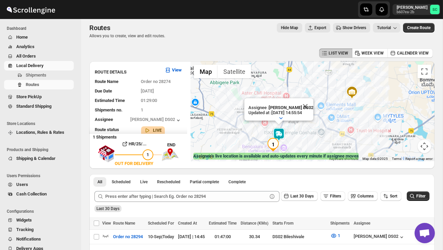
scroll to position [0, 0]
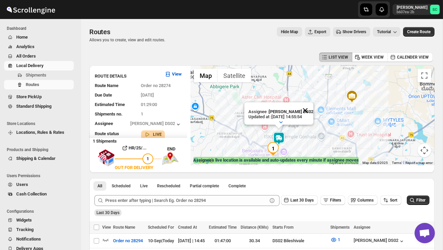
click at [310, 111] on button "Close" at bounding box center [305, 110] width 16 height 16
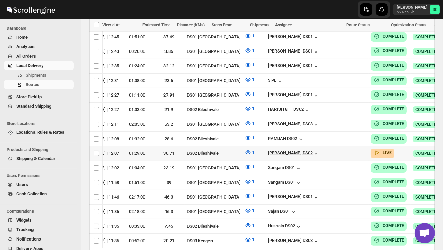
scroll to position [0, 102]
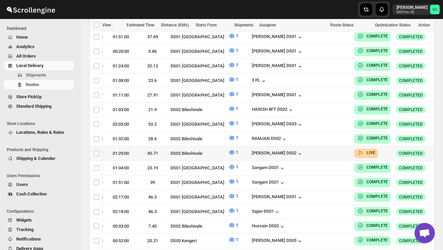
click at [437, 150] on icon "button" at bounding box center [440, 153] width 7 height 7
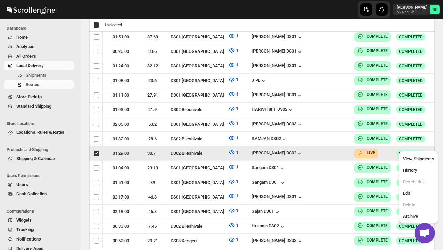
scroll to position [0, 0]
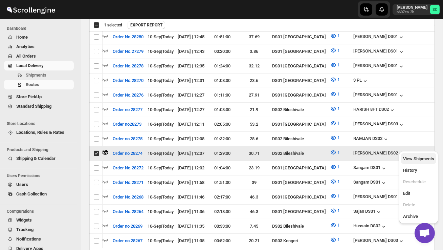
click at [423, 155] on span "View Shipments" at bounding box center [418, 158] width 31 height 7
checkbox input "false"
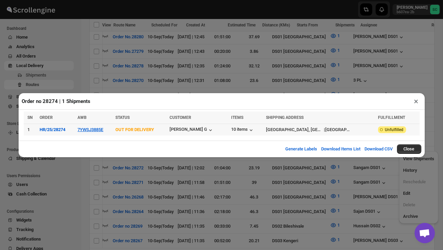
click at [96, 132] on td "7YWSJ3885E" at bounding box center [94, 130] width 38 height 12
click at [97, 129] on button "7YWSJ3885E" at bounding box center [90, 129] width 26 height 5
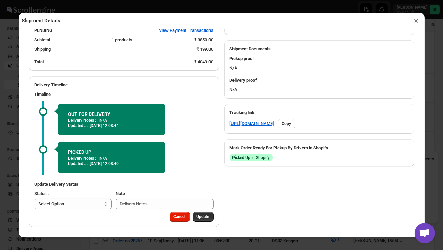
scroll to position [39, 0]
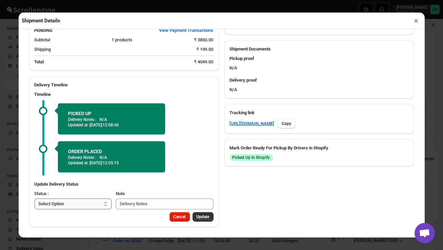
click at [79, 201] on select "Select Option PICKED UP OUT FOR DELIVERY RESCHEDULE DELIVERED CANCELLED" at bounding box center [73, 203] width 77 height 11
select select "DELIVERED"
click at [203, 219] on span "Update" at bounding box center [203, 216] width 13 height 5
select select
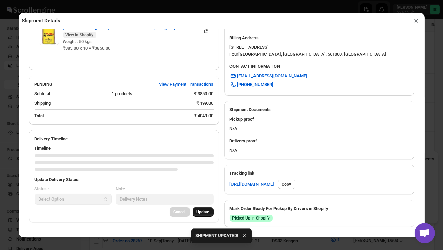
scroll to position [264, 0]
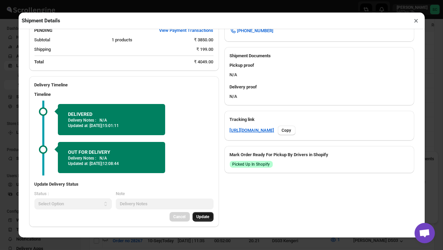
click at [415, 24] on button "×" at bounding box center [417, 20] width 10 height 9
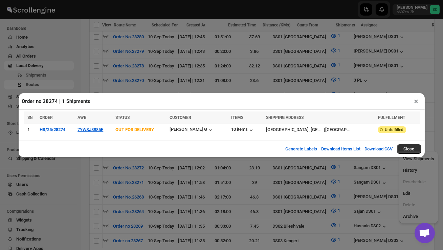
scroll to position [0, 0]
click at [416, 103] on button "×" at bounding box center [417, 100] width 10 height 9
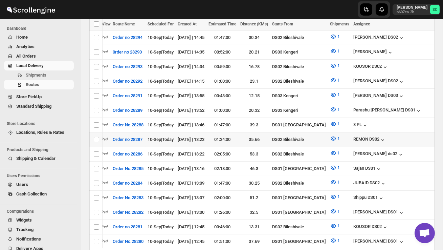
scroll to position [201, 0]
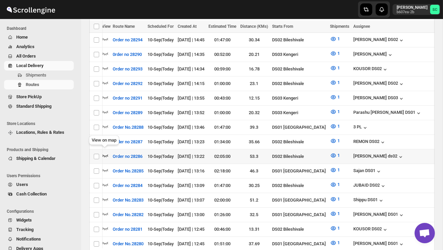
click at [106, 152] on icon "button" at bounding box center [105, 155] width 7 height 7
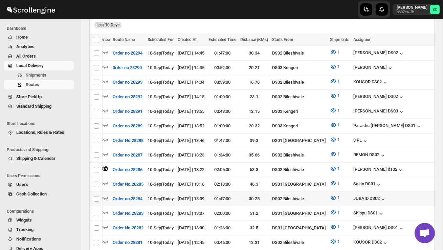
scroll to position [191, 0]
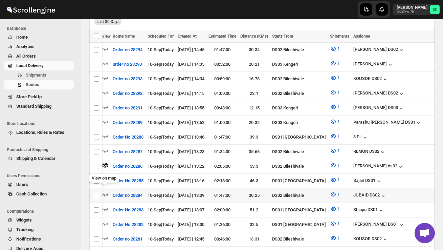
click at [105, 191] on icon "button" at bounding box center [105, 194] width 7 height 7
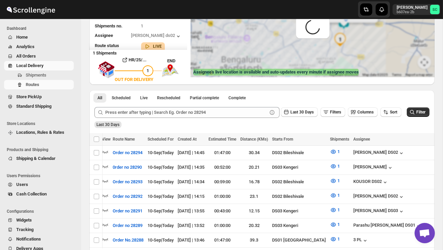
scroll to position [0, 0]
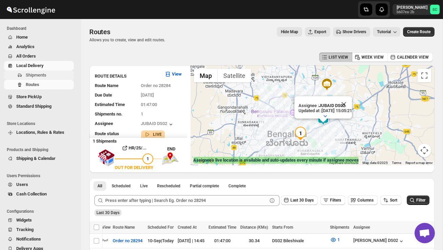
click at [43, 74] on span "Shipments" at bounding box center [36, 74] width 21 height 5
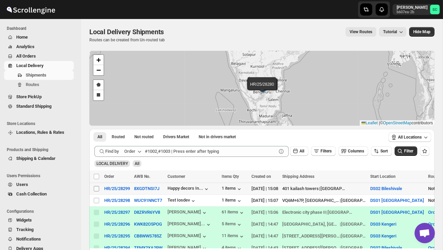
click at [95, 190] on input "Select shipment" at bounding box center [96, 188] width 5 height 5
checkbox input "true"
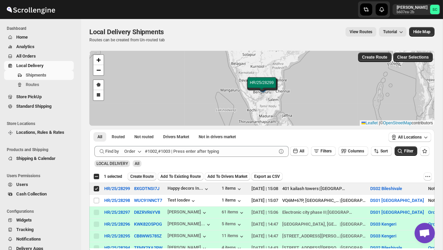
click at [145, 174] on span "Create Route" at bounding box center [141, 176] width 23 height 5
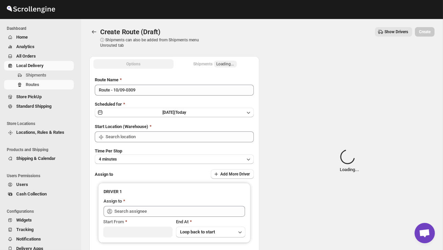
type input "DS02 Bileshivale"
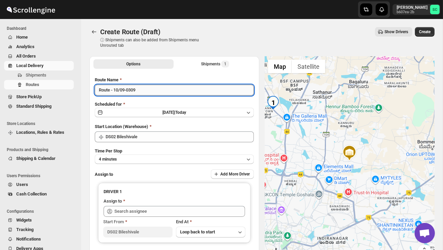
click at [147, 90] on input "Route - 10/09-0309" at bounding box center [174, 90] width 159 height 11
type input "R"
type input "Order no 28299"
click at [156, 160] on button "4 minutes" at bounding box center [174, 158] width 159 height 9
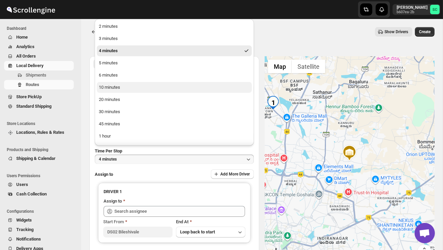
click at [116, 91] on button "10 minutes" at bounding box center [174, 87] width 155 height 11
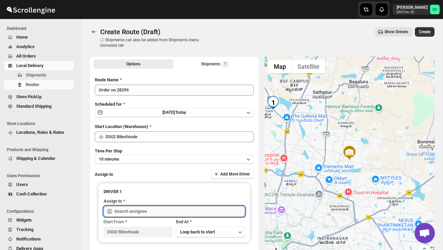
click at [128, 214] on input "text" at bounding box center [179, 211] width 131 height 11
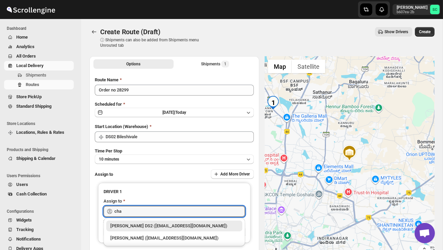
click at [139, 222] on div "[PERSON_NAME] DS2 ([EMAIL_ADDRESS][DOMAIN_NAME])" at bounding box center [174, 225] width 136 height 11
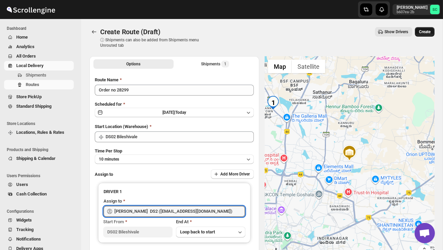
type input "[PERSON_NAME] DS2 ([EMAIL_ADDRESS][DOMAIN_NAME])"
click at [424, 36] on button "Create" at bounding box center [425, 31] width 20 height 9
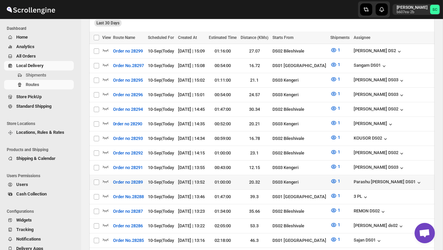
scroll to position [185, 0]
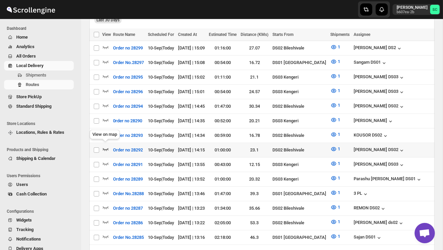
click at [104, 146] on icon "button" at bounding box center [105, 149] width 7 height 7
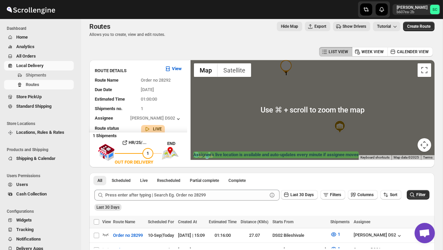
scroll to position [0, 0]
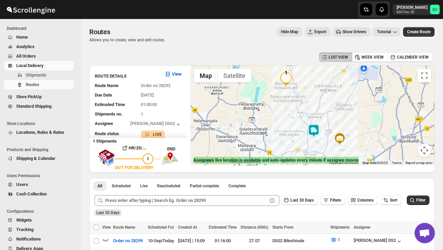
click at [318, 131] on img at bounding box center [314, 131] width 14 height 14
click at [315, 127] on img at bounding box center [314, 131] width 14 height 14
click at [319, 126] on img at bounding box center [314, 131] width 14 height 14
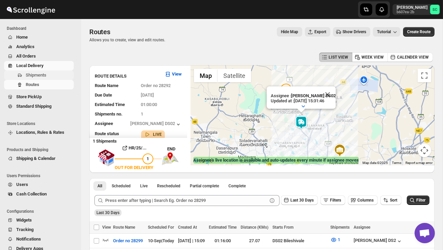
click at [41, 74] on span "Shipments" at bounding box center [36, 74] width 21 height 5
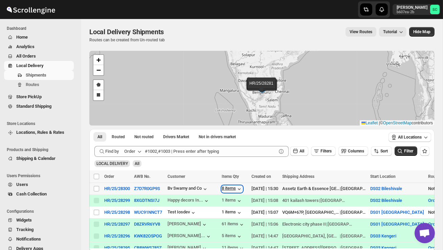
click at [229, 190] on div "8 items" at bounding box center [232, 188] width 21 height 7
click at [97, 188] on input "Select shipment" at bounding box center [96, 188] width 5 height 5
checkbox input "true"
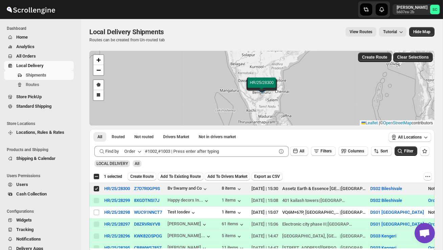
click at [143, 174] on span "Create Route" at bounding box center [141, 176] width 23 height 5
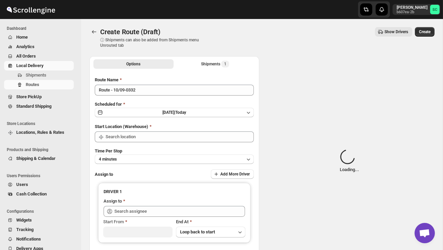
type input "DS02 Bileshivale"
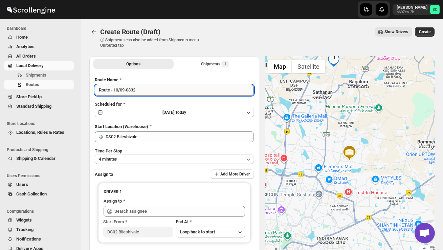
click at [145, 91] on input "Route - 10/09-0332" at bounding box center [174, 90] width 159 height 11
type input "R"
type input "Order no 28300"
click at [136, 159] on button "4 minutes" at bounding box center [174, 158] width 159 height 9
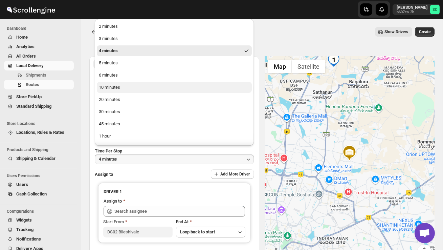
click at [119, 88] on div "10 minutes" at bounding box center [109, 87] width 21 height 7
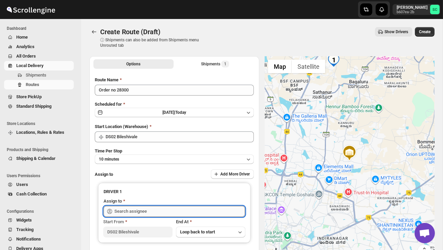
click at [142, 210] on input "text" at bounding box center [179, 211] width 131 height 11
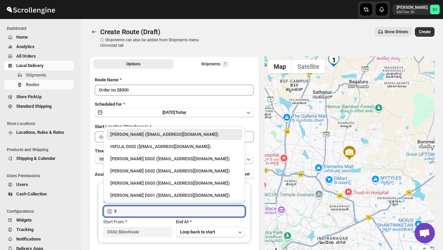
click at [156, 157] on div "[PERSON_NAME] DS02 ([EMAIL_ADDRESS][DOMAIN_NAME])" at bounding box center [174, 158] width 128 height 7
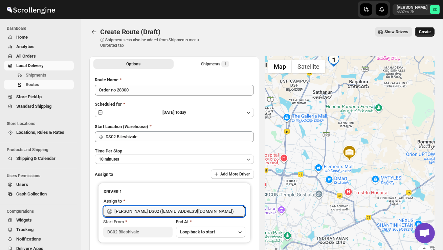
type input "[PERSON_NAME] DS02 ([EMAIL_ADDRESS][DOMAIN_NAME])"
click at [426, 33] on span "Create" at bounding box center [425, 31] width 12 height 5
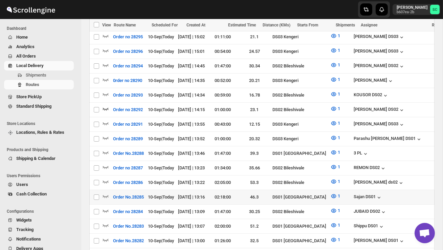
scroll to position [242, 0]
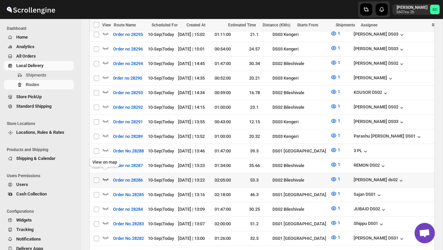
click at [105, 178] on icon "button" at bounding box center [106, 179] width 6 height 3
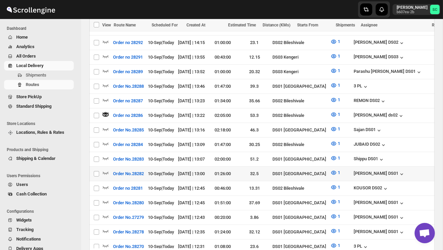
scroll to position [315, 0]
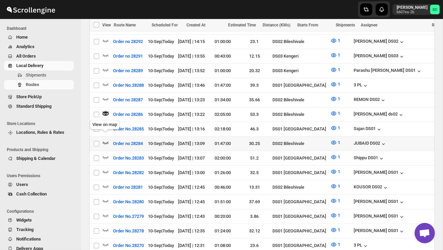
click at [108, 141] on icon "button" at bounding box center [106, 142] width 6 height 3
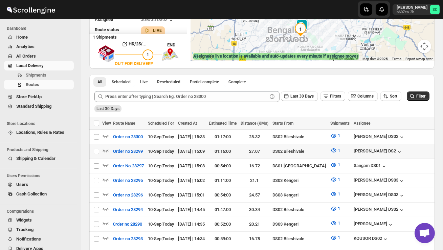
scroll to position [108, 0]
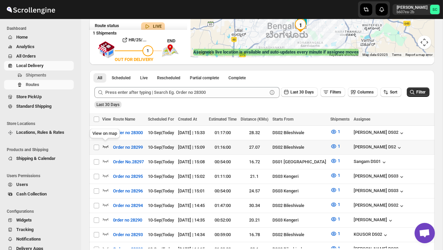
click at [105, 145] on icon "button" at bounding box center [105, 146] width 7 height 7
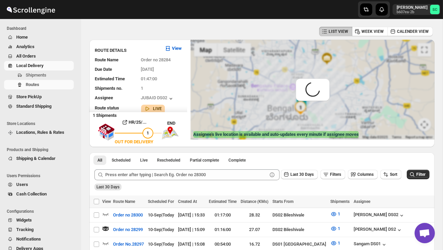
scroll to position [0, 0]
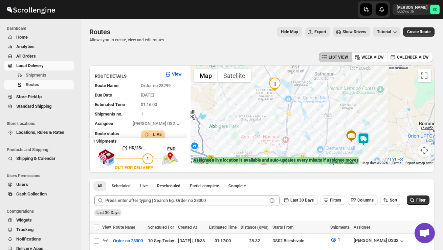
click at [370, 132] on img at bounding box center [364, 139] width 14 height 14
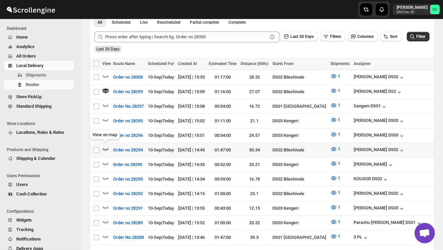
click at [107, 146] on icon "button" at bounding box center [105, 149] width 7 height 7
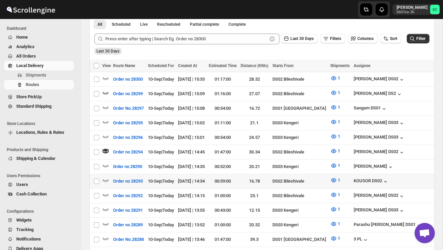
scroll to position [162, 0]
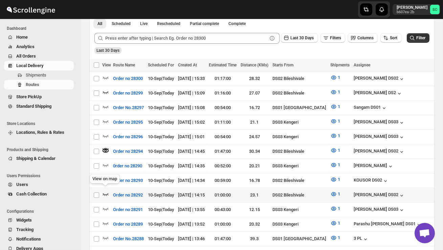
click at [107, 191] on icon "button" at bounding box center [105, 194] width 7 height 7
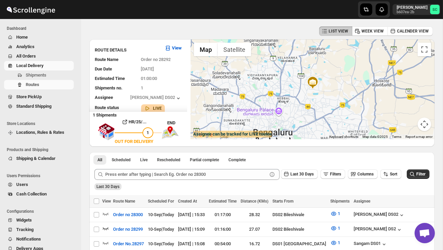
scroll to position [0, 0]
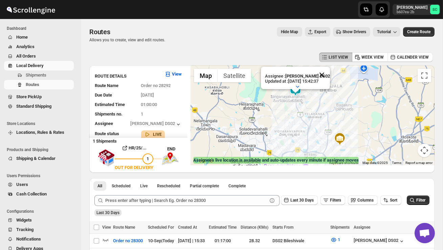
click at [325, 70] on button "Close" at bounding box center [322, 75] width 16 height 16
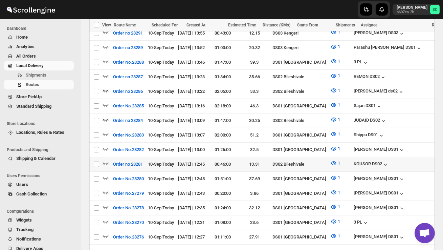
scroll to position [331, 0]
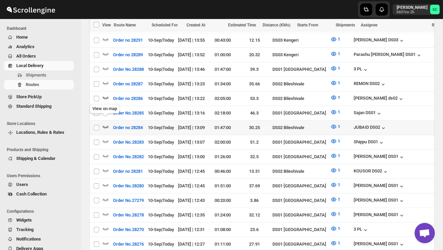
click at [106, 126] on icon "button" at bounding box center [106, 127] width 6 height 3
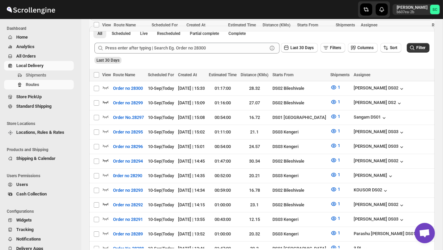
scroll to position [0, 0]
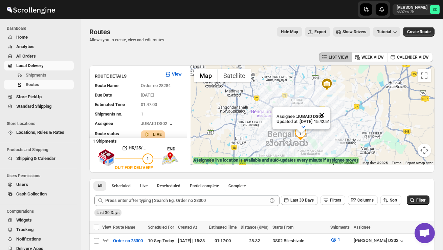
click at [330, 112] on button "Close" at bounding box center [322, 115] width 16 height 16
click at [319, 141] on div at bounding box center [313, 115] width 244 height 100
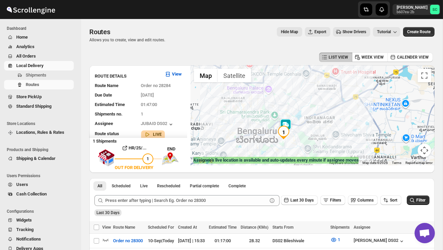
click at [308, 140] on div at bounding box center [313, 115] width 244 height 100
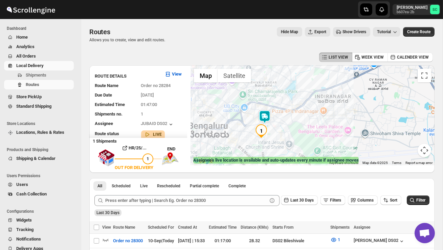
click at [285, 138] on div at bounding box center [313, 115] width 244 height 100
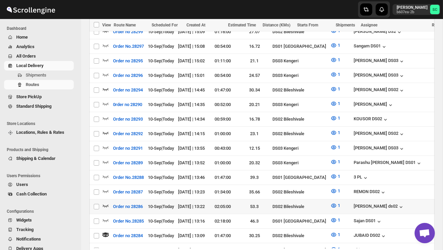
scroll to position [224, 0]
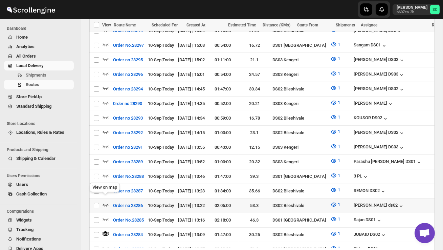
click at [106, 201] on icon "button" at bounding box center [105, 204] width 7 height 7
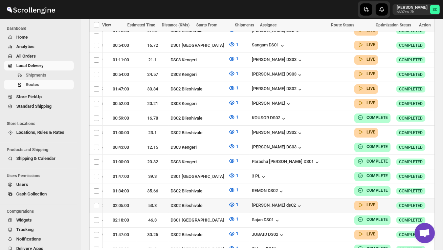
scroll to position [0, 102]
click at [437, 202] on icon "button" at bounding box center [440, 205] width 7 height 7
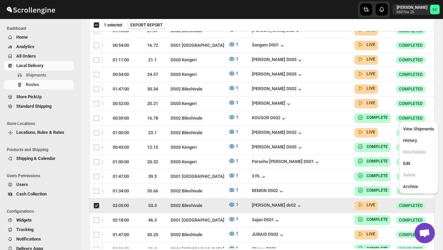
scroll to position [0, 0]
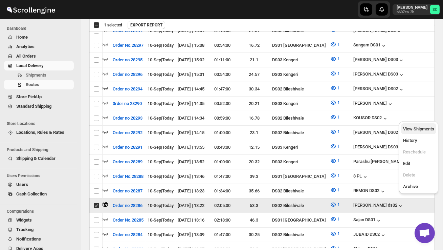
click at [419, 128] on span "View Shipments" at bounding box center [418, 128] width 31 height 5
checkbox input "false"
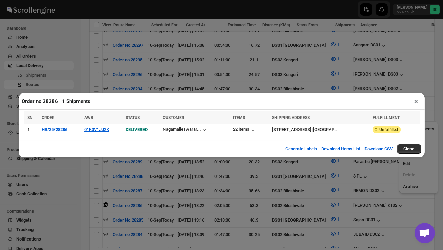
click at [90, 47] on div "Order no 28286 | 1 Shipments × SN ORDER AWB STATUS CUSTOMER ITEMS SHIPPING ADDR…" at bounding box center [221, 125] width 443 height 250
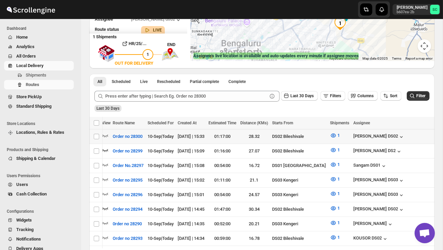
scroll to position [104, 0]
click at [104, 135] on icon "button" at bounding box center [105, 135] width 7 height 7
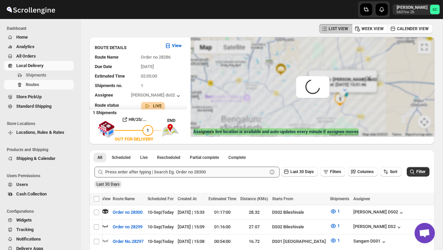
scroll to position [0, 0]
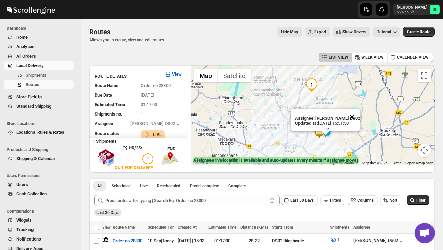
click at [359, 114] on button "Close" at bounding box center [352, 117] width 16 height 16
click at [316, 82] on img "1" at bounding box center [312, 85] width 14 height 14
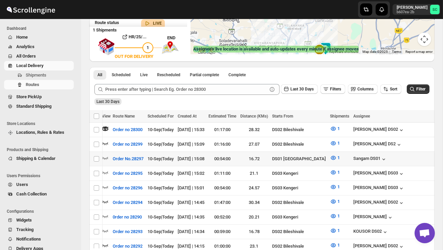
scroll to position [112, 0]
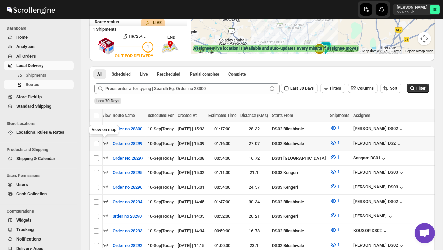
click at [107, 139] on icon "button" at bounding box center [105, 142] width 7 height 7
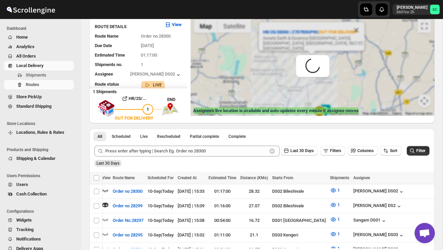
scroll to position [0, 0]
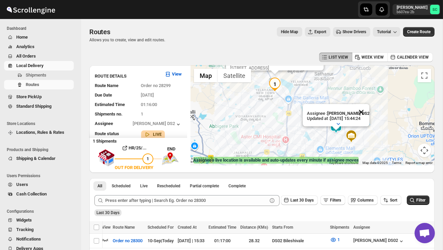
click at [366, 109] on button "Close" at bounding box center [361, 112] width 16 height 16
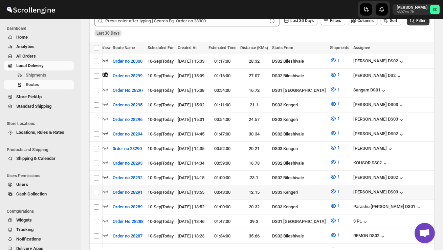
scroll to position [180, 0]
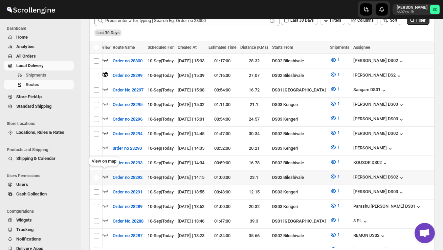
click at [107, 175] on icon "button" at bounding box center [106, 176] width 6 height 3
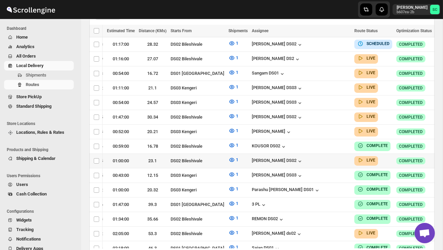
scroll to position [0, 102]
click at [437, 157] on icon "button" at bounding box center [440, 160] width 7 height 7
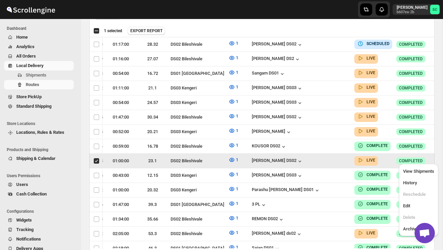
scroll to position [0, 0]
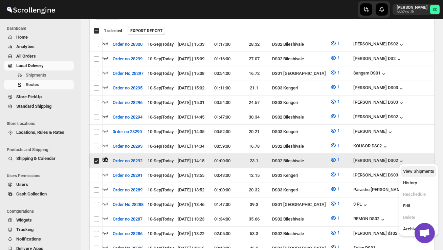
click at [424, 171] on span "View Shipments" at bounding box center [418, 171] width 31 height 5
checkbox input "false"
